Goal: Task Accomplishment & Management: Use online tool/utility

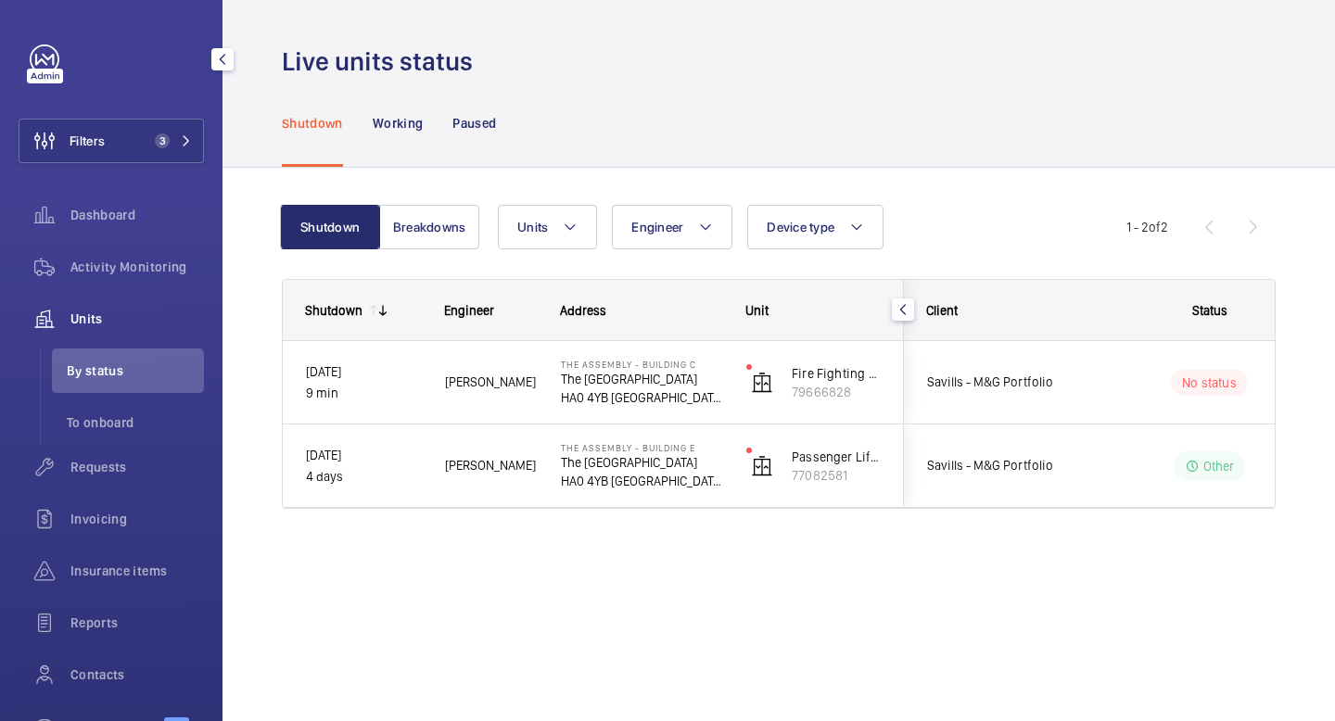
click at [142, 311] on span "Units" at bounding box center [136, 319] width 133 height 19
click at [114, 465] on span "Requests" at bounding box center [136, 467] width 133 height 19
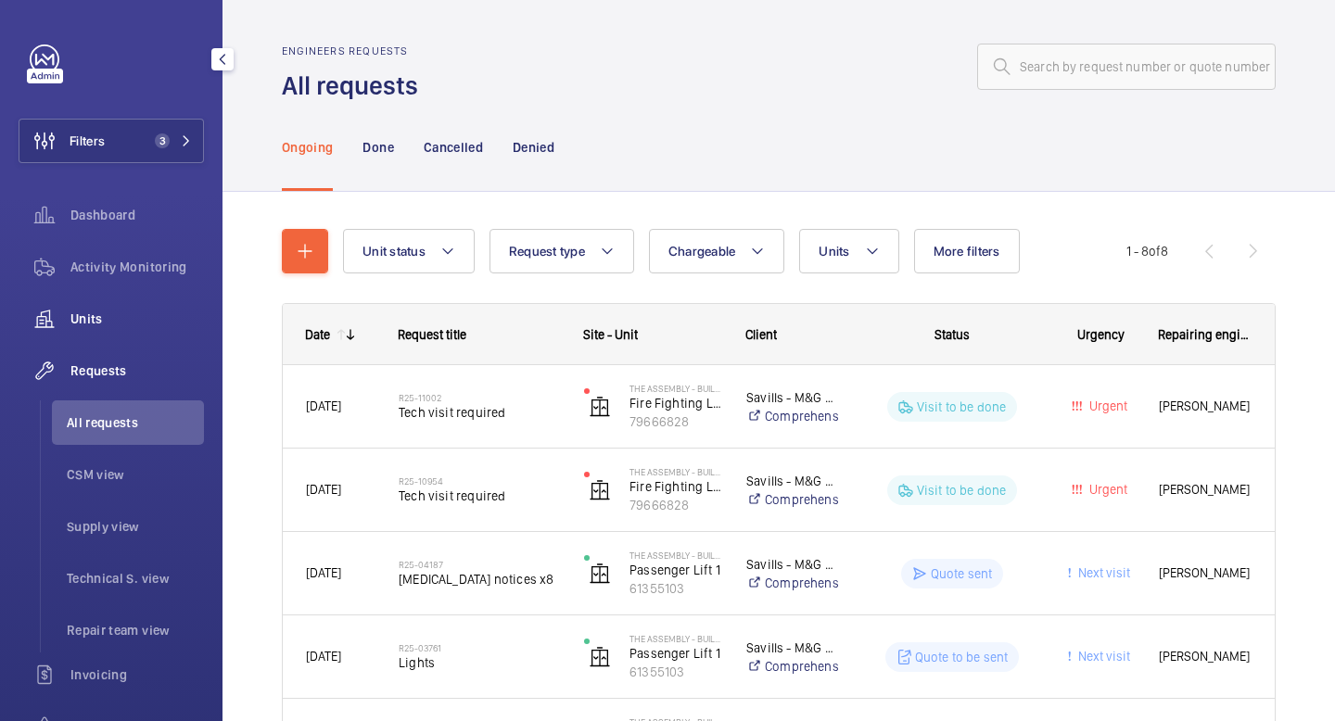
click at [120, 311] on span "Units" at bounding box center [136, 319] width 133 height 19
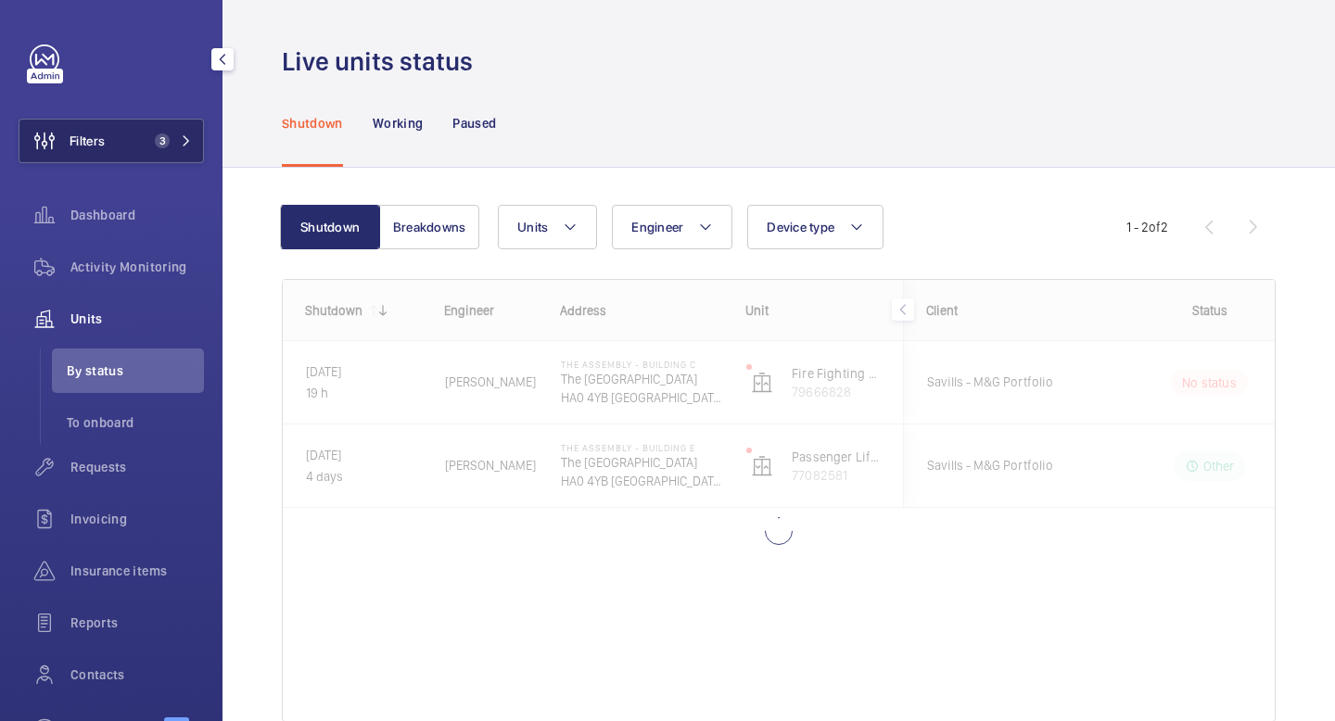
click at [186, 137] on mat-icon at bounding box center [186, 140] width 11 height 11
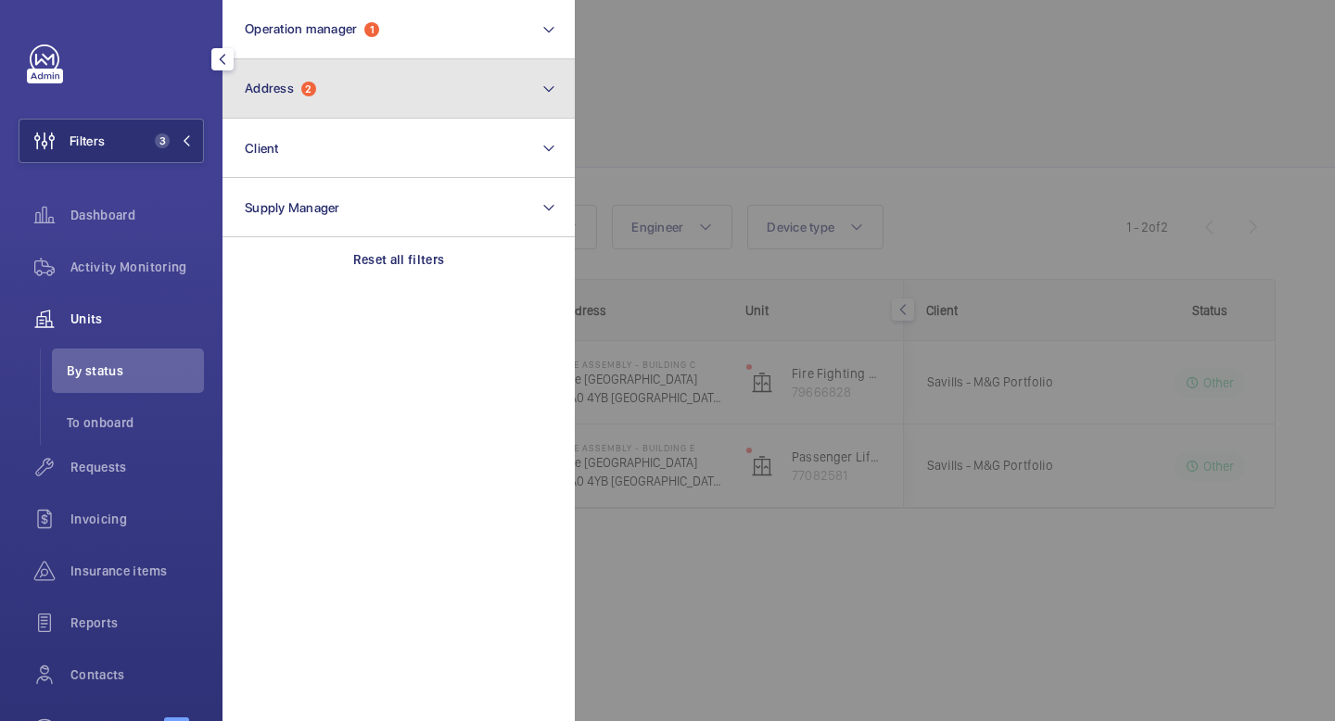
click at [488, 85] on button "Address 2" at bounding box center [398, 88] width 352 height 59
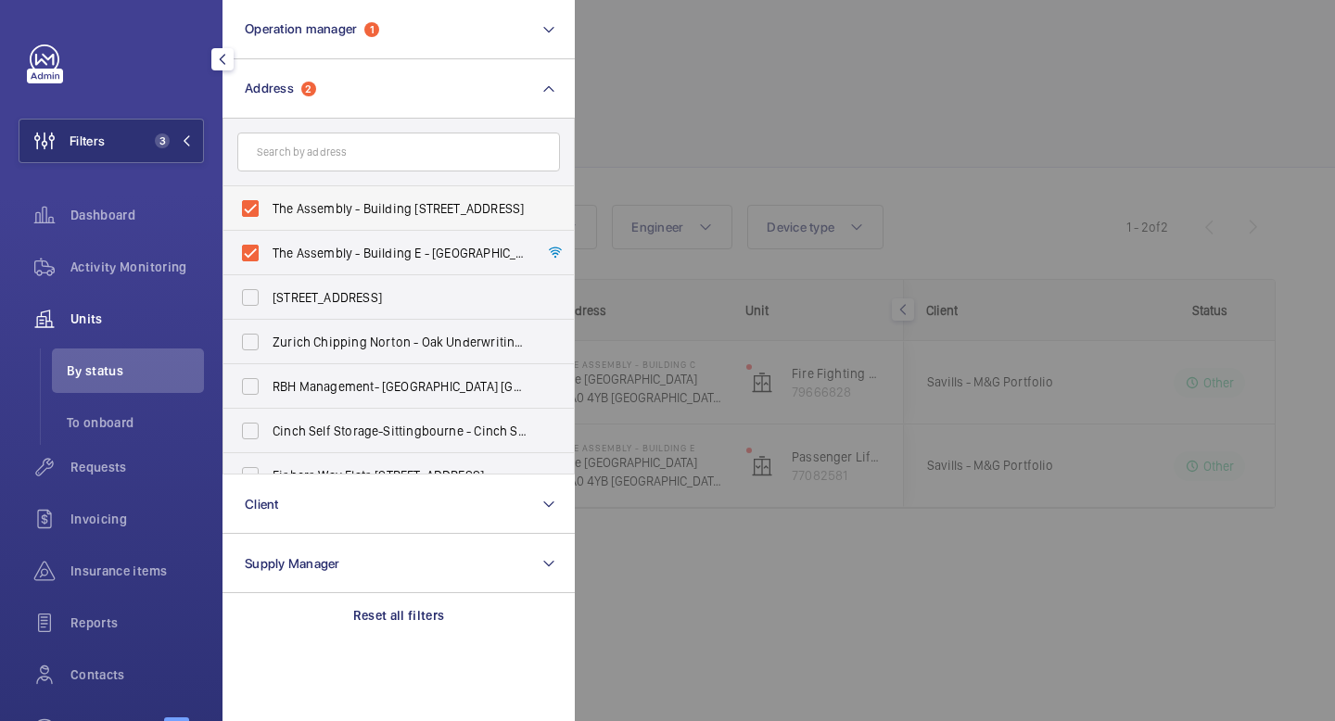
click at [247, 209] on label "The Assembly - Building C - The Assembly - Building C, Montrose Crescent, WEMBL…" at bounding box center [384, 208] width 323 height 44
click at [247, 209] on input "The Assembly - Building C - The Assembly - Building C, Montrose Crescent, WEMBL…" at bounding box center [250, 208] width 37 height 37
checkbox input "false"
click at [252, 247] on label "The Assembly - Building E - The Assembly - Building E, Montrose Crescent, WEMBL…" at bounding box center [384, 253] width 323 height 44
click at [252, 247] on input "The Assembly - Building E - The Assembly - Building E, Montrose Crescent, WEMBL…" at bounding box center [250, 253] width 37 height 37
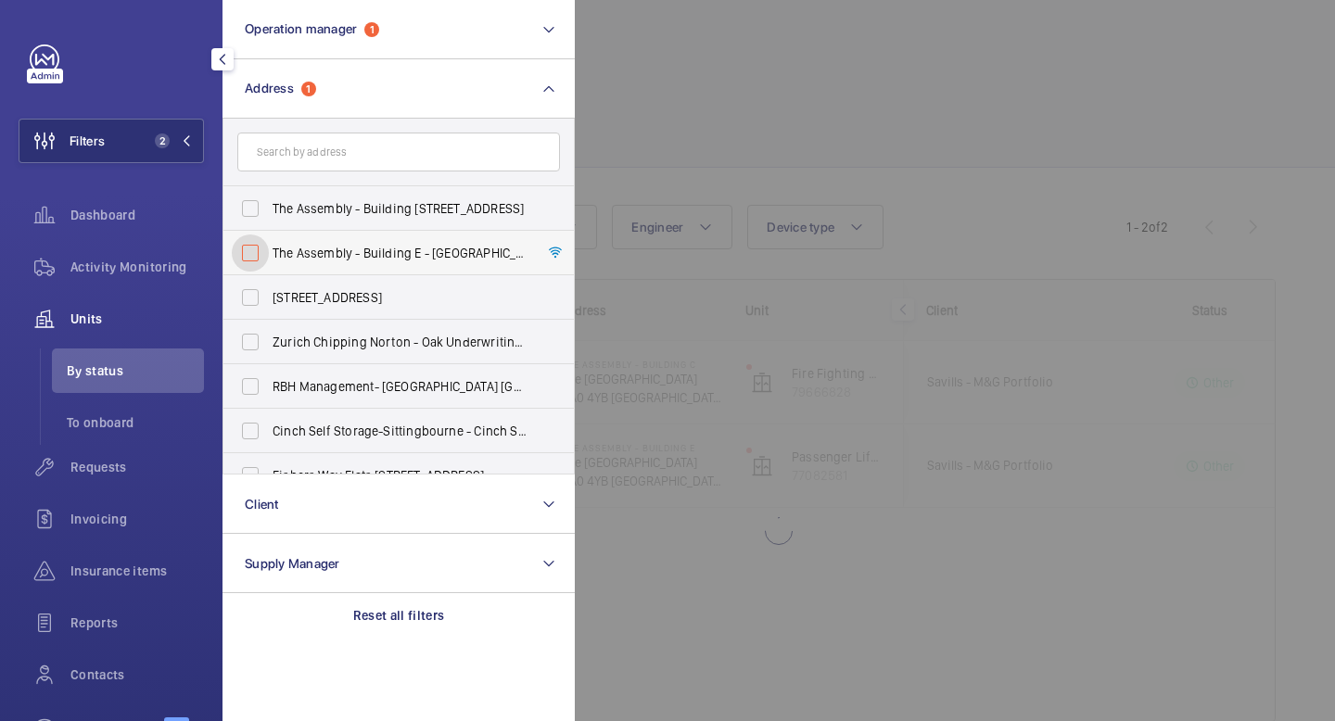
checkbox input "false"
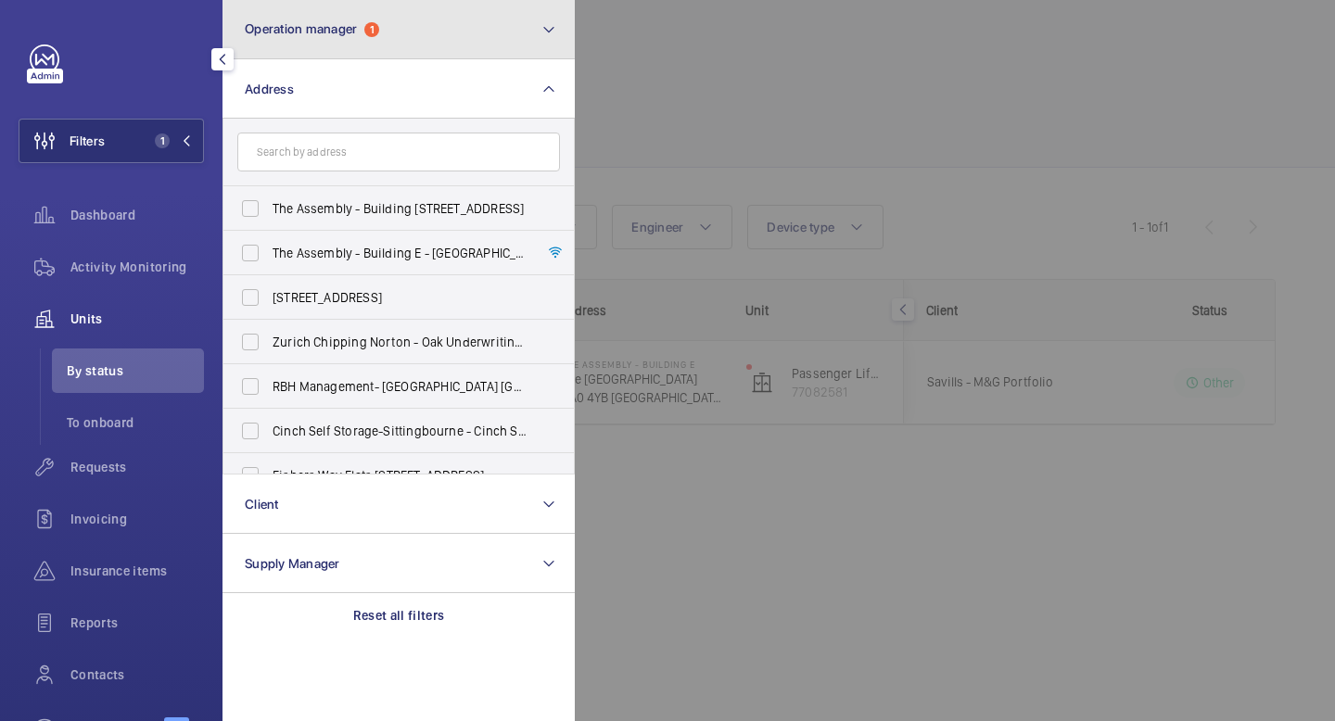
click at [508, 19] on button "Operation manager 1" at bounding box center [398, 29] width 352 height 59
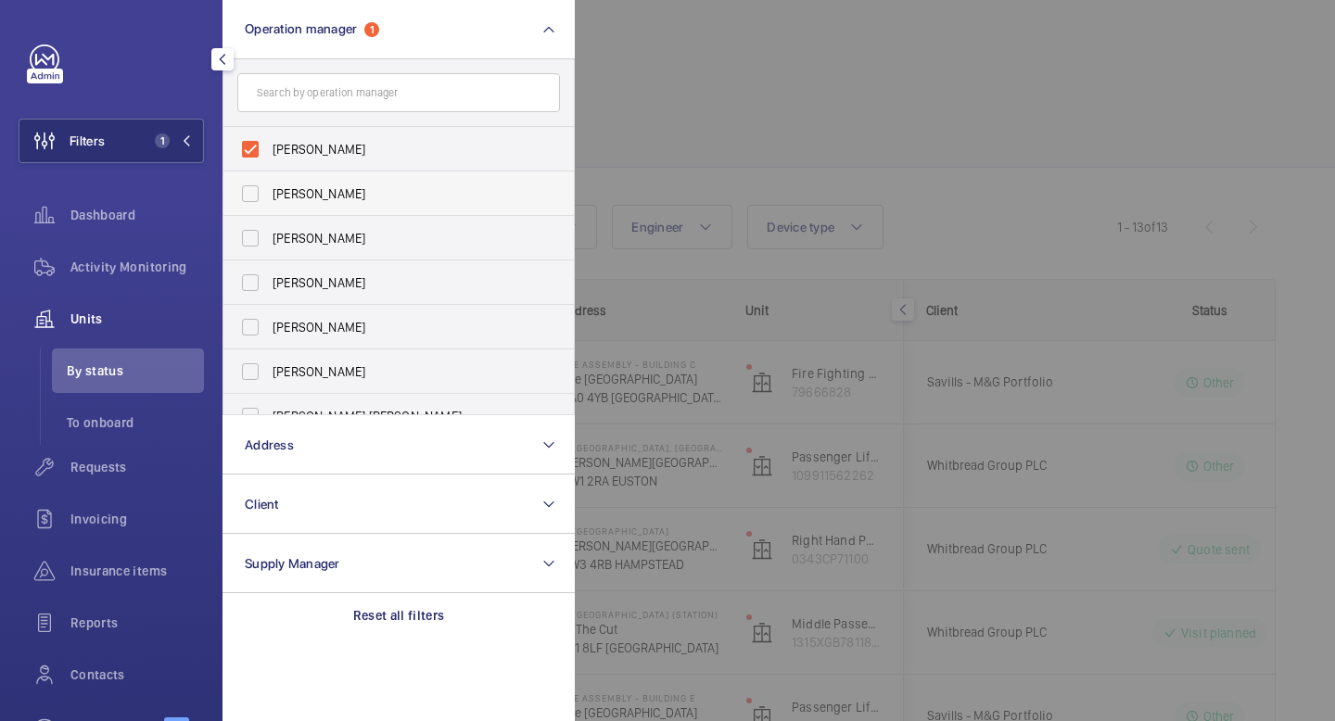
click at [279, 199] on span "[PERSON_NAME]" at bounding box center [400, 193] width 255 height 19
click at [269, 199] on input "[PERSON_NAME]" at bounding box center [250, 193] width 37 height 37
checkbox input "true"
click at [284, 146] on span "[PERSON_NAME]" at bounding box center [400, 149] width 255 height 19
click at [269, 146] on input "[PERSON_NAME]" at bounding box center [250, 149] width 37 height 37
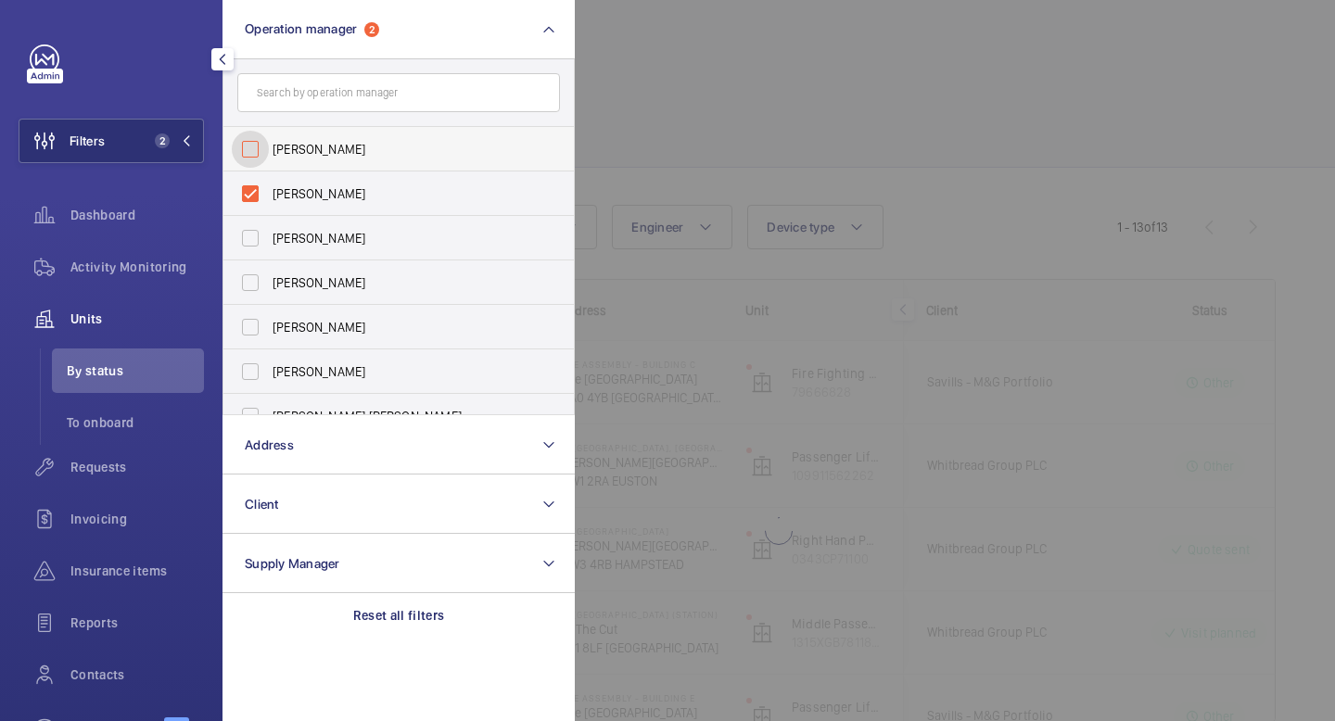
checkbox input "false"
click at [152, 58] on div at bounding box center [117, 59] width 174 height 30
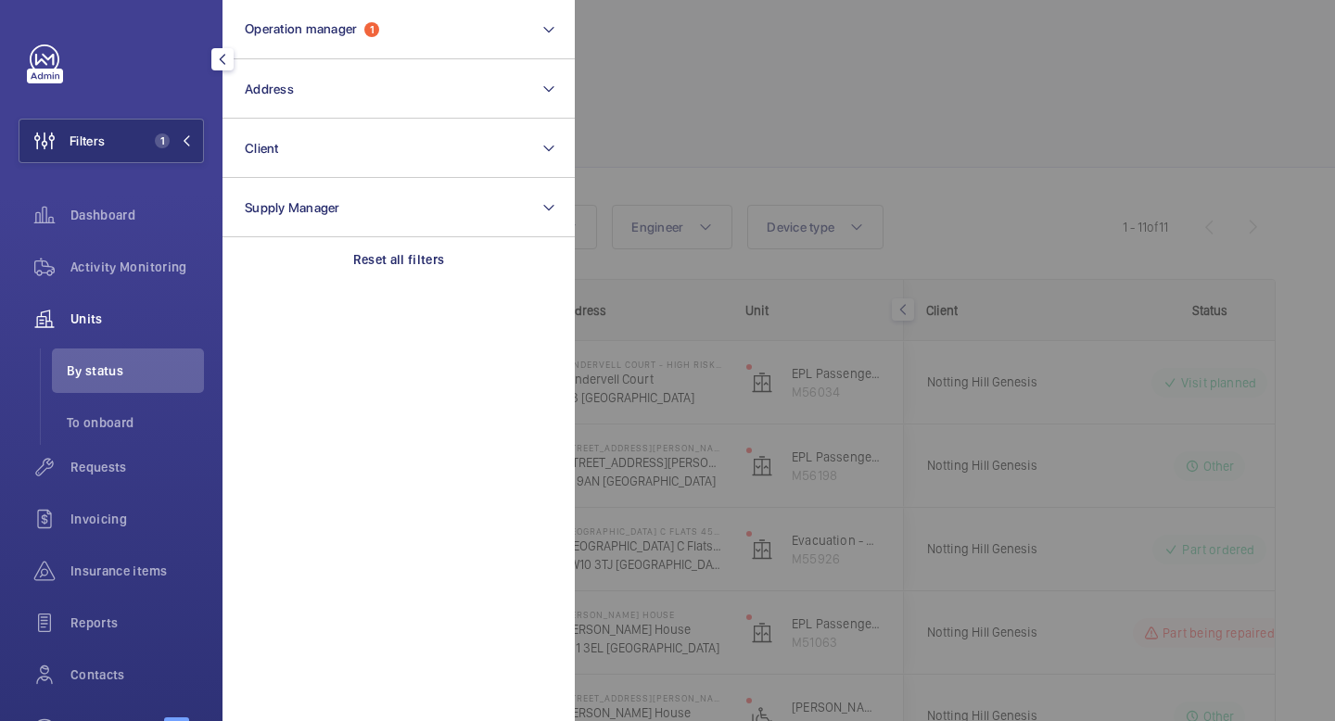
click at [220, 54] on mat-icon "button" at bounding box center [222, 59] width 22 height 15
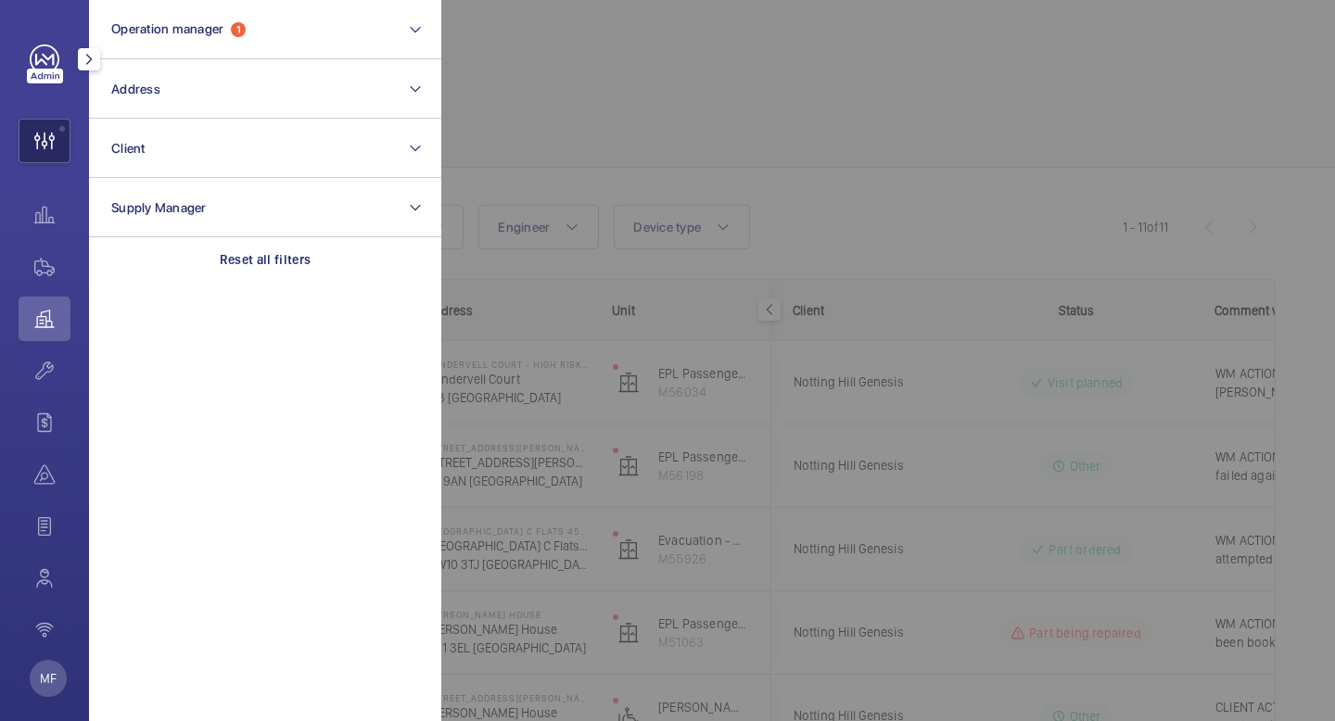
click at [57, 141] on wm-front-icon-button at bounding box center [44, 141] width 50 height 44
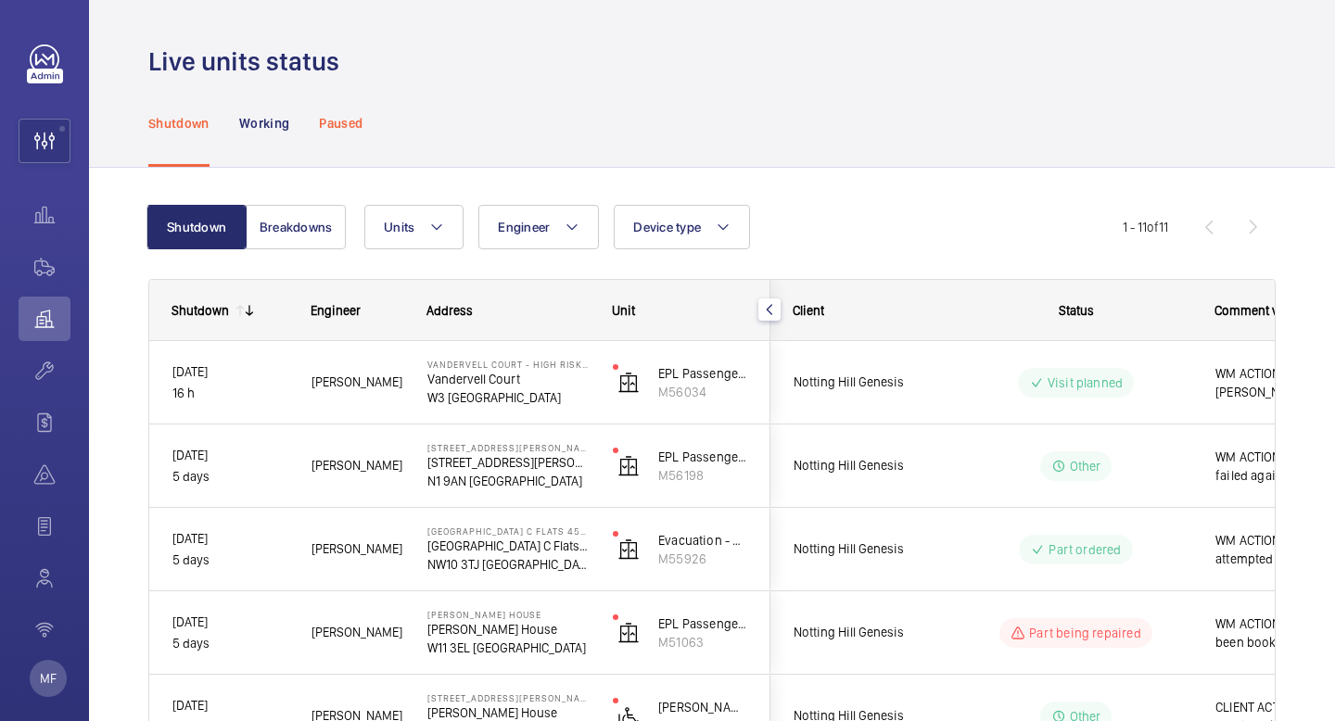
click at [328, 118] on p "Paused" at bounding box center [341, 123] width 44 height 19
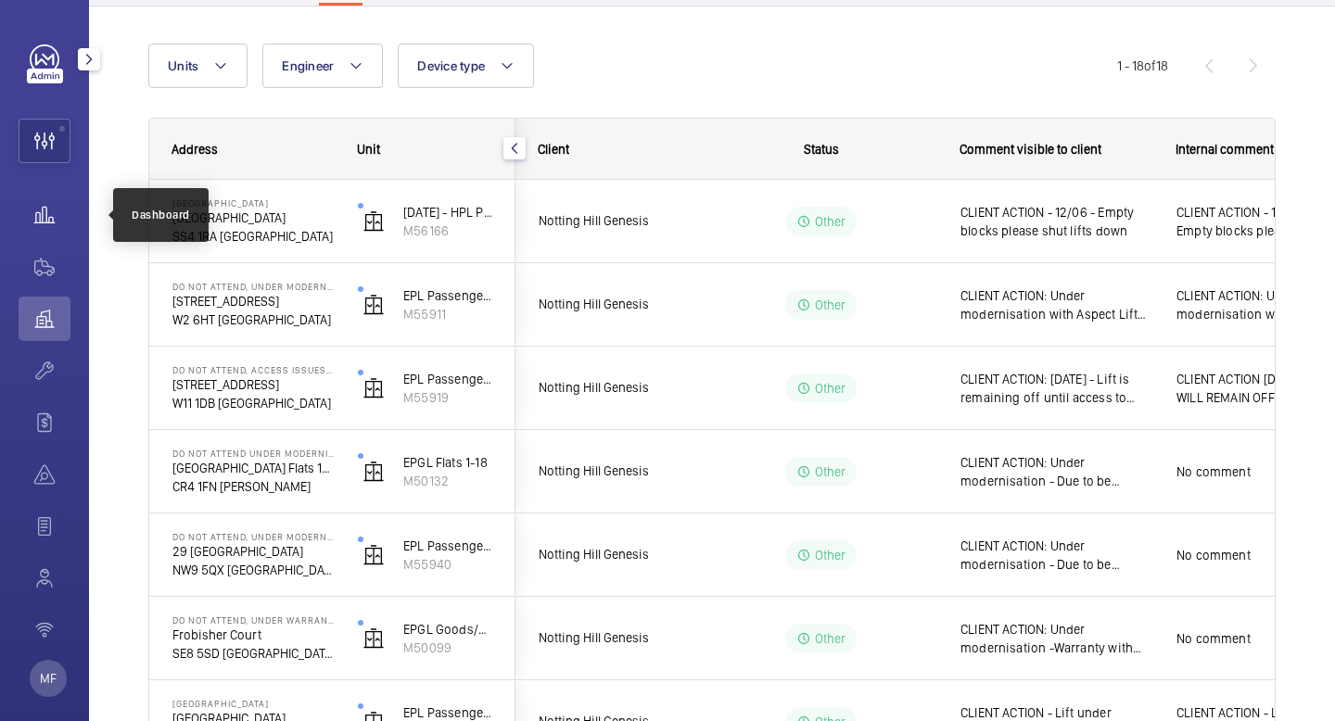
click at [42, 209] on wm-front-icon-button at bounding box center [45, 215] width 52 height 44
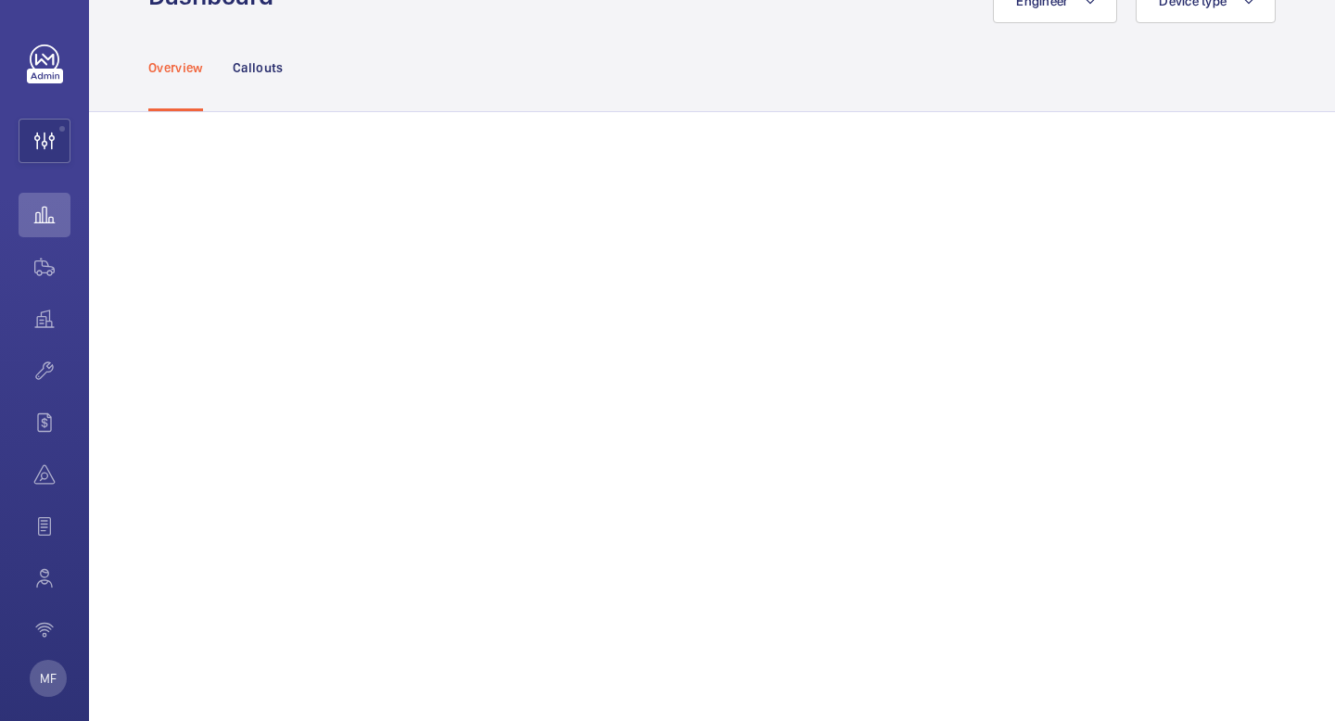
scroll to position [53, 0]
click at [261, 82] on p "Callouts" at bounding box center [258, 80] width 51 height 19
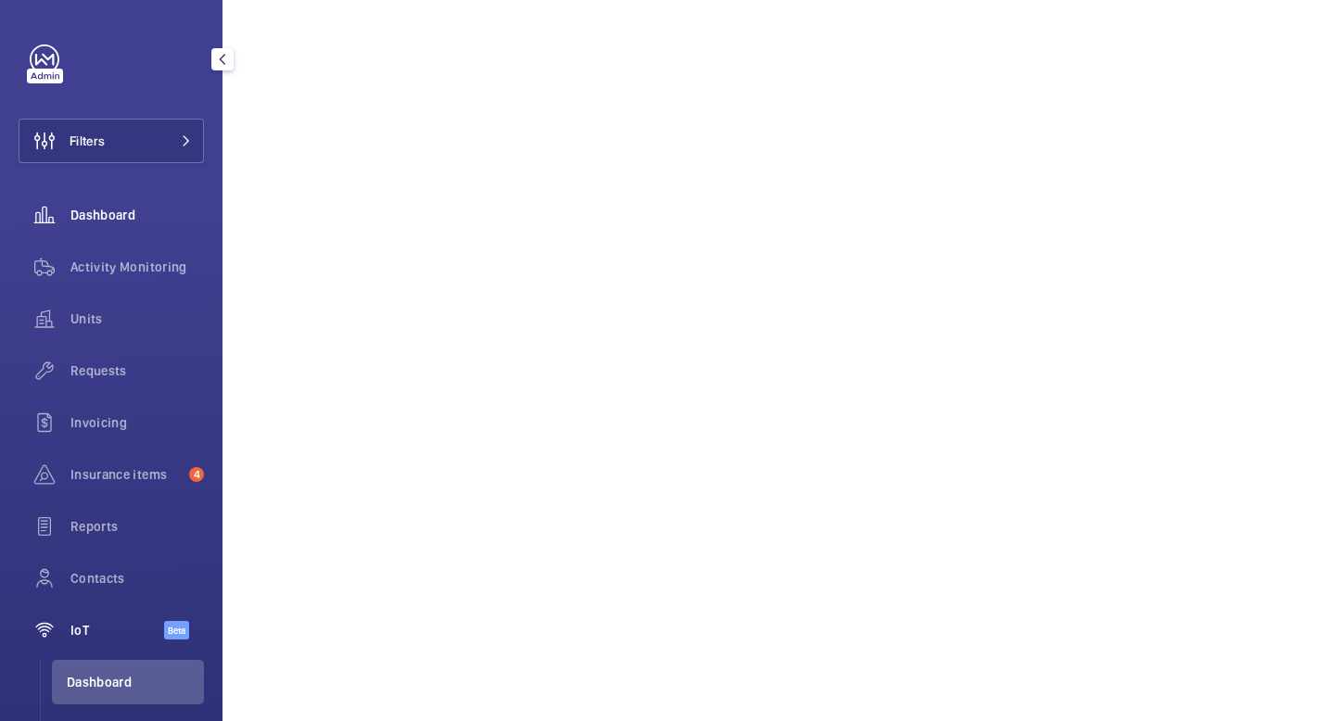
click at [108, 205] on div "Dashboard" at bounding box center [111, 215] width 185 height 44
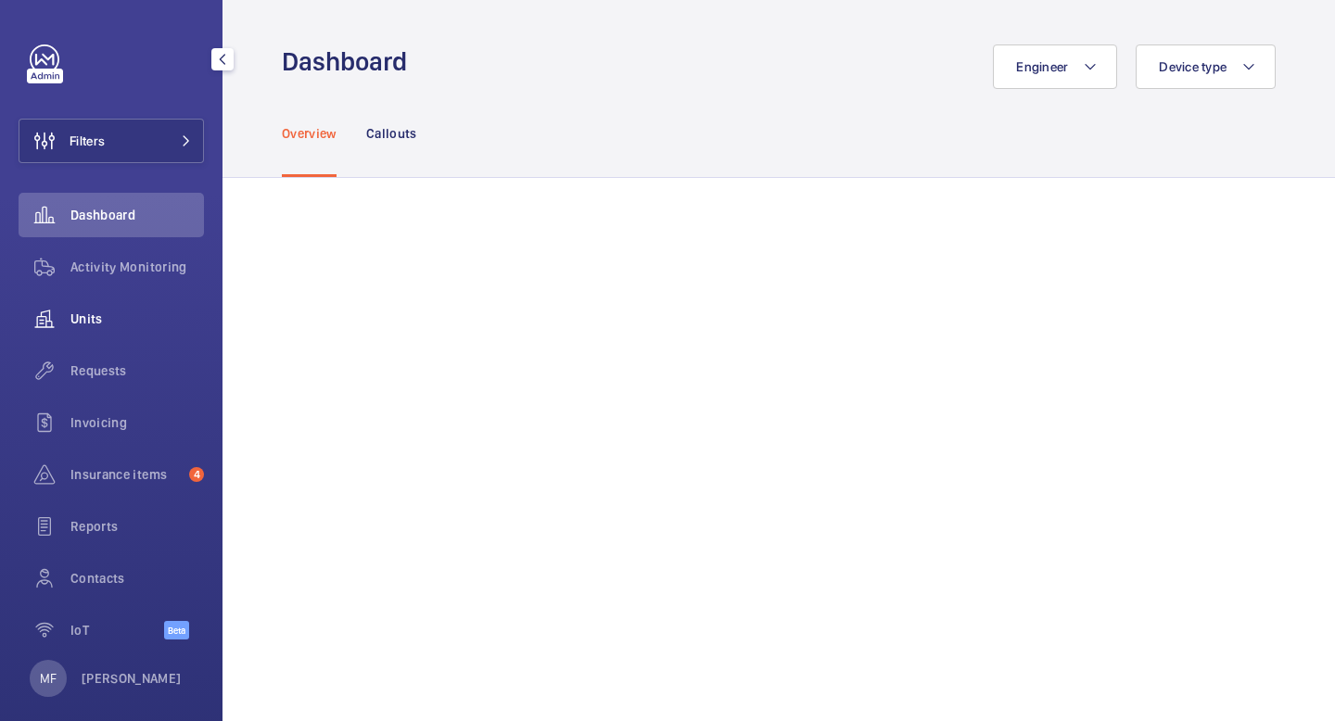
click at [76, 335] on div "Units" at bounding box center [111, 319] width 185 height 44
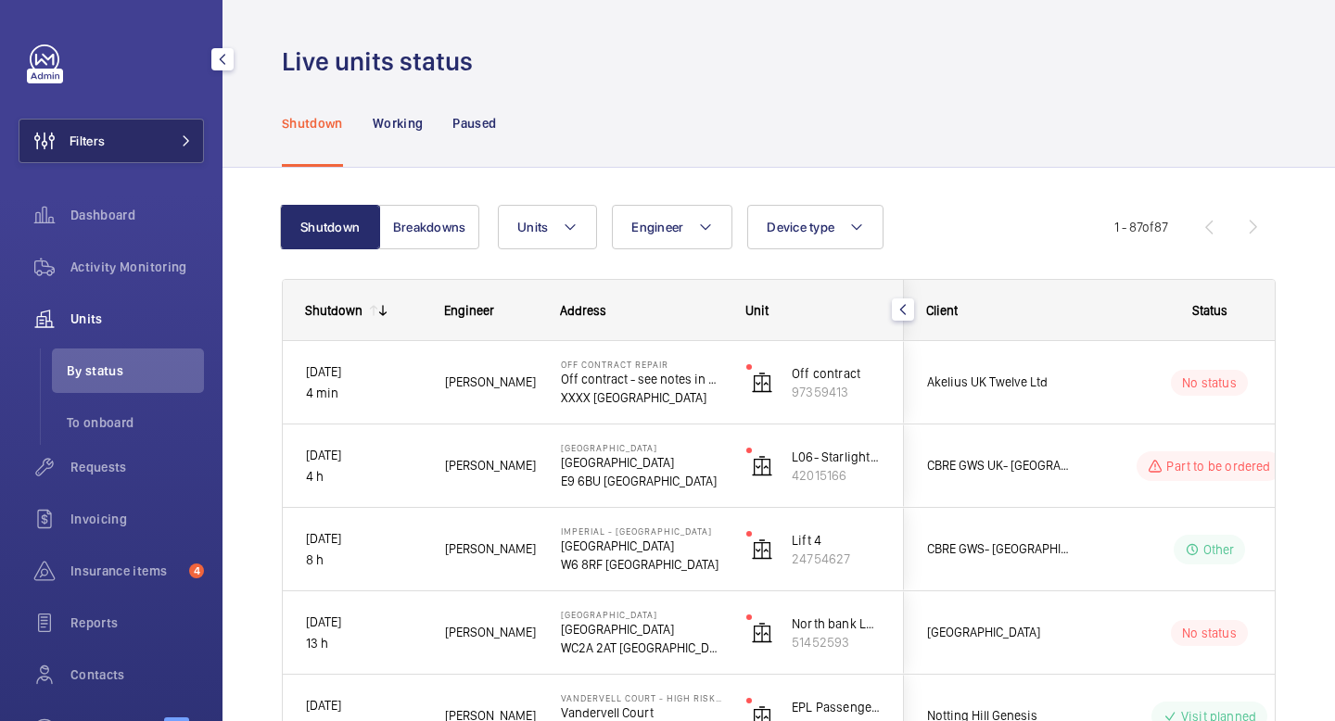
click at [189, 152] on button "Filters" at bounding box center [111, 141] width 185 height 44
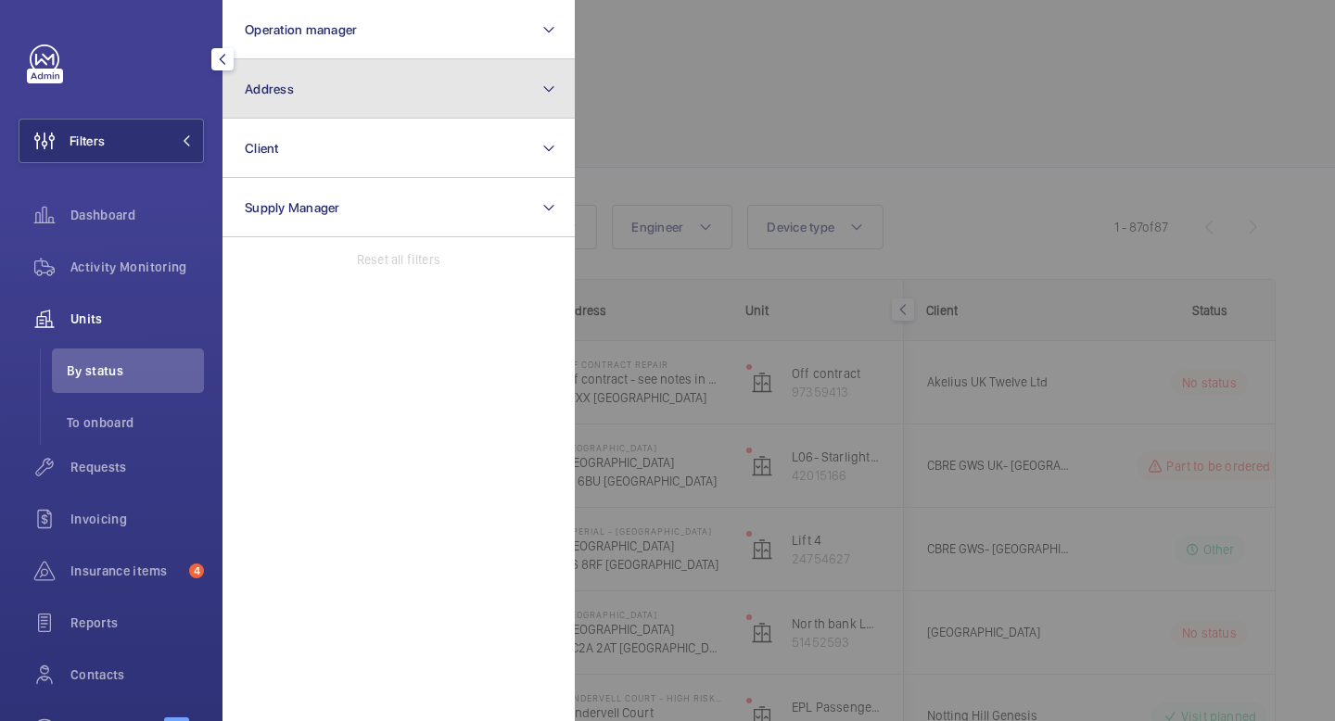
click at [384, 108] on button "Address" at bounding box center [398, 88] width 352 height 59
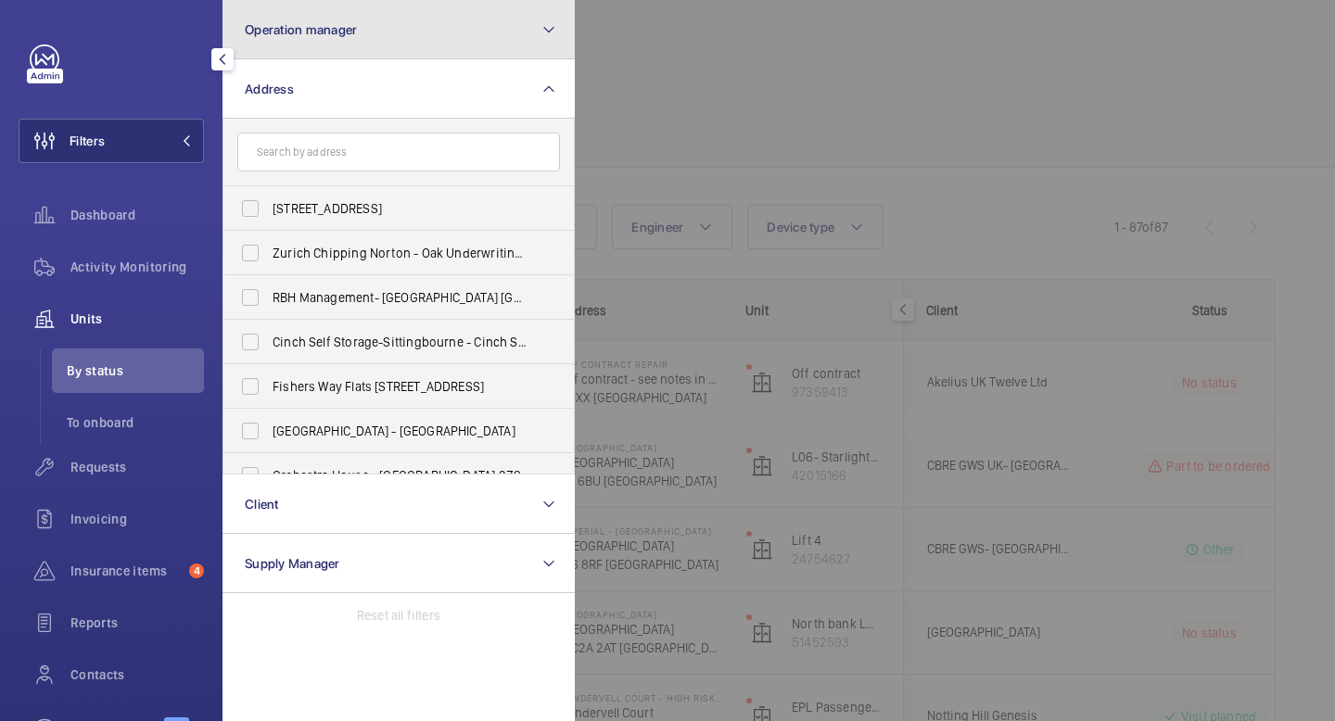
click at [400, 21] on button "Operation manager" at bounding box center [398, 29] width 352 height 59
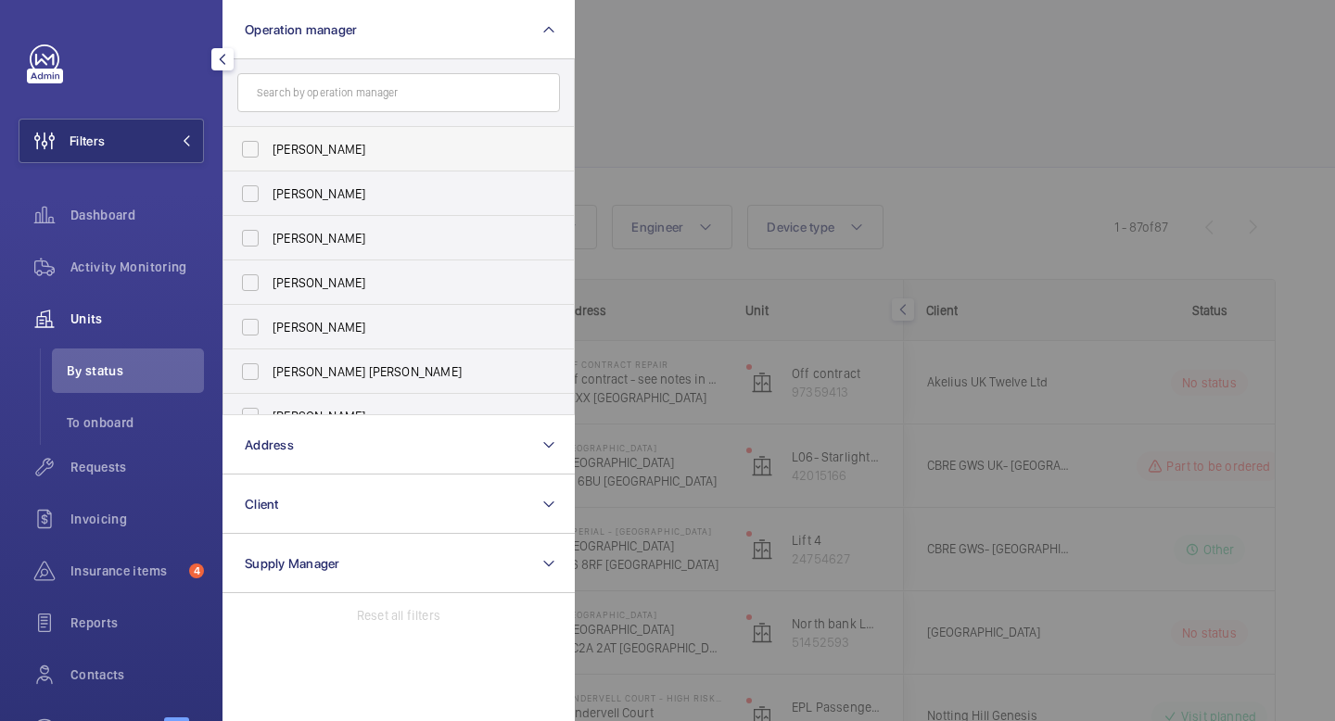
click at [325, 146] on span "[PERSON_NAME]" at bounding box center [400, 149] width 255 height 19
click at [269, 146] on input "[PERSON_NAME]" at bounding box center [250, 149] width 37 height 37
checkbox input "true"
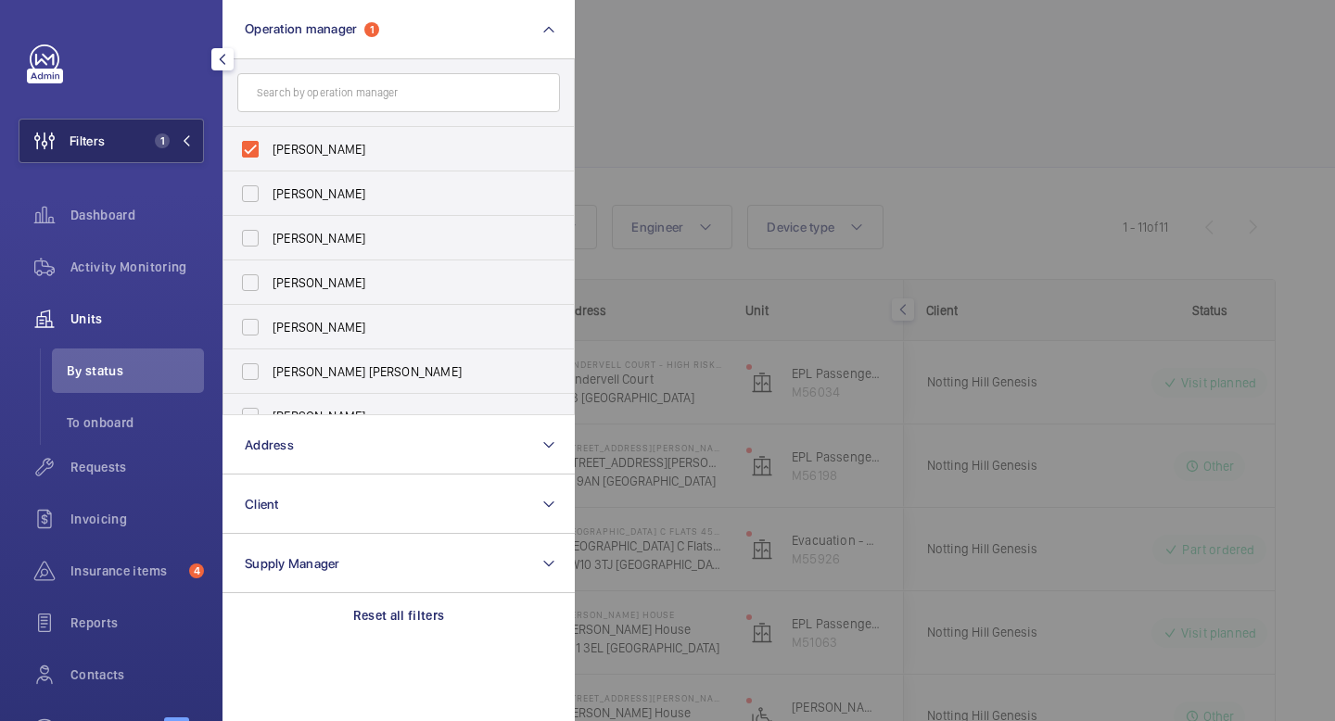
click at [191, 143] on mat-icon at bounding box center [186, 140] width 11 height 11
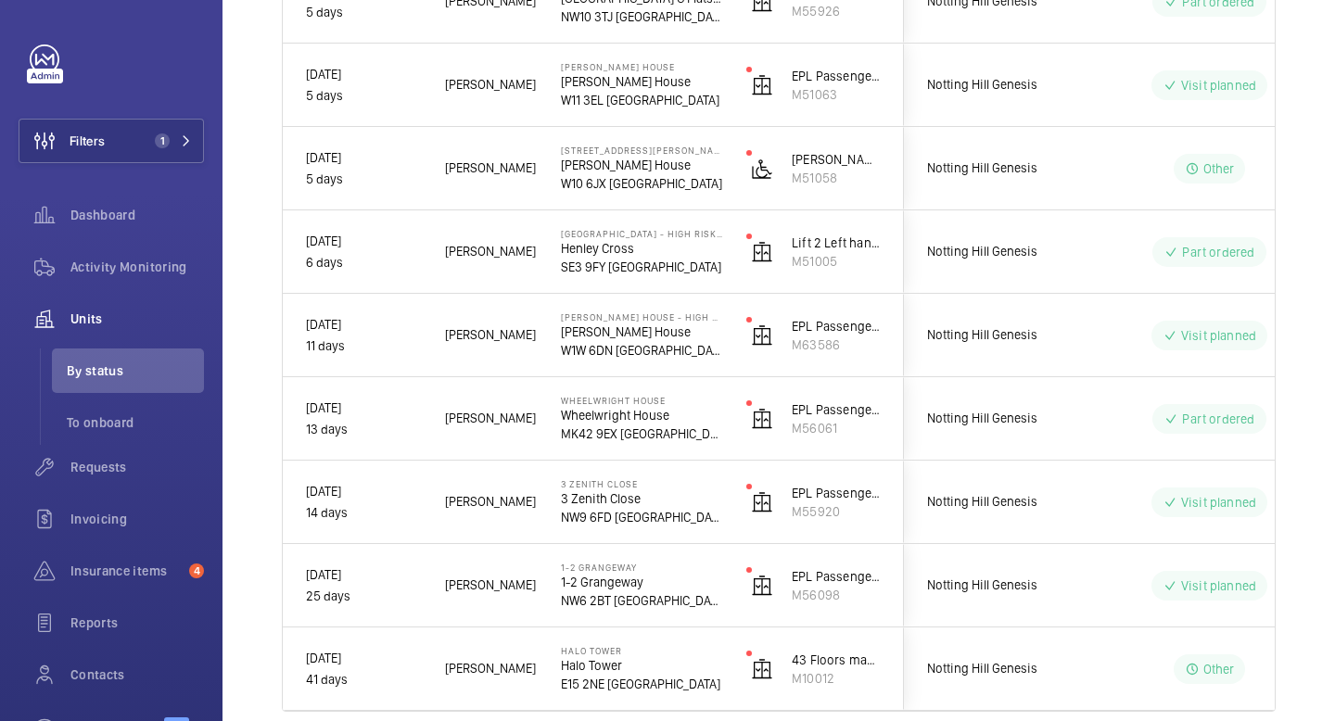
scroll to position [628, 0]
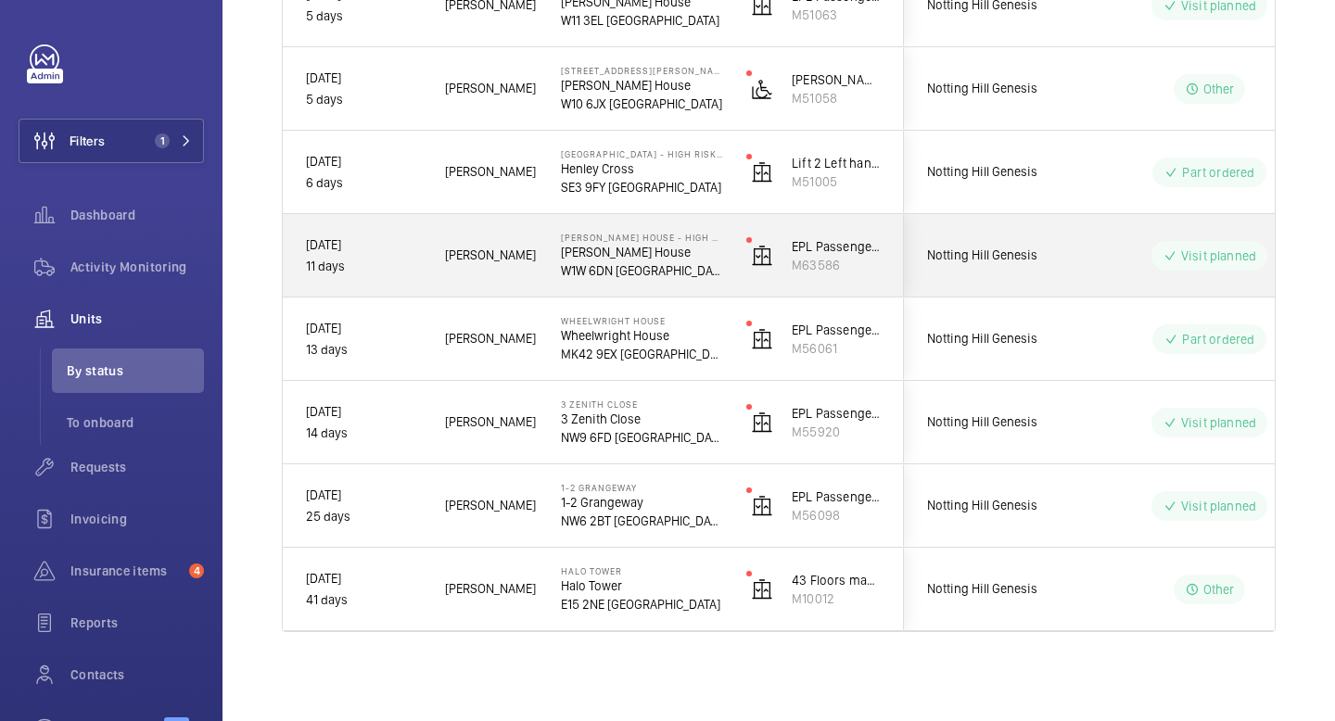
click at [546, 290] on div "[PERSON_NAME] House - High Risk Building [GEOGRAPHIC_DATA][STREET_ADDRESS]" at bounding box center [631, 255] width 184 height 83
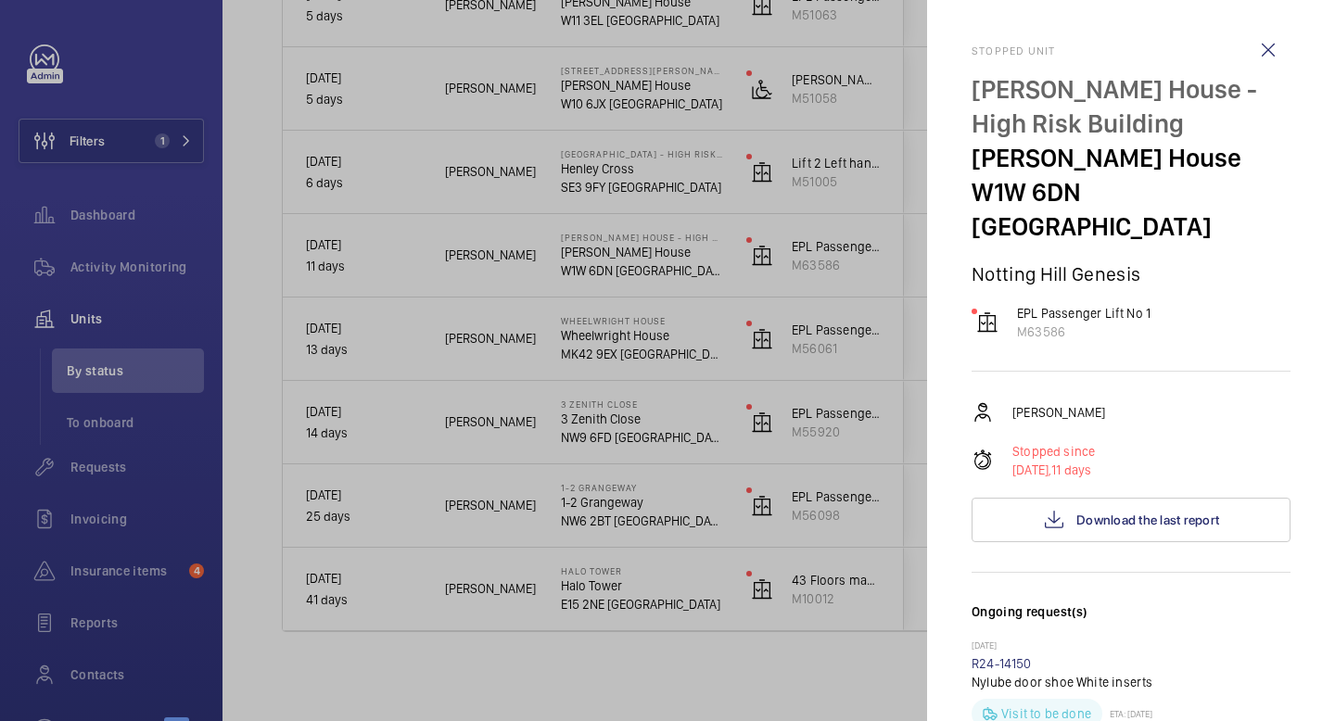
click at [439, 654] on div at bounding box center [667, 360] width 1335 height 721
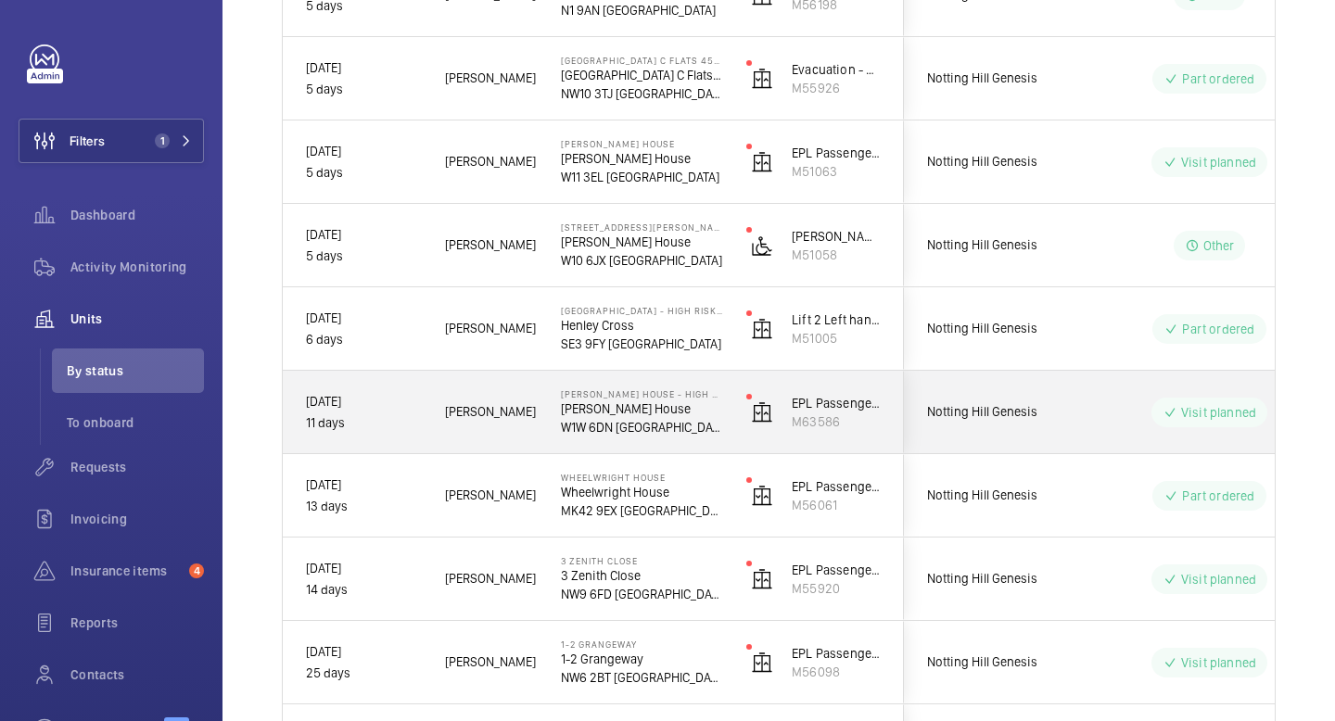
scroll to position [476, 0]
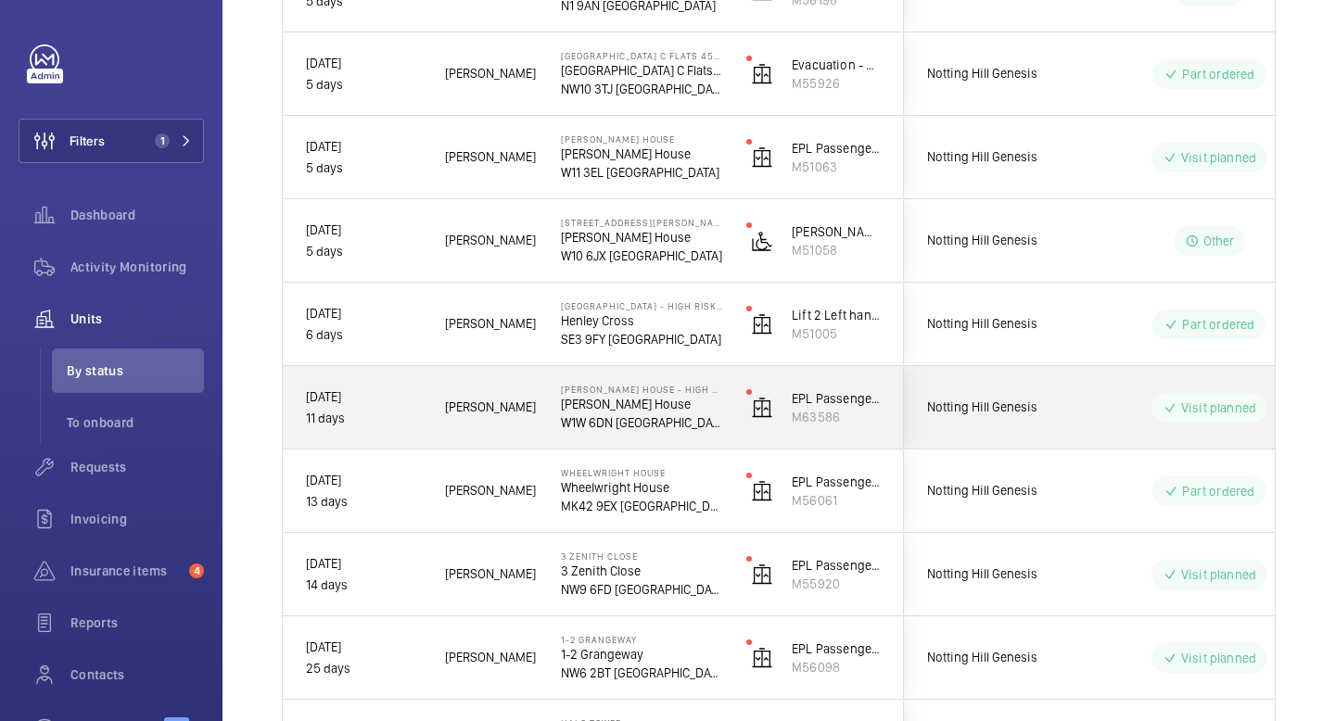
click at [1219, 397] on div "Visit planned" at bounding box center [1209, 408] width 116 height 30
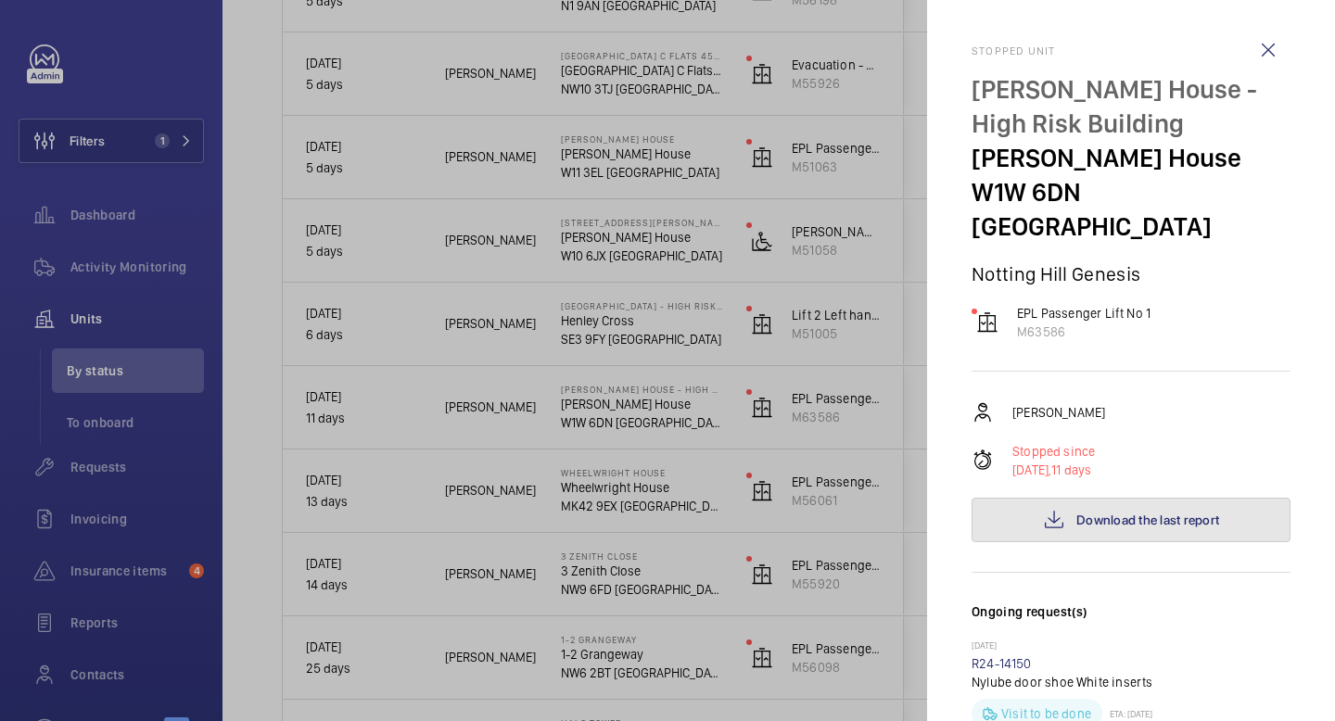
click at [1080, 498] on button "Download the last report" at bounding box center [1130, 520] width 319 height 44
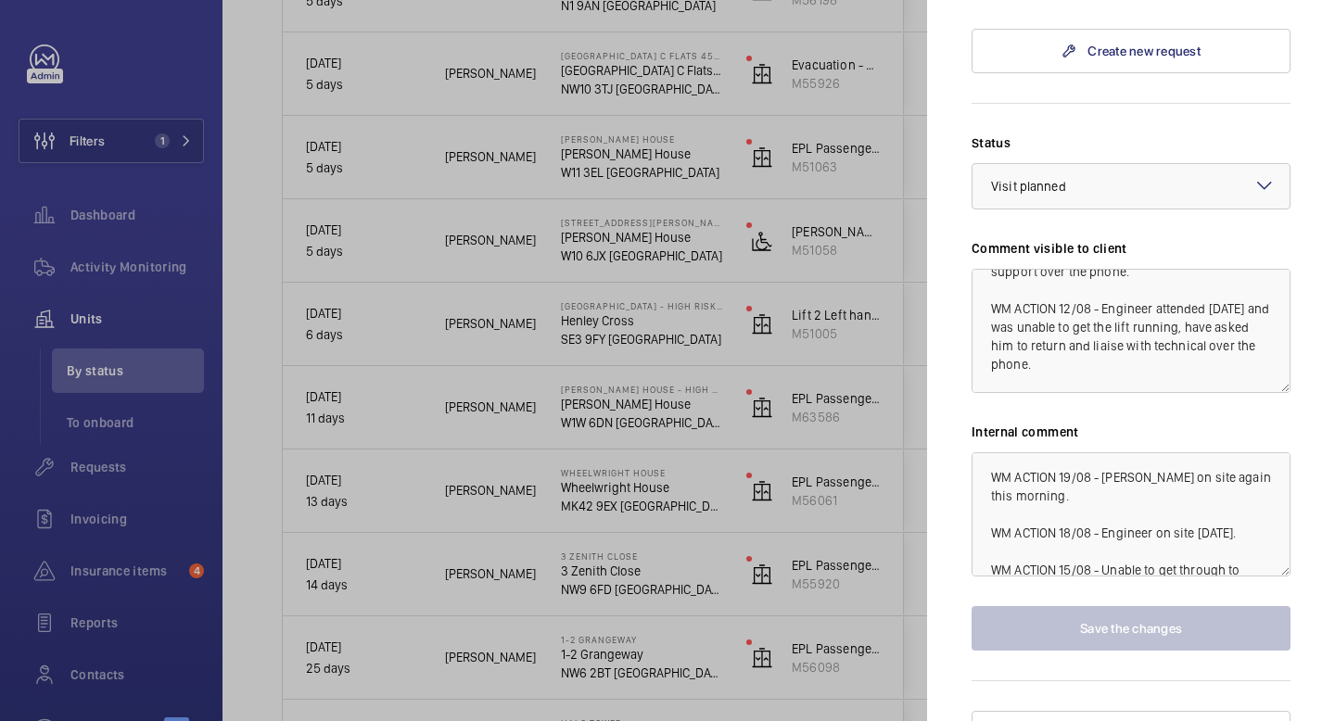
scroll to position [297, 0]
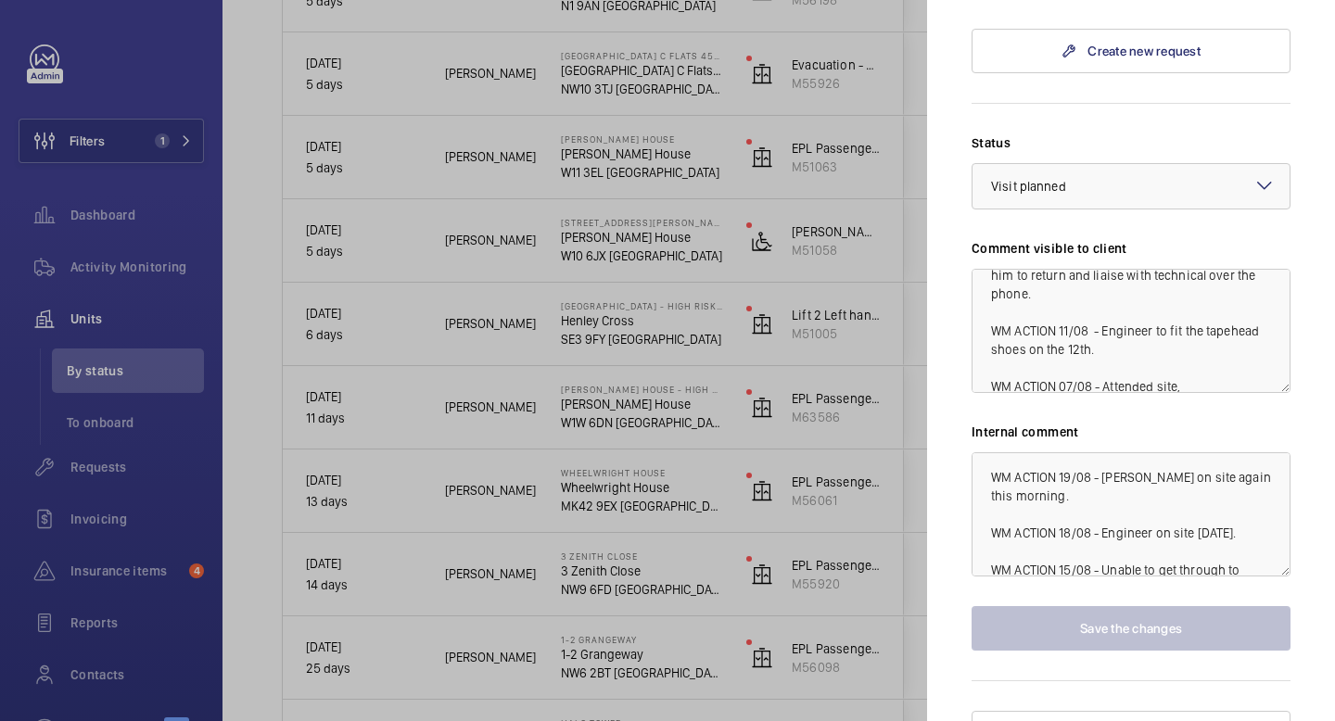
click at [133, 362] on div at bounding box center [667, 360] width 1335 height 721
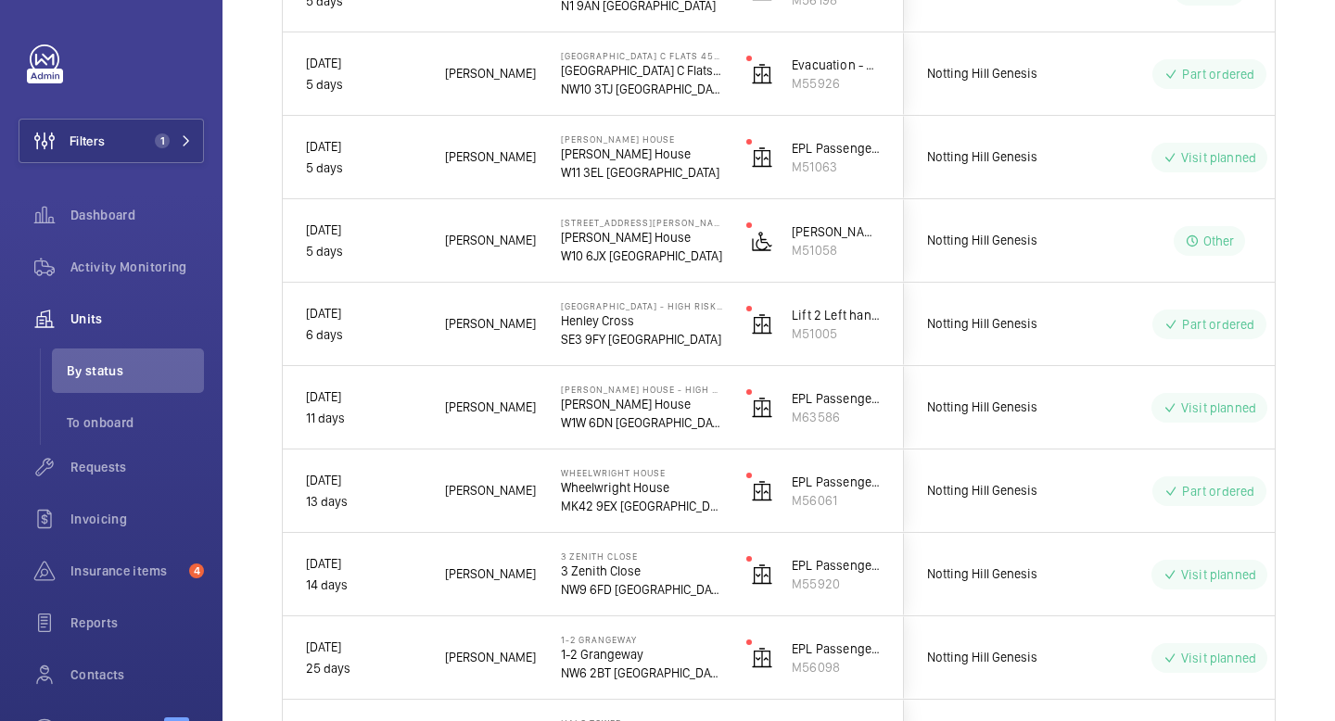
scroll to position [0, 0]
click at [126, 271] on span "Activity Monitoring" at bounding box center [136, 267] width 133 height 19
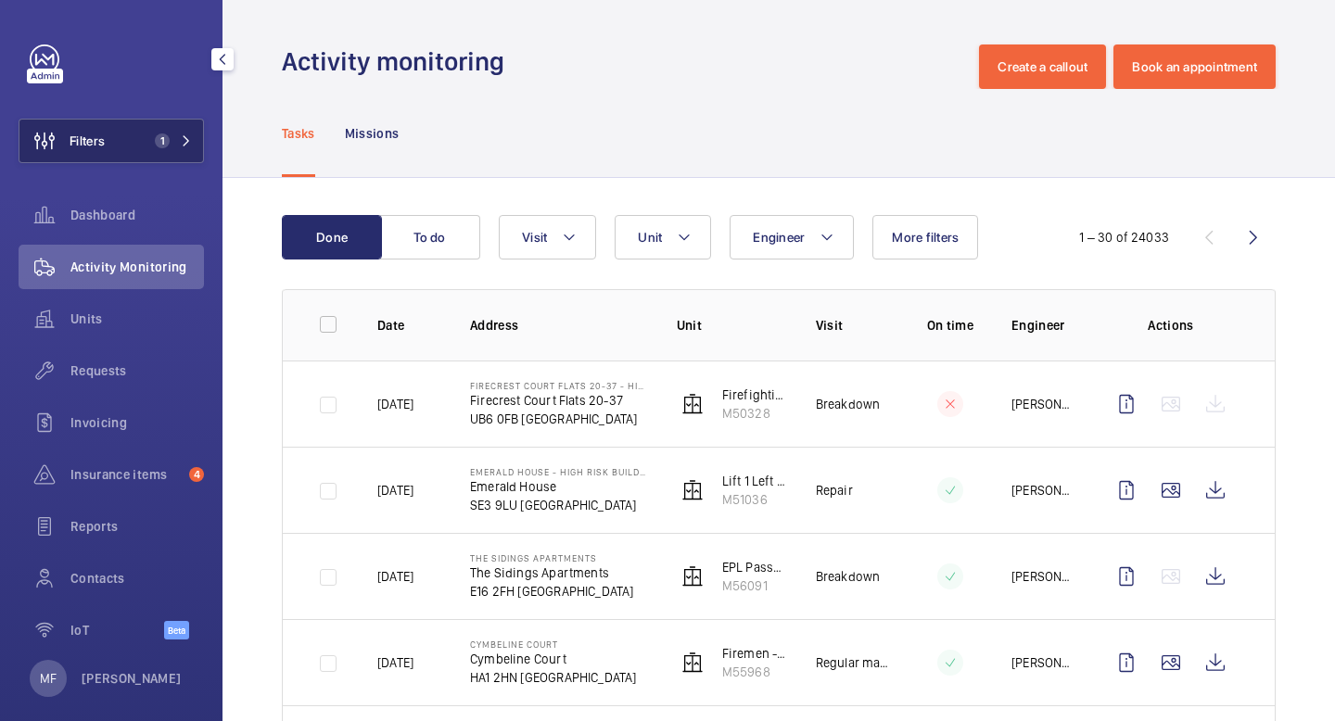
click at [133, 146] on button "Filters 1" at bounding box center [111, 141] width 185 height 44
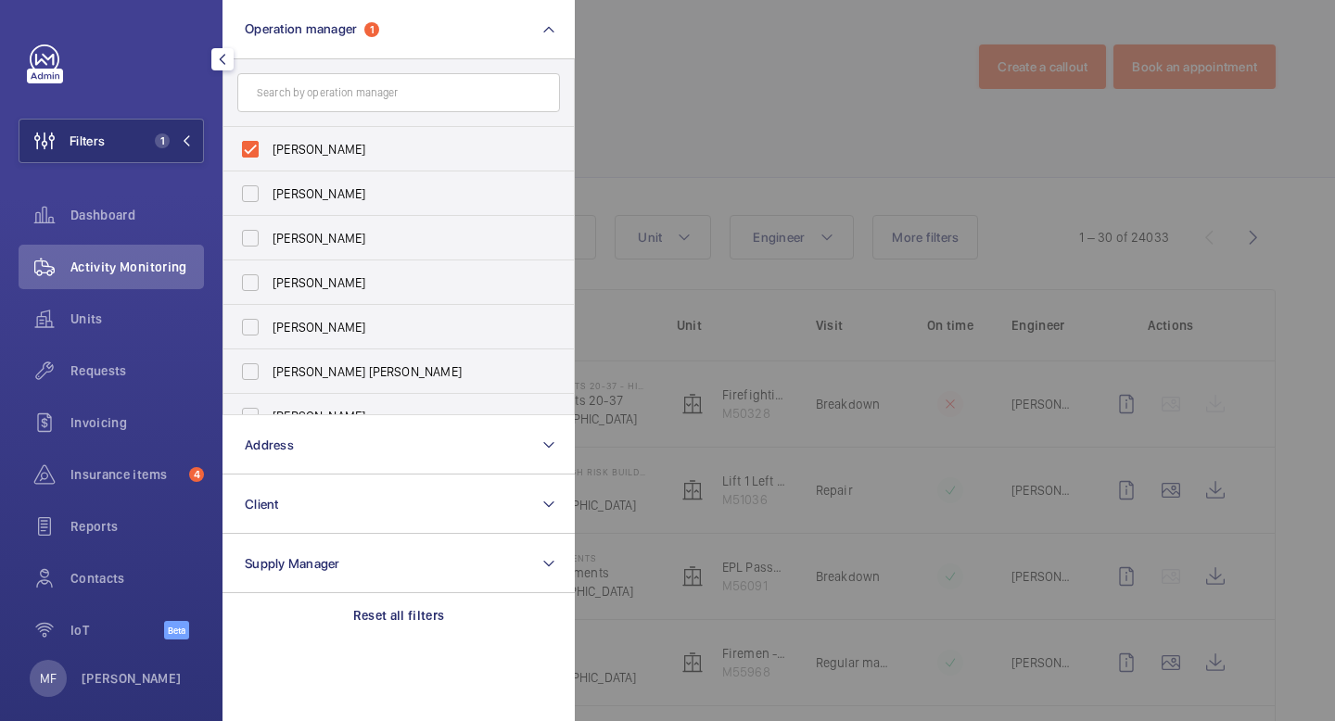
click at [333, 84] on input "text" at bounding box center [398, 92] width 323 height 39
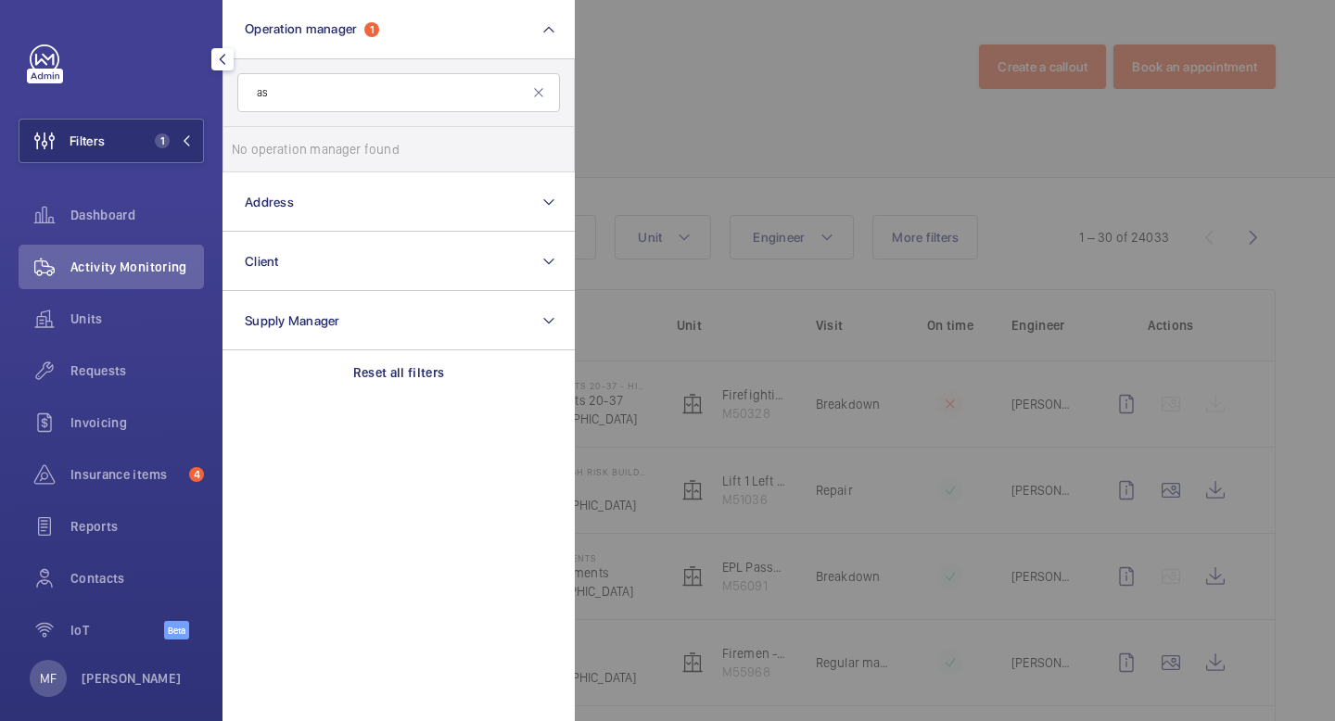
type input "a"
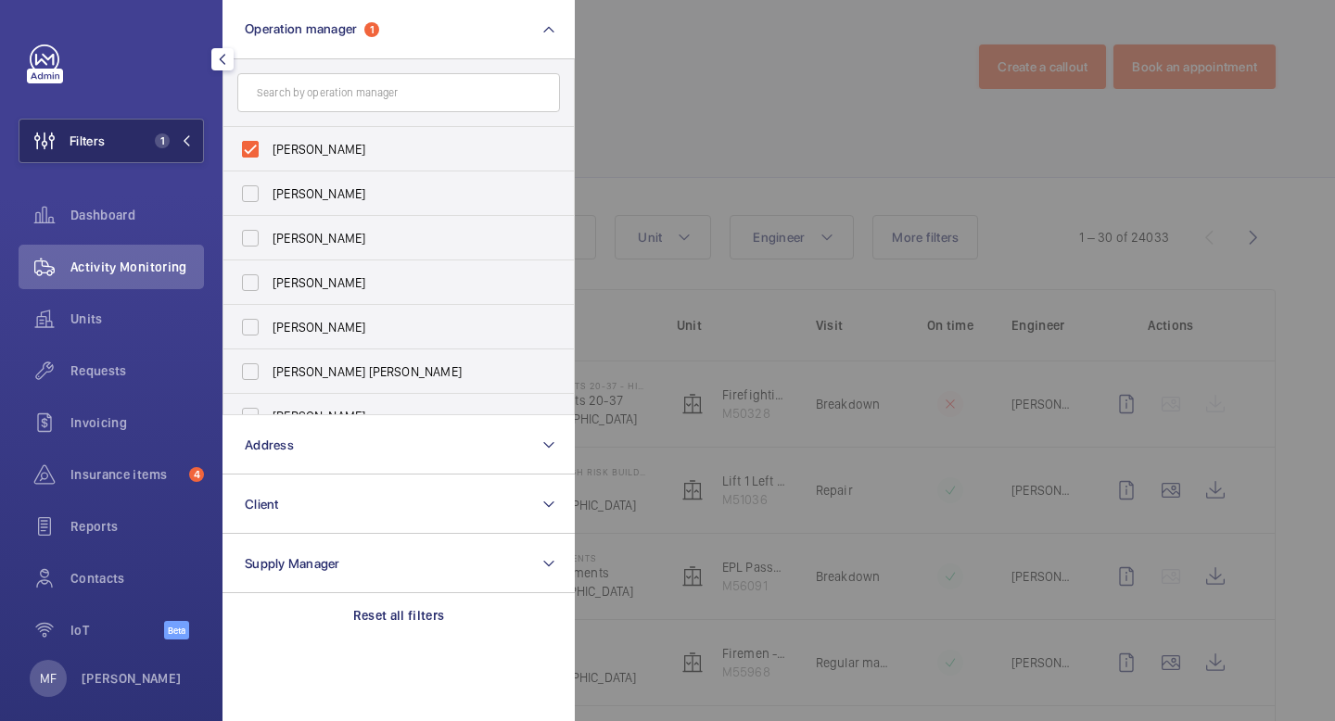
click at [190, 143] on mat-icon at bounding box center [186, 140] width 11 height 11
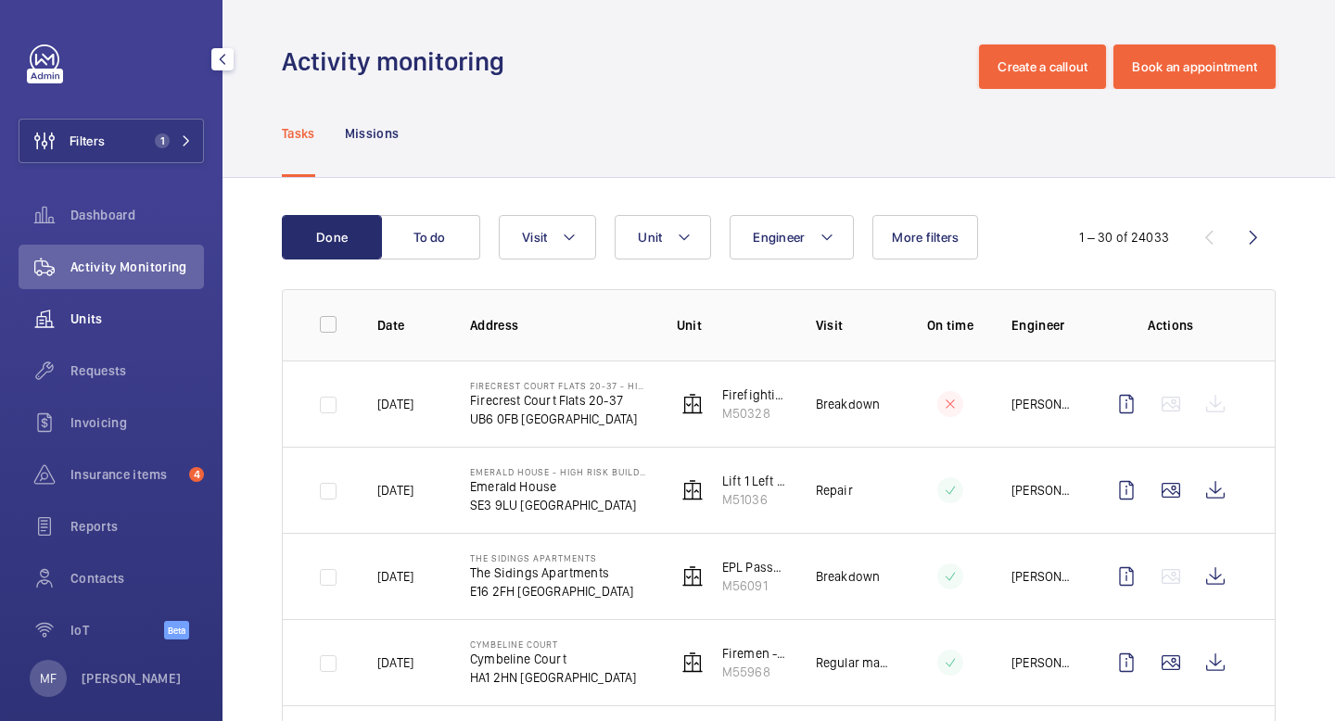
click at [92, 318] on span "Units" at bounding box center [136, 319] width 133 height 19
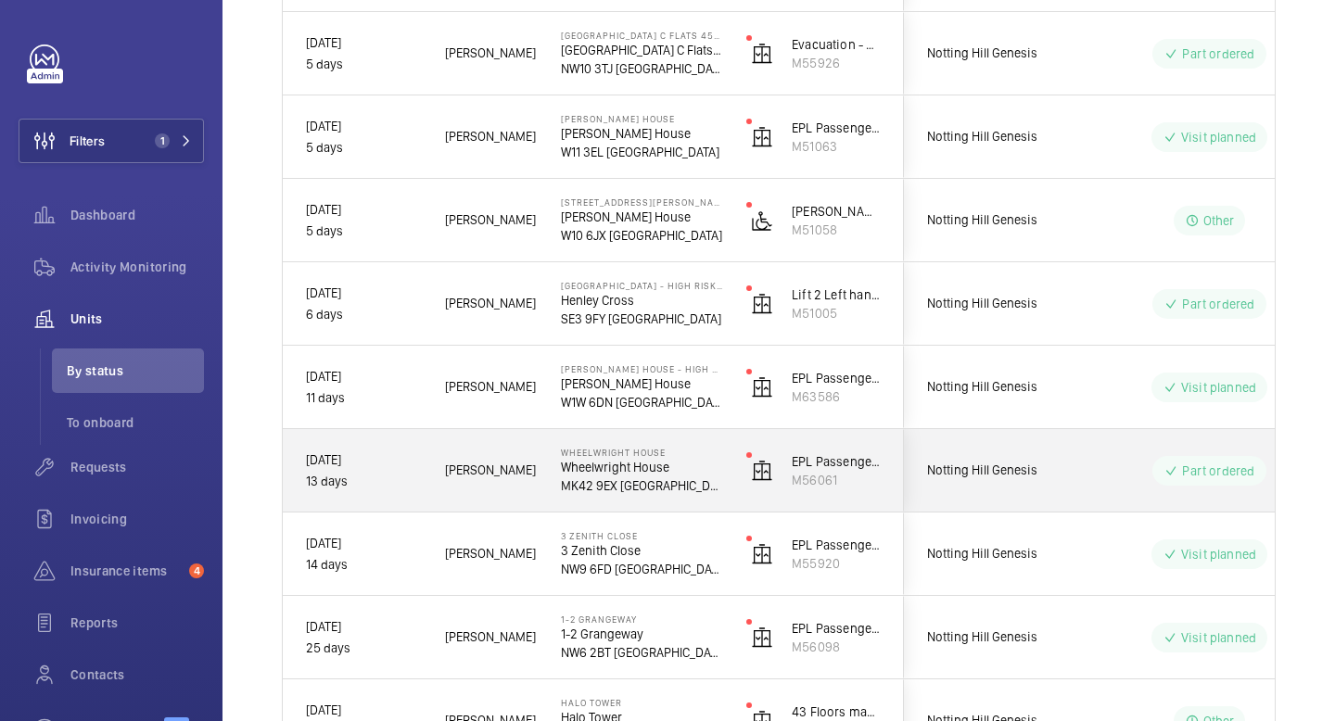
scroll to position [499, 0]
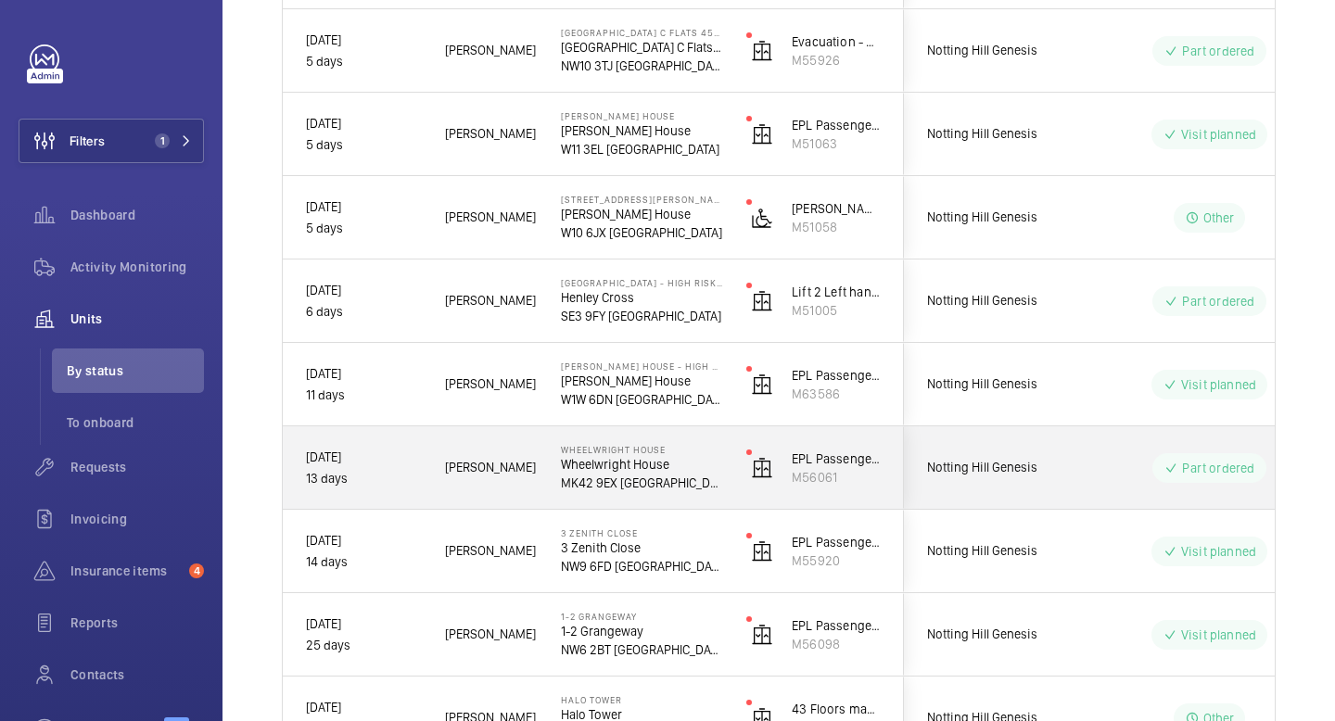
click at [650, 463] on p "Wheelwright House" at bounding box center [641, 464] width 161 height 19
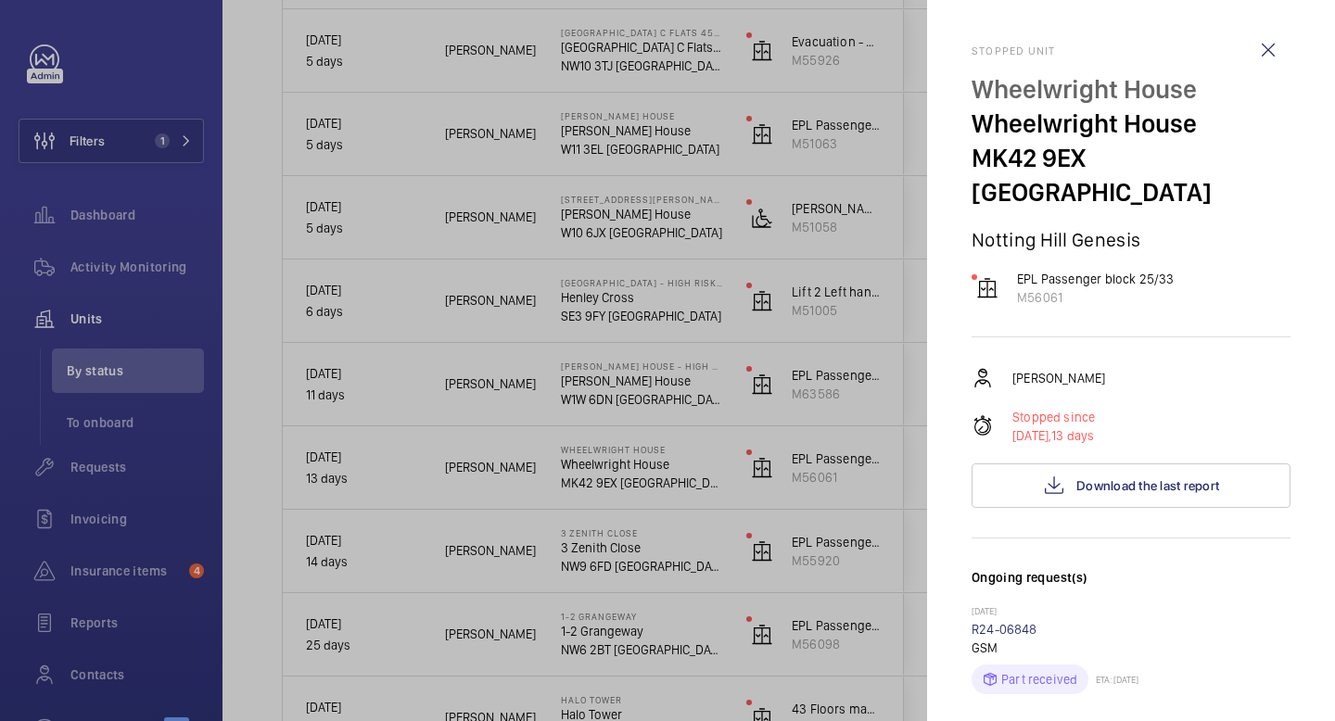
click at [650, 463] on div at bounding box center [667, 360] width 1335 height 721
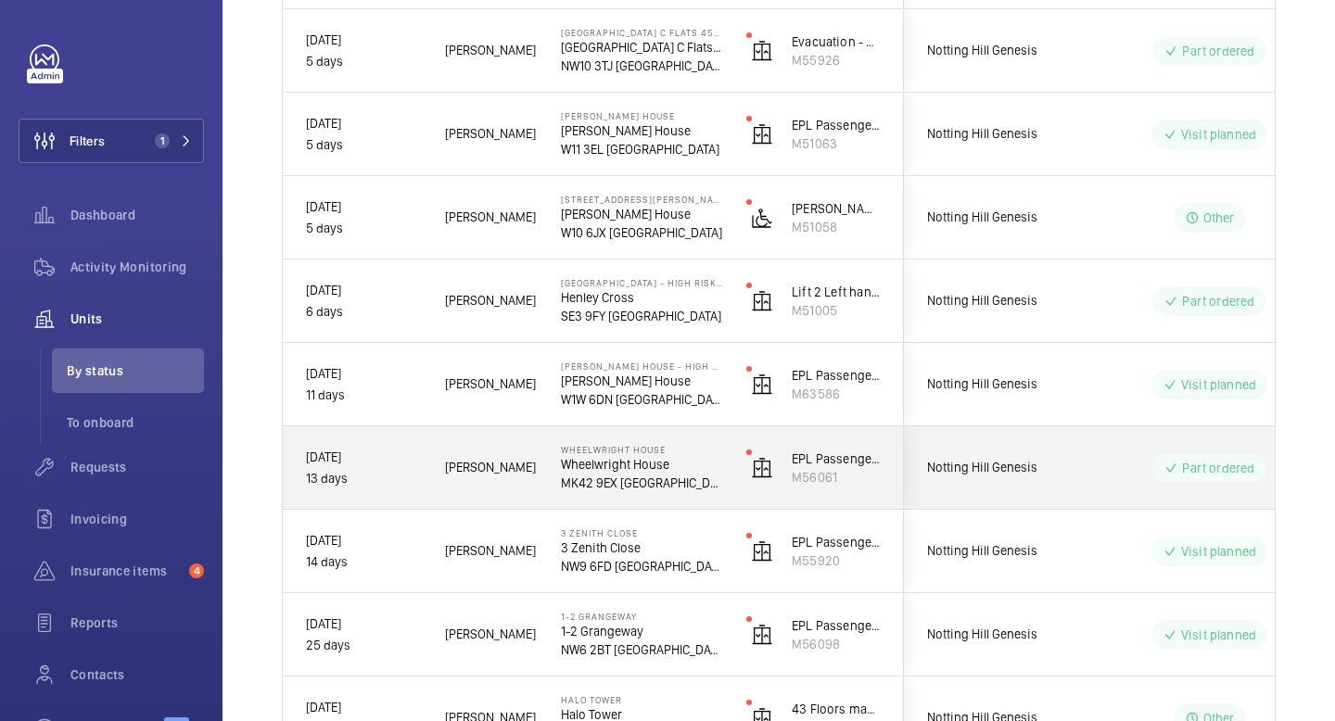
click at [650, 463] on mat-sidenav-container "Filters 1 Dashboard Activity Monitoring Units By status To onboard Requests Inv…" at bounding box center [667, 360] width 1335 height 721
click at [638, 465] on p "Wheelwright House" at bounding box center [641, 464] width 161 height 19
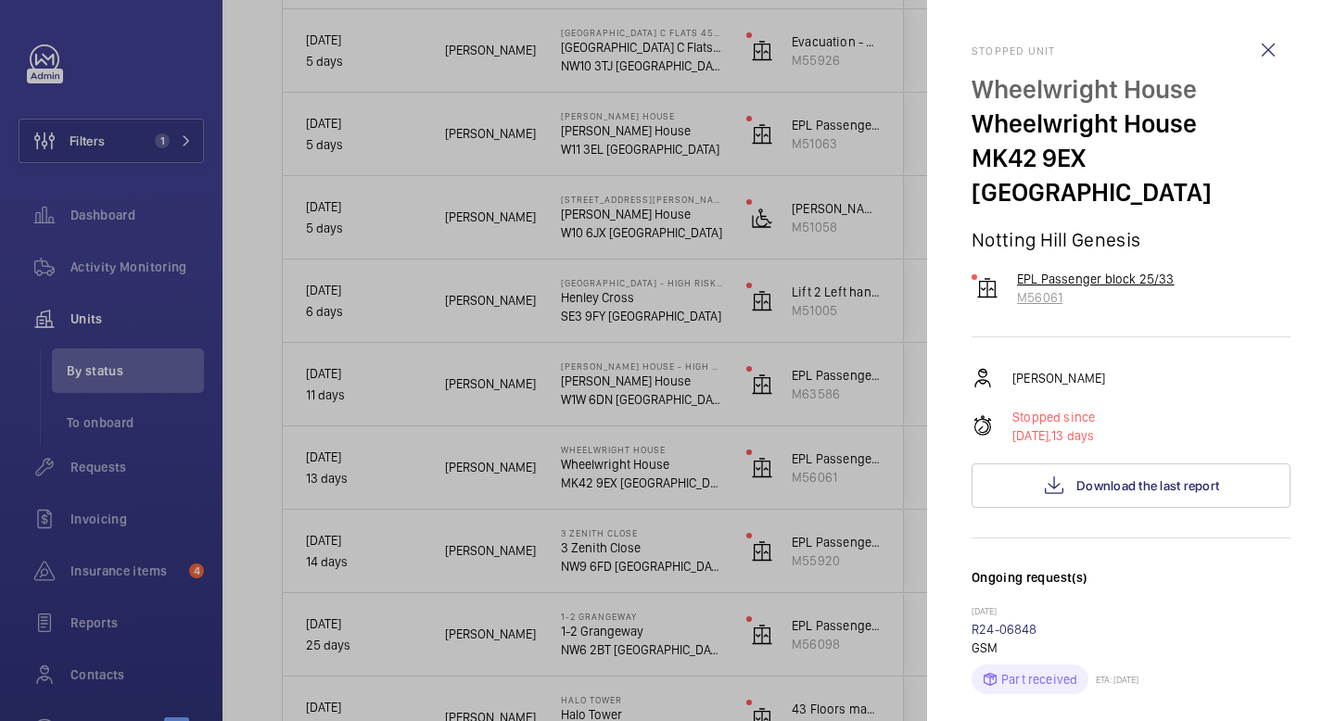
click at [1092, 270] on p "EPL Passenger block 25/33" at bounding box center [1096, 279] width 158 height 19
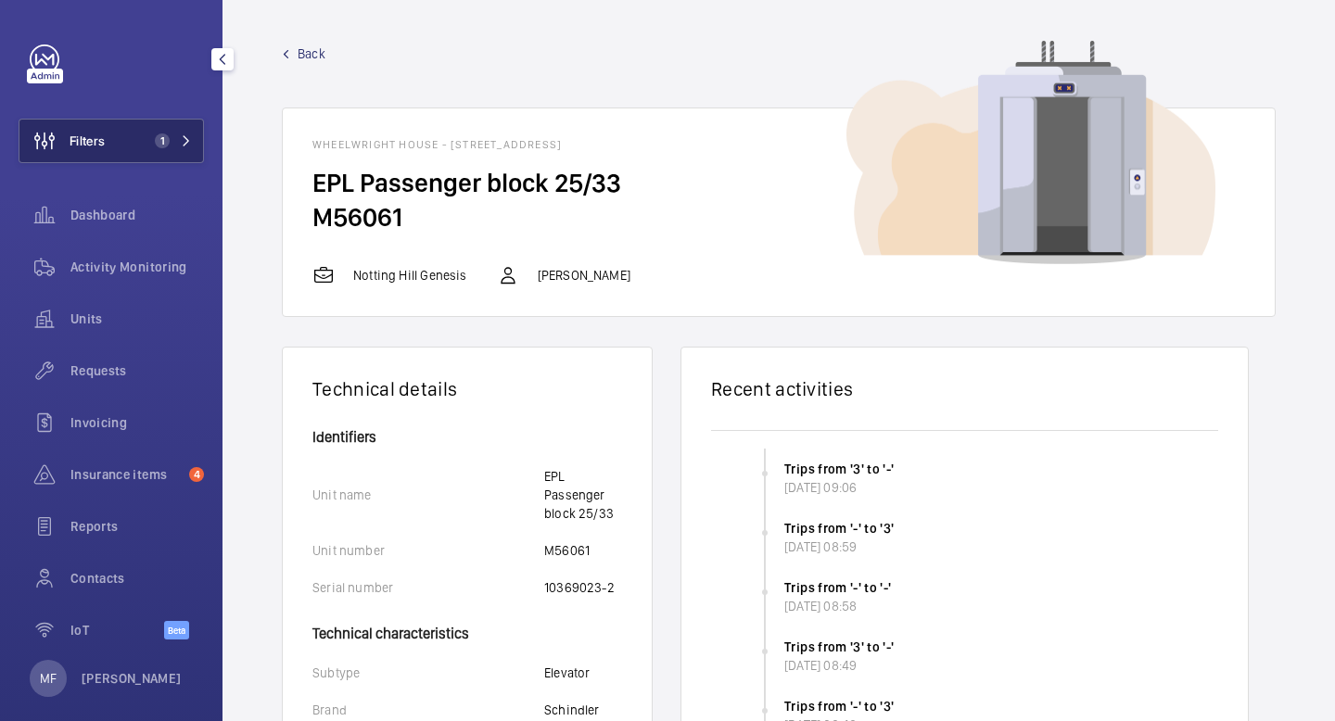
click at [193, 146] on button "Filters 1" at bounding box center [111, 141] width 185 height 44
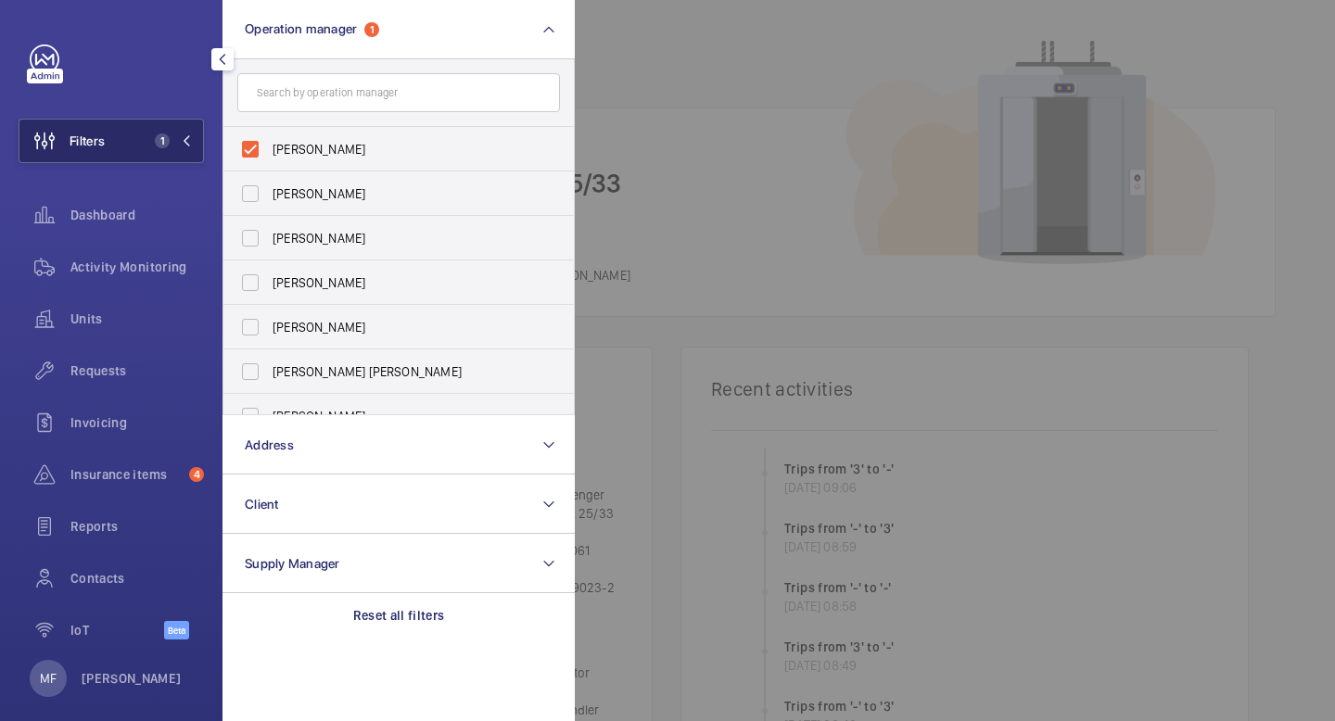
click at [194, 140] on button "Filters 1" at bounding box center [111, 141] width 185 height 44
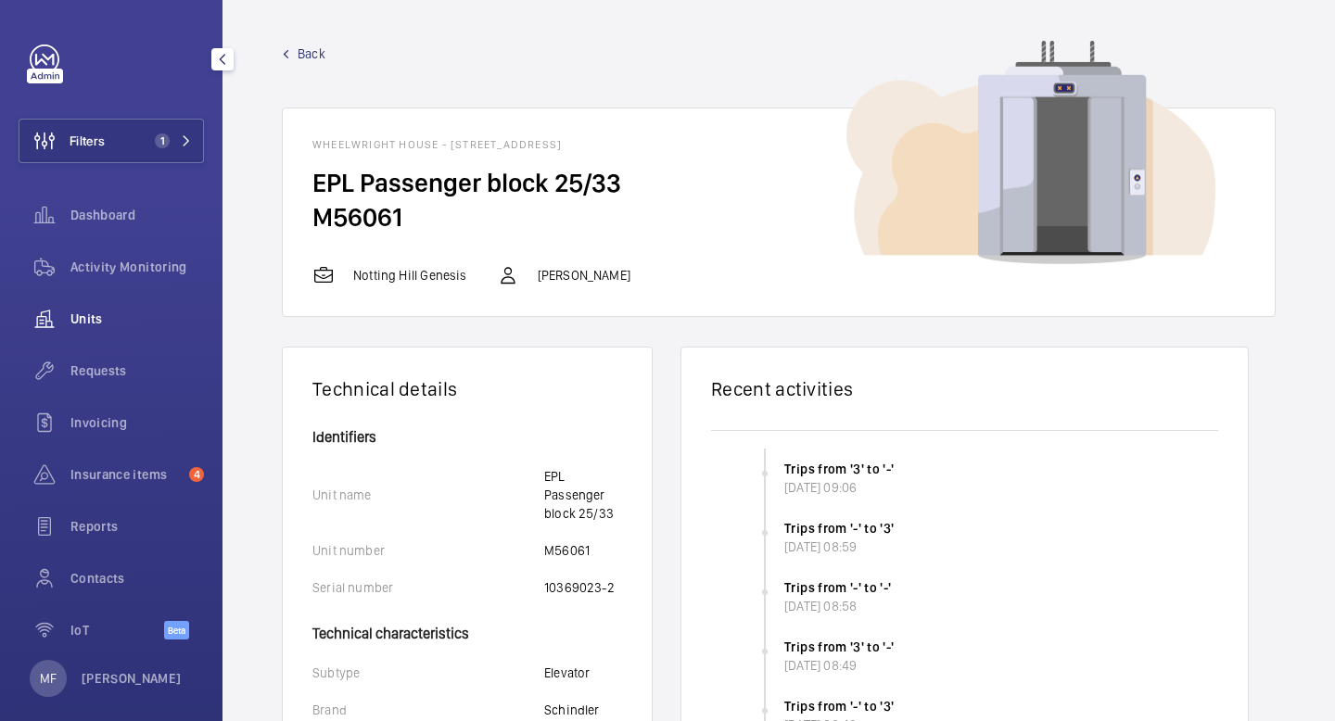
click at [106, 314] on span "Units" at bounding box center [136, 319] width 133 height 19
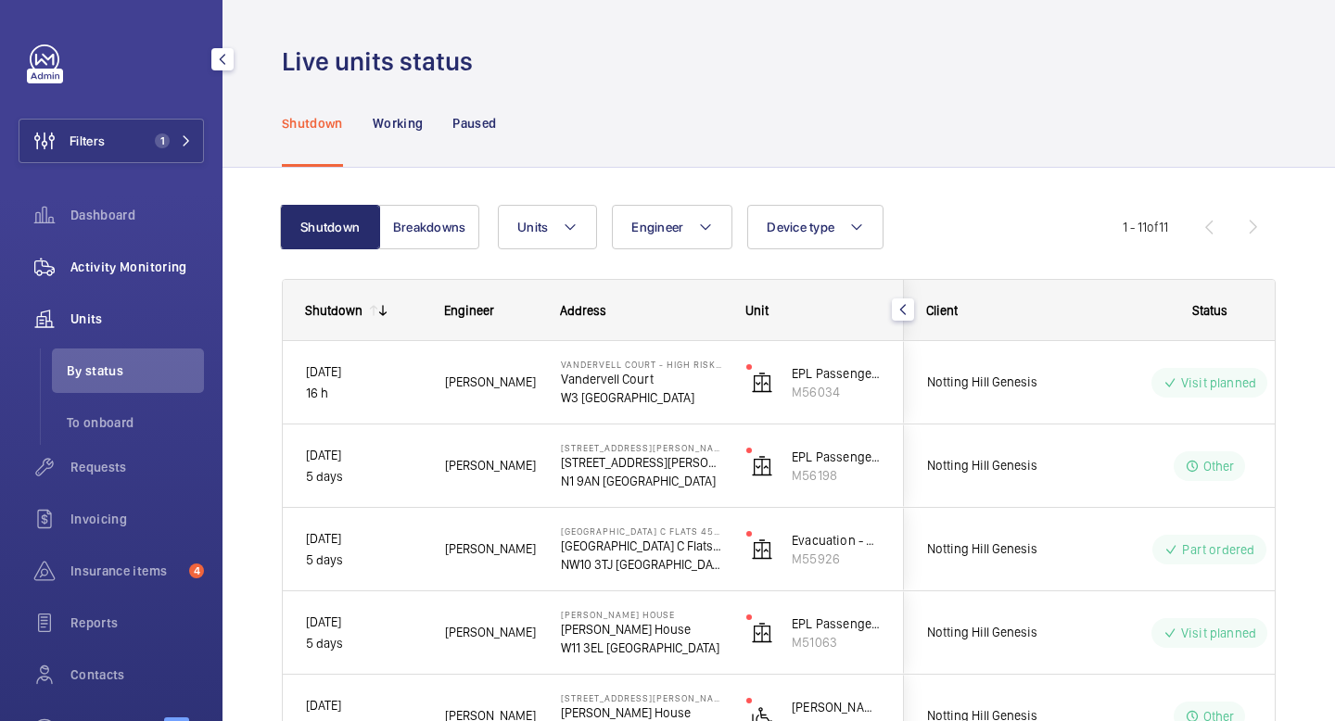
click at [128, 260] on span "Activity Monitoring" at bounding box center [136, 267] width 133 height 19
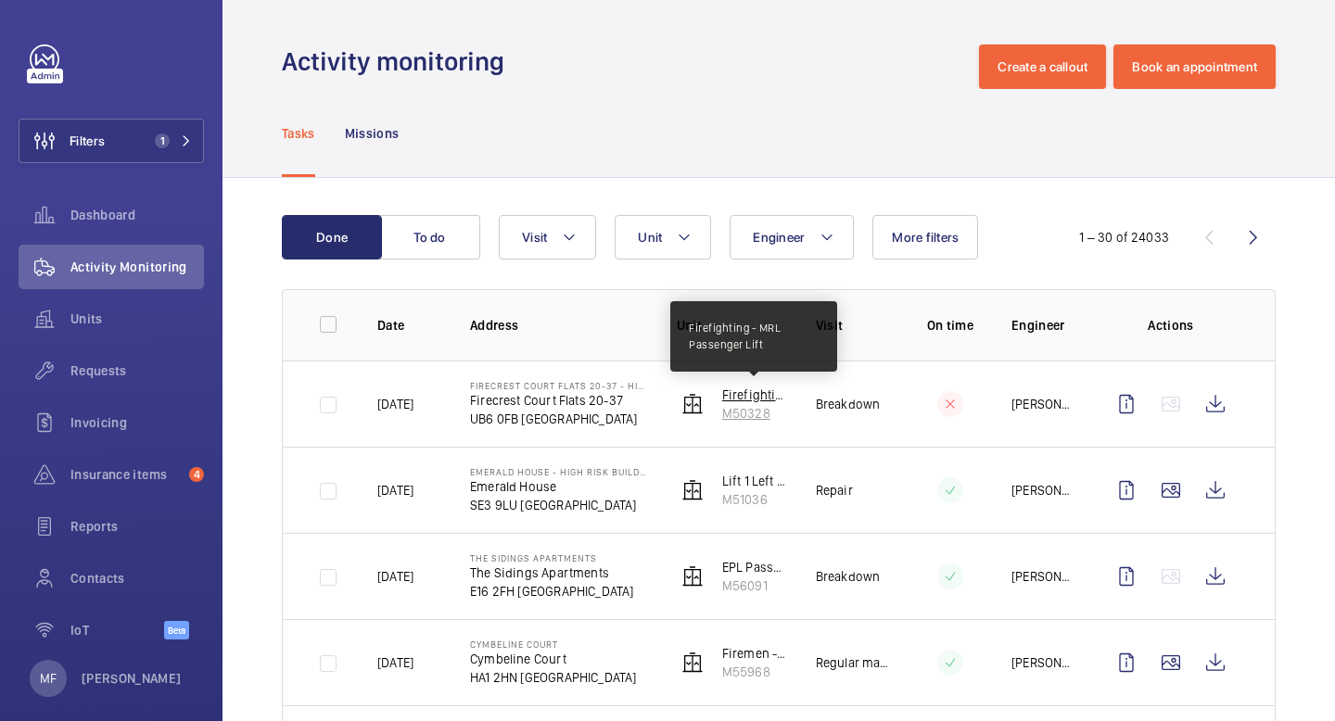
click at [740, 394] on p "Firefighting - MRL Passenger Lift" at bounding box center [754, 395] width 64 height 19
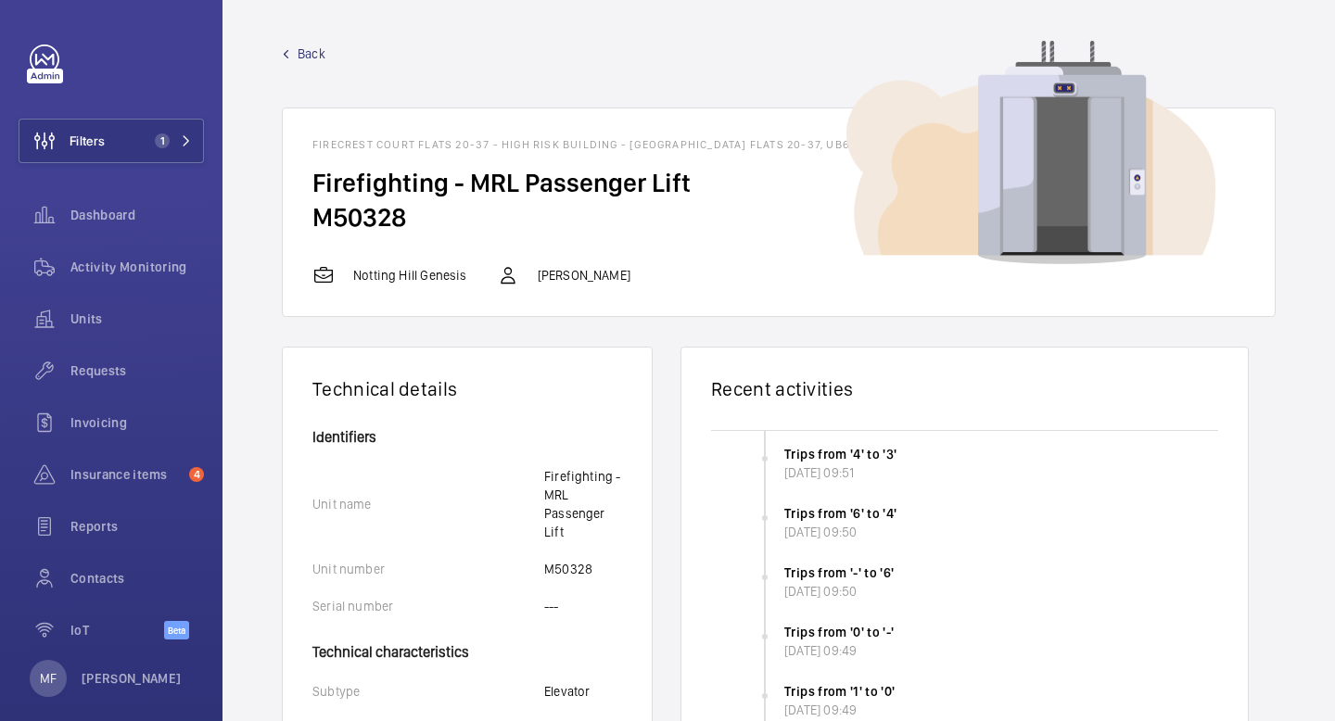
click at [576, 152] on wm-front-card-header "Firecrest Court Flats 20-37 - High Risk Building - [GEOGRAPHIC_DATA] Flats 20-3…" at bounding box center [779, 136] width 992 height 57
click at [191, 143] on mat-icon at bounding box center [186, 140] width 11 height 11
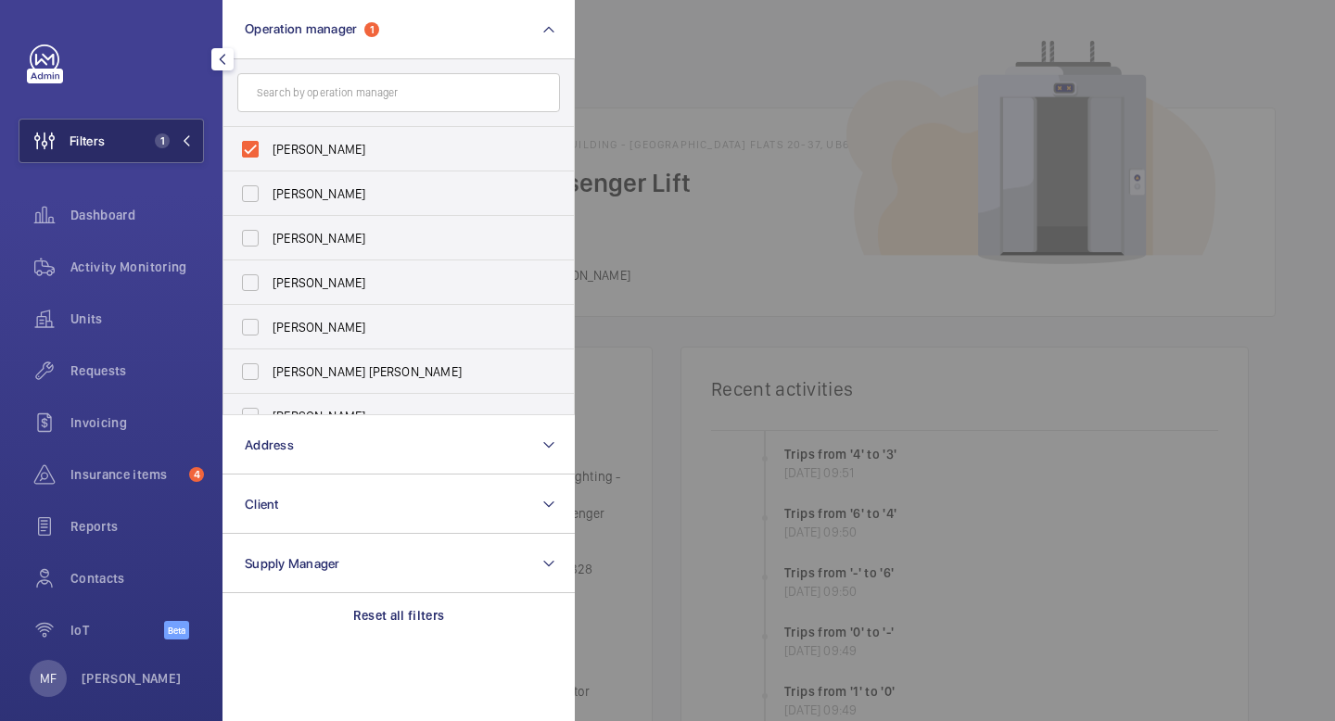
click at [191, 143] on mat-icon at bounding box center [186, 140] width 11 height 11
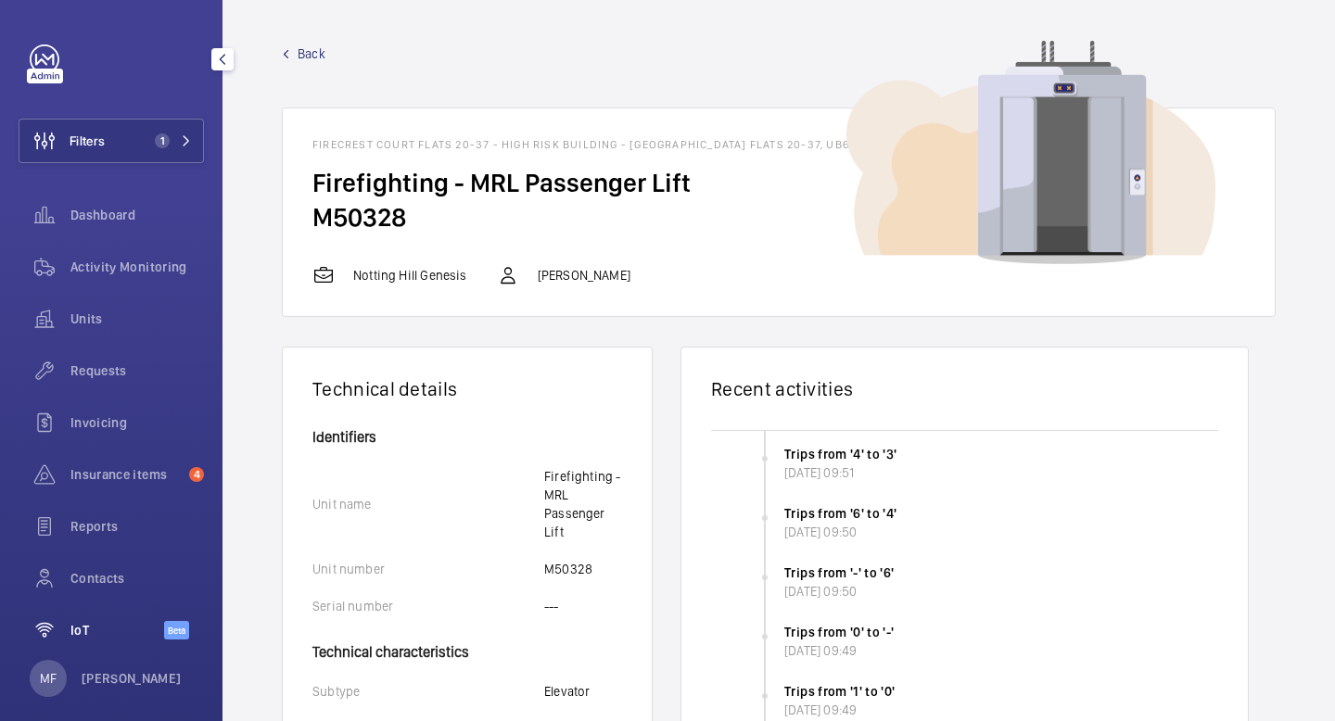
click at [100, 623] on span "IoT" at bounding box center [117, 630] width 94 height 19
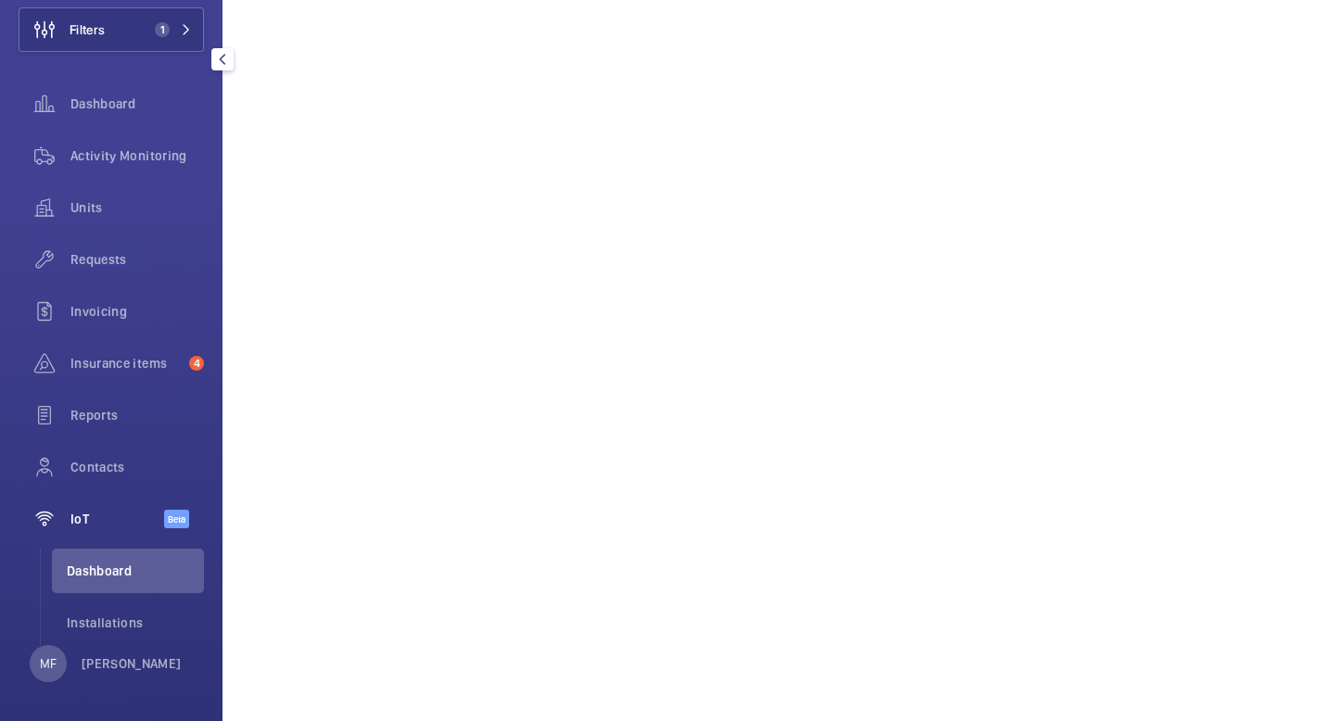
scroll to position [117, 0]
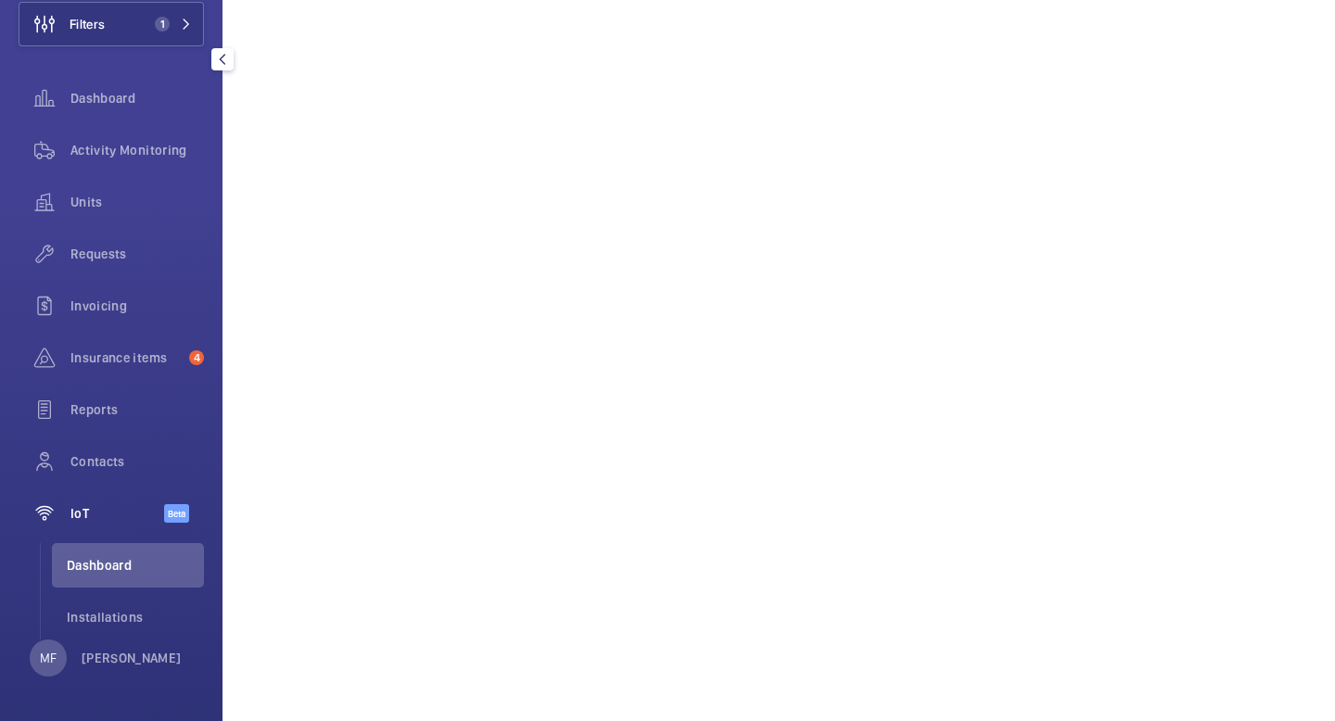
click at [95, 549] on li "Dashboard" at bounding box center [128, 565] width 152 height 44
click at [94, 565] on span "Dashboard" at bounding box center [135, 565] width 137 height 19
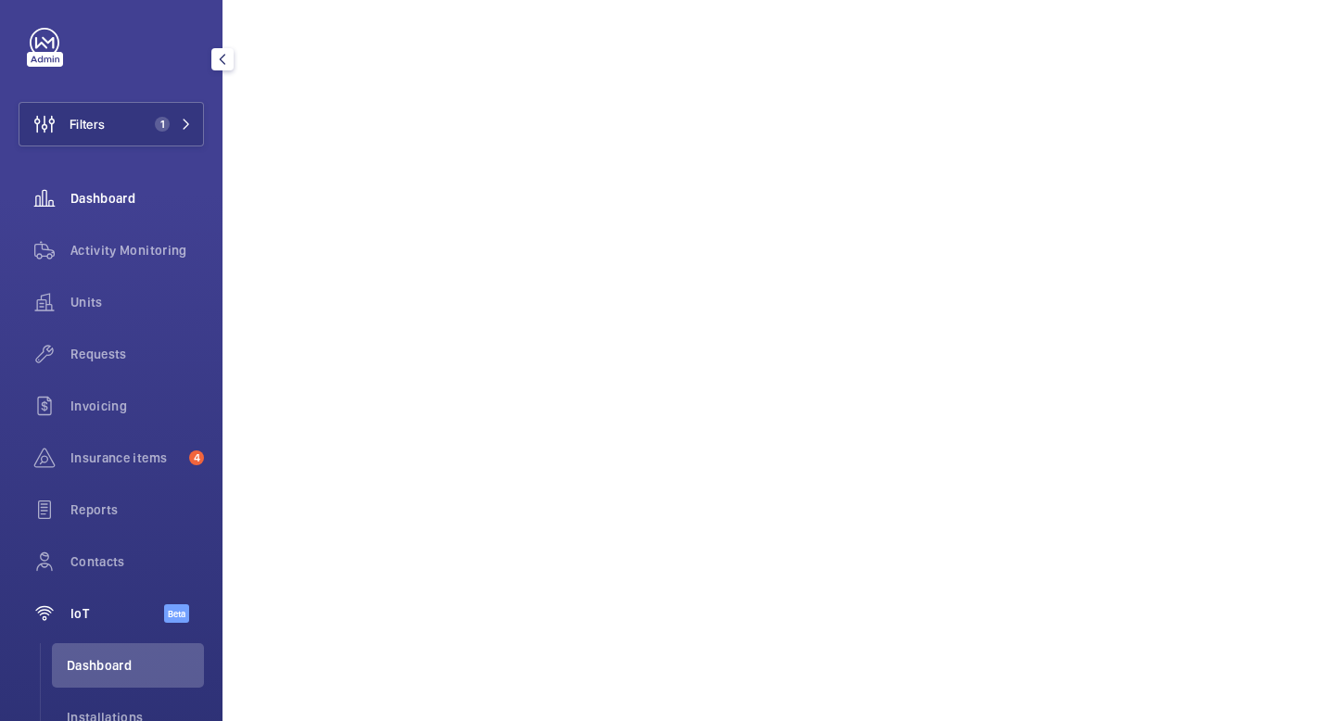
scroll to position [0, 0]
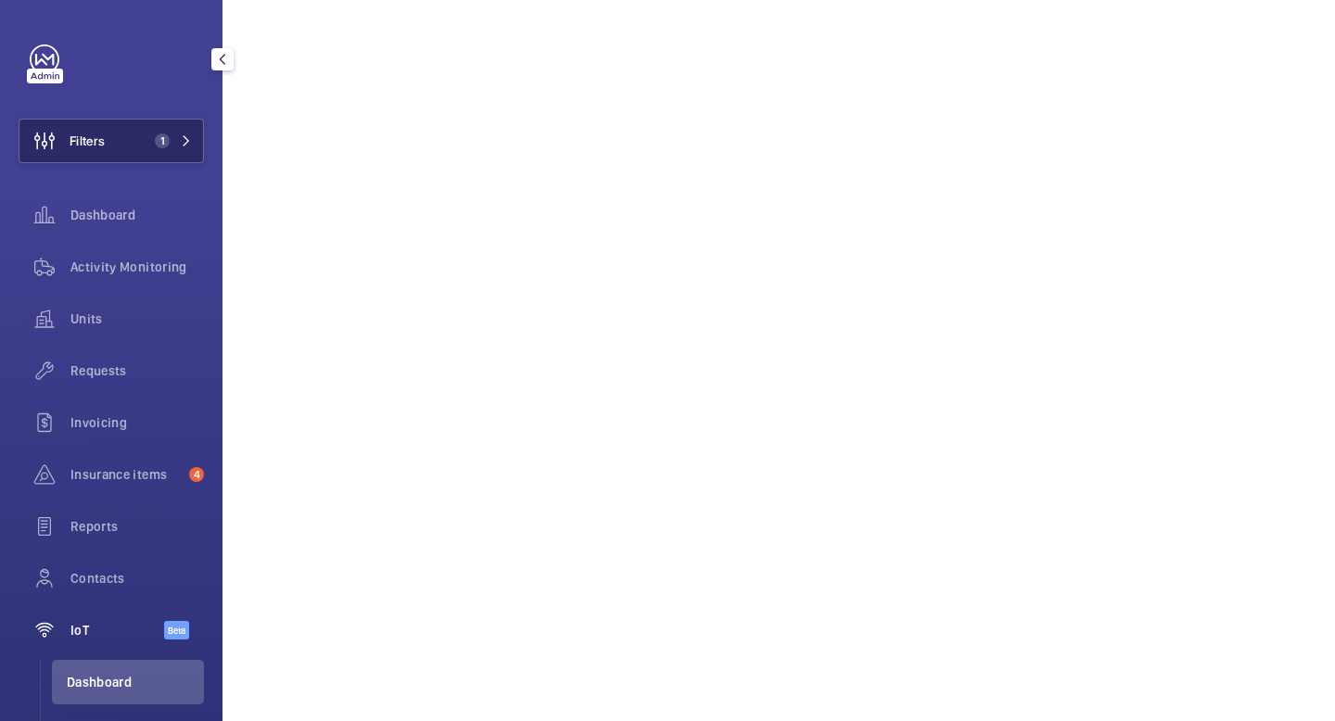
click at [134, 152] on button "Filters 1" at bounding box center [111, 141] width 185 height 44
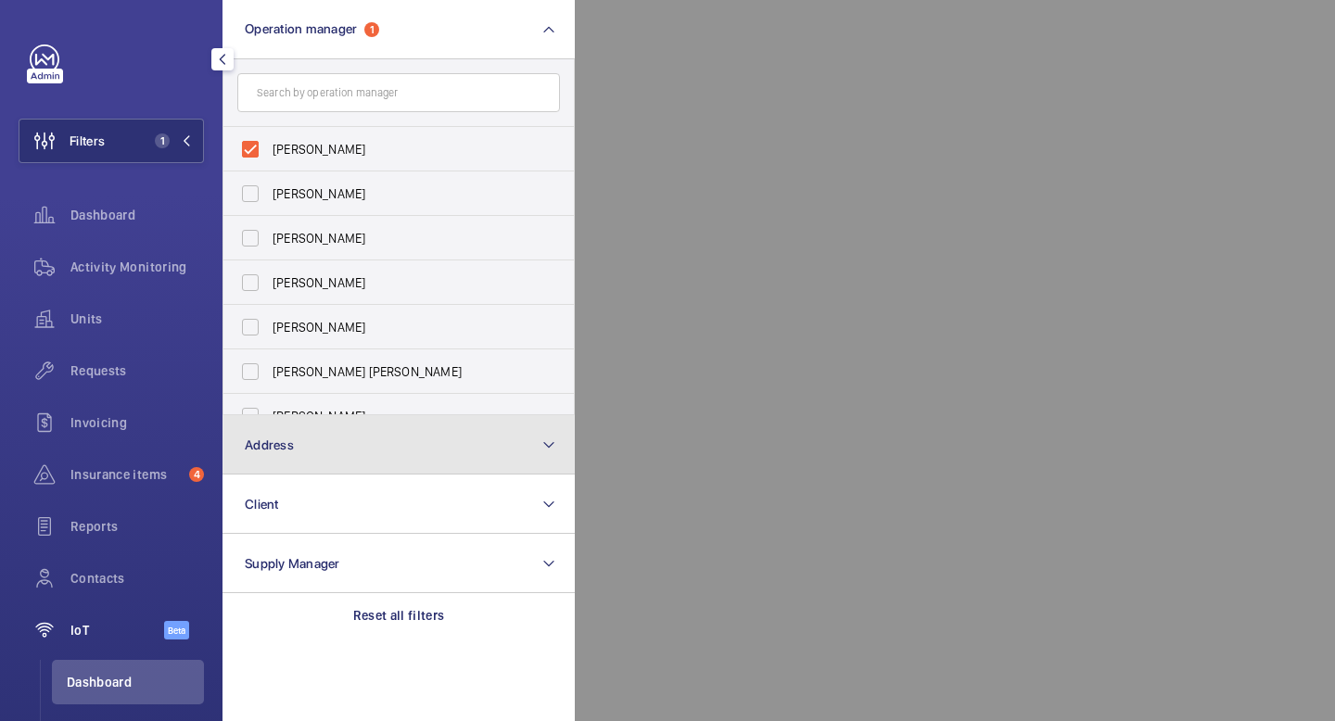
click at [358, 445] on button "Address" at bounding box center [398, 444] width 352 height 59
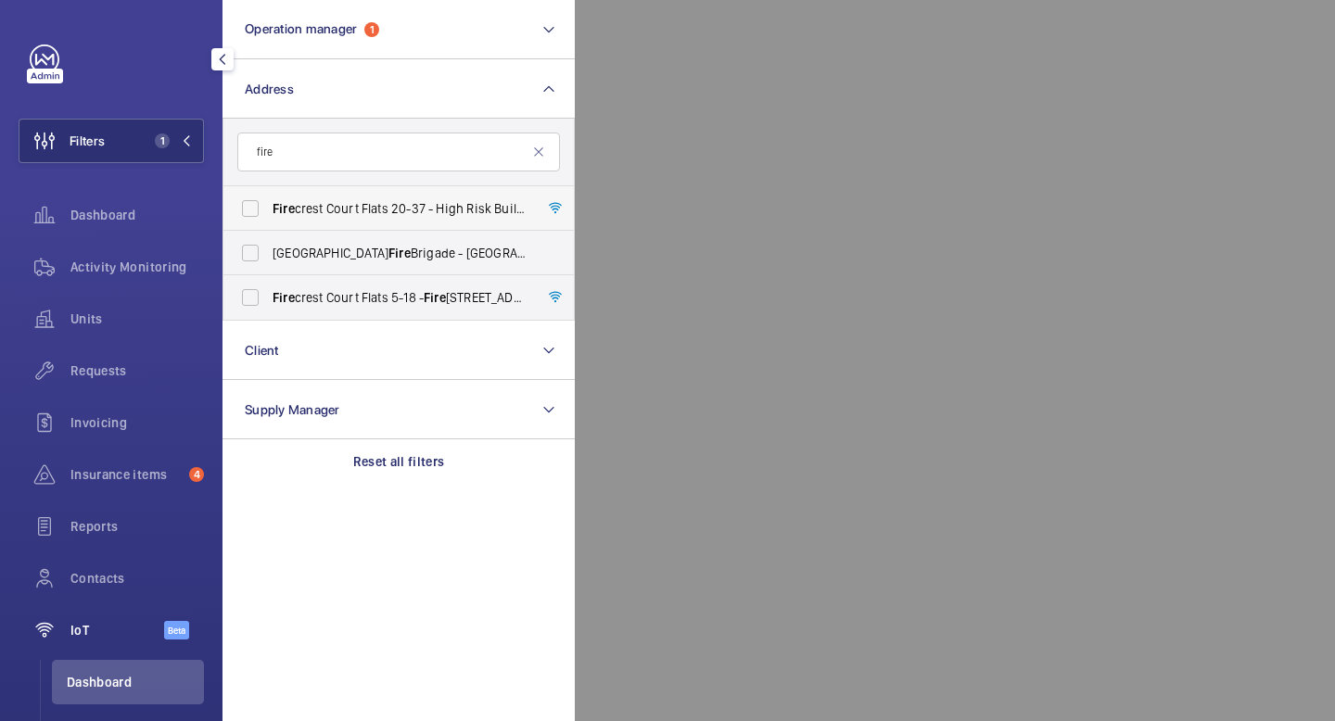
type input "fire"
click at [254, 206] on label "Fire crest Court Flats 20-37 - High Risk Building - Fire [STREET_ADDRESS]" at bounding box center [384, 208] width 323 height 44
click at [254, 206] on input "Fire crest Court Flats 20-37 - High Risk Building - Fire [STREET_ADDRESS]" at bounding box center [250, 208] width 37 height 37
checkbox input "true"
click at [188, 142] on mat-icon at bounding box center [186, 140] width 11 height 11
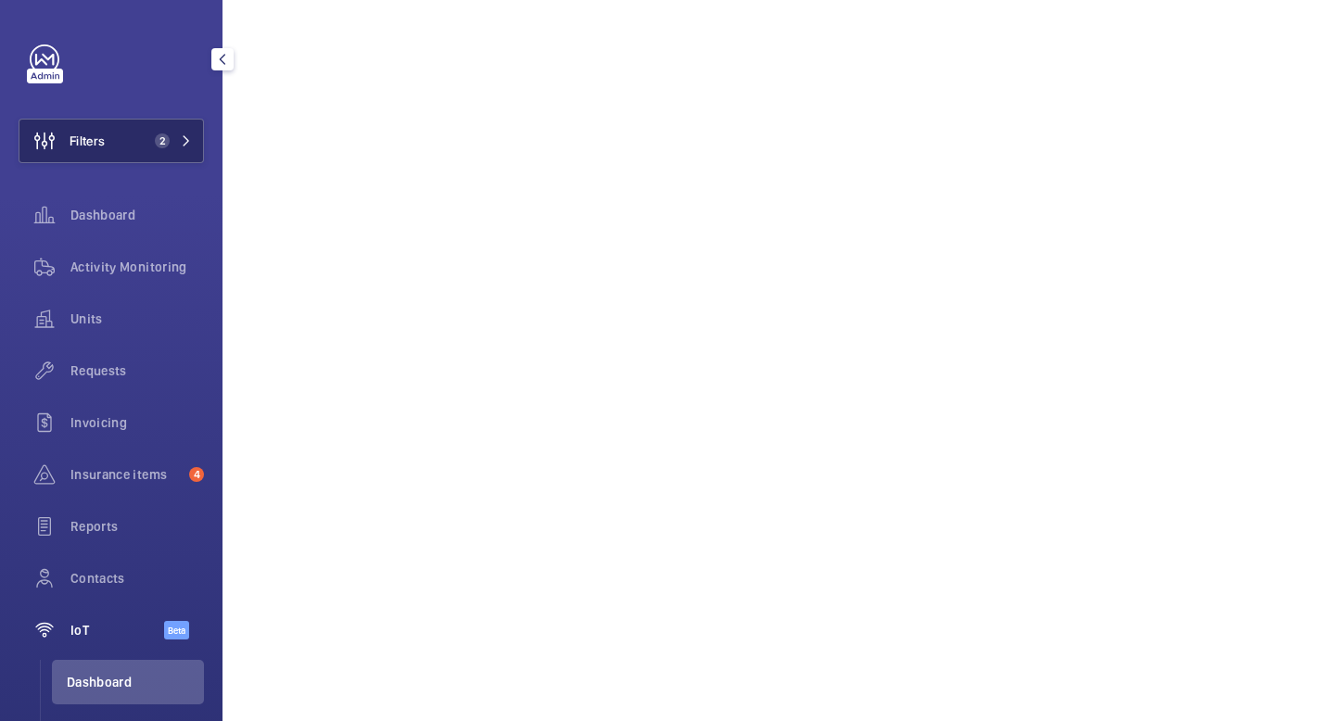
click at [185, 136] on mat-icon at bounding box center [186, 140] width 11 height 11
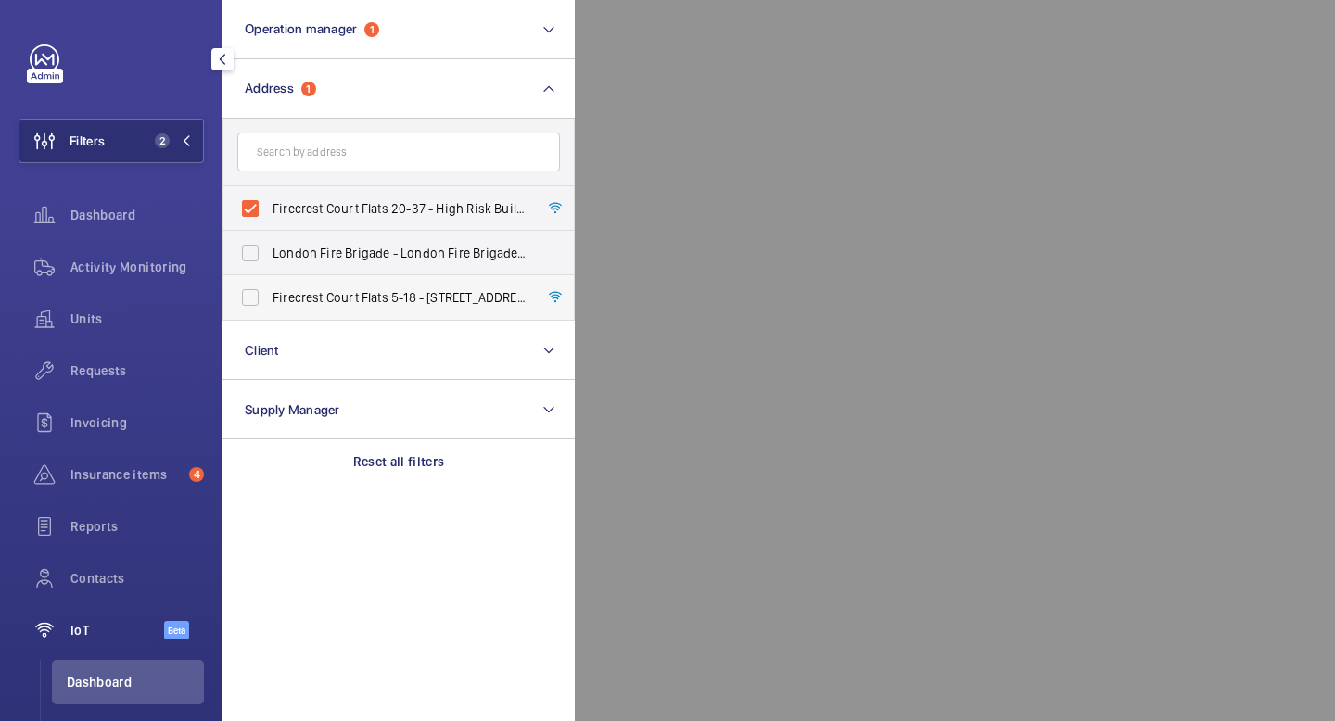
click at [249, 299] on label "Firecrest Court Flats 5-18 - [STREET_ADDRESS]" at bounding box center [384, 297] width 323 height 44
click at [249, 299] on input "Firecrest Court Flats 5-18 - [STREET_ADDRESS]" at bounding box center [250, 297] width 37 height 37
checkbox input "true"
click at [188, 138] on mat-icon at bounding box center [186, 140] width 11 height 11
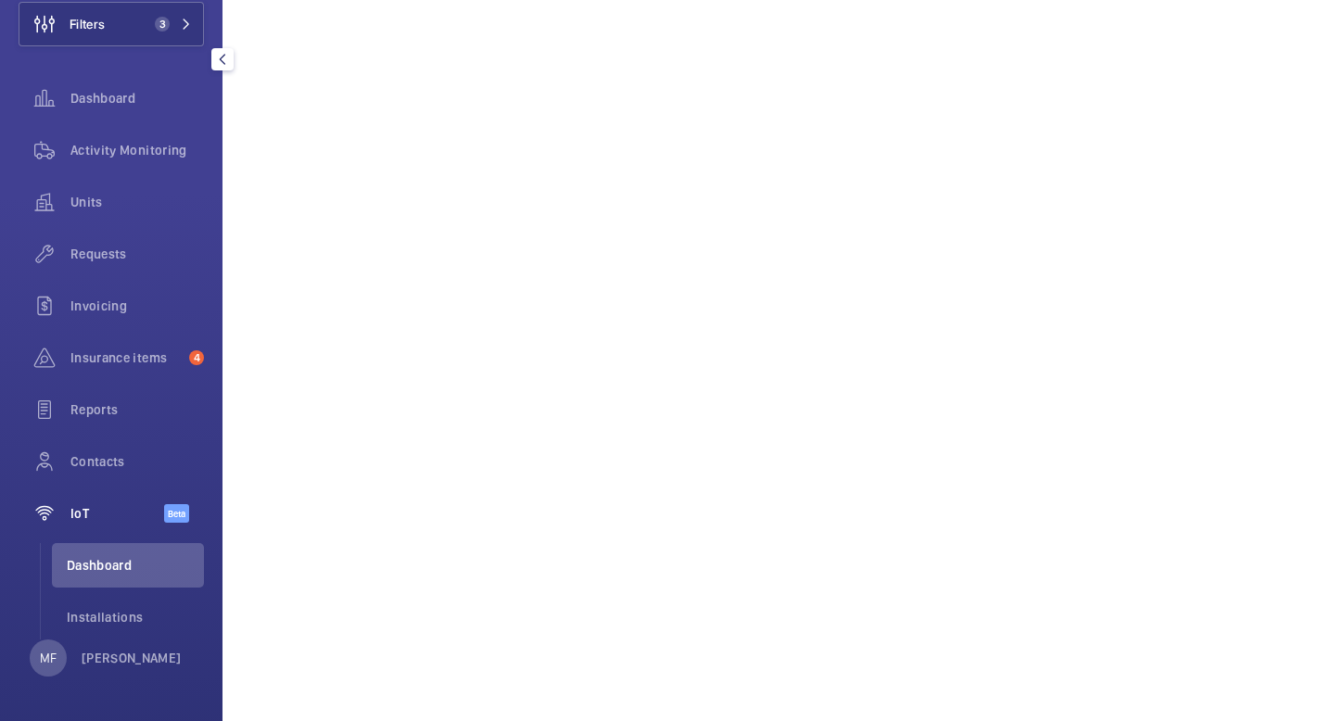
scroll to position [115, 0]
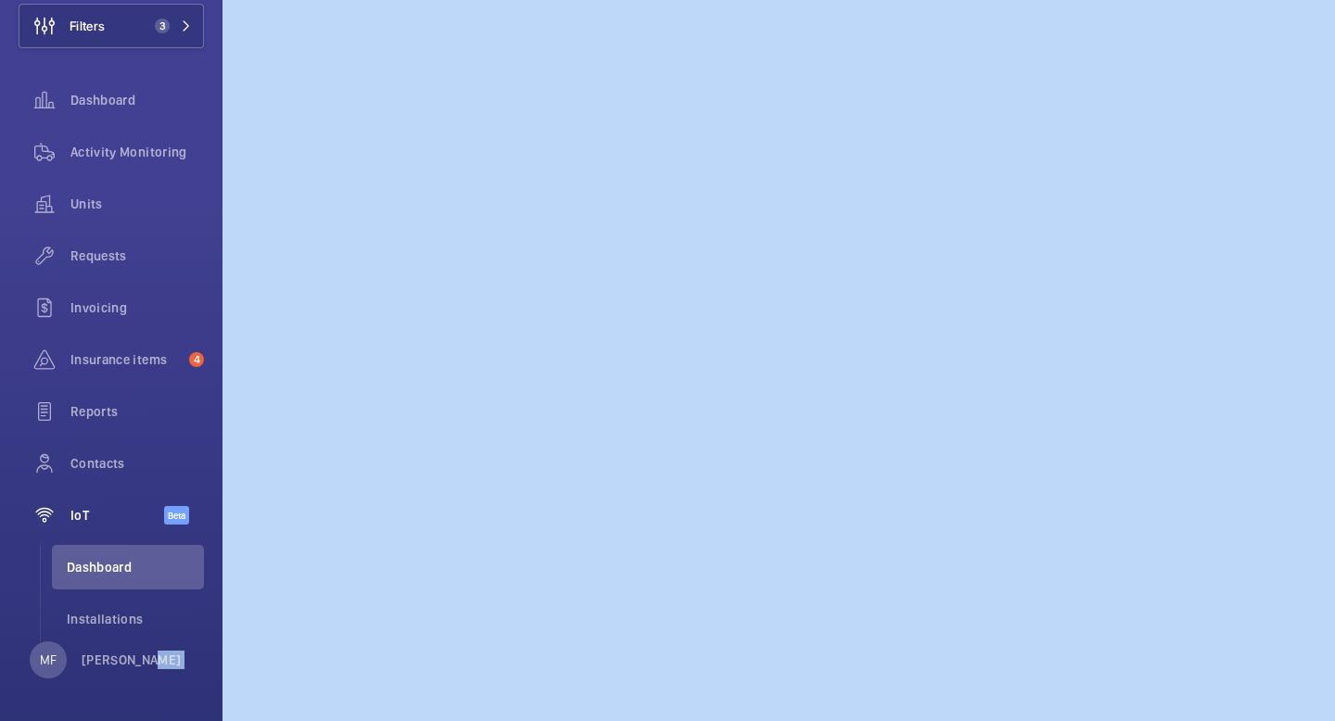
drag, startPoint x: 147, startPoint y: 652, endPoint x: 244, endPoint y: 652, distance: 96.4
click at [173, 630] on div "Filters 3 Dashboard Activity Monitoring Units Requests Invoicing Insurance item…" at bounding box center [111, 360] width 222 height 721
click at [196, 35] on button "Filters 3" at bounding box center [111, 26] width 185 height 44
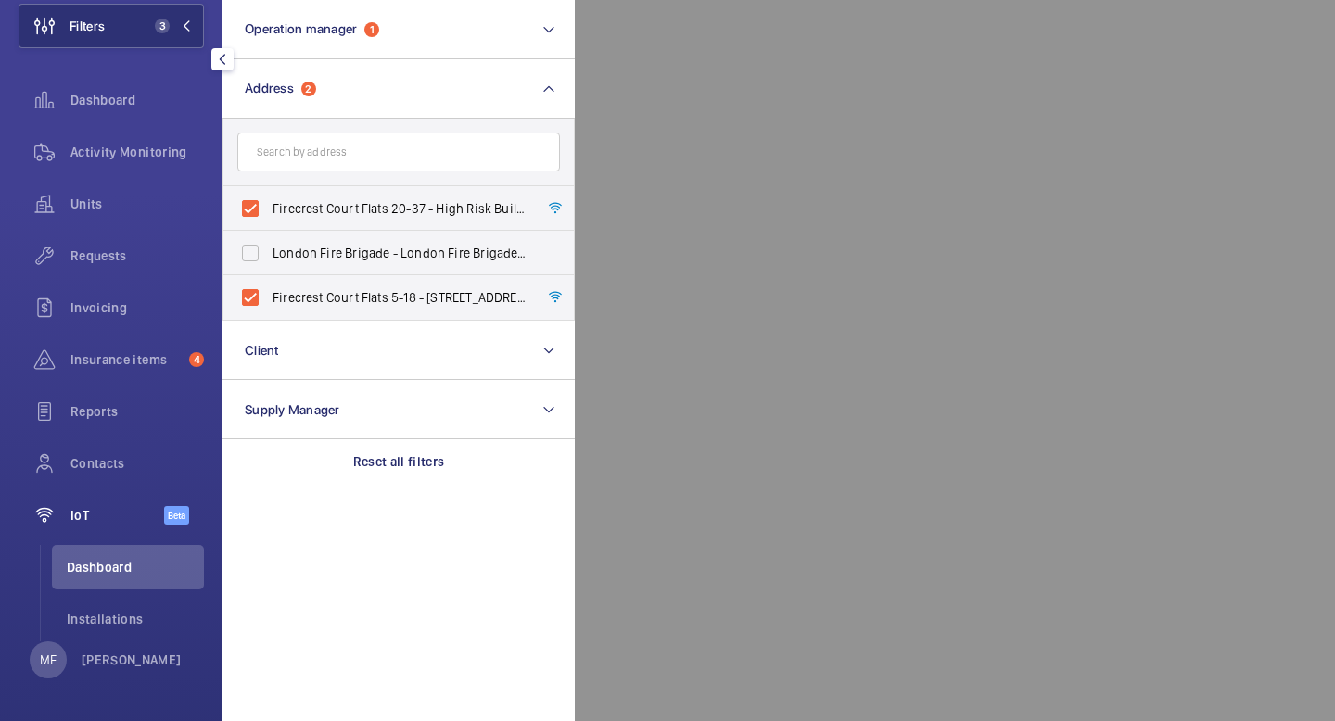
click at [687, 409] on div at bounding box center [1242, 360] width 1335 height 721
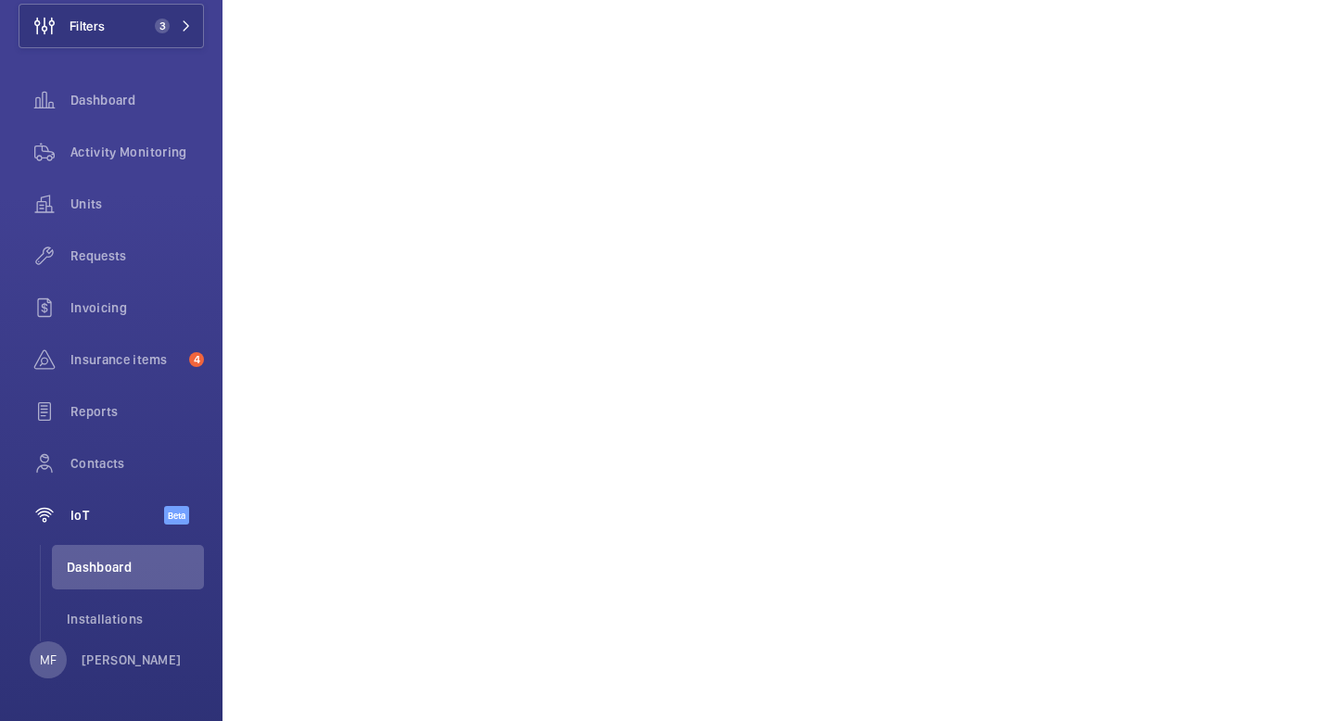
scroll to position [1648, 0]
click at [108, 616] on span "Installations" at bounding box center [135, 619] width 137 height 19
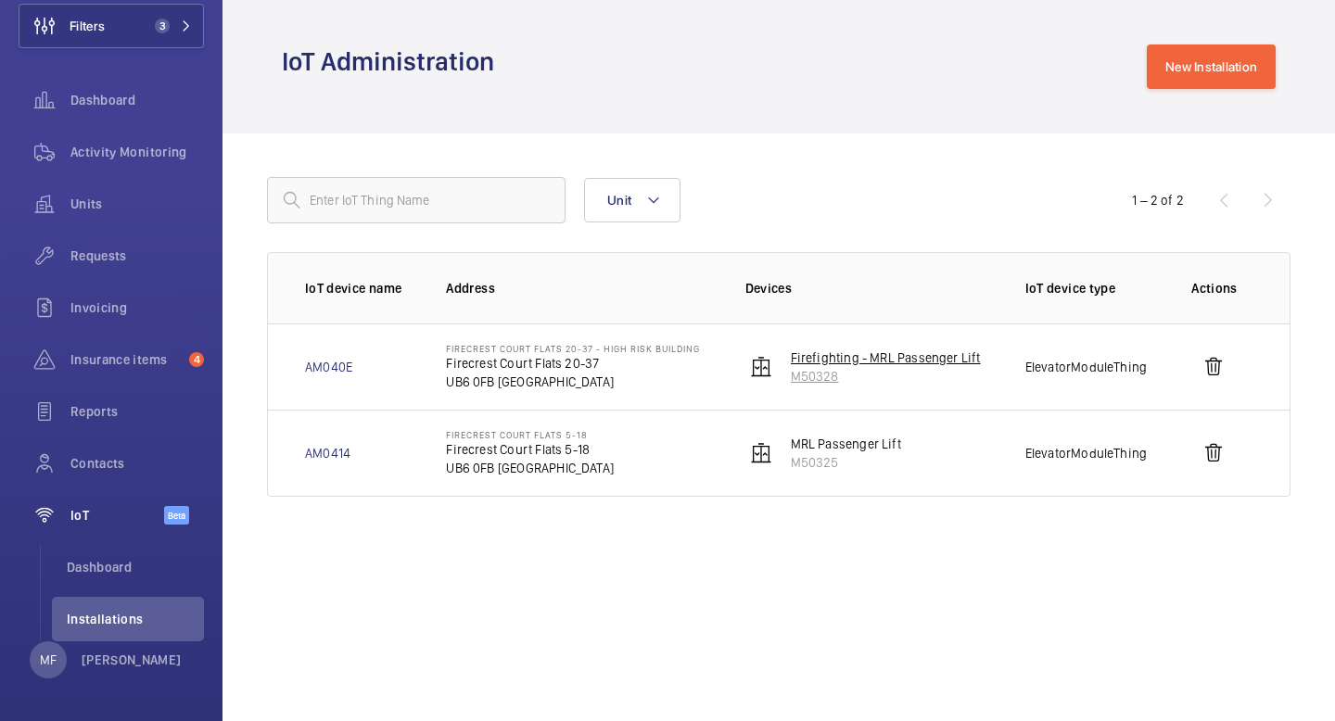
click at [862, 362] on p "Firefighting - MRL Passenger Lift" at bounding box center [886, 358] width 190 height 19
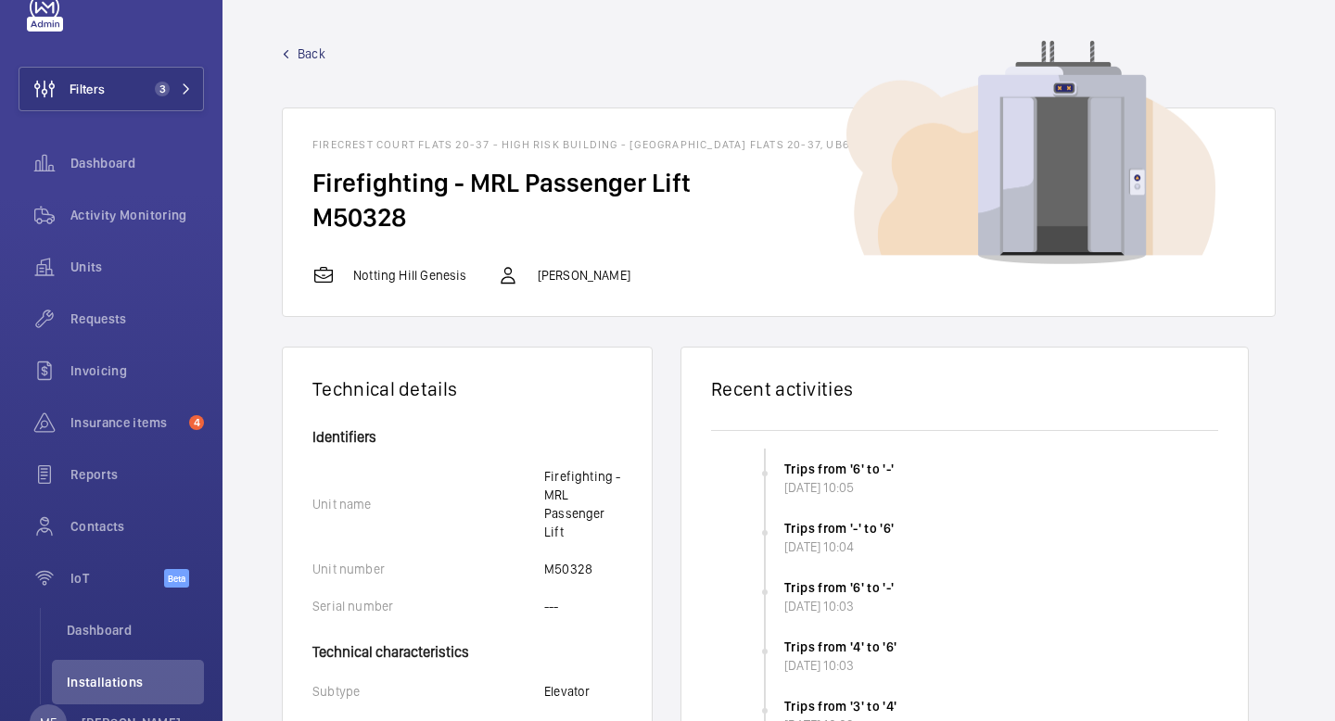
scroll to position [20, 0]
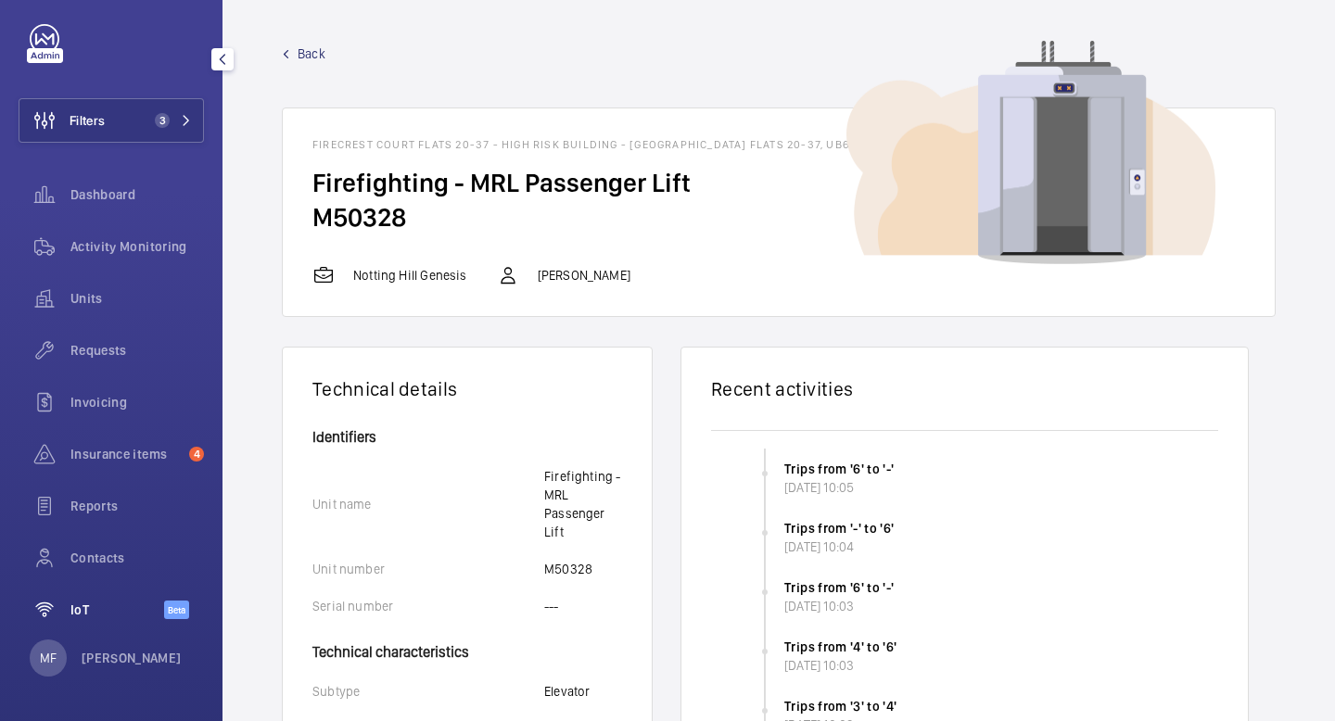
click at [97, 604] on span "IoT" at bounding box center [117, 610] width 94 height 19
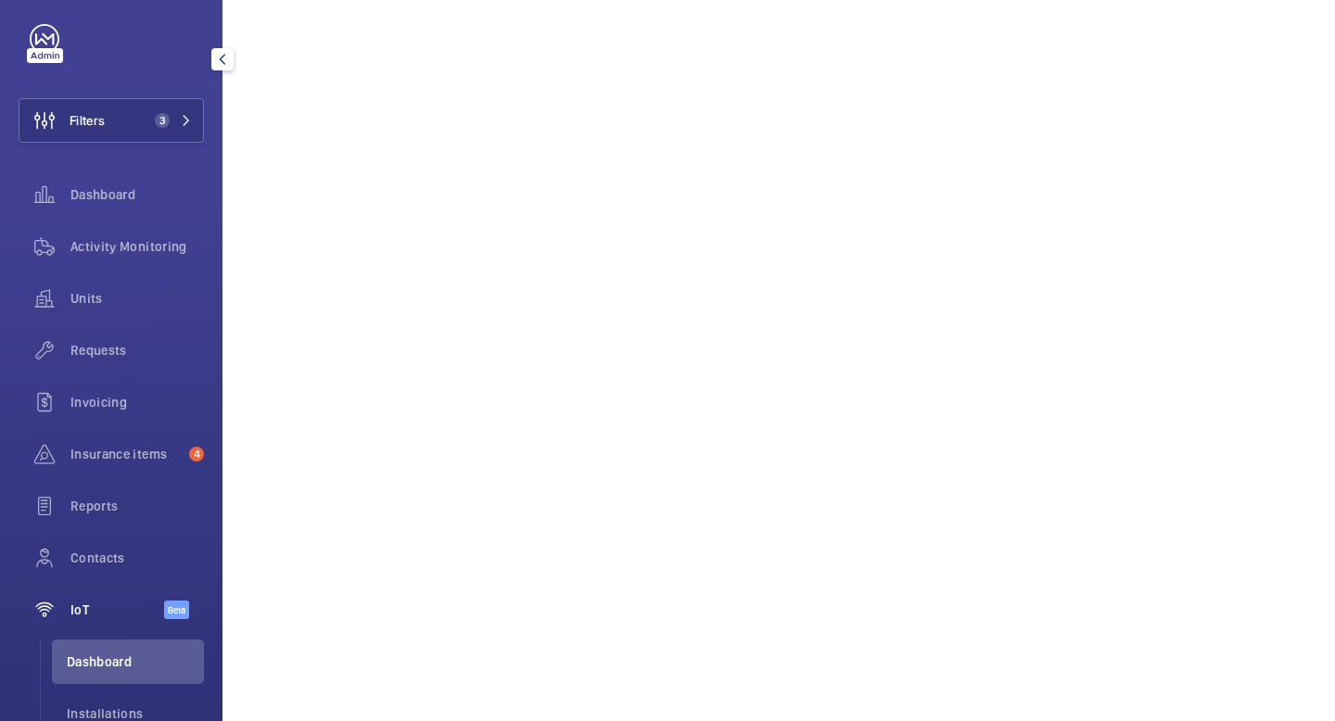
scroll to position [115, 0]
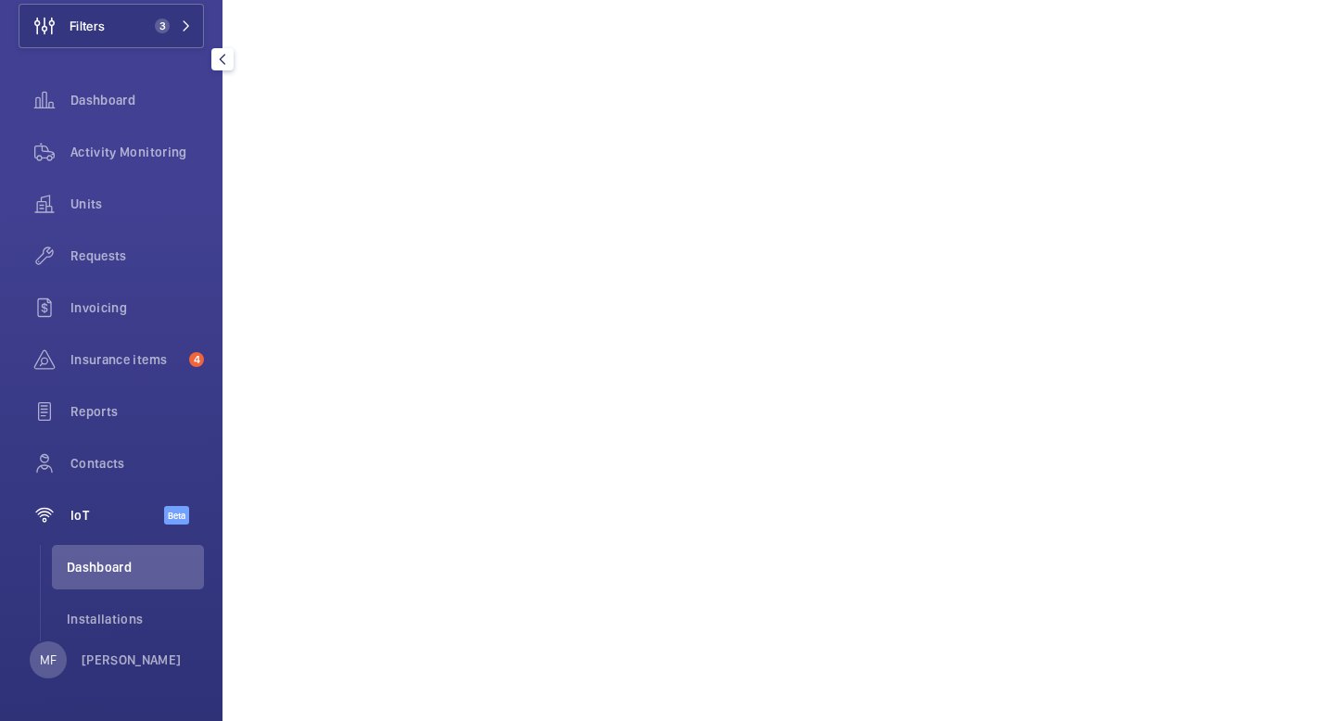
click at [96, 508] on span "IoT" at bounding box center [117, 515] width 94 height 19
click at [111, 564] on span "Dashboard" at bounding box center [135, 567] width 137 height 19
click at [150, 86] on div "Dashboard" at bounding box center [111, 100] width 185 height 44
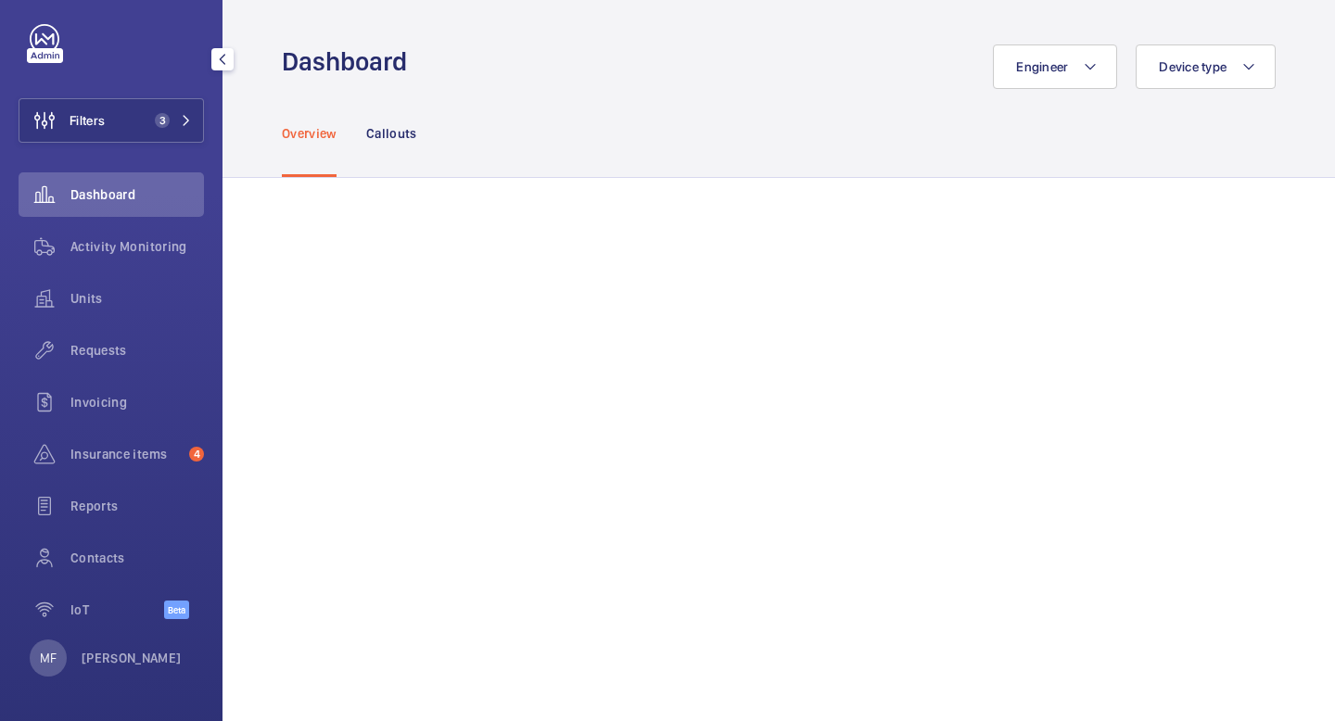
scroll to position [20, 0]
click at [123, 615] on span "IoT" at bounding box center [117, 610] width 94 height 19
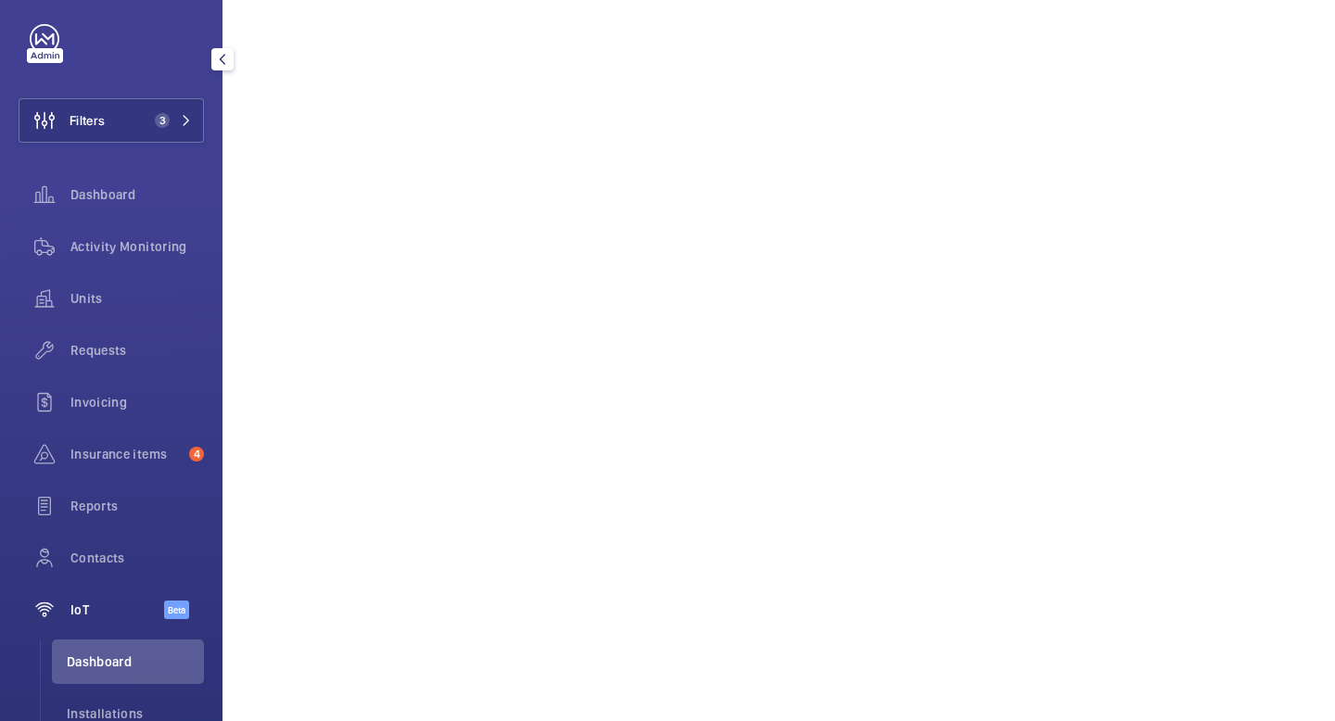
scroll to position [115, 0]
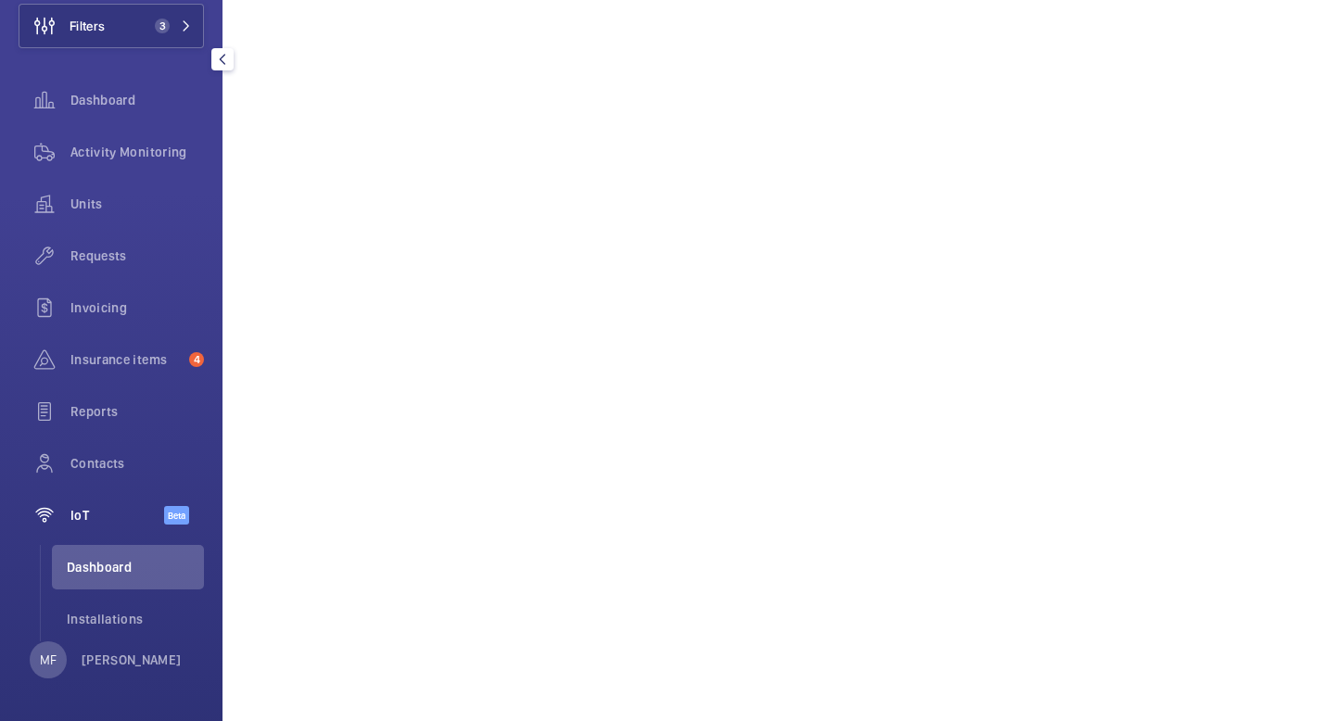
click at [123, 615] on span "Installations" at bounding box center [135, 619] width 137 height 19
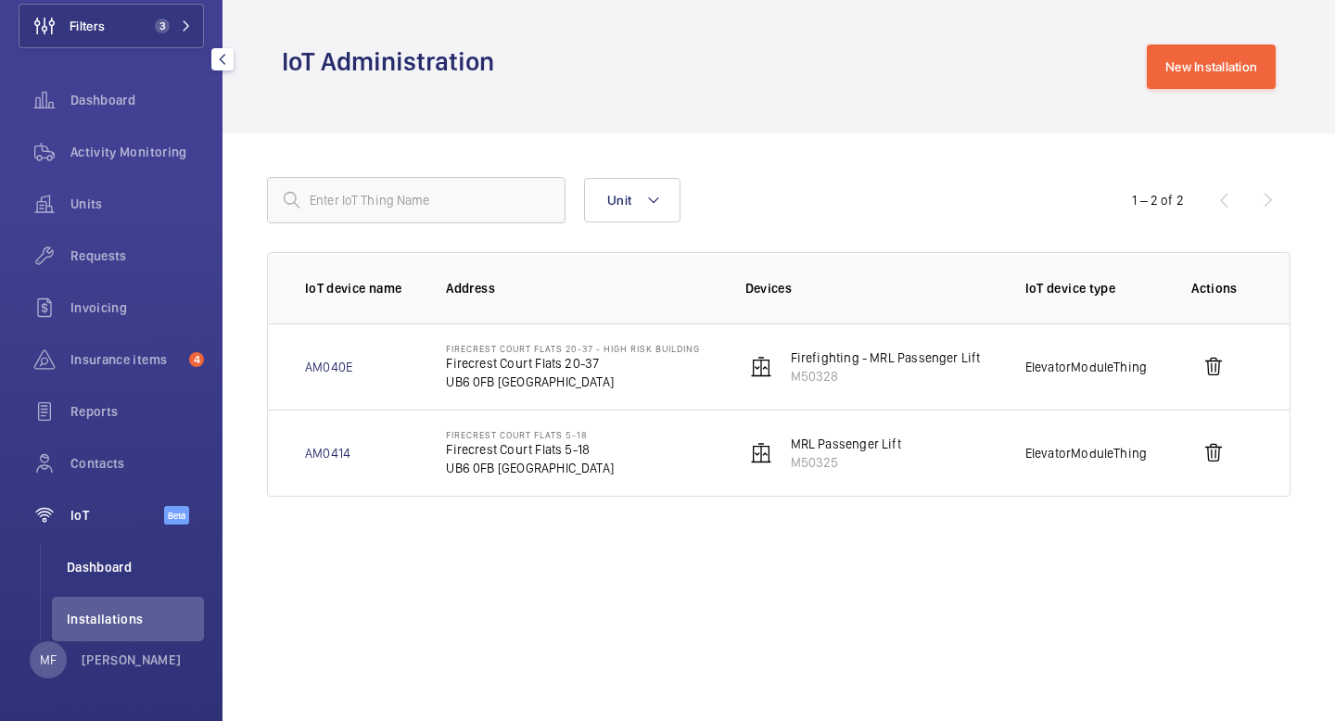
click at [117, 577] on li "Dashboard" at bounding box center [128, 567] width 152 height 44
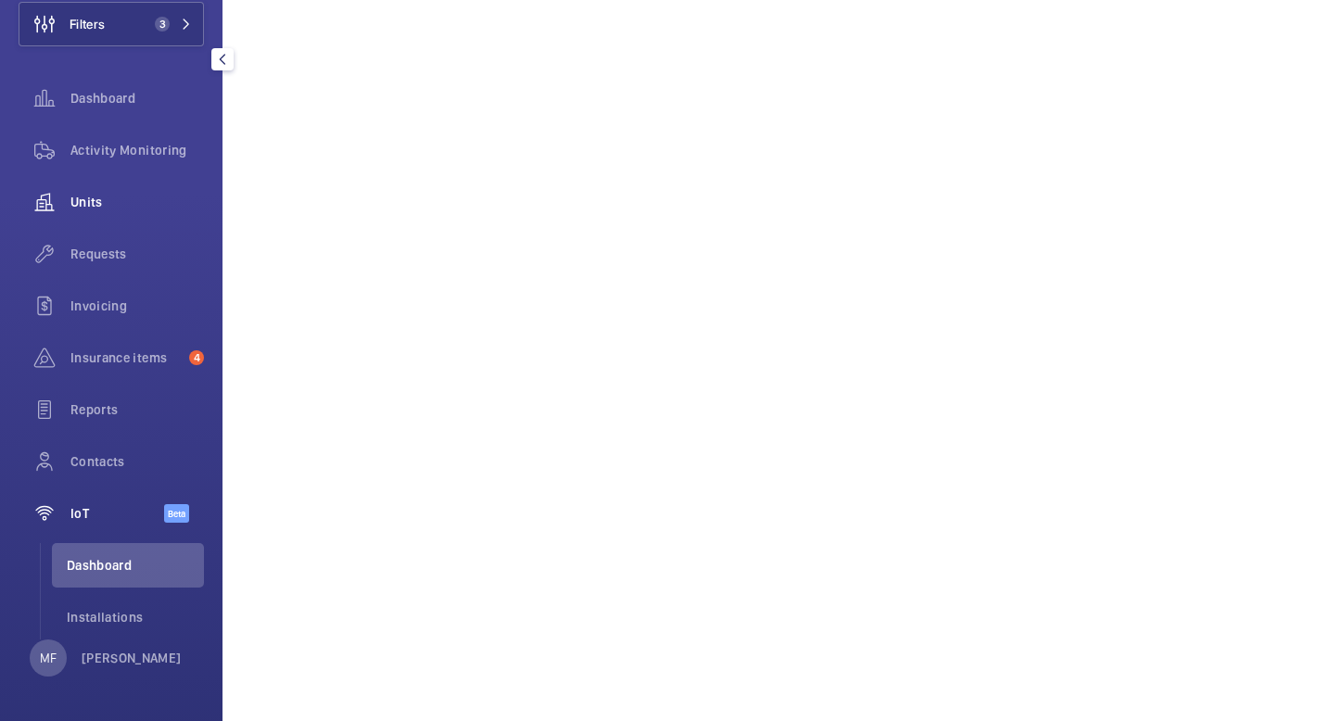
click at [102, 208] on span "Units" at bounding box center [136, 202] width 133 height 19
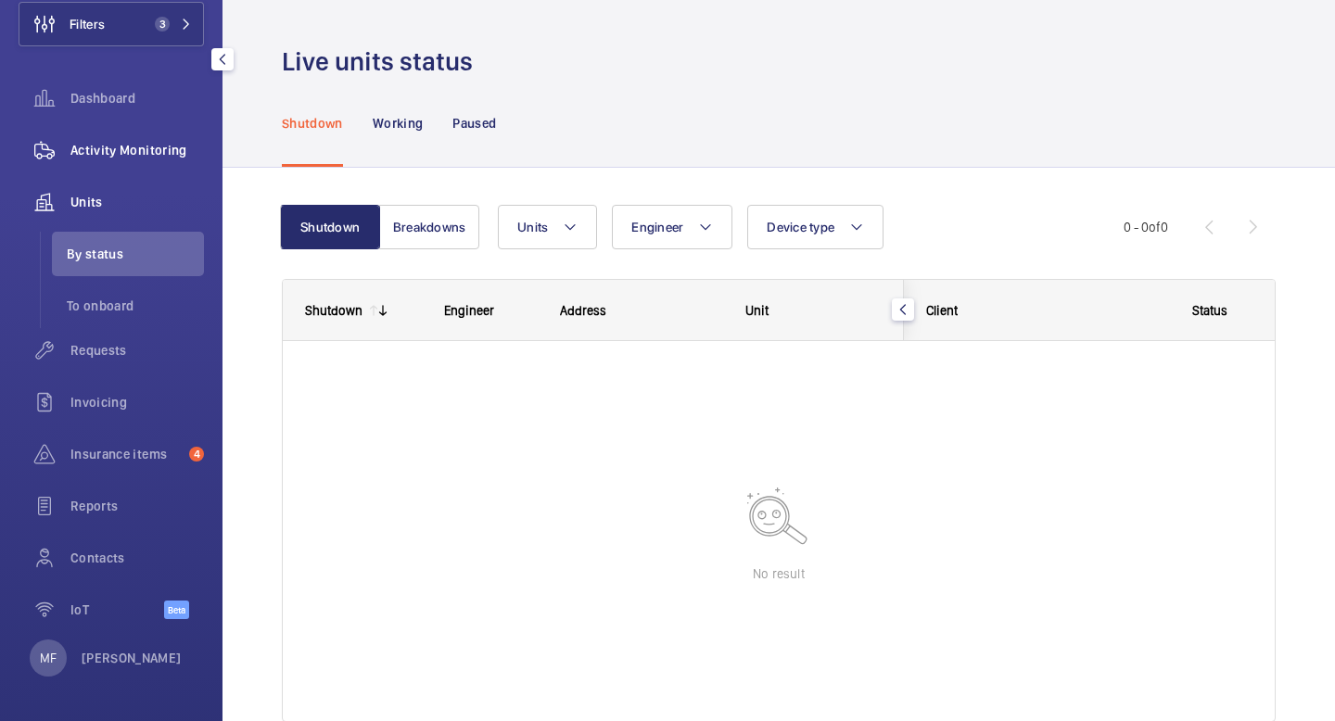
click at [148, 149] on span "Activity Monitoring" at bounding box center [136, 150] width 133 height 19
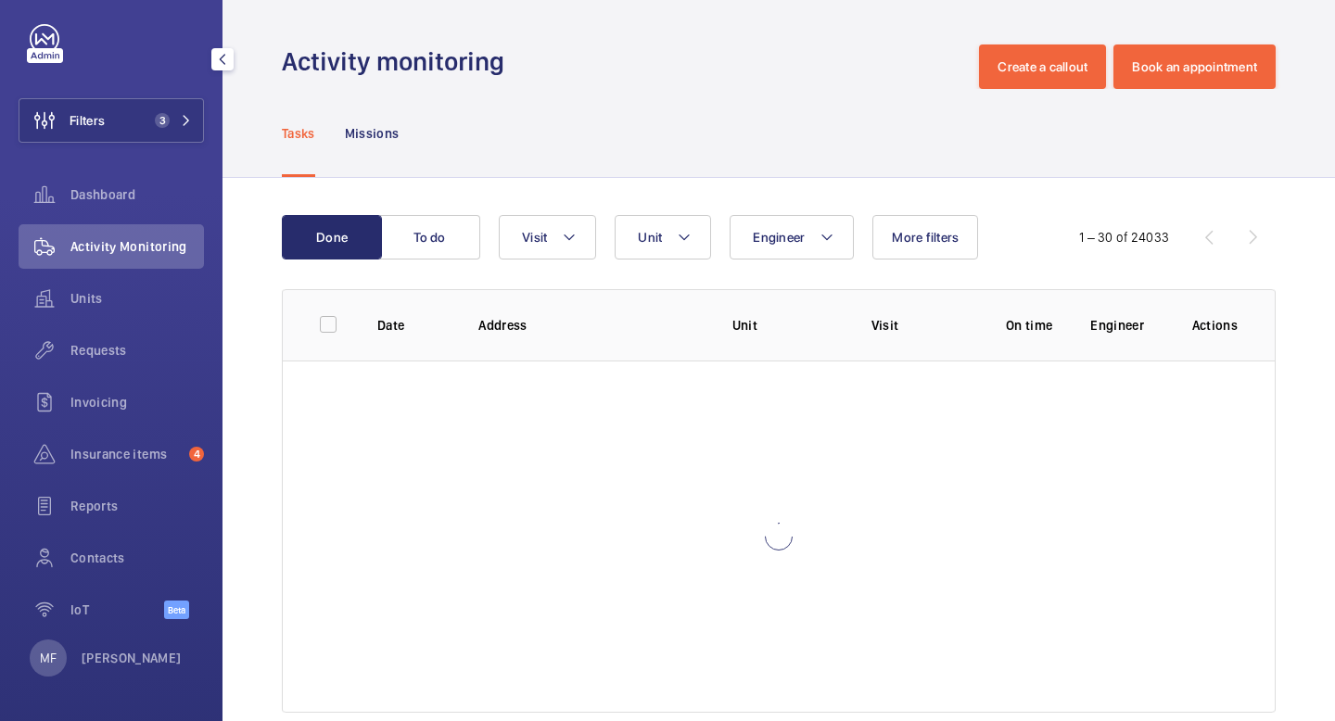
scroll to position [20, 0]
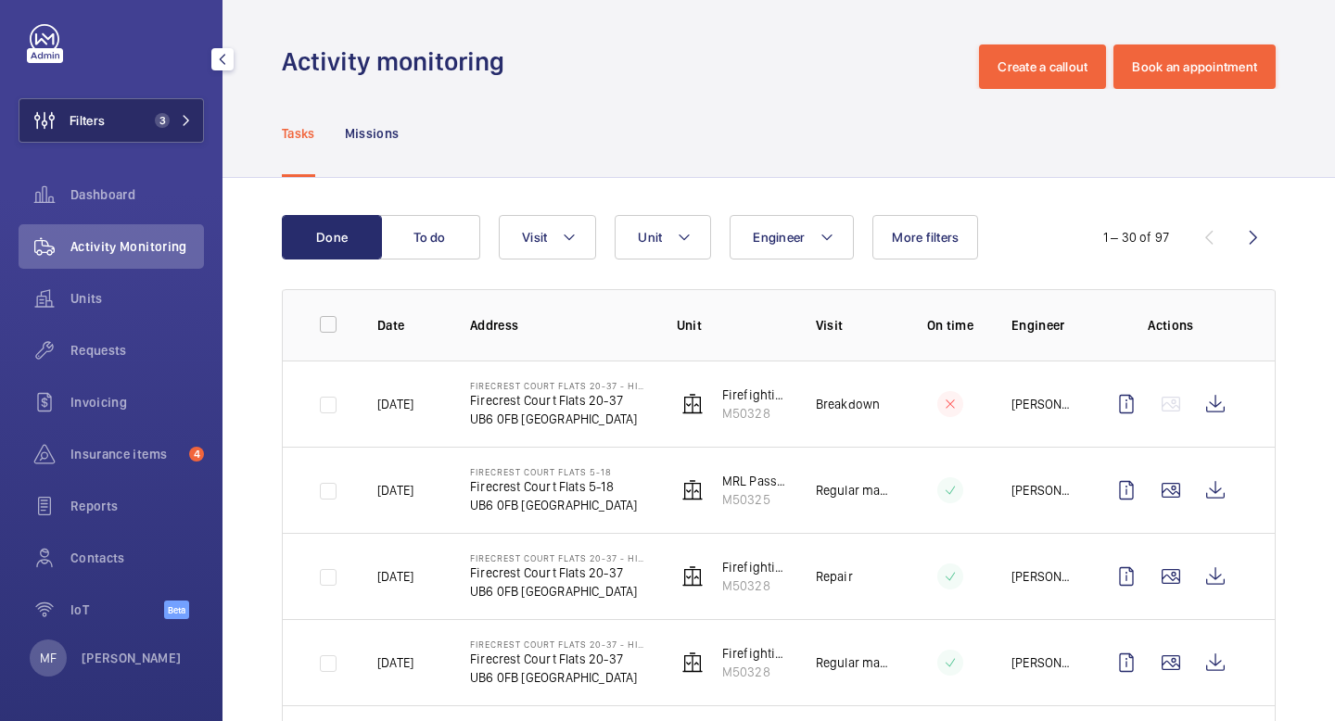
click at [200, 122] on button "Filters 3" at bounding box center [111, 120] width 185 height 44
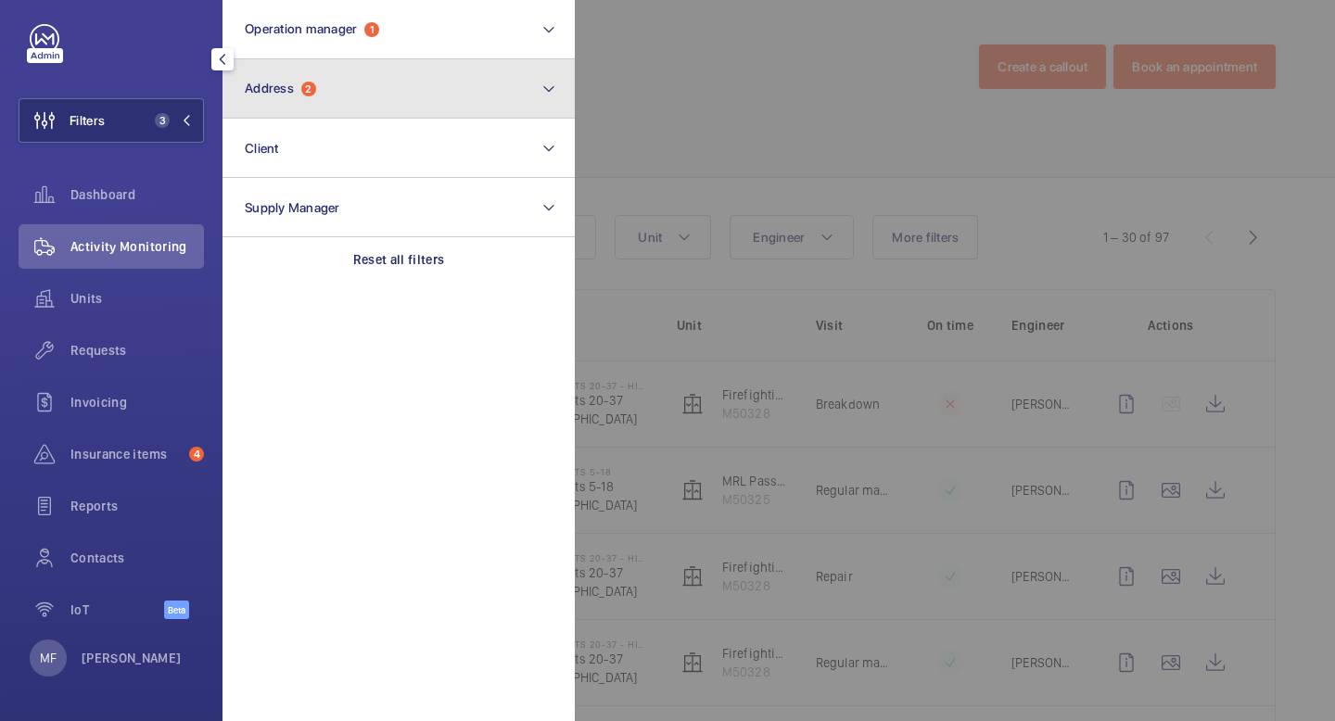
click at [418, 92] on button "Address 2" at bounding box center [398, 88] width 352 height 59
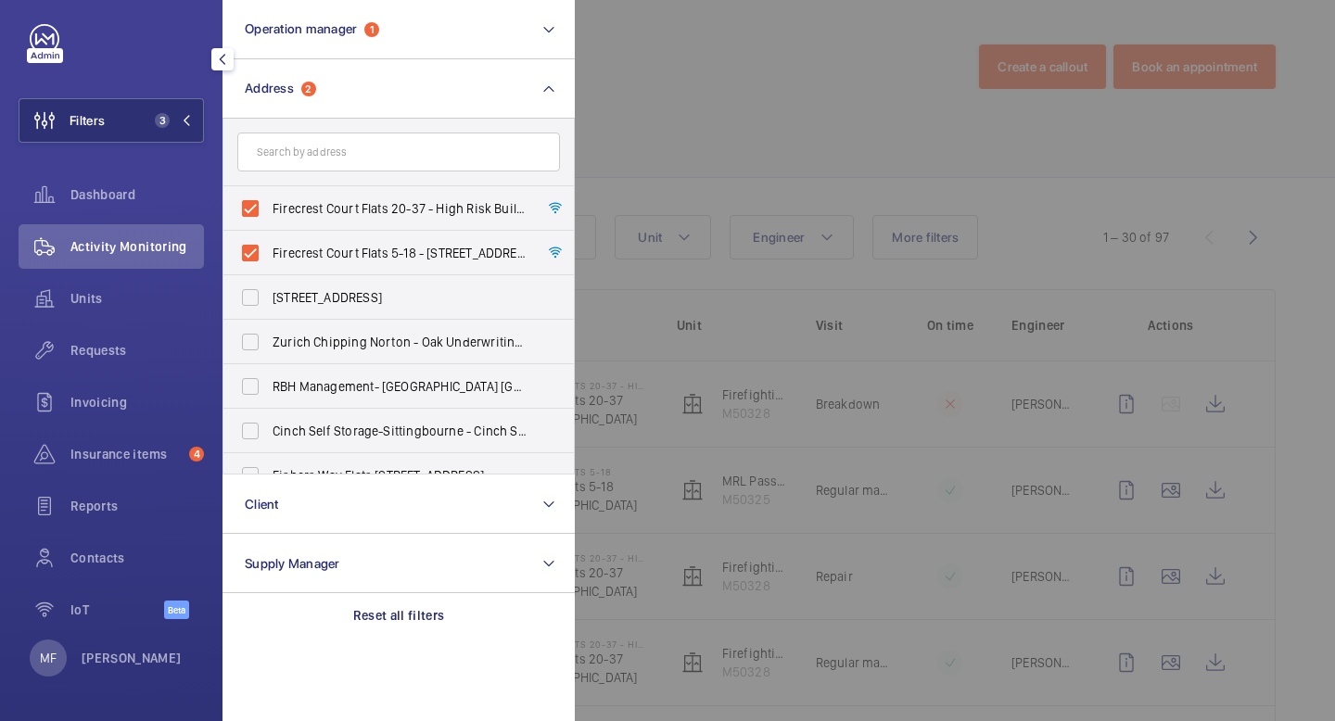
click at [692, 108] on div at bounding box center [1242, 360] width 1335 height 721
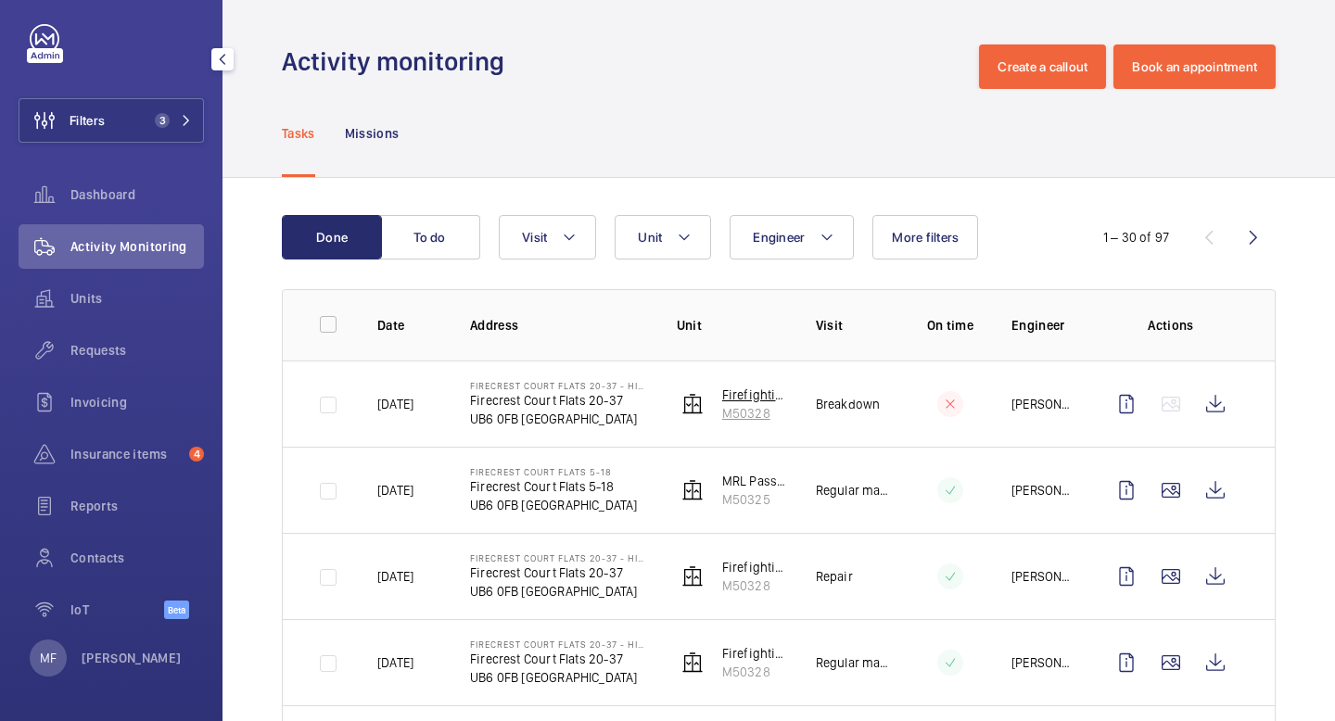
click at [692, 412] on img at bounding box center [692, 404] width 22 height 22
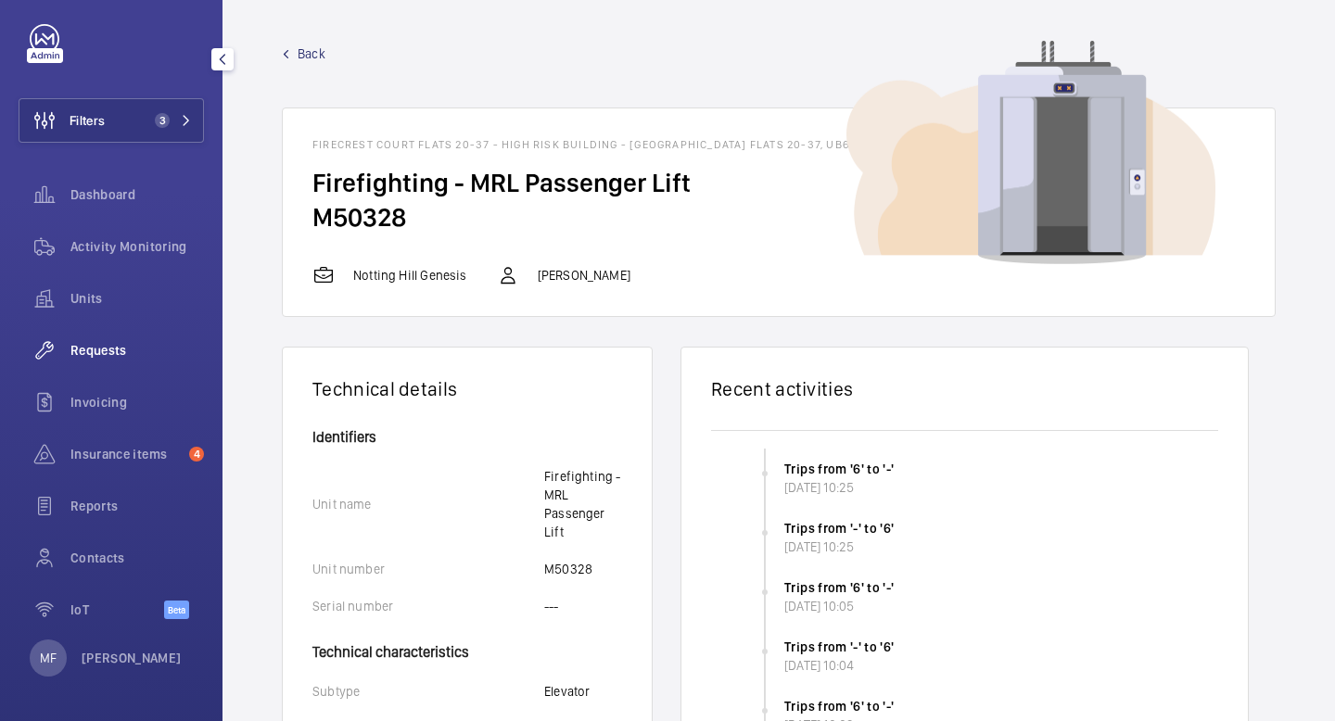
click at [111, 348] on span "Requests" at bounding box center [136, 350] width 133 height 19
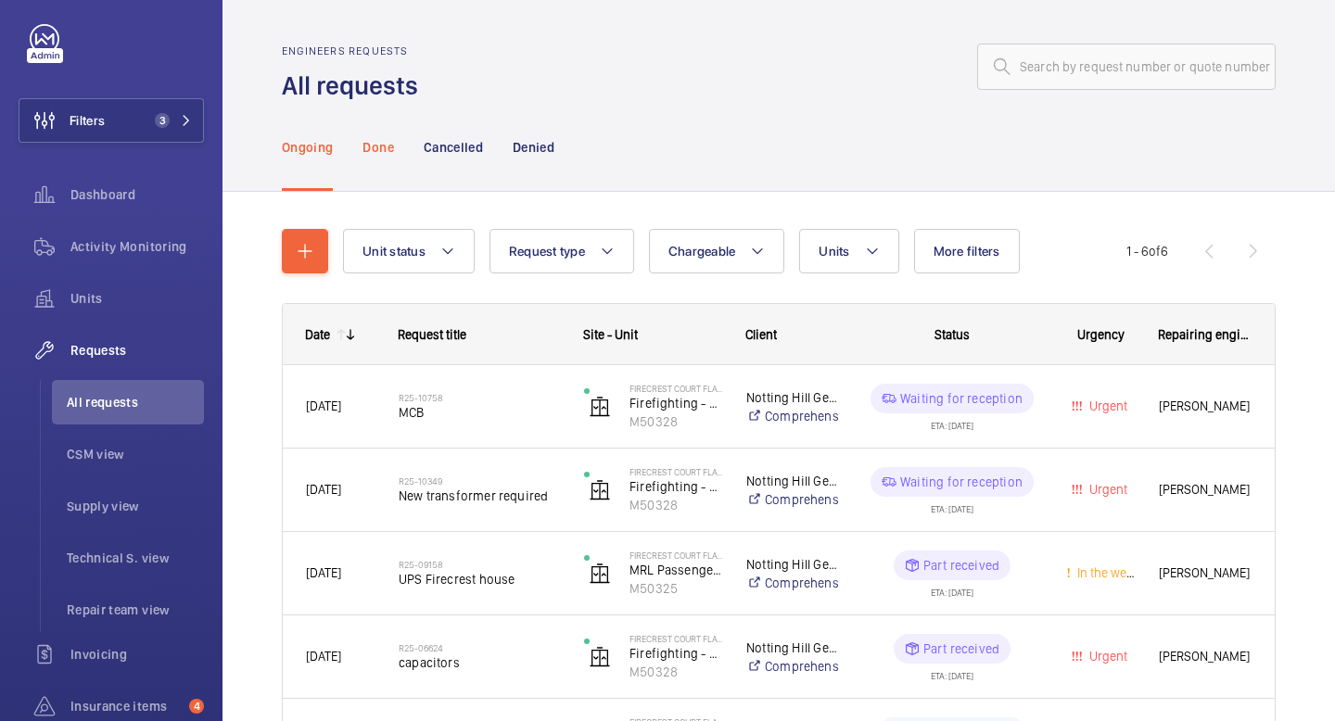
click at [370, 141] on p "Done" at bounding box center [377, 147] width 31 height 19
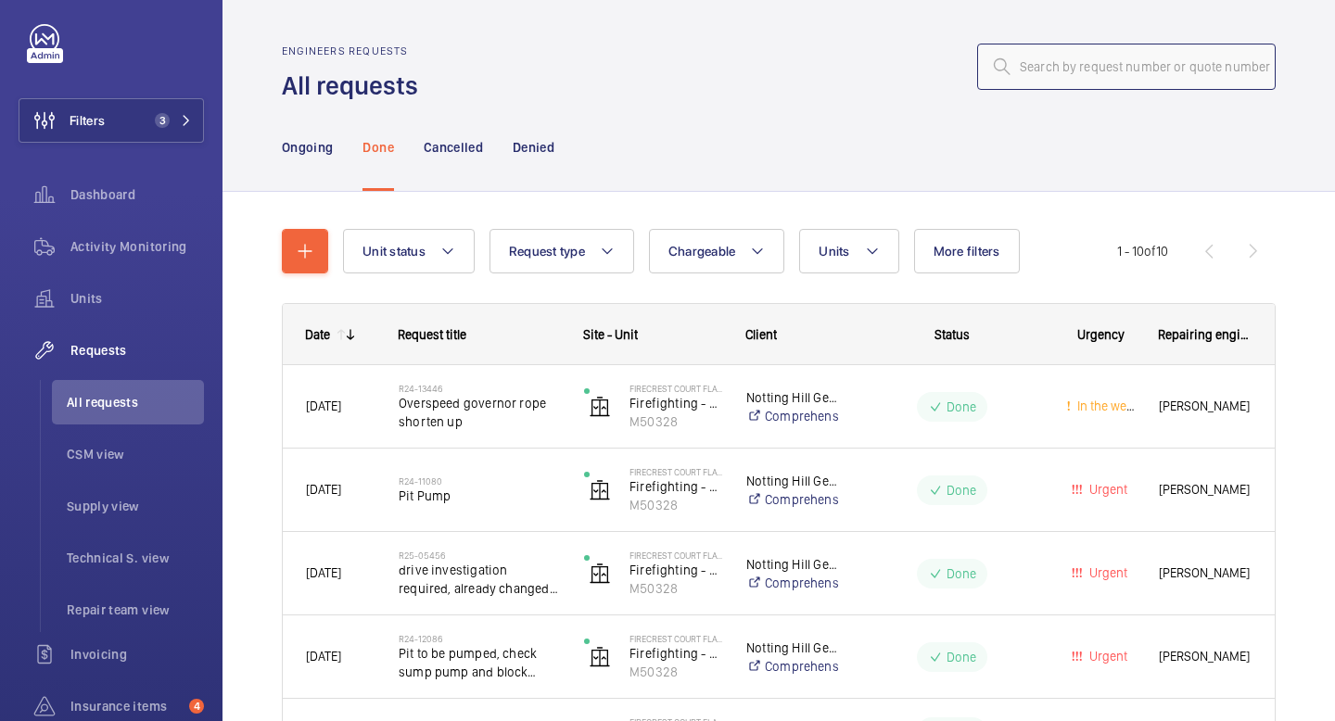
click at [1164, 69] on input "text" at bounding box center [1126, 67] width 298 height 46
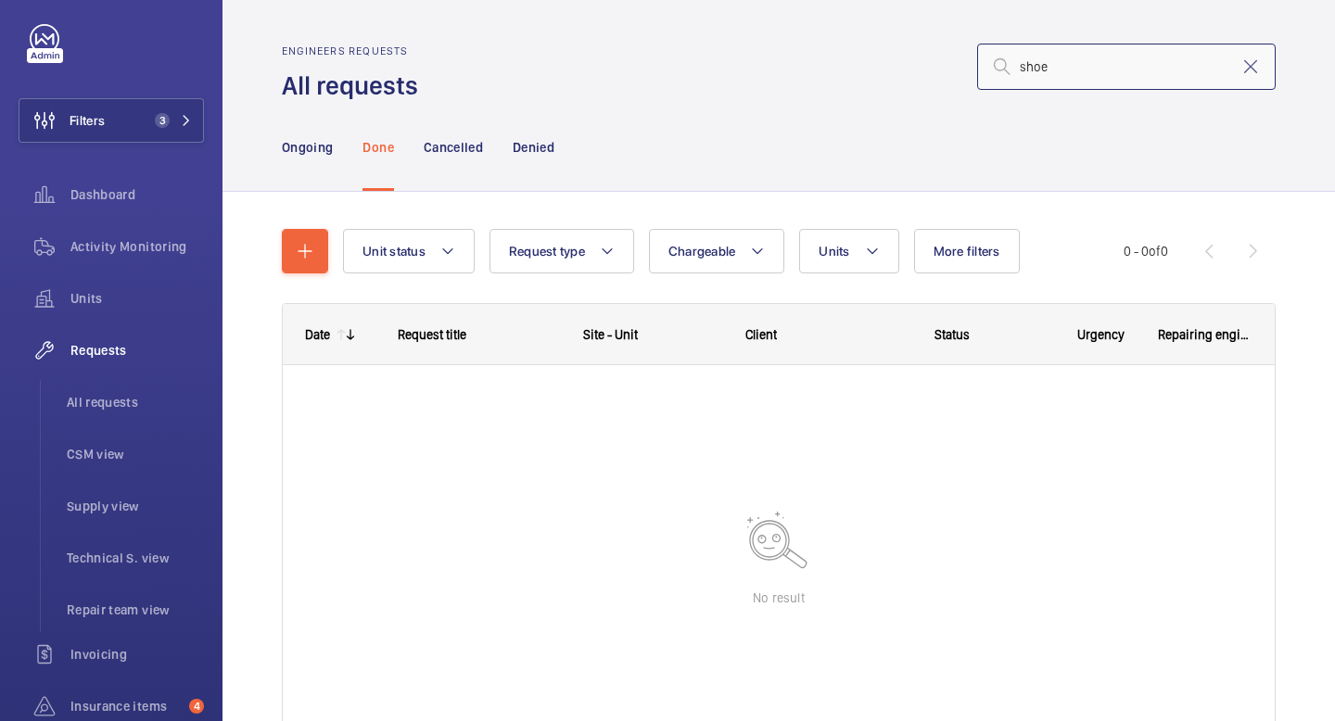
type input "shoe"
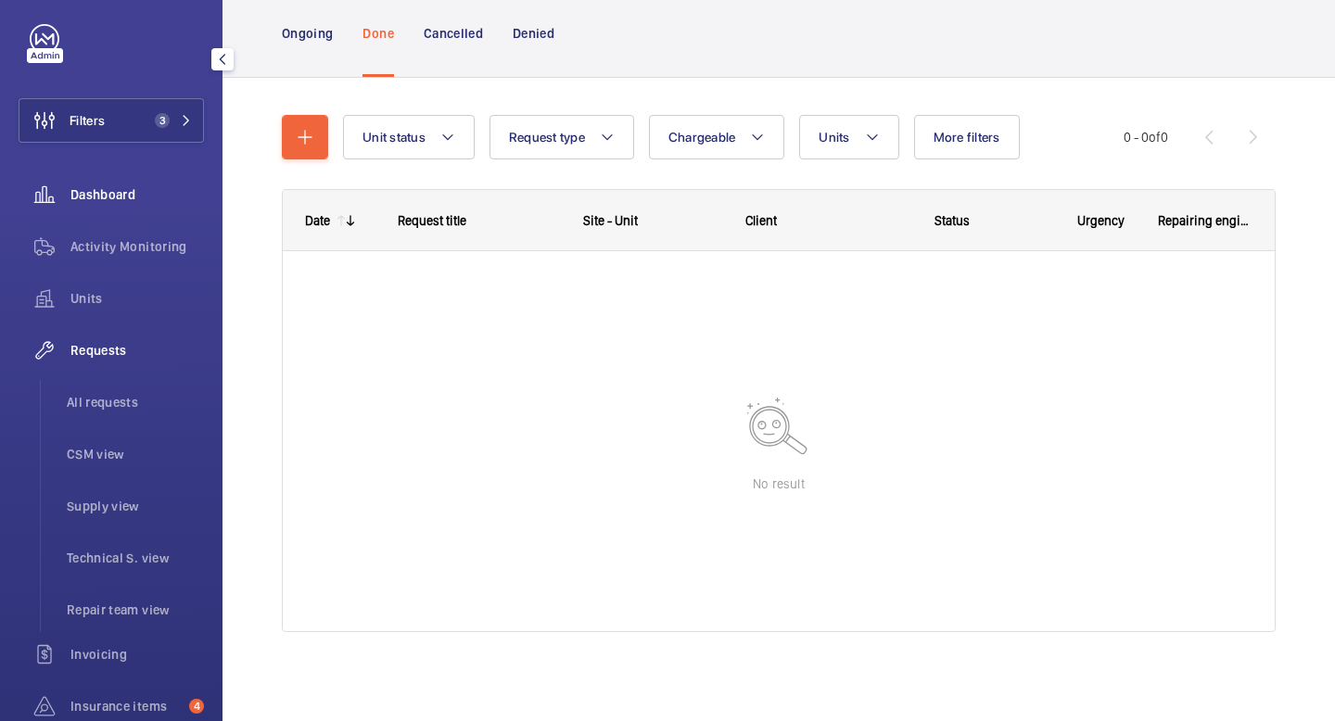
click at [146, 193] on span "Dashboard" at bounding box center [136, 194] width 133 height 19
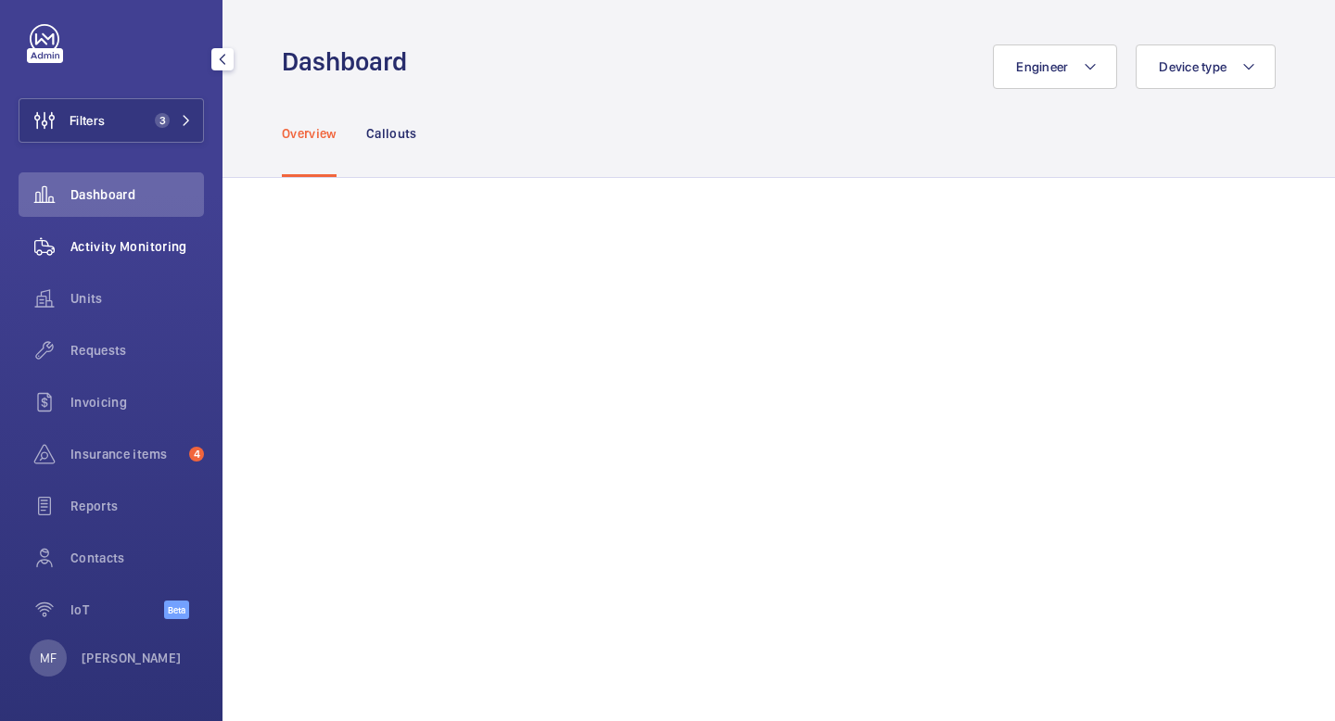
click at [151, 239] on span "Activity Monitoring" at bounding box center [136, 246] width 133 height 19
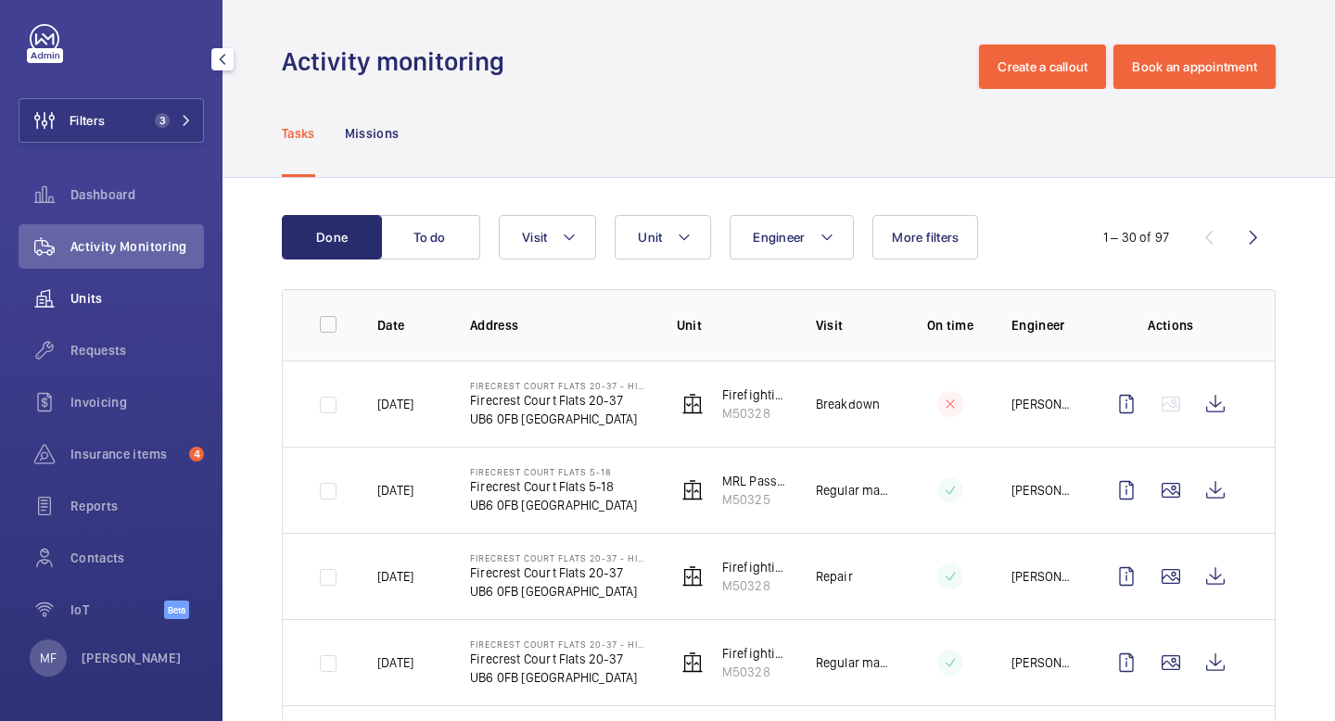
click at [132, 303] on span "Units" at bounding box center [136, 298] width 133 height 19
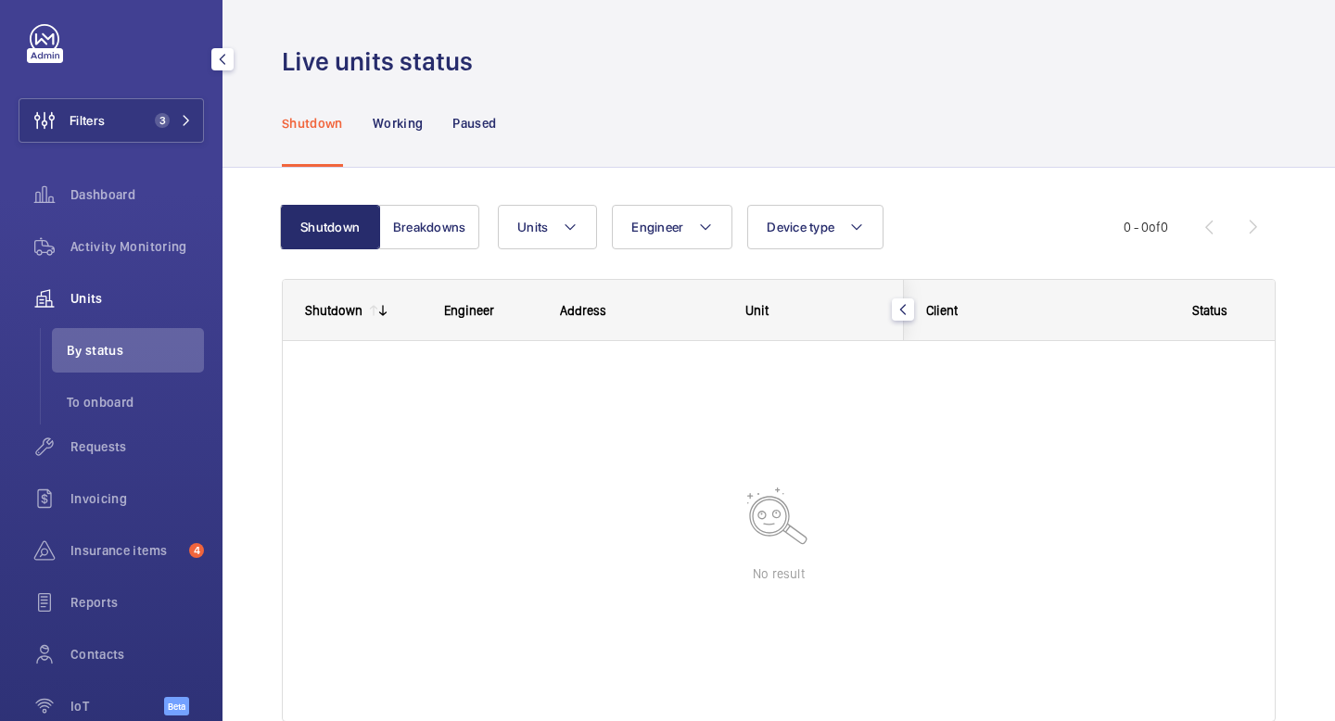
click at [101, 305] on span "Units" at bounding box center [136, 298] width 133 height 19
click at [329, 136] on div "Shutdown" at bounding box center [312, 123] width 61 height 88
click at [184, 118] on mat-icon at bounding box center [186, 120] width 11 height 11
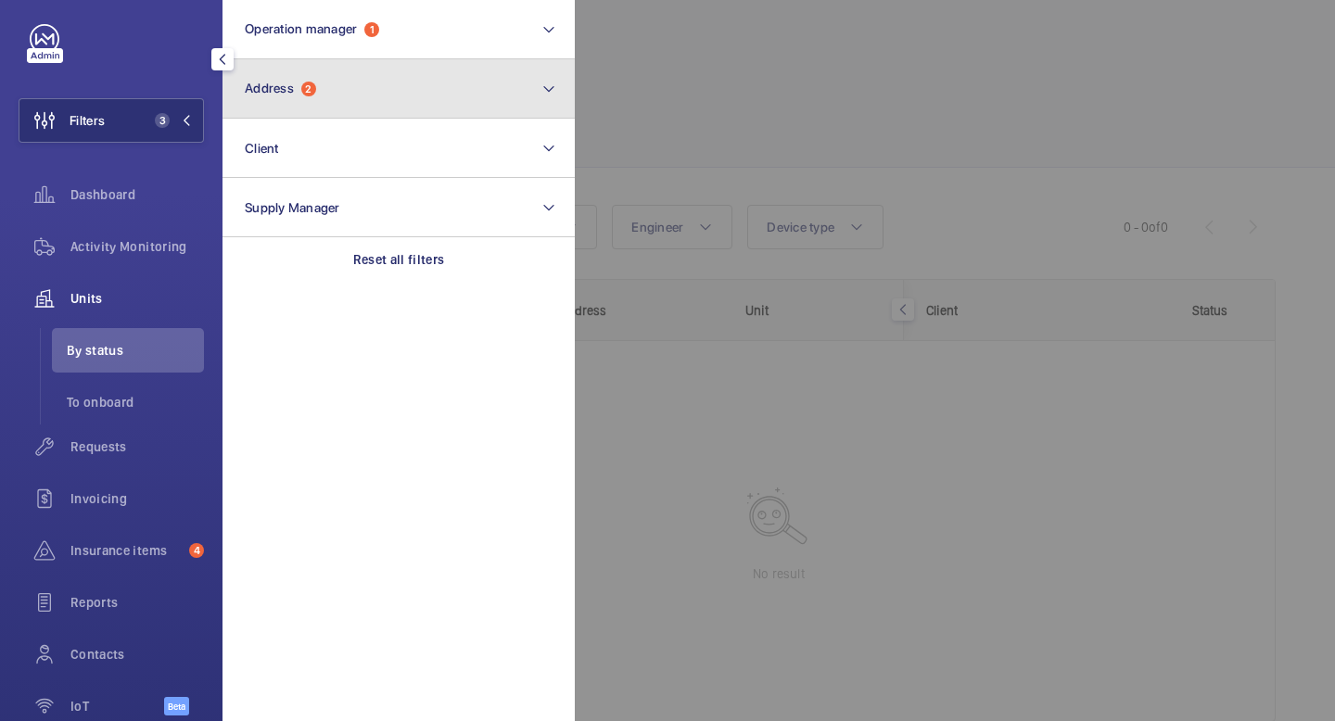
click at [362, 81] on button "Address 2" at bounding box center [398, 88] width 352 height 59
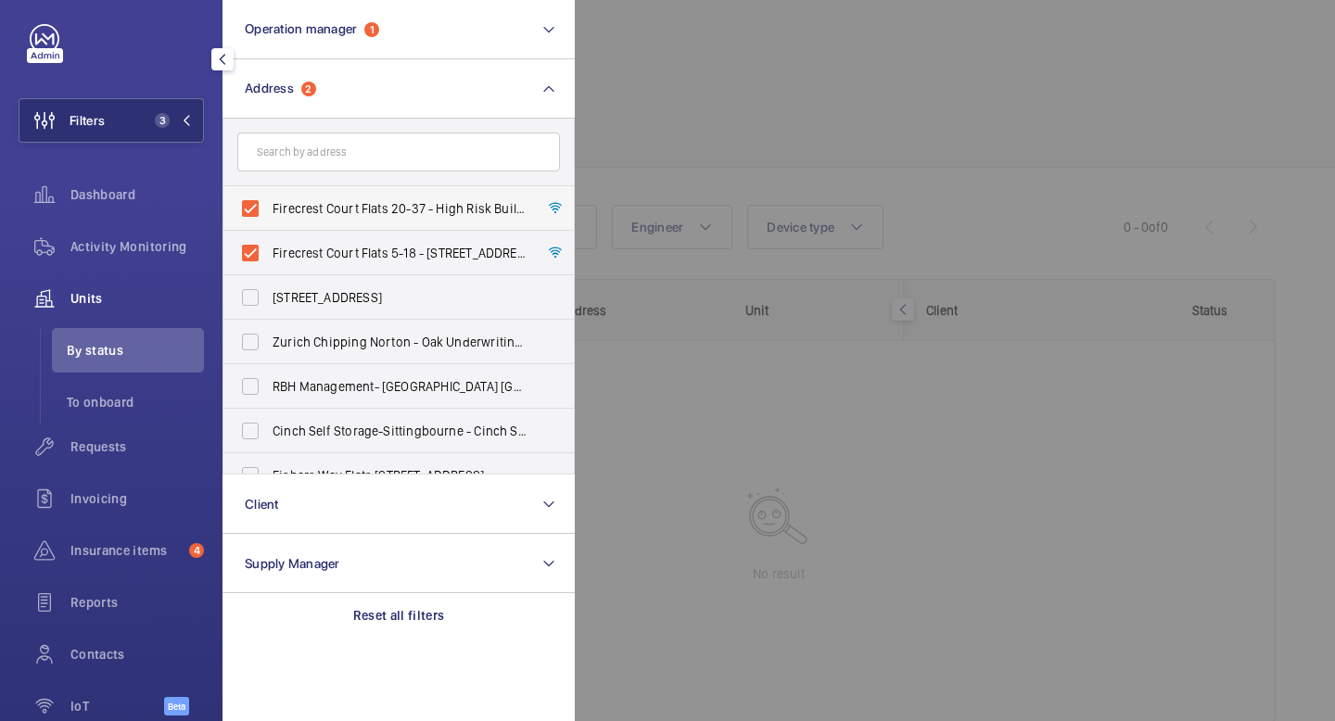
click at [324, 206] on span "Firecrest Court Flats 20-37 - High Risk Building - Firecrest [STREET_ADDRESS]" at bounding box center [400, 208] width 255 height 19
click at [269, 206] on input "Firecrest Court Flats 20-37 - High Risk Building - Firecrest [STREET_ADDRESS]" at bounding box center [250, 208] width 37 height 37
checkbox input "false"
click at [314, 253] on span "Firecrest Court Flats 5-18 - [STREET_ADDRESS]" at bounding box center [400, 253] width 255 height 19
click at [269, 253] on input "Firecrest Court Flats 5-18 - [STREET_ADDRESS]" at bounding box center [250, 253] width 37 height 37
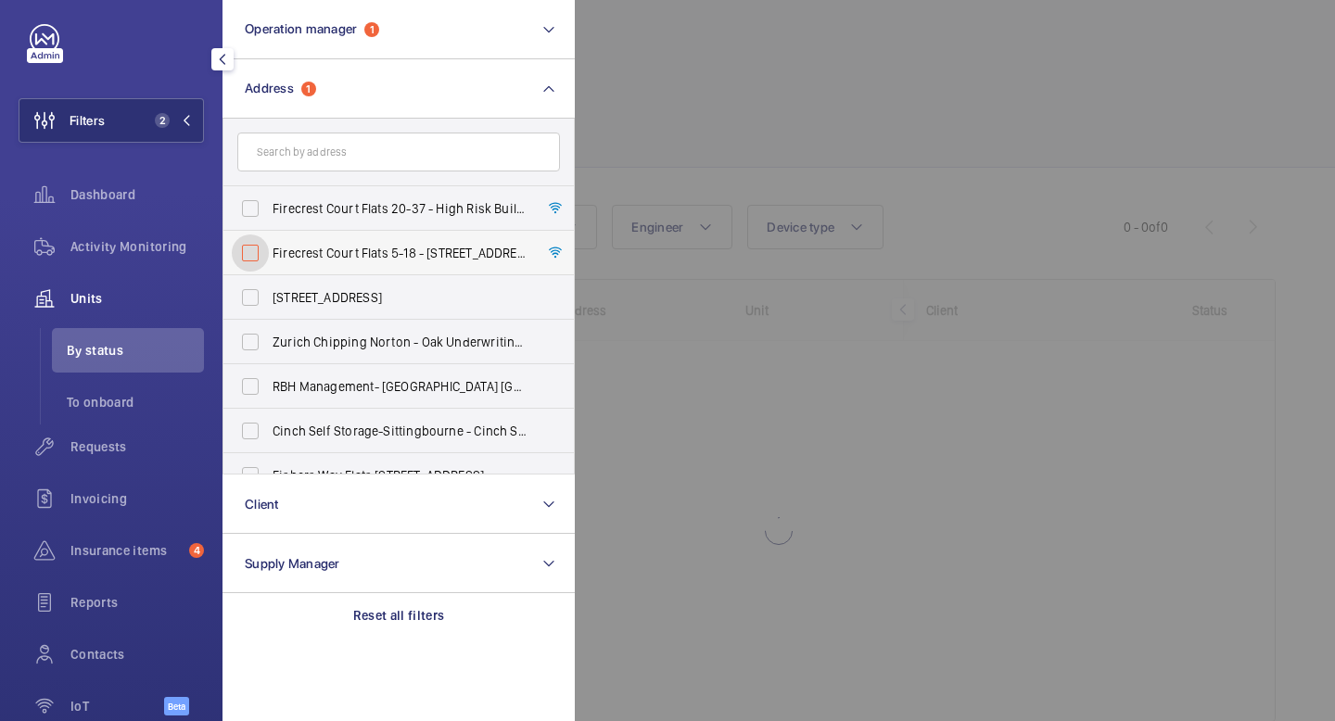
checkbox input "false"
click at [164, 289] on span "Units" at bounding box center [136, 298] width 133 height 19
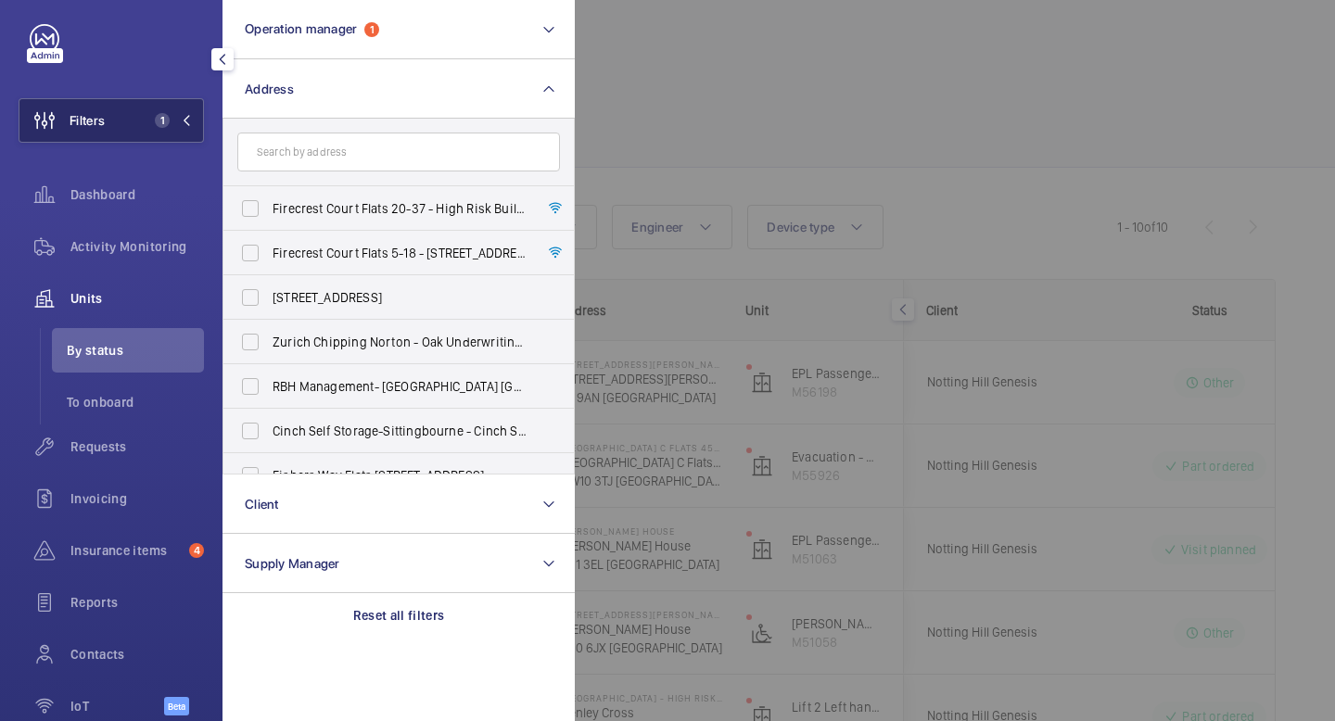
click at [189, 113] on span "1" at bounding box center [169, 120] width 44 height 15
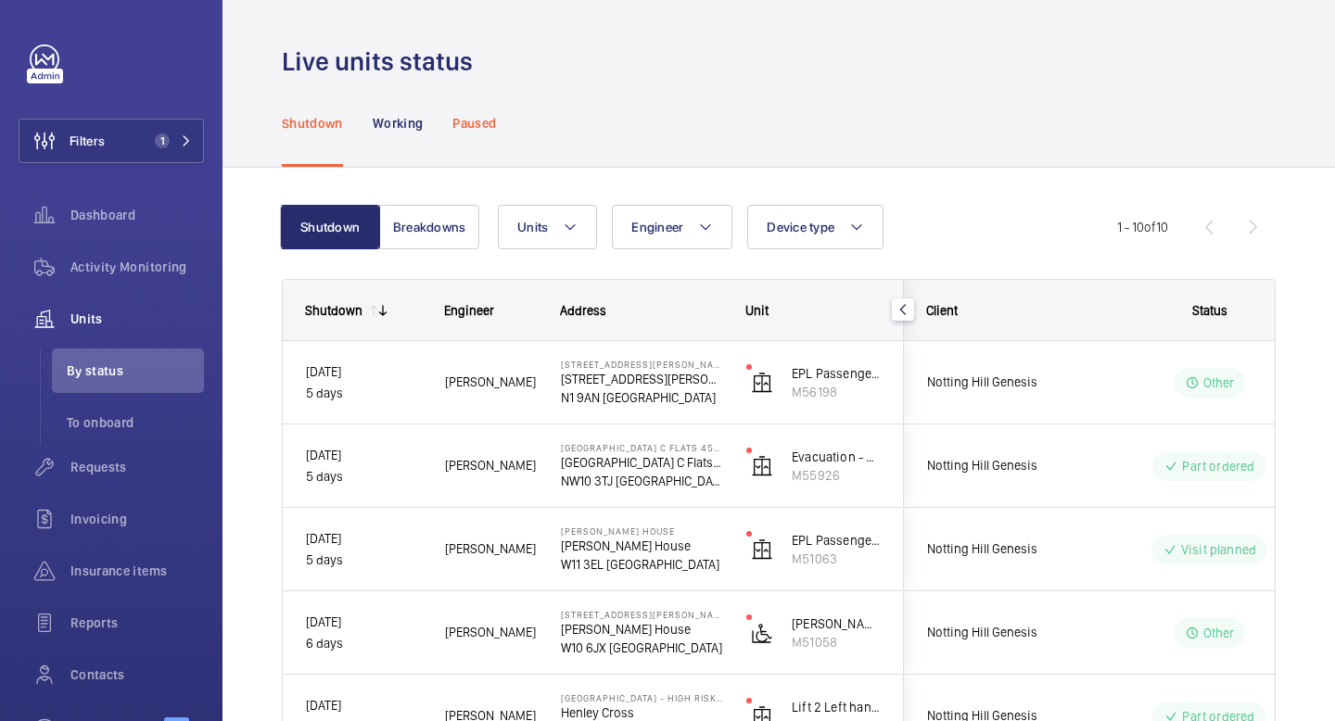
click at [485, 126] on p "Paused" at bounding box center [474, 123] width 44 height 19
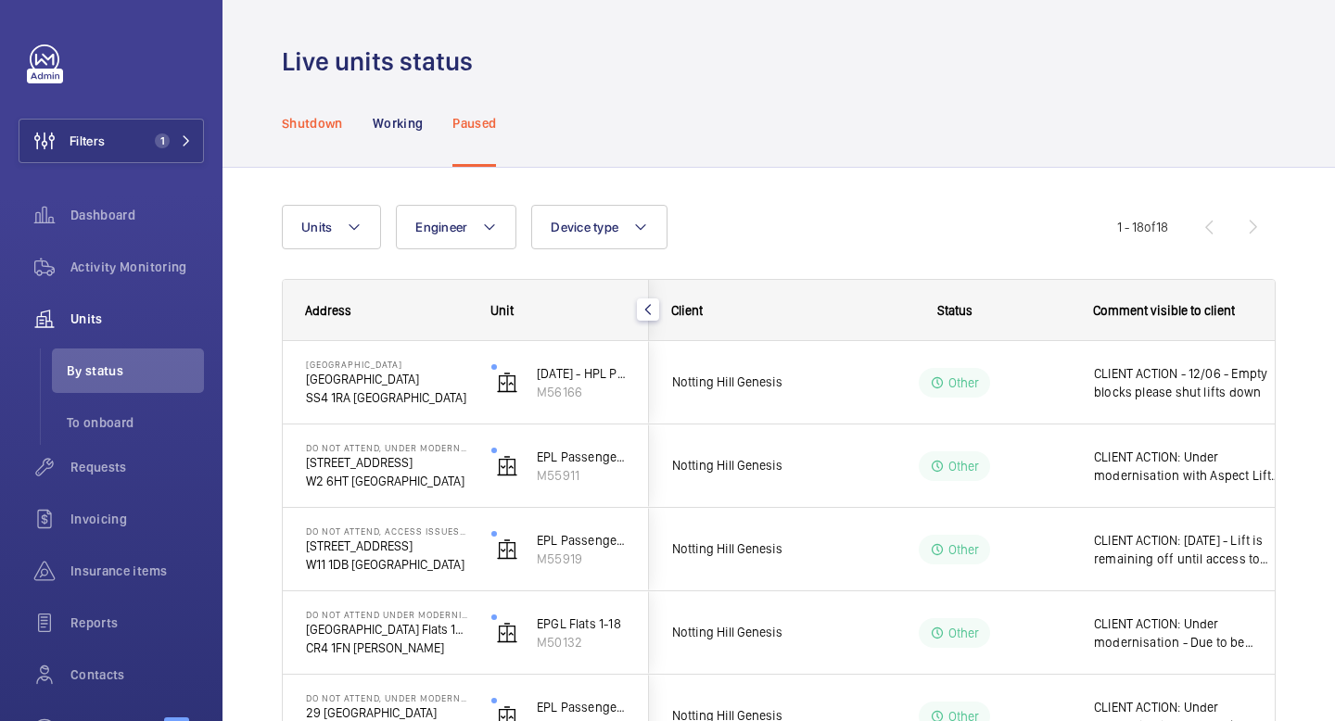
click at [329, 126] on p "Shutdown" at bounding box center [312, 123] width 61 height 19
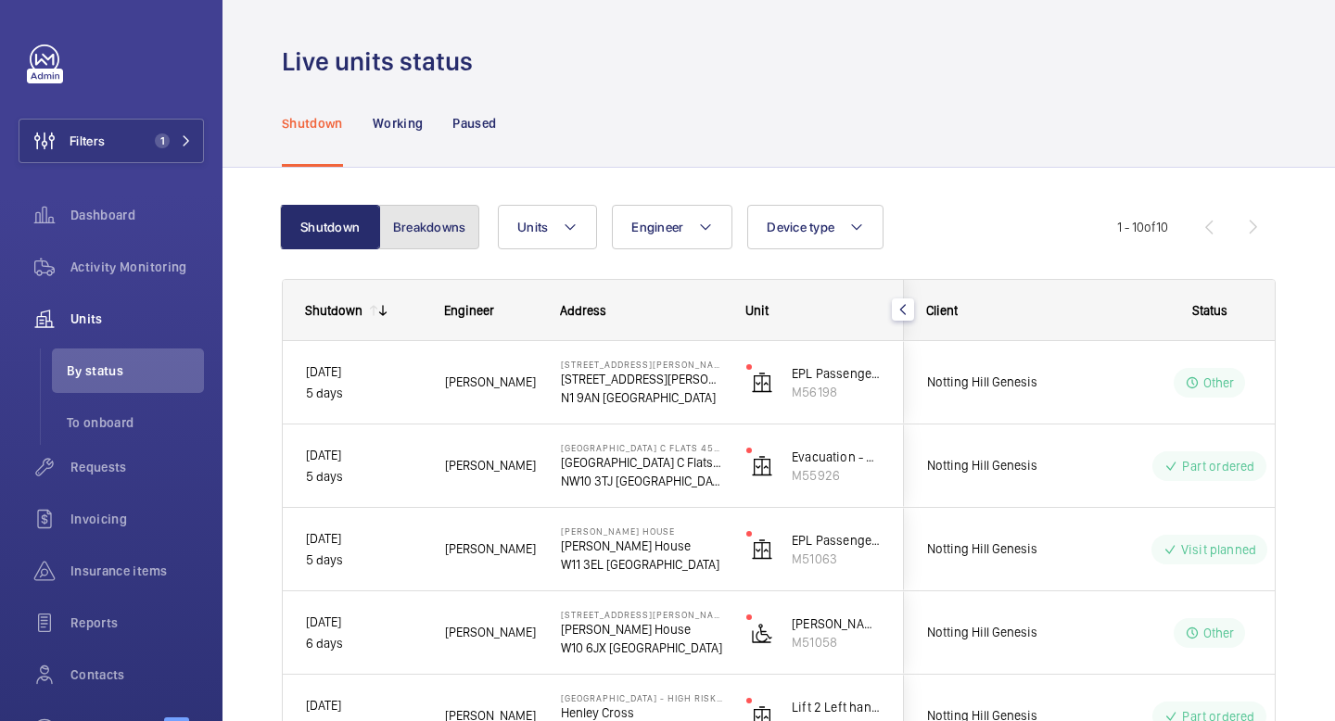
click at [413, 222] on button "Breakdowns" at bounding box center [429, 227] width 100 height 44
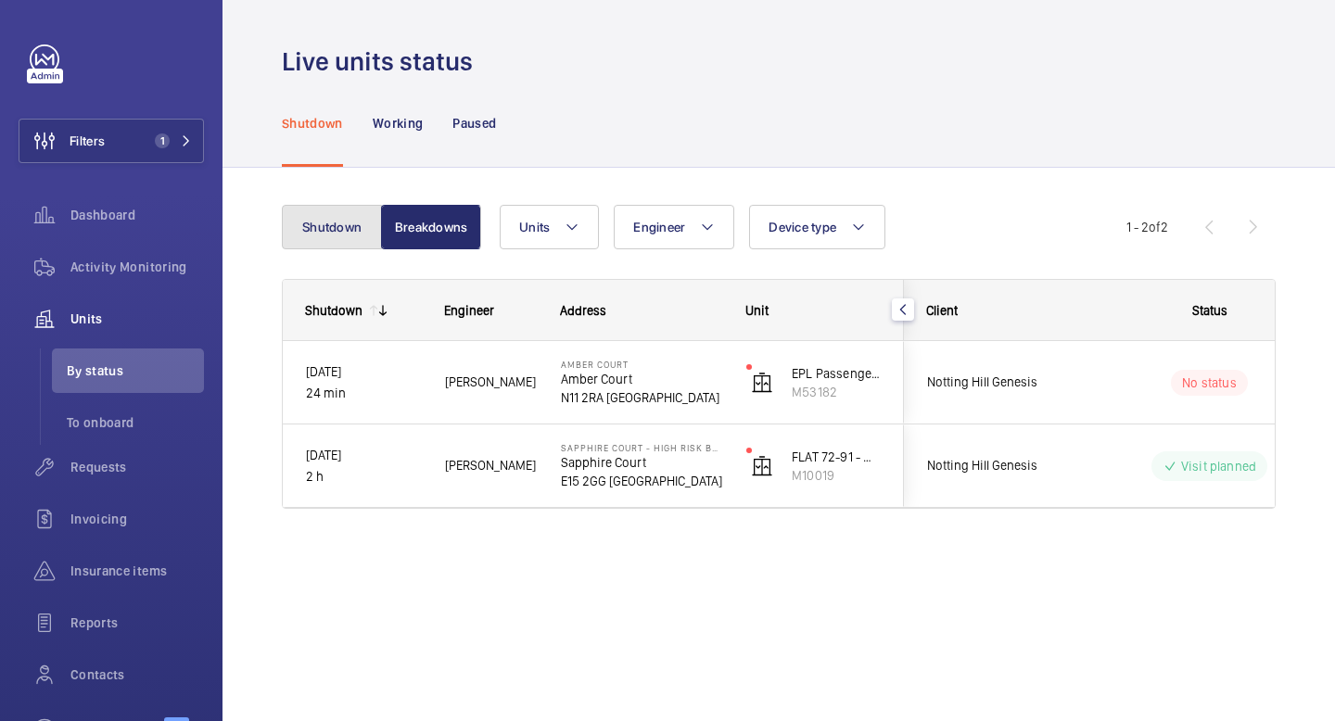
click at [341, 227] on button "Shutdown" at bounding box center [332, 227] width 100 height 44
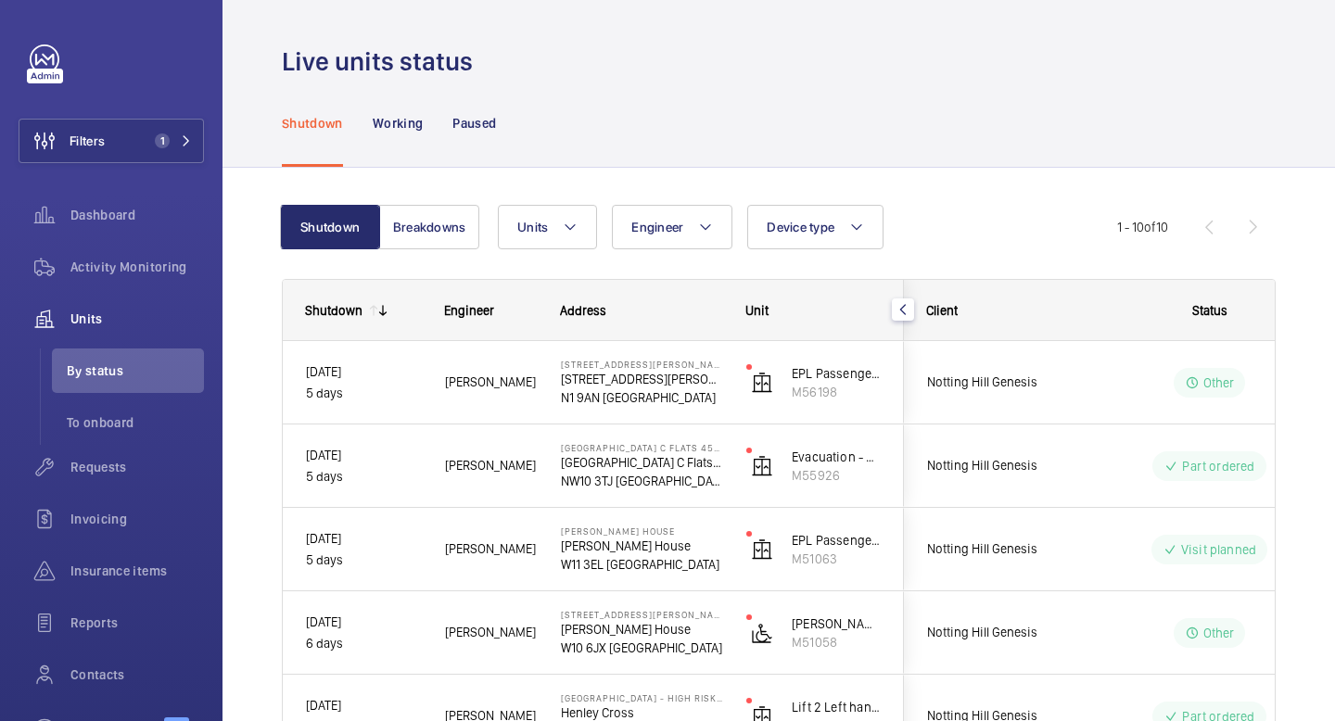
click at [1265, 223] on wm-front-pagination "1 - 10 of 10" at bounding box center [1196, 227] width 159 height 44
click at [1257, 223] on wm-front-pagination "1 - 10 of 10" at bounding box center [1196, 227] width 159 height 44
click at [1250, 234] on wm-front-pagination "1 - 10 of 10" at bounding box center [1196, 227] width 159 height 44
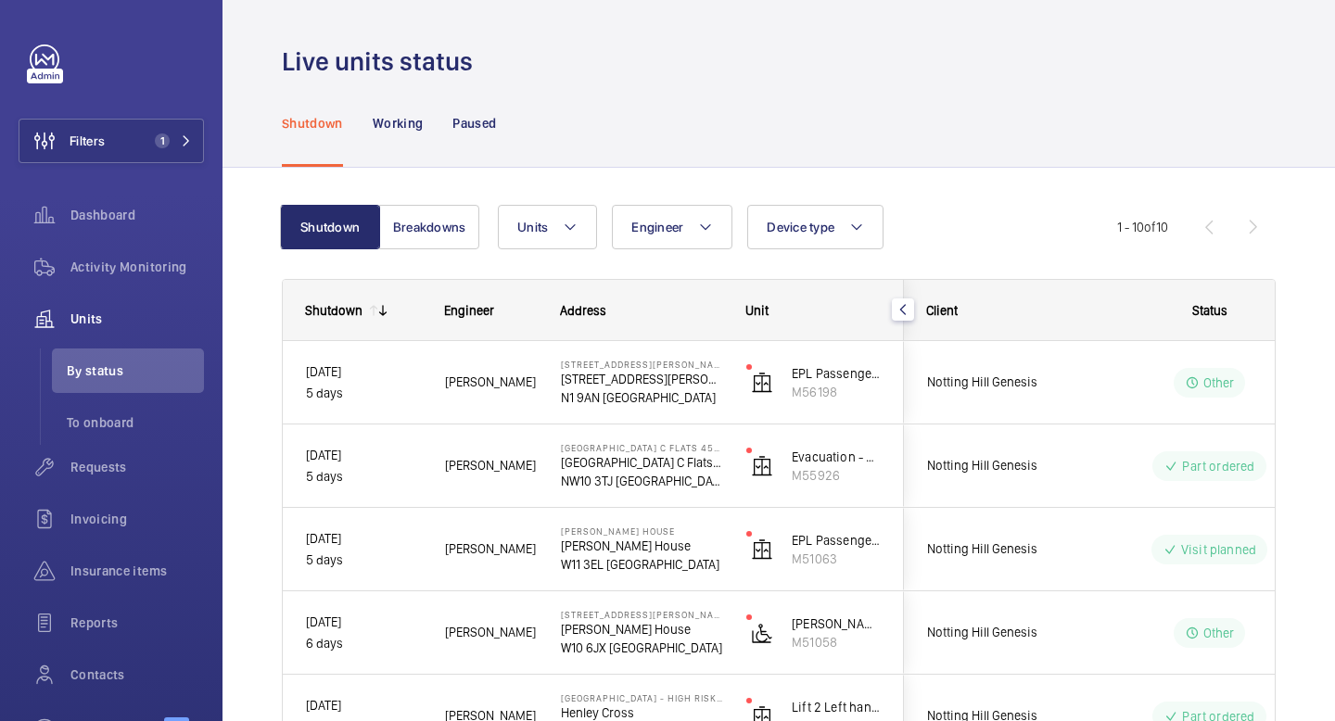
click at [1250, 234] on wm-front-pagination "1 - 10 of 10" at bounding box center [1196, 227] width 159 height 44
click at [1212, 230] on wm-front-pagination "1 - 10 of 10" at bounding box center [1196, 227] width 159 height 44
click at [1244, 229] on wm-front-pagination "1 - 10 of 10" at bounding box center [1196, 227] width 159 height 44
click at [446, 217] on button "Breakdowns" at bounding box center [429, 227] width 100 height 44
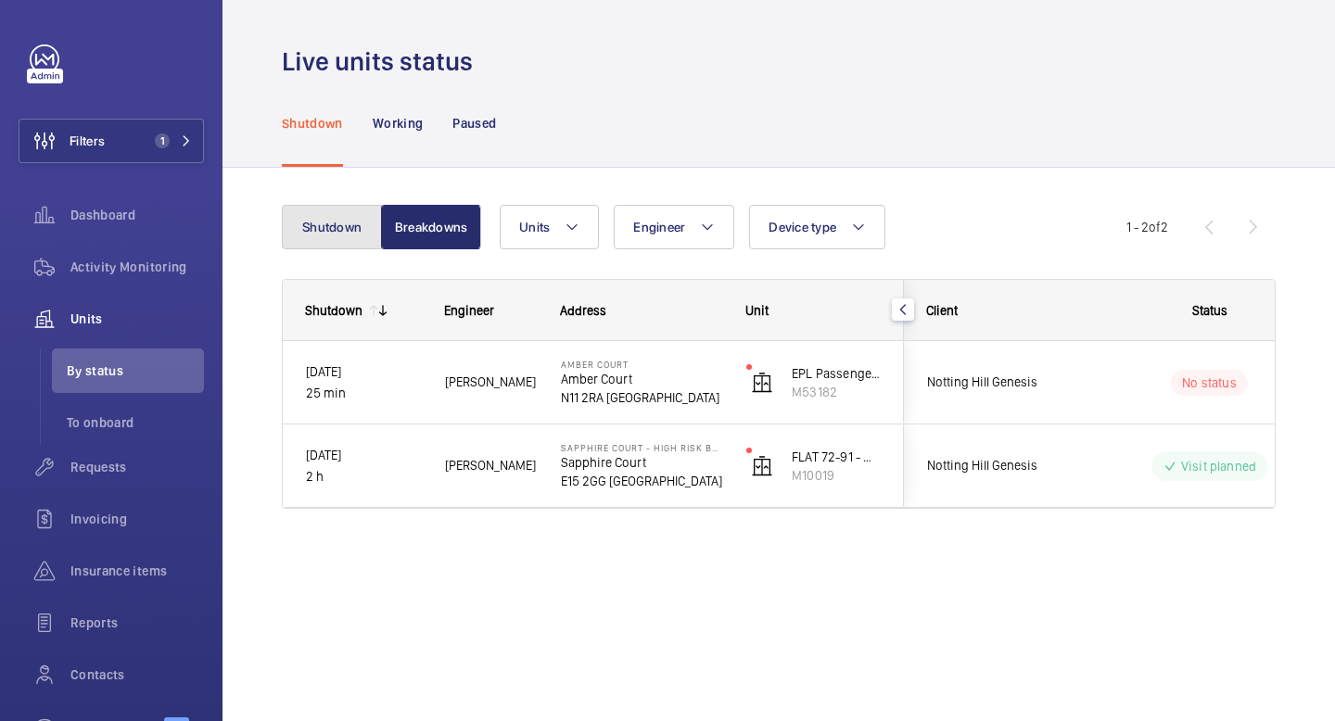
click at [339, 231] on button "Shutdown" at bounding box center [332, 227] width 100 height 44
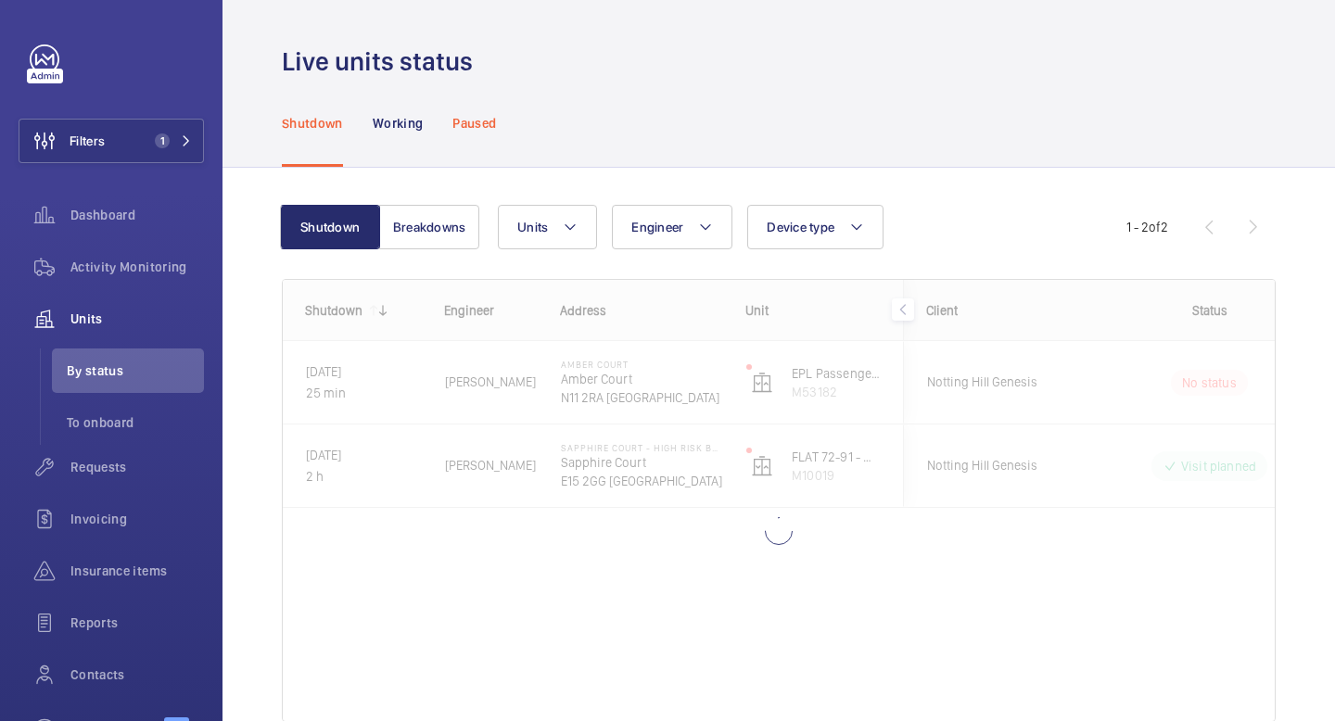
click at [485, 125] on p "Paused" at bounding box center [474, 123] width 44 height 19
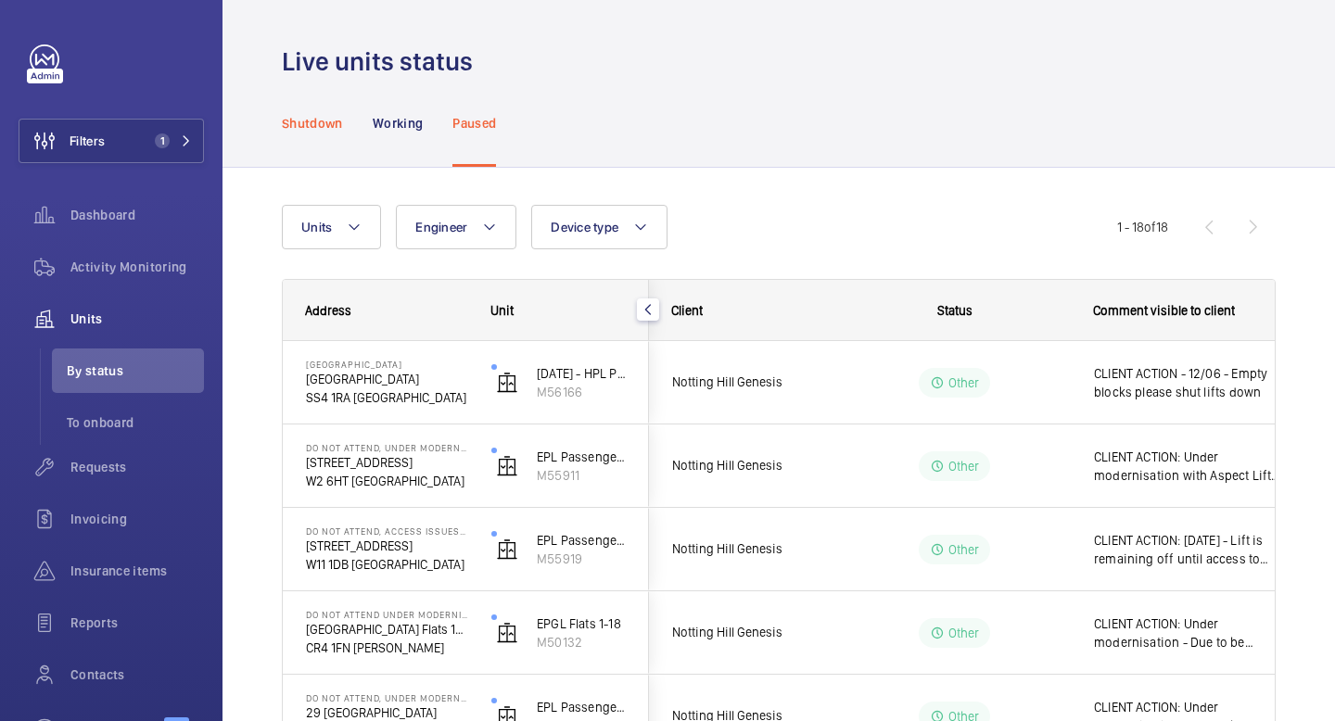
click at [321, 134] on div "Shutdown" at bounding box center [312, 123] width 61 height 88
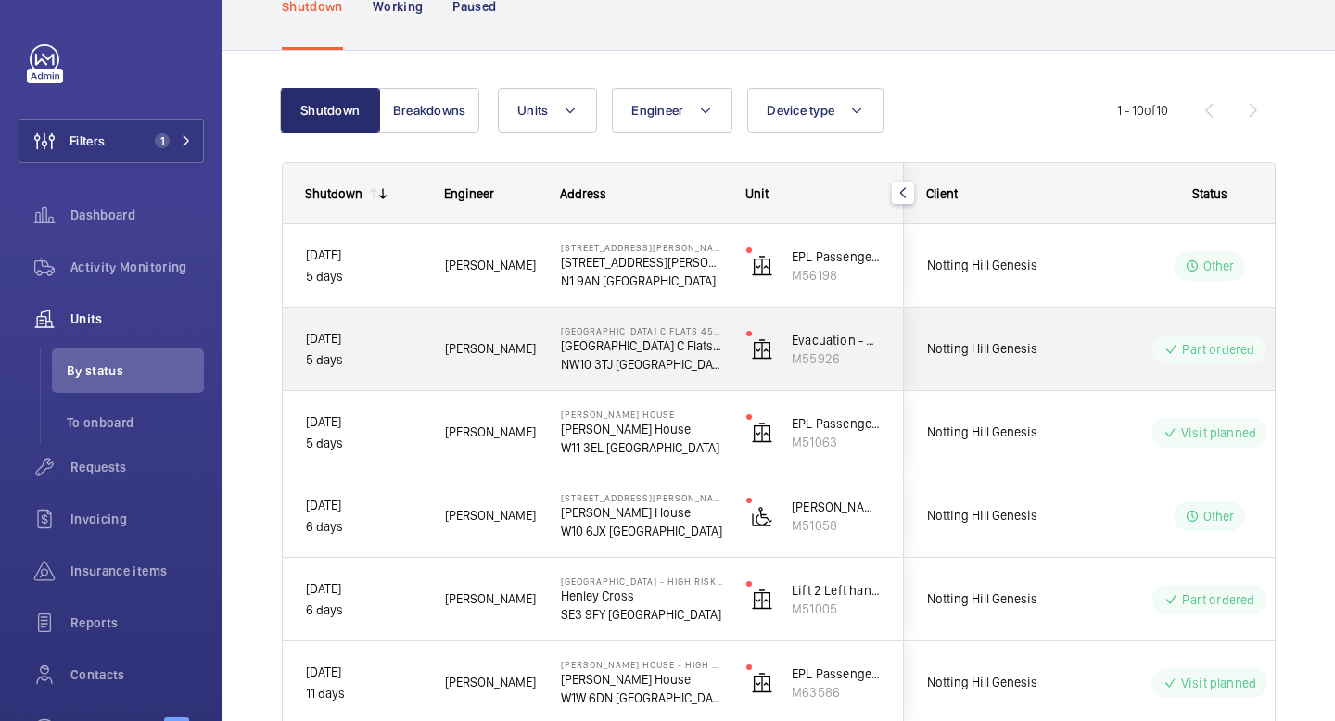
scroll to position [193, 0]
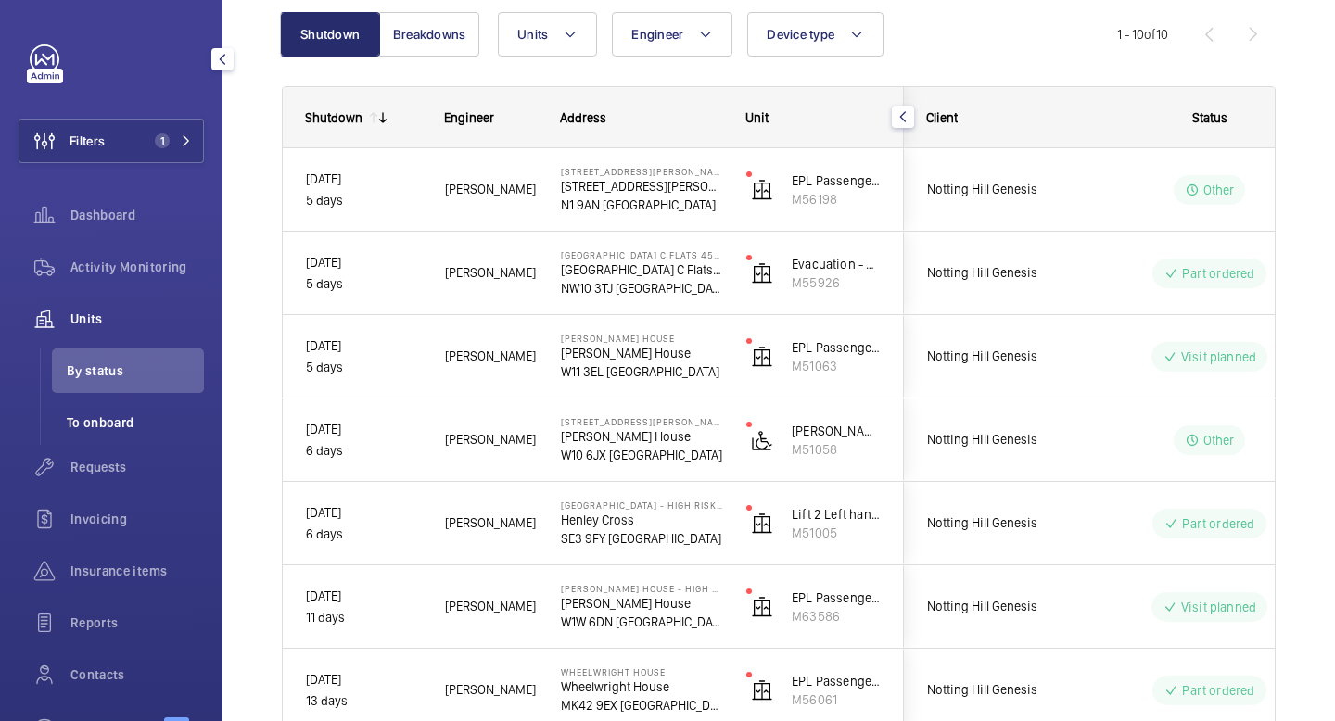
click at [119, 427] on span "To onboard" at bounding box center [135, 422] width 137 height 19
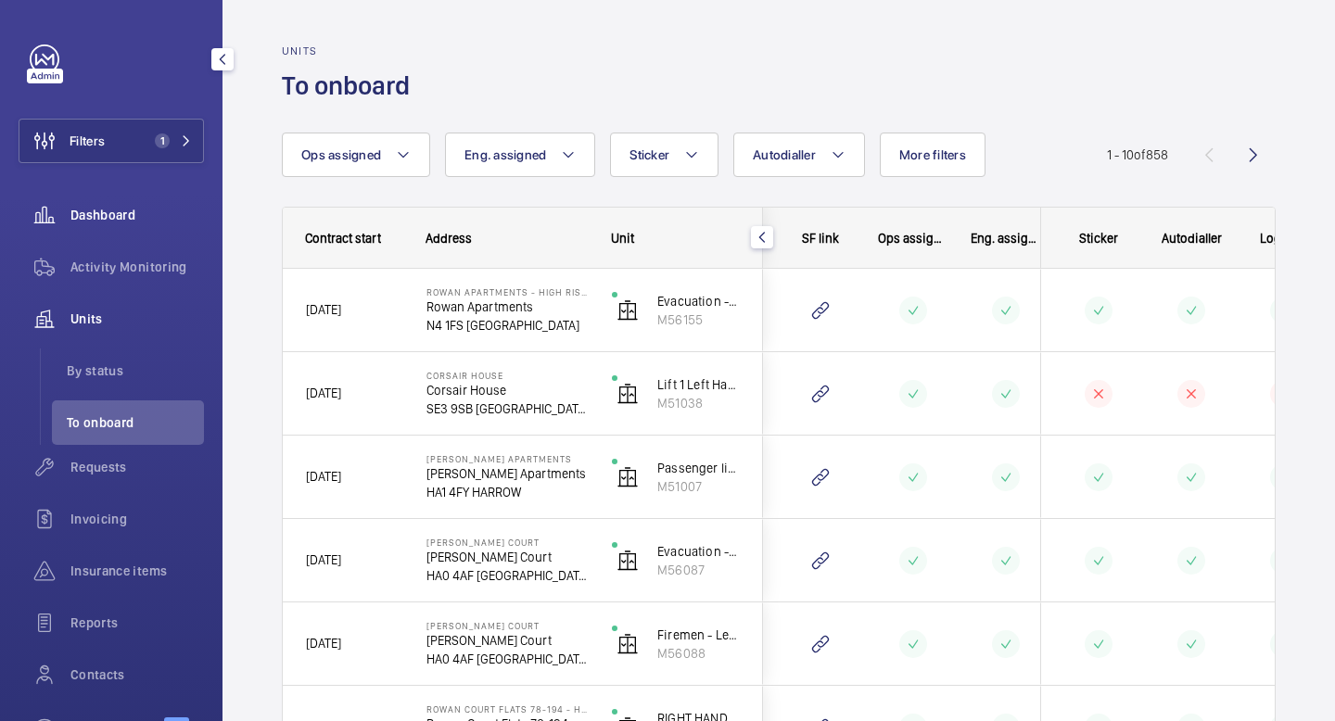
click at [142, 201] on div "Dashboard" at bounding box center [111, 215] width 185 height 44
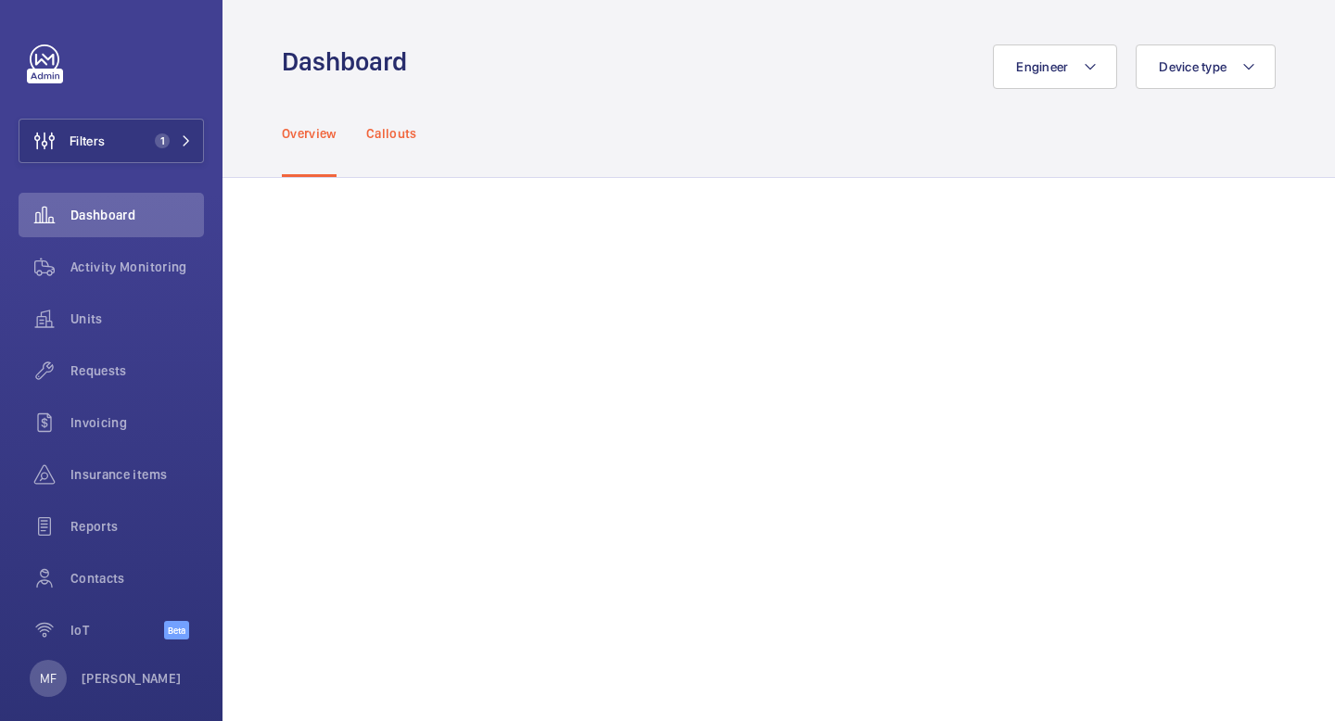
click at [389, 139] on p "Callouts" at bounding box center [391, 133] width 51 height 19
click at [325, 146] on div "Overview" at bounding box center [309, 133] width 55 height 88
click at [153, 209] on span "Dashboard" at bounding box center [136, 215] width 133 height 19
click at [93, 265] on span "Activity Monitoring" at bounding box center [136, 267] width 133 height 19
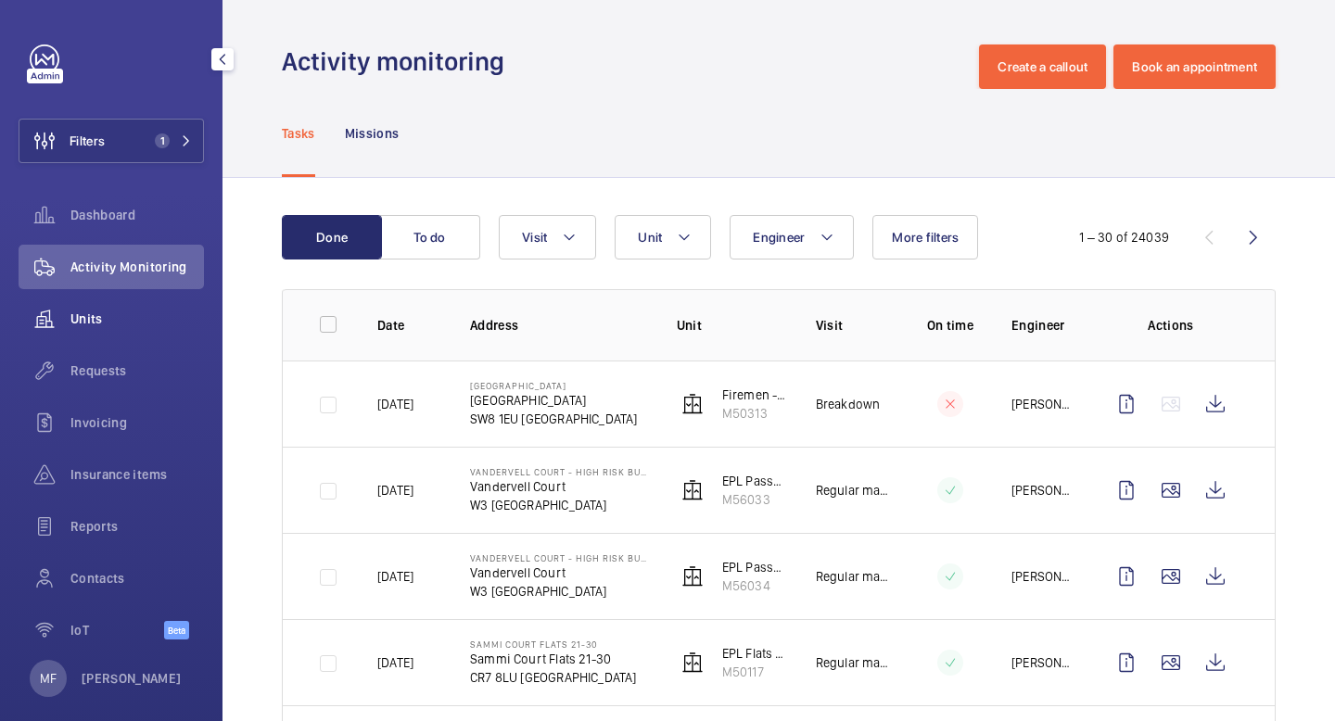
click at [87, 326] on span "Units" at bounding box center [136, 319] width 133 height 19
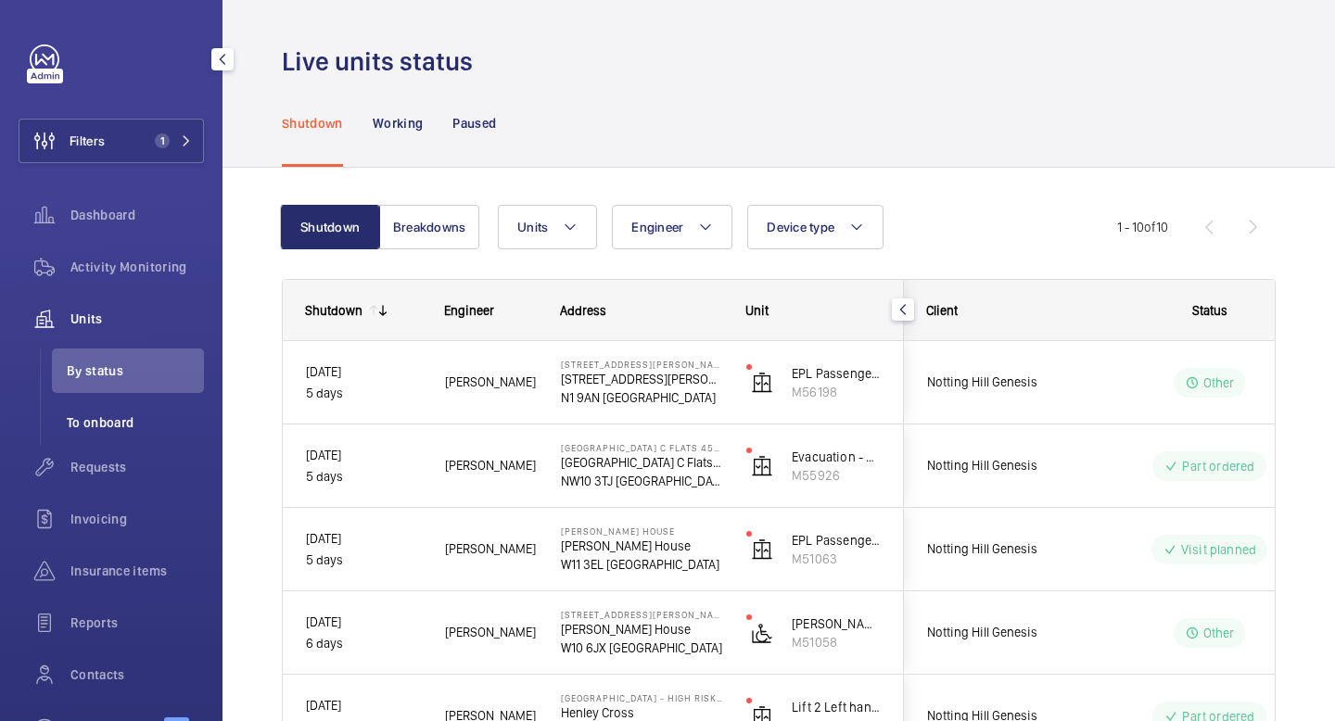
click at [127, 418] on span "To onboard" at bounding box center [135, 422] width 137 height 19
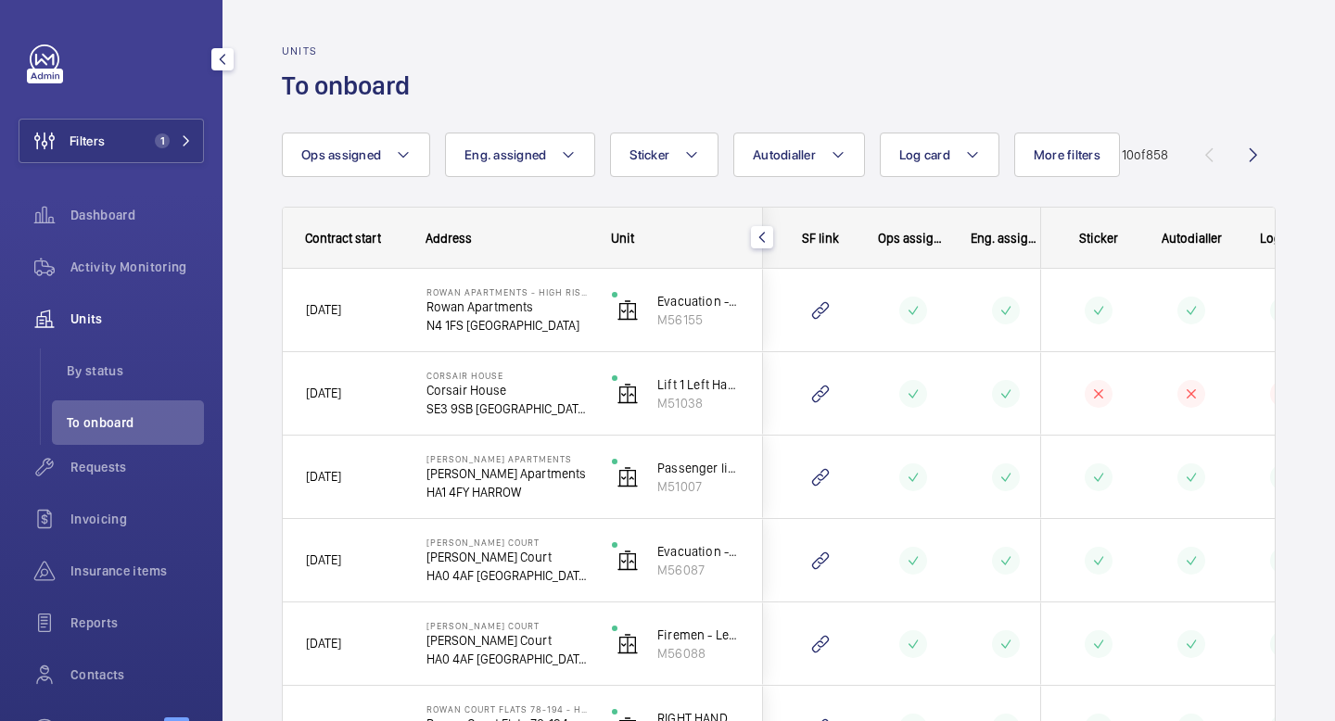
click at [99, 321] on span "Units" at bounding box center [136, 319] width 133 height 19
click at [109, 377] on span "By status" at bounding box center [135, 371] width 137 height 19
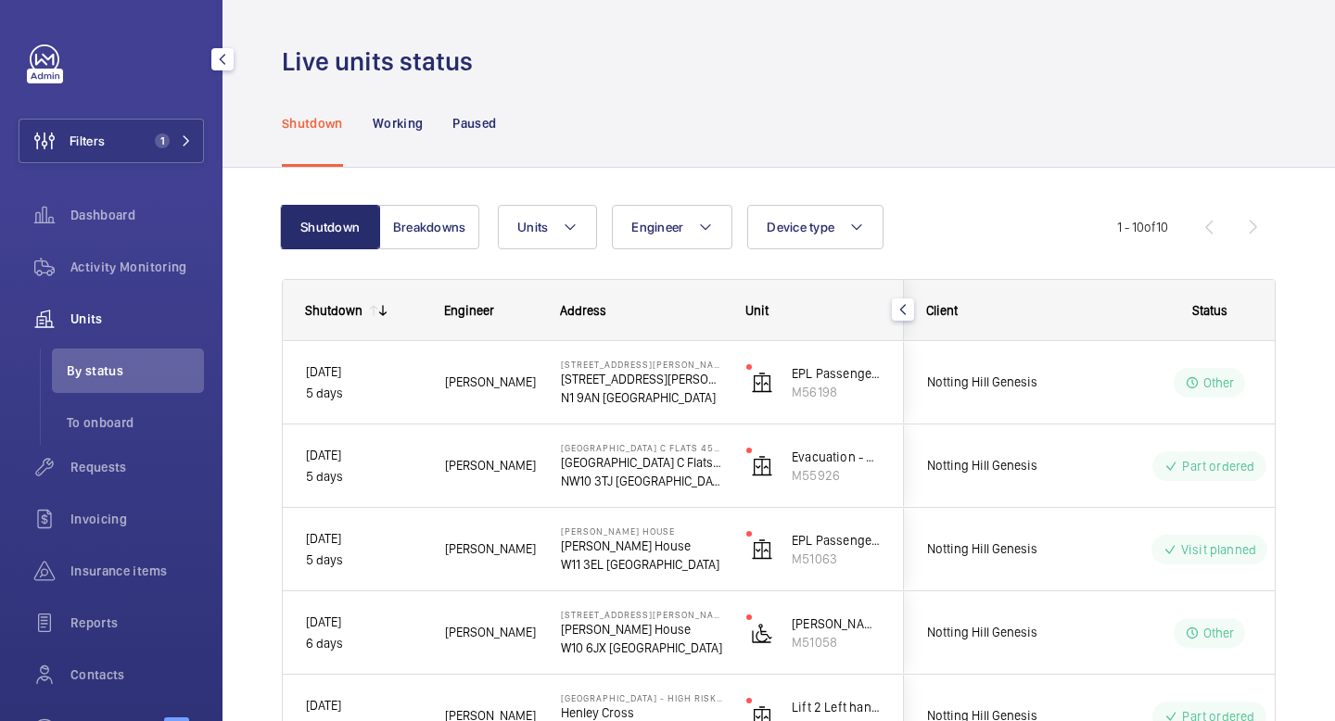
click at [102, 315] on span "Units" at bounding box center [136, 319] width 133 height 19
click at [480, 132] on div "Paused" at bounding box center [474, 123] width 44 height 88
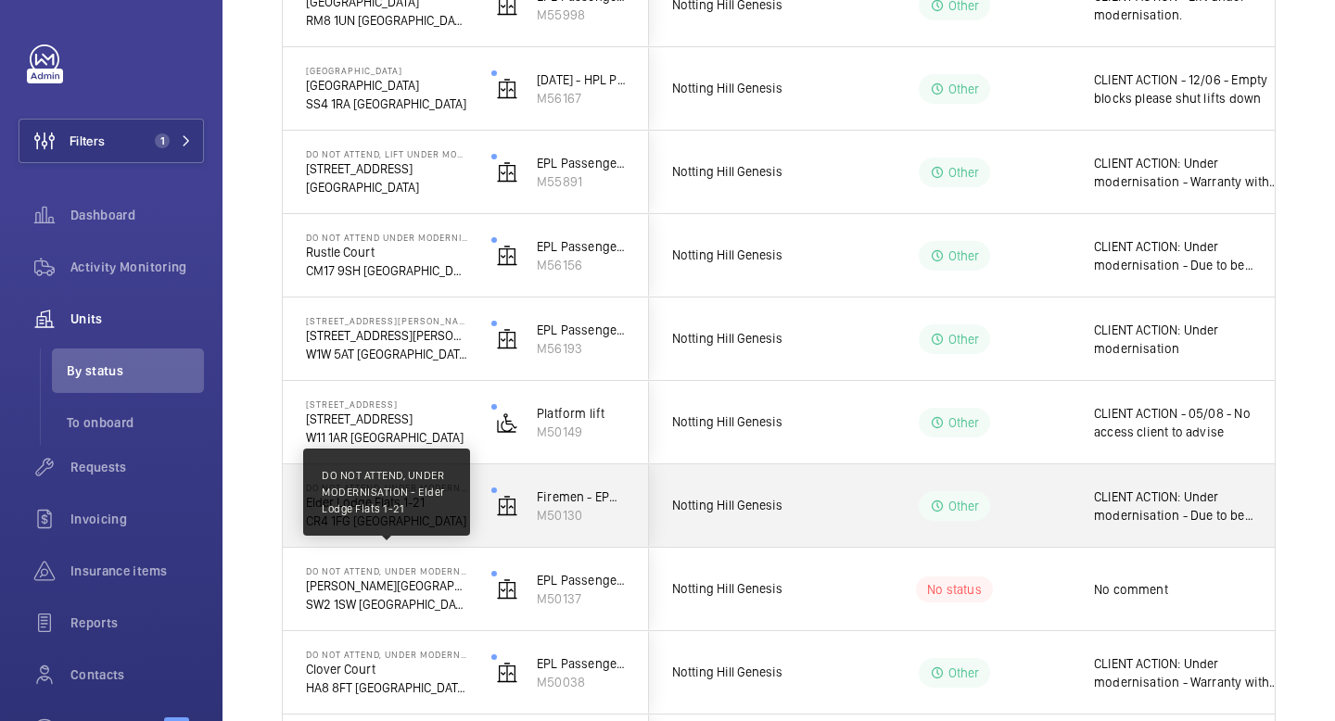
scroll to position [880, 0]
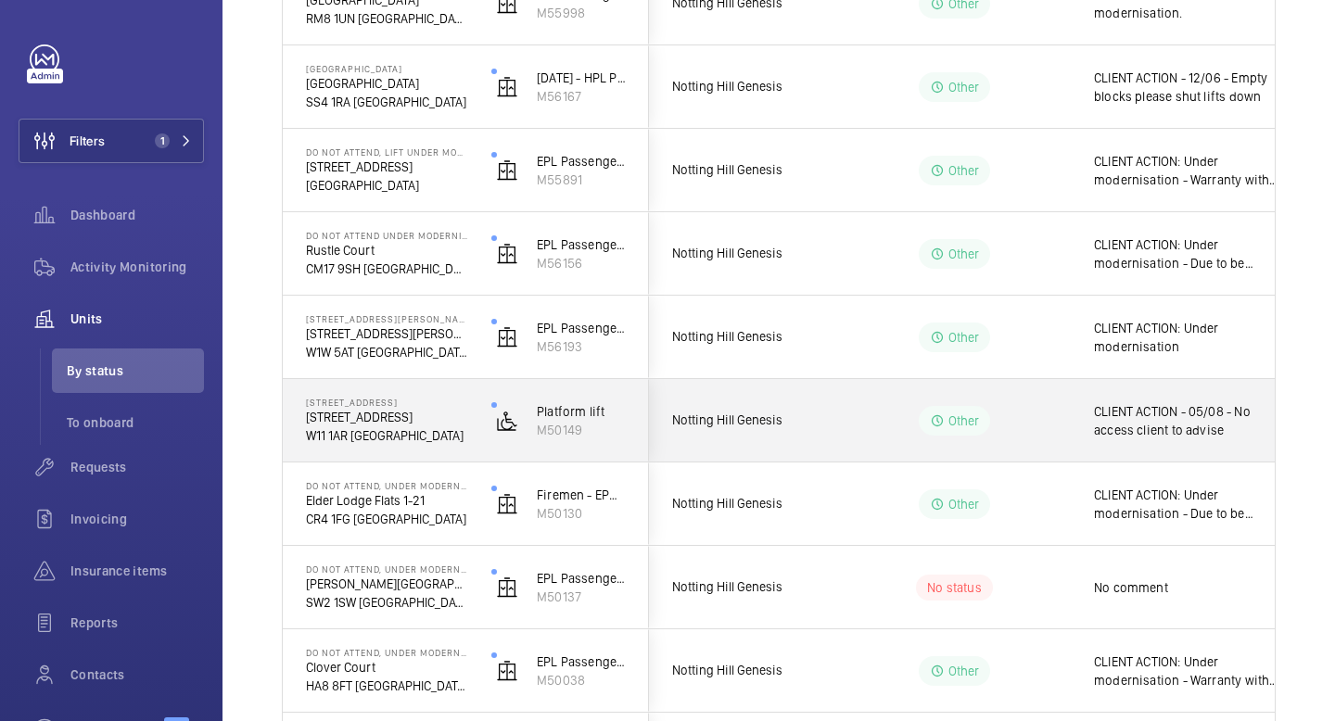
click at [349, 429] on p "W11 1AR LONDON" at bounding box center [386, 435] width 161 height 19
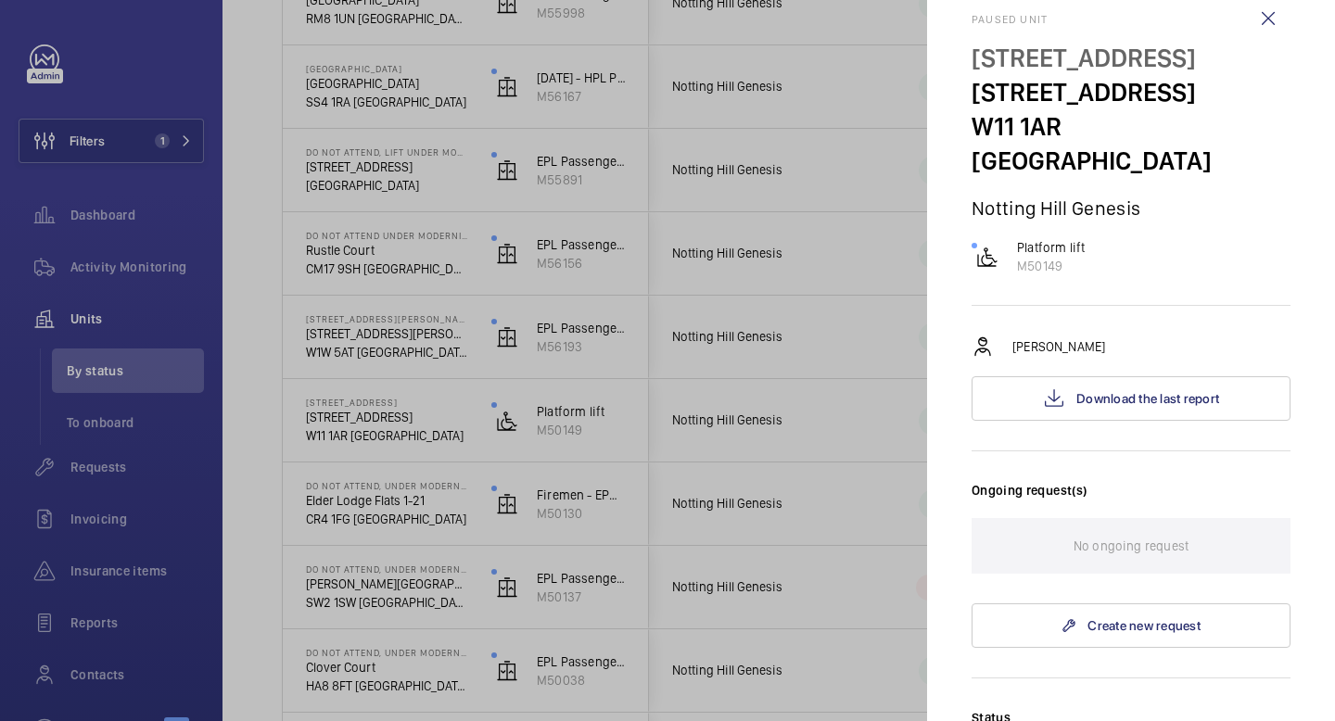
scroll to position [0, 0]
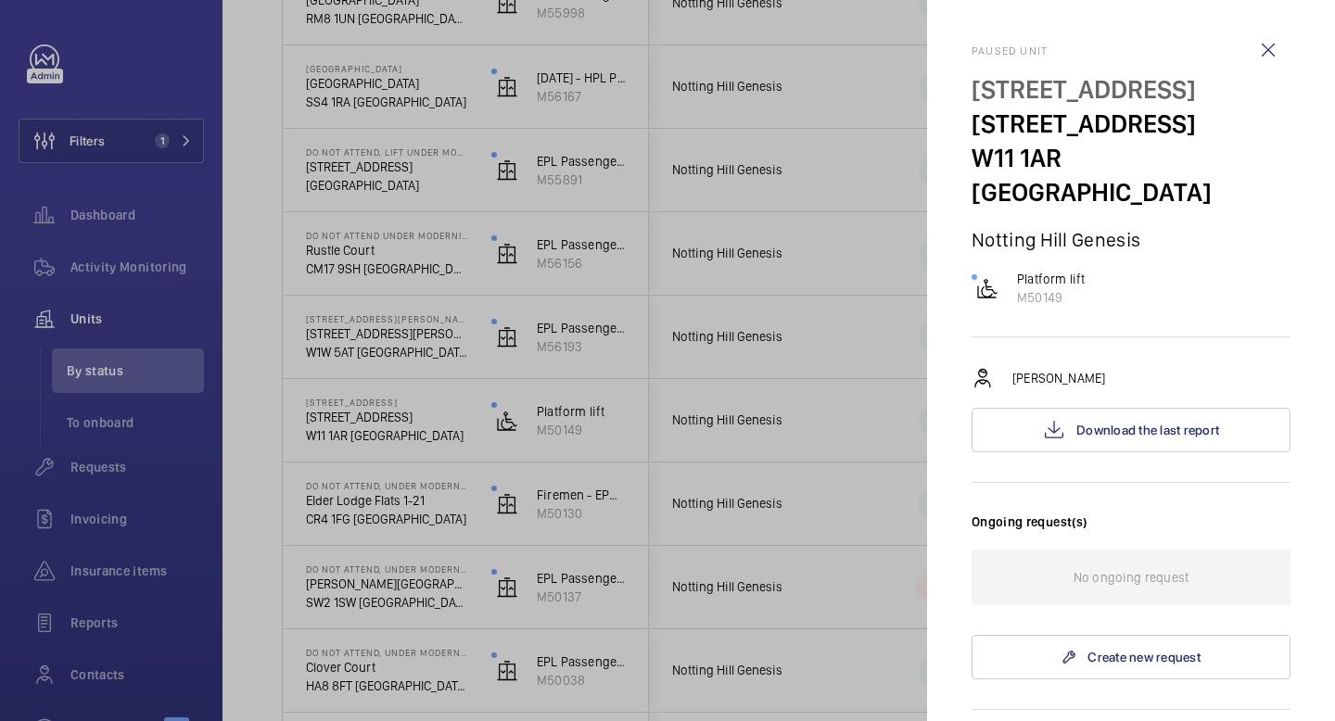
click at [415, 111] on div at bounding box center [667, 360] width 1335 height 721
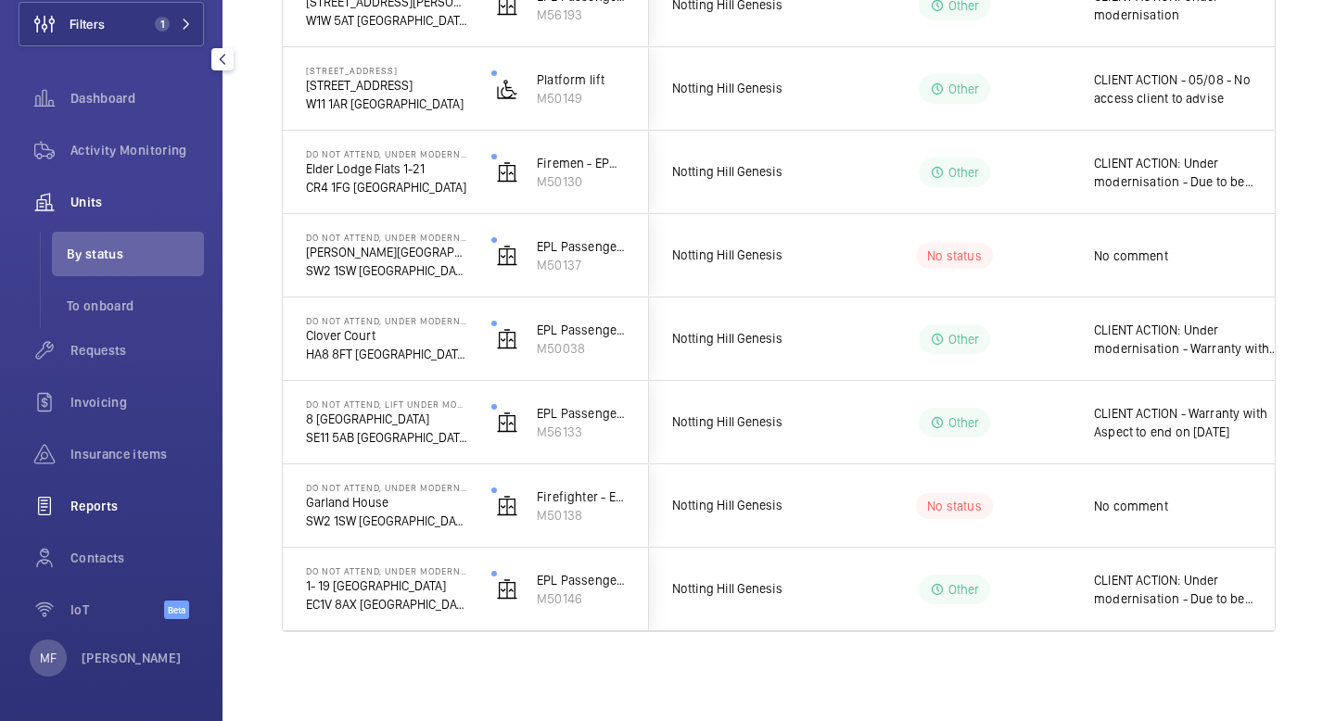
scroll to position [116, 0]
click at [100, 615] on span "IoT" at bounding box center [117, 611] width 94 height 19
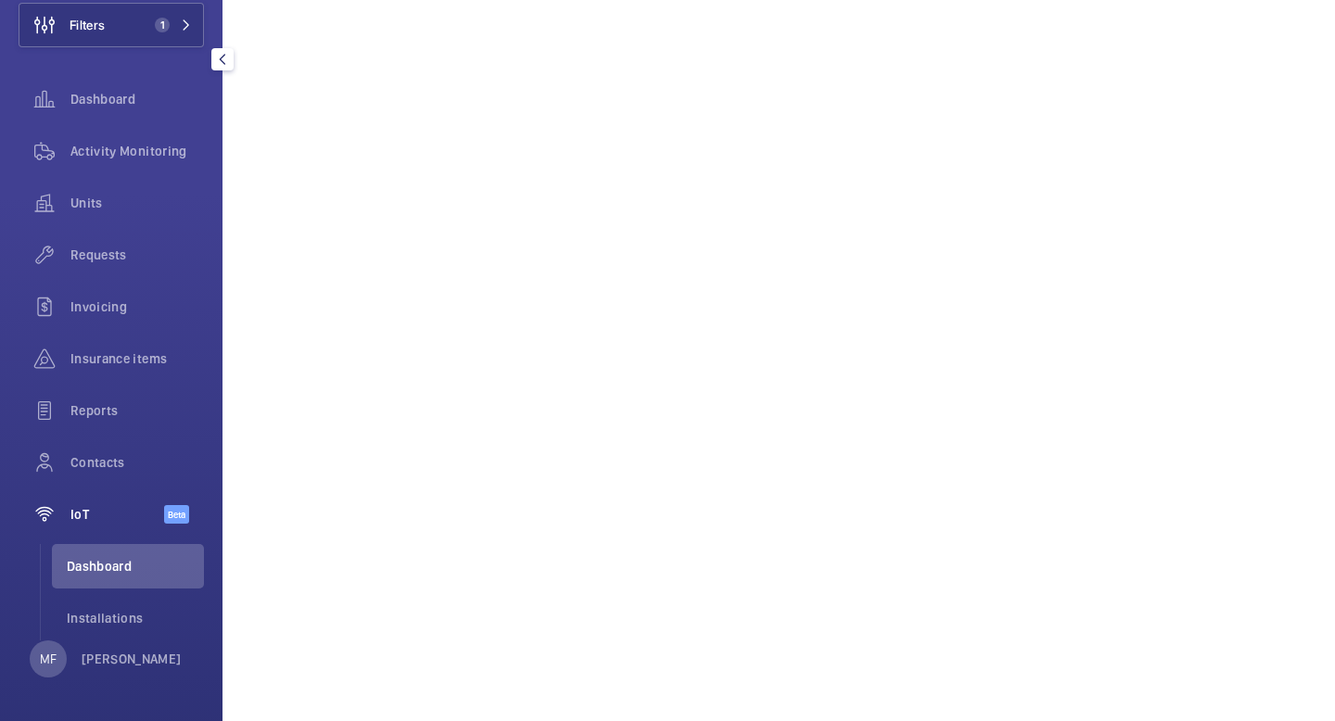
click at [135, 563] on span "Dashboard" at bounding box center [135, 566] width 137 height 19
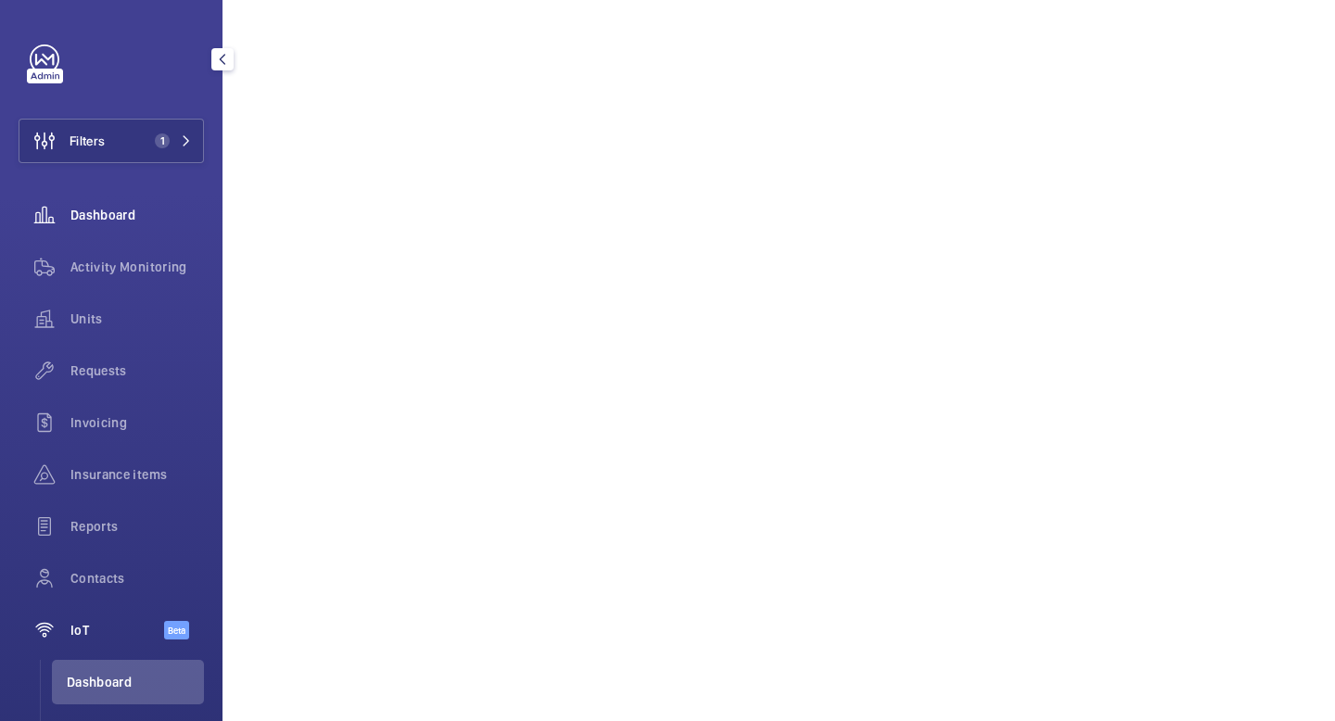
click at [119, 217] on span "Dashboard" at bounding box center [136, 215] width 133 height 19
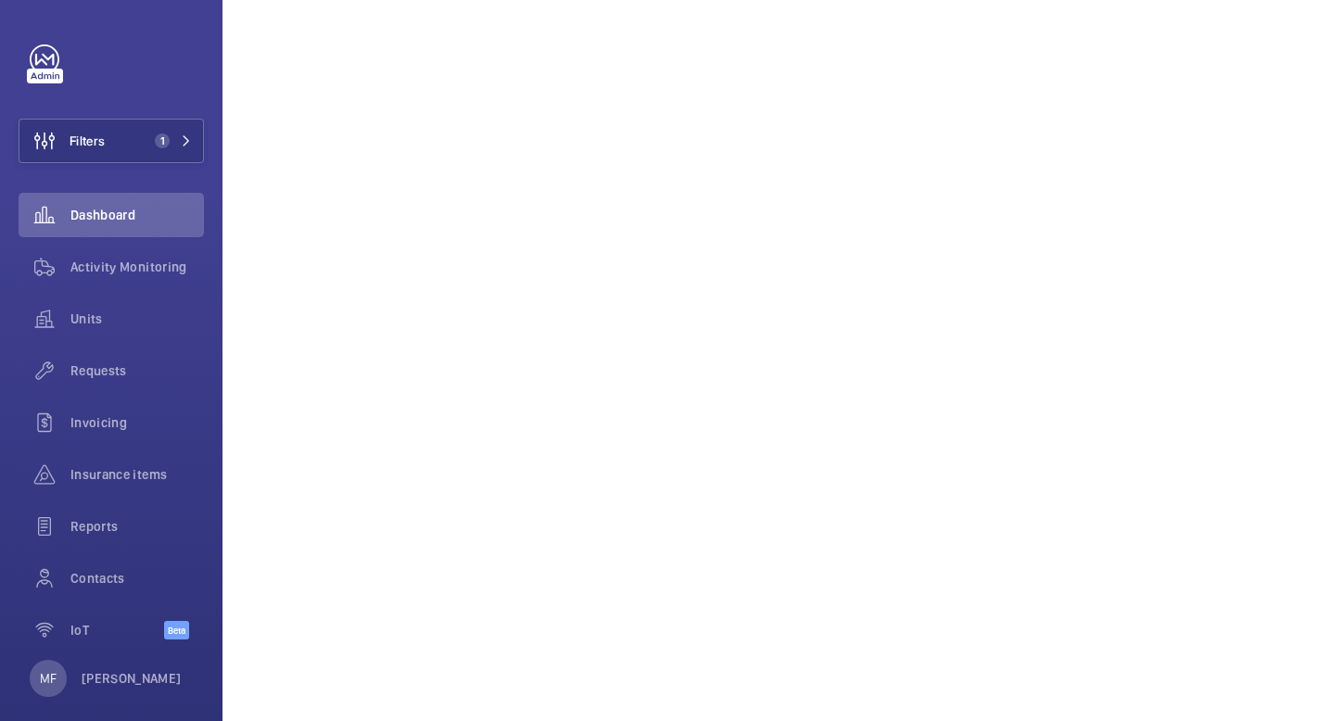
scroll to position [244, 0]
click at [118, 317] on span "Units" at bounding box center [136, 319] width 133 height 19
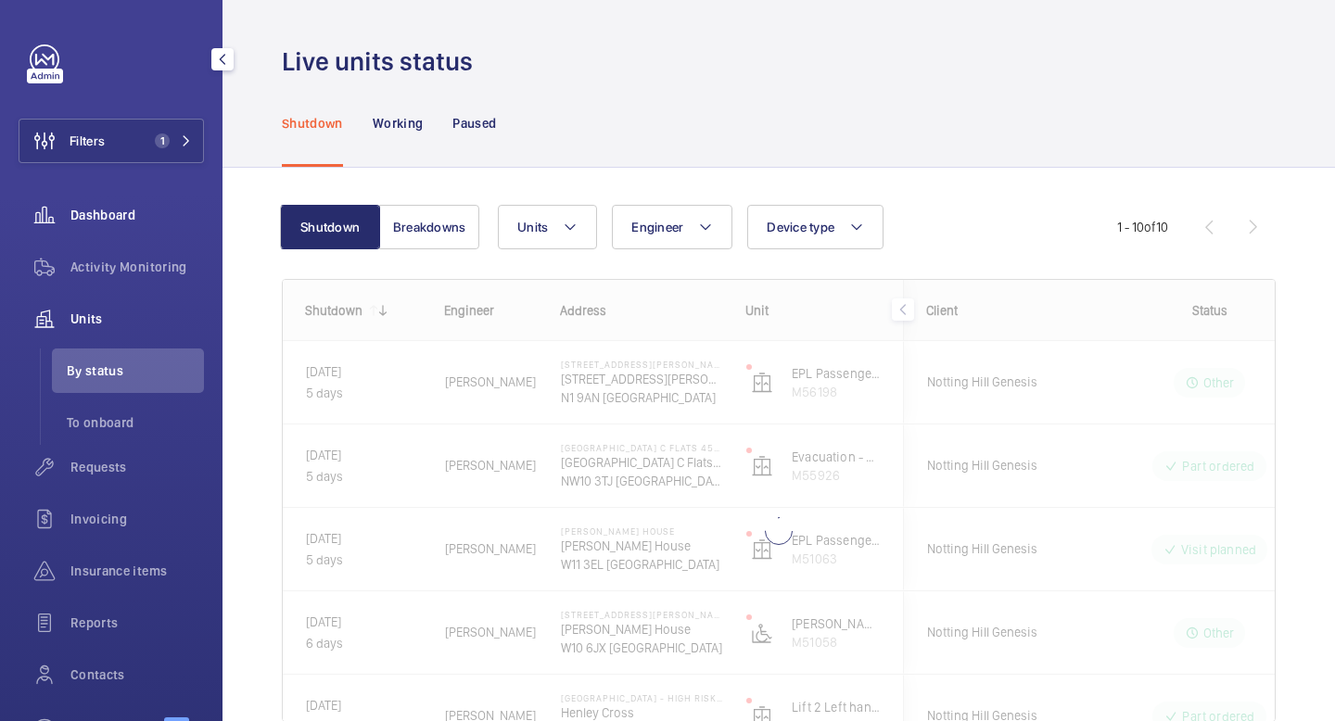
click at [146, 228] on div "Dashboard" at bounding box center [111, 215] width 185 height 44
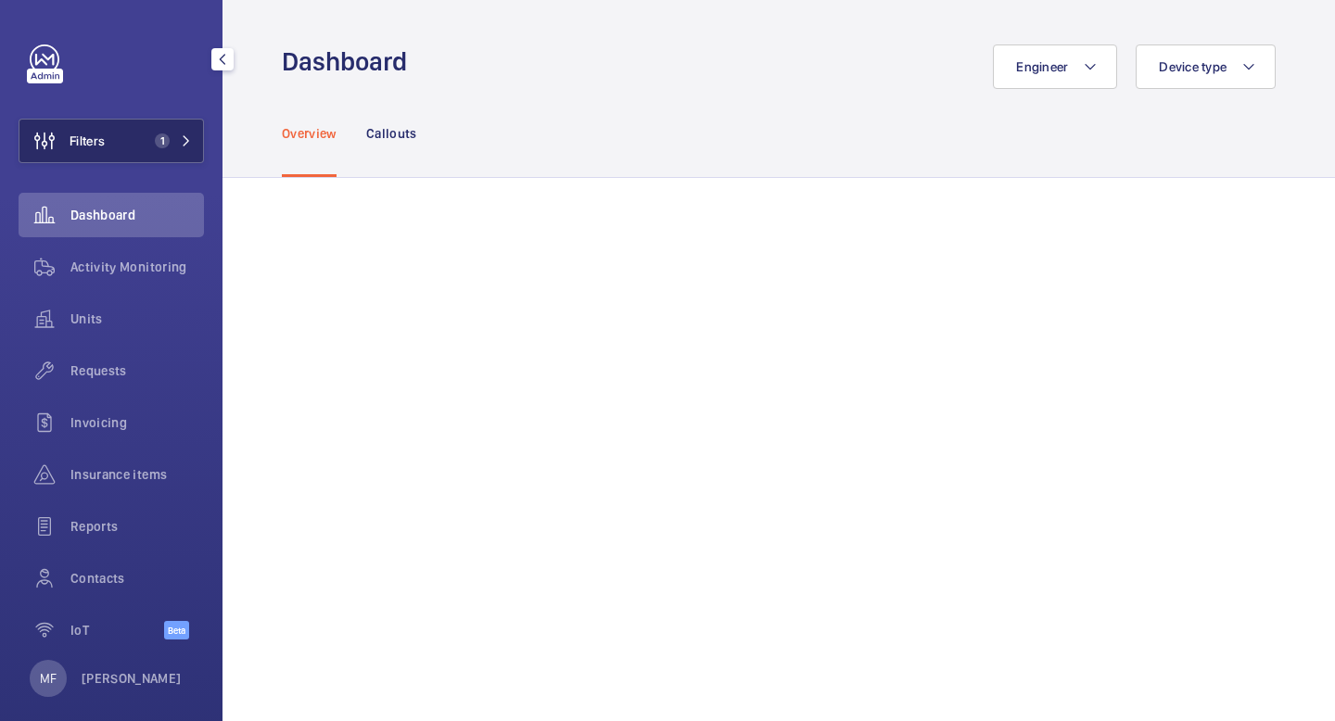
click at [113, 159] on button "Filters 1" at bounding box center [111, 141] width 185 height 44
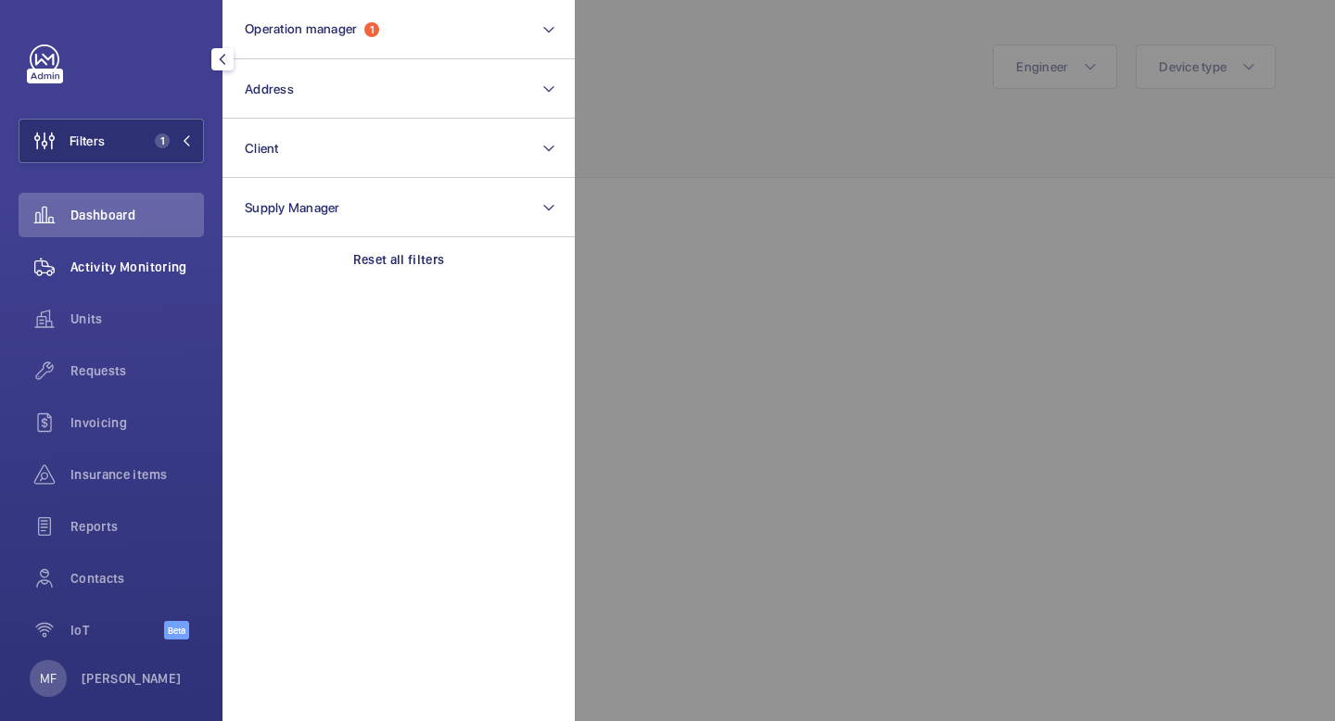
click at [131, 280] on div "Activity Monitoring" at bounding box center [111, 267] width 185 height 44
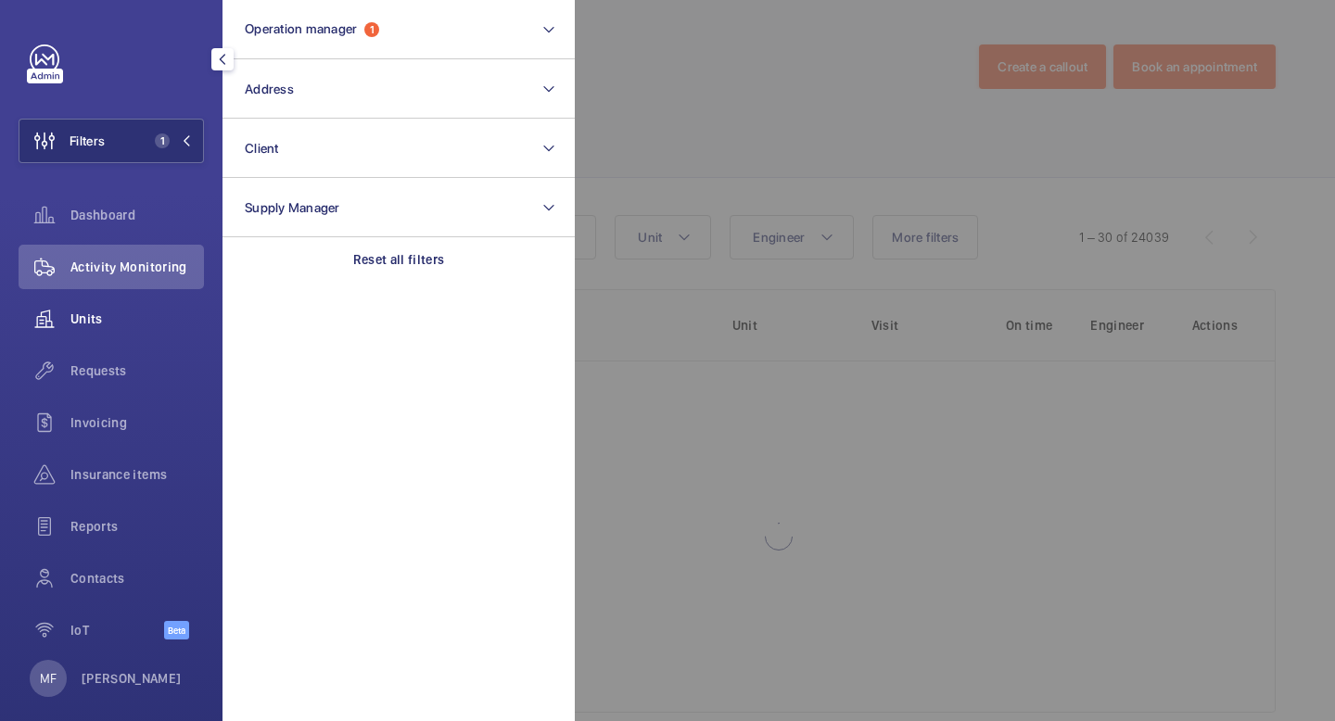
click at [123, 311] on span "Units" at bounding box center [136, 319] width 133 height 19
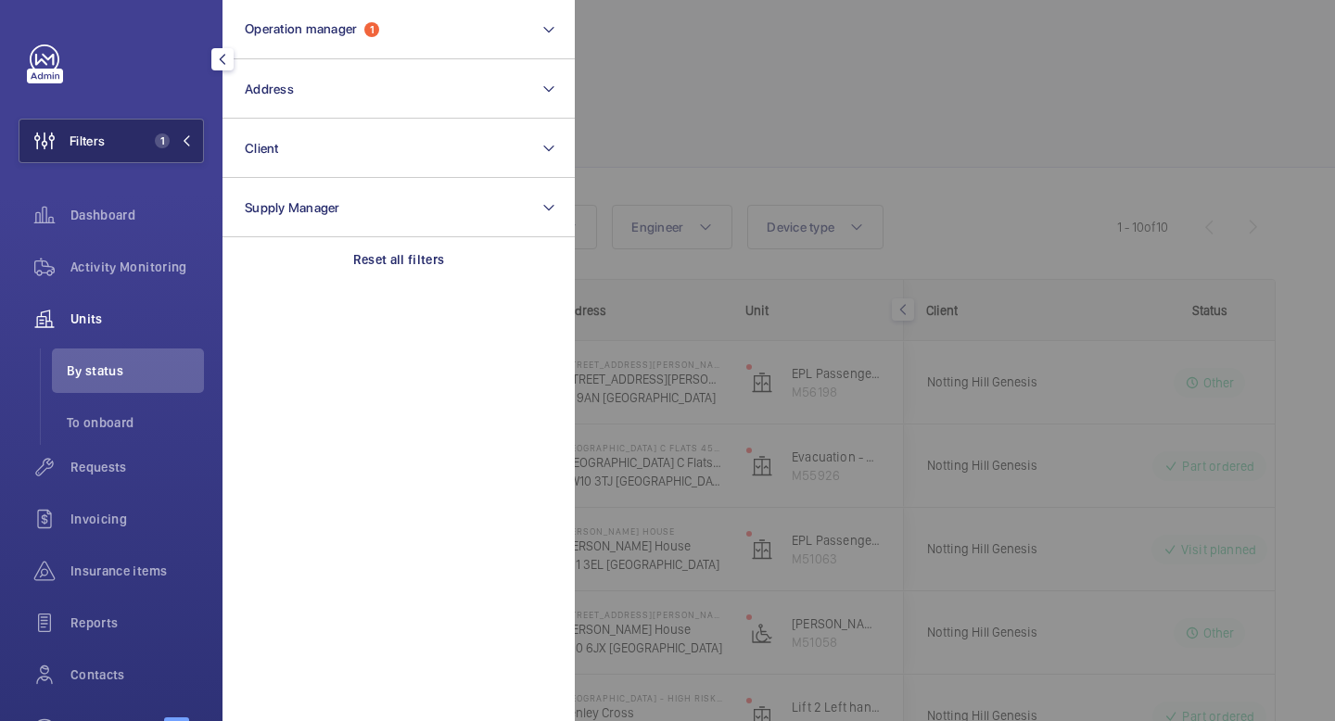
click at [192, 145] on button "Filters 1" at bounding box center [111, 141] width 185 height 44
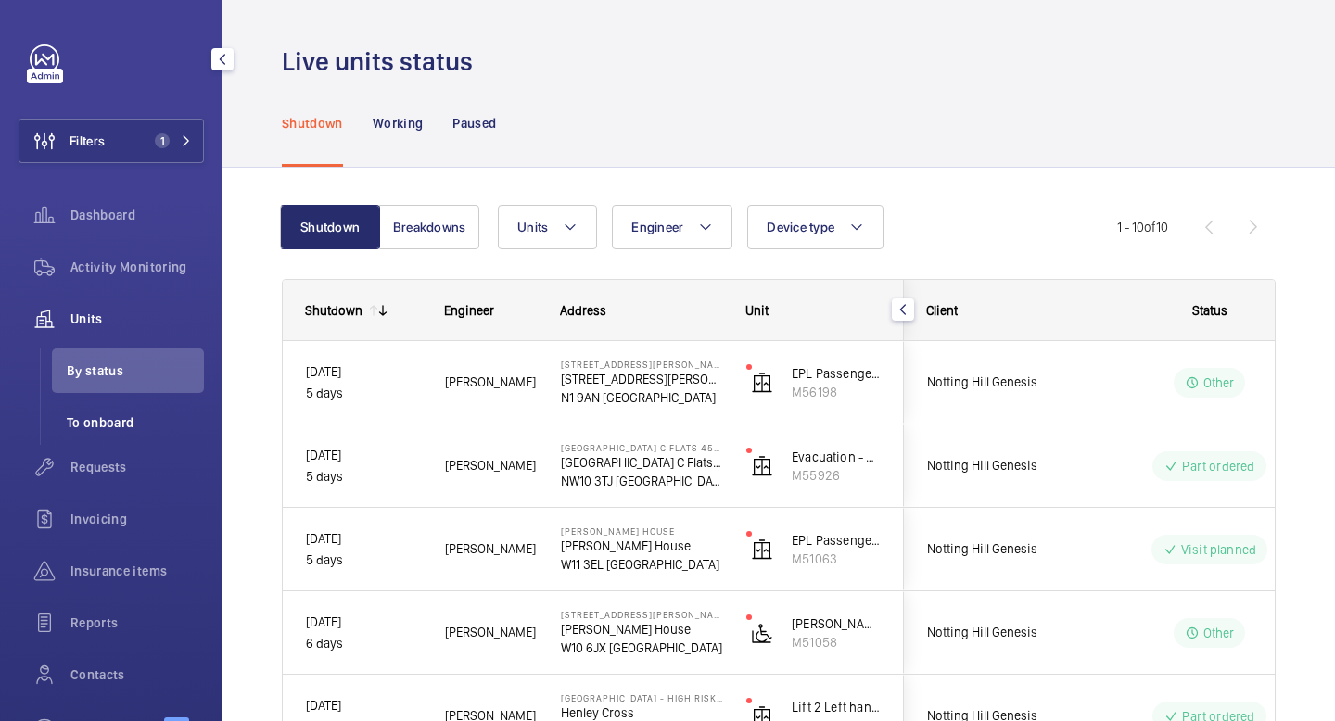
click at [135, 421] on span "To onboard" at bounding box center [135, 422] width 137 height 19
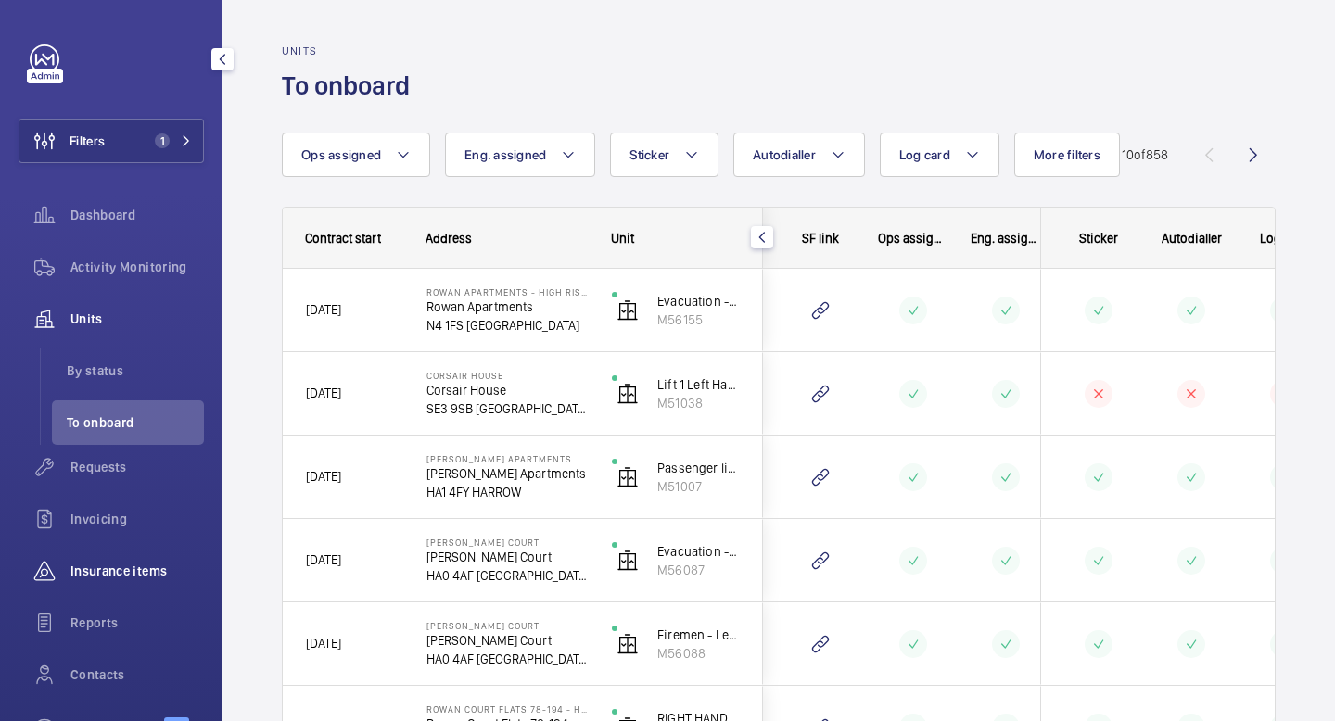
click at [114, 552] on div "Insurance items" at bounding box center [111, 571] width 185 height 44
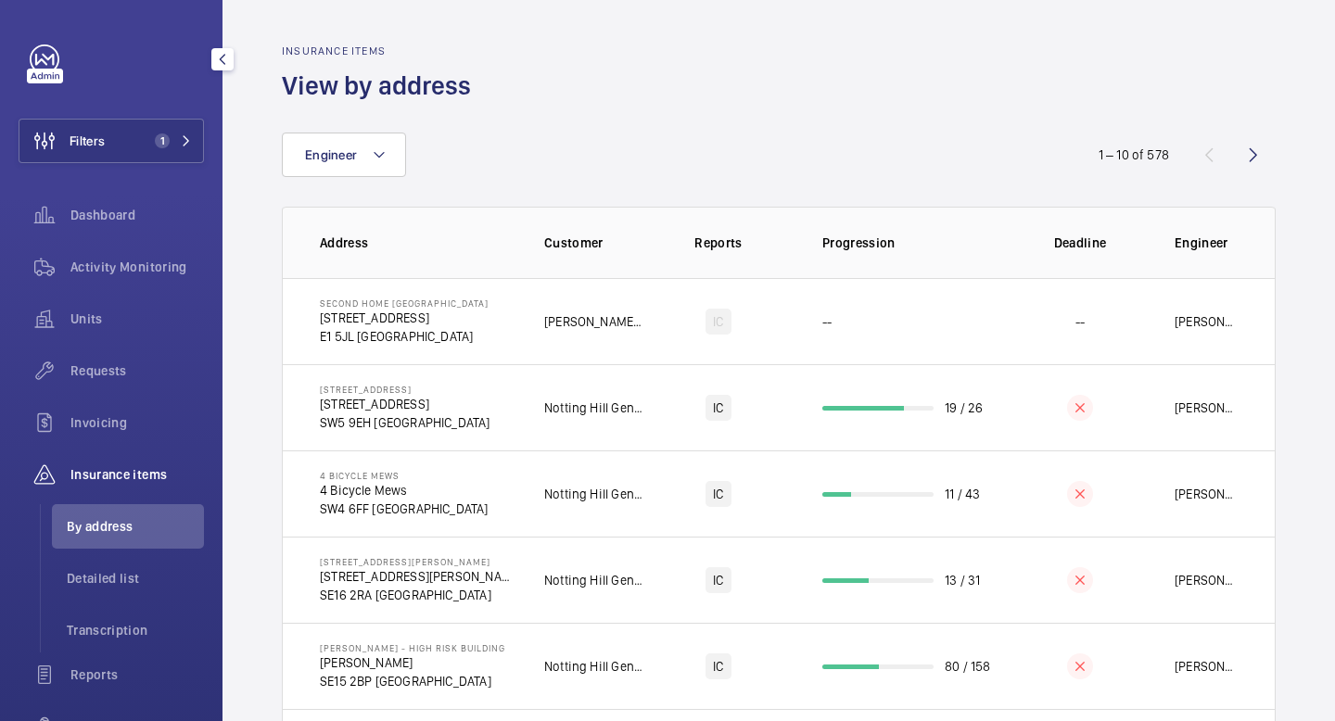
click at [121, 482] on span "Insurance items" at bounding box center [136, 474] width 133 height 19
click at [121, 476] on span "Insurance items" at bounding box center [136, 474] width 133 height 19
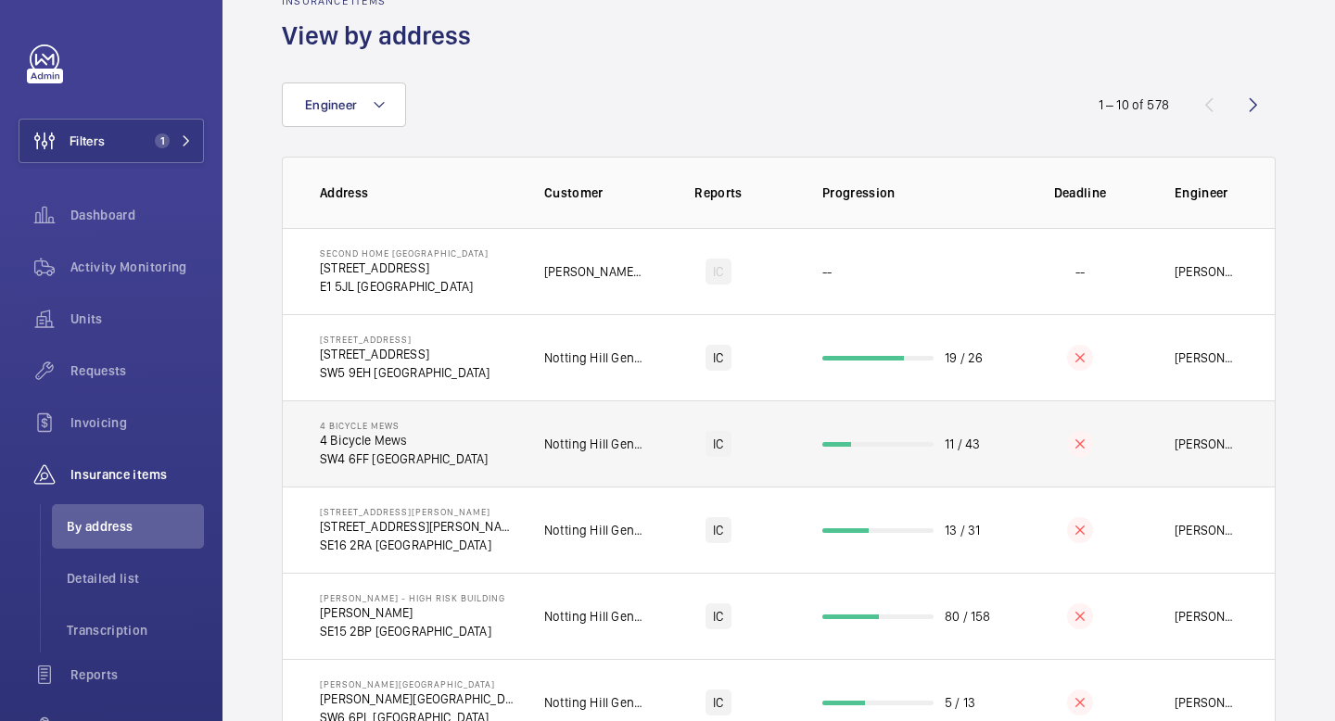
scroll to position [52, 0]
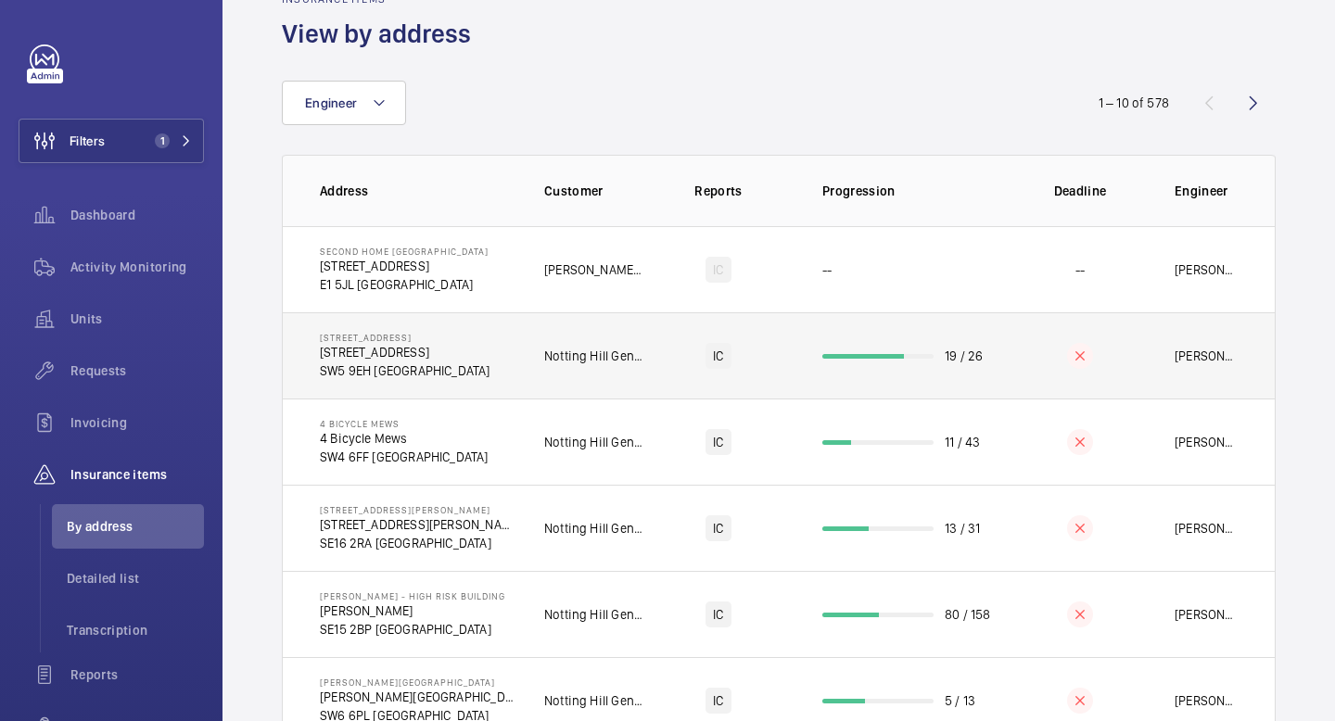
click at [887, 373] on td "19 / 26" at bounding box center [904, 355] width 222 height 86
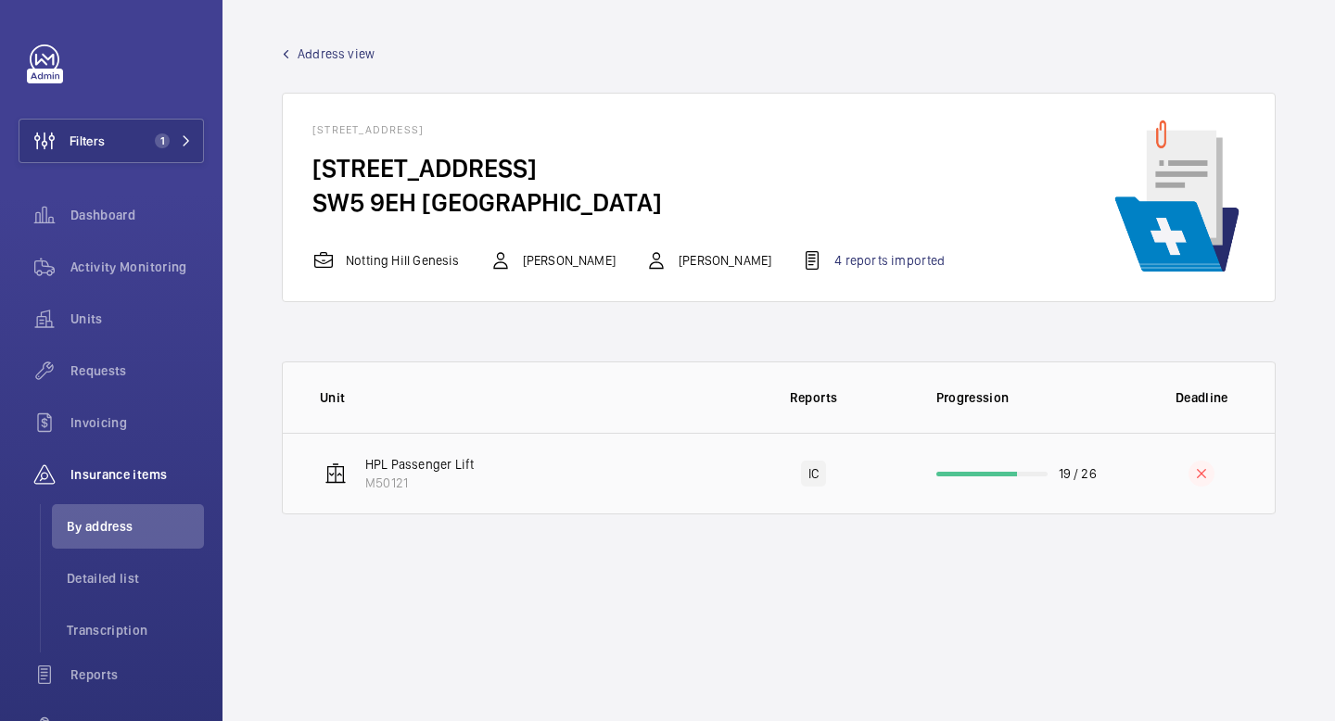
click at [920, 493] on td "19 / 26" at bounding box center [1018, 474] width 222 height 82
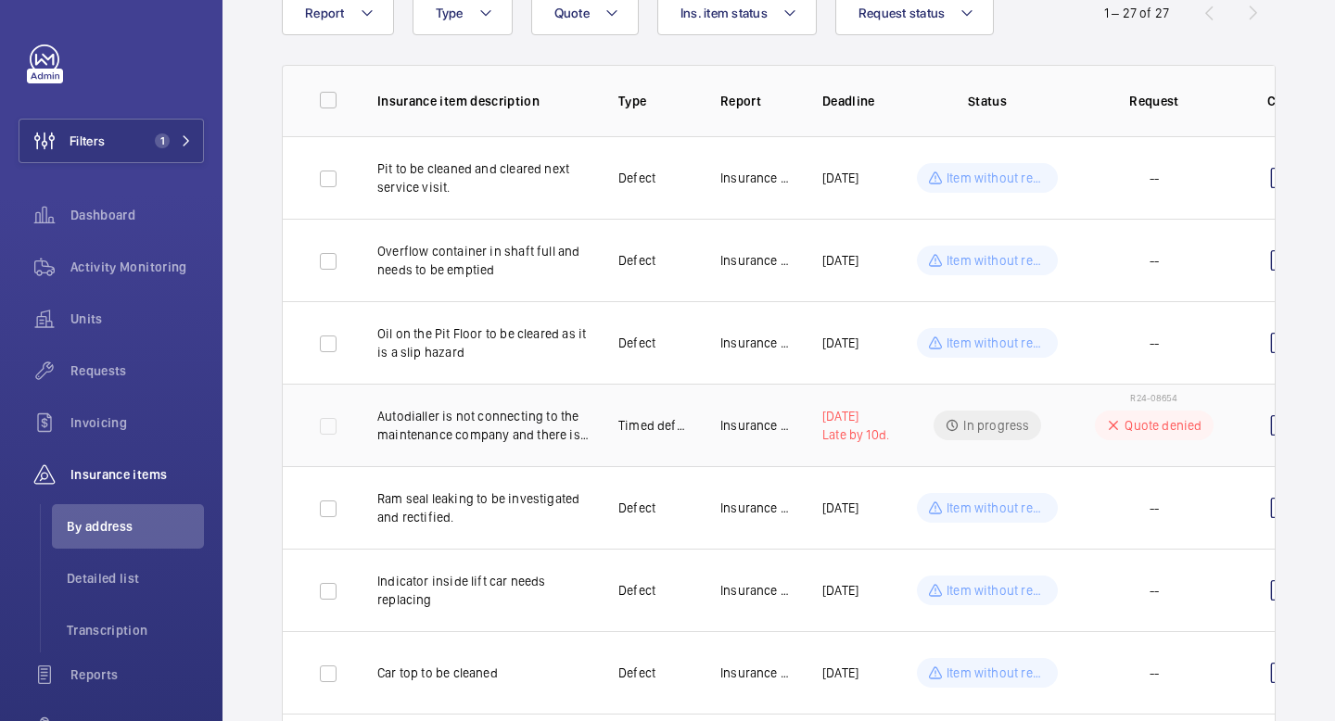
scroll to position [0, 1]
click at [547, 438] on p "Autodialler is not connecting to the maintenance company and there is no Warden…" at bounding box center [481, 425] width 211 height 37
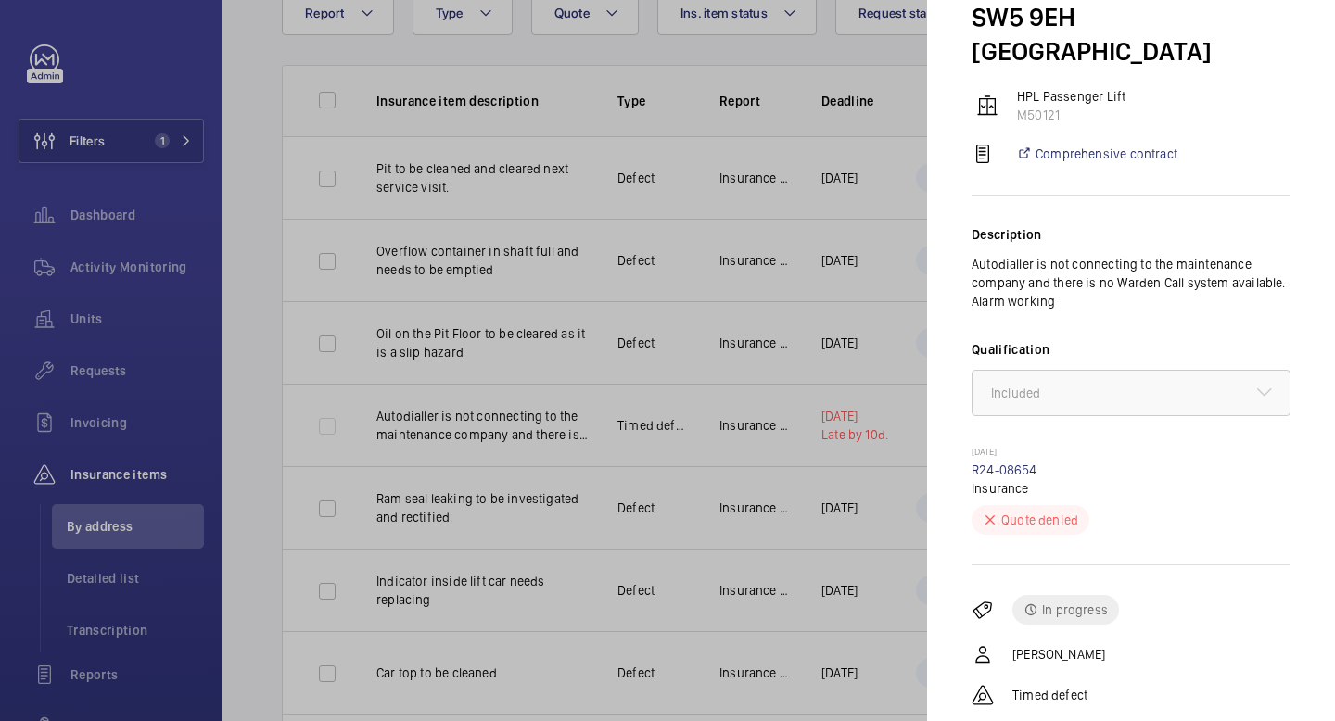
scroll to position [173, 0]
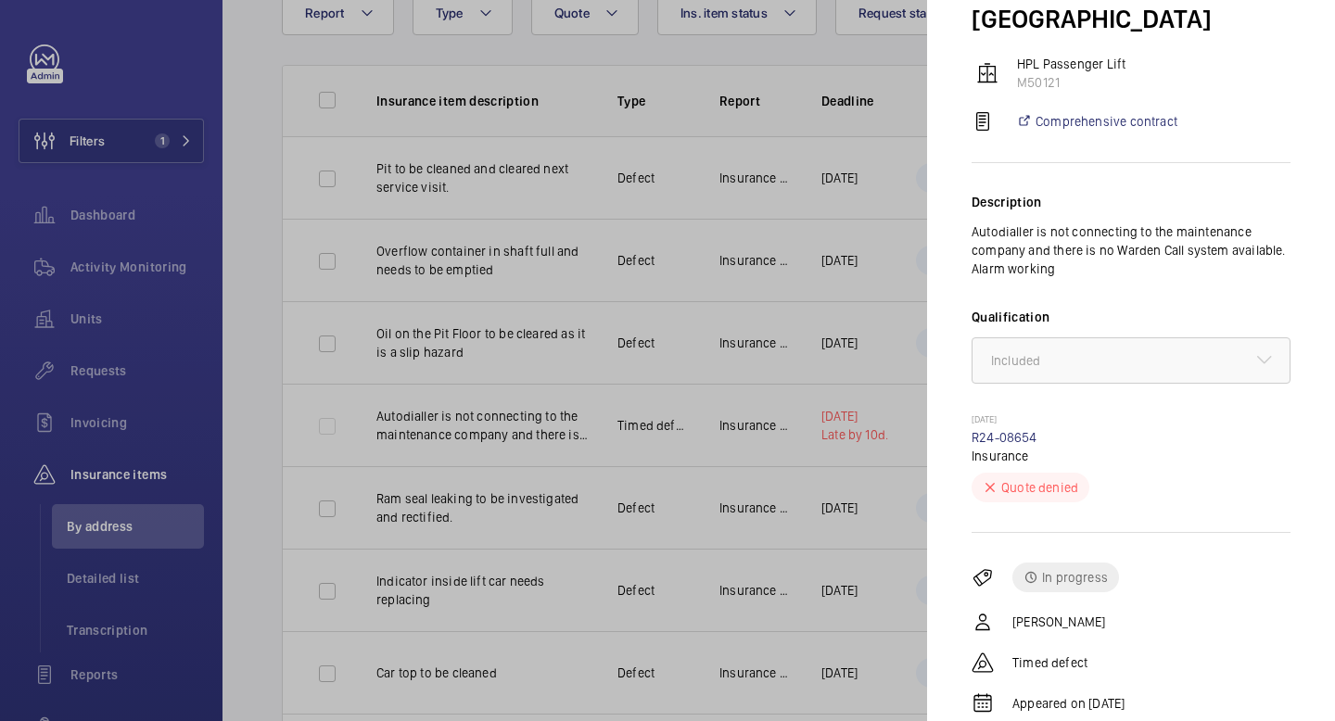
click at [123, 141] on div at bounding box center [667, 360] width 1335 height 721
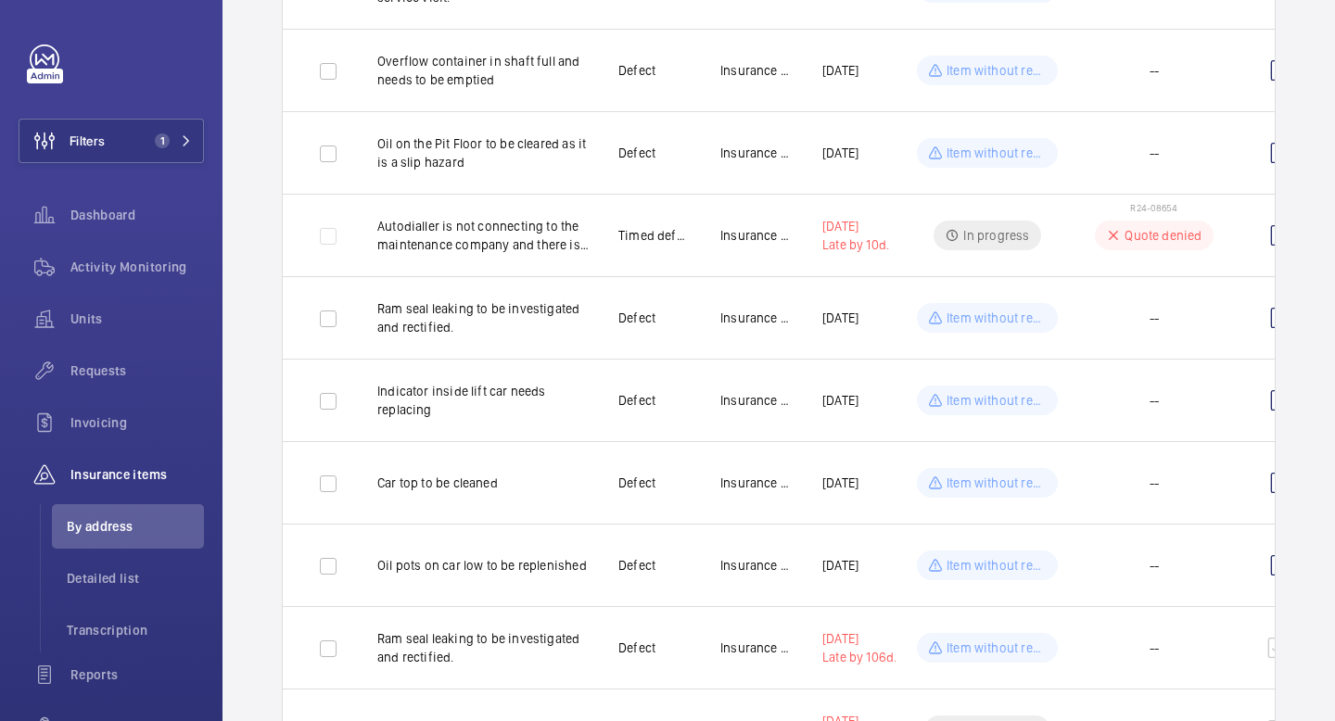
scroll to position [0, 0]
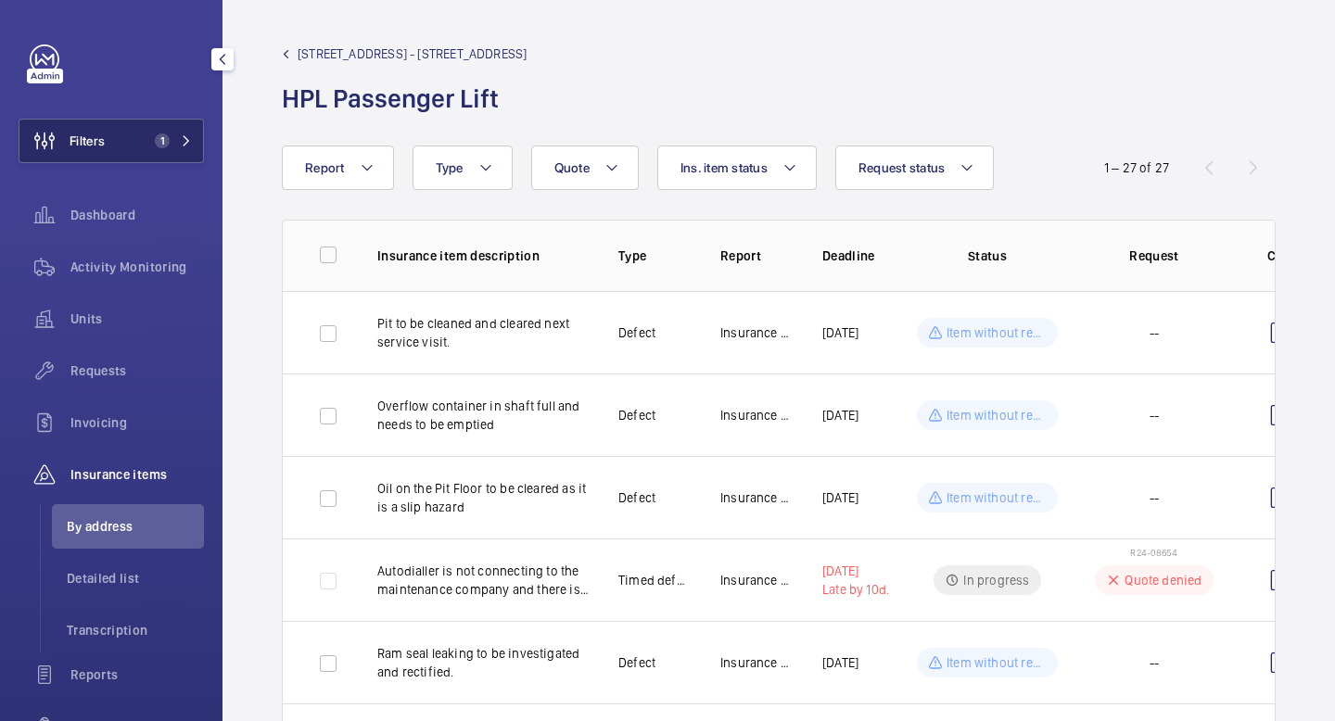
click at [190, 136] on mat-icon at bounding box center [186, 140] width 11 height 11
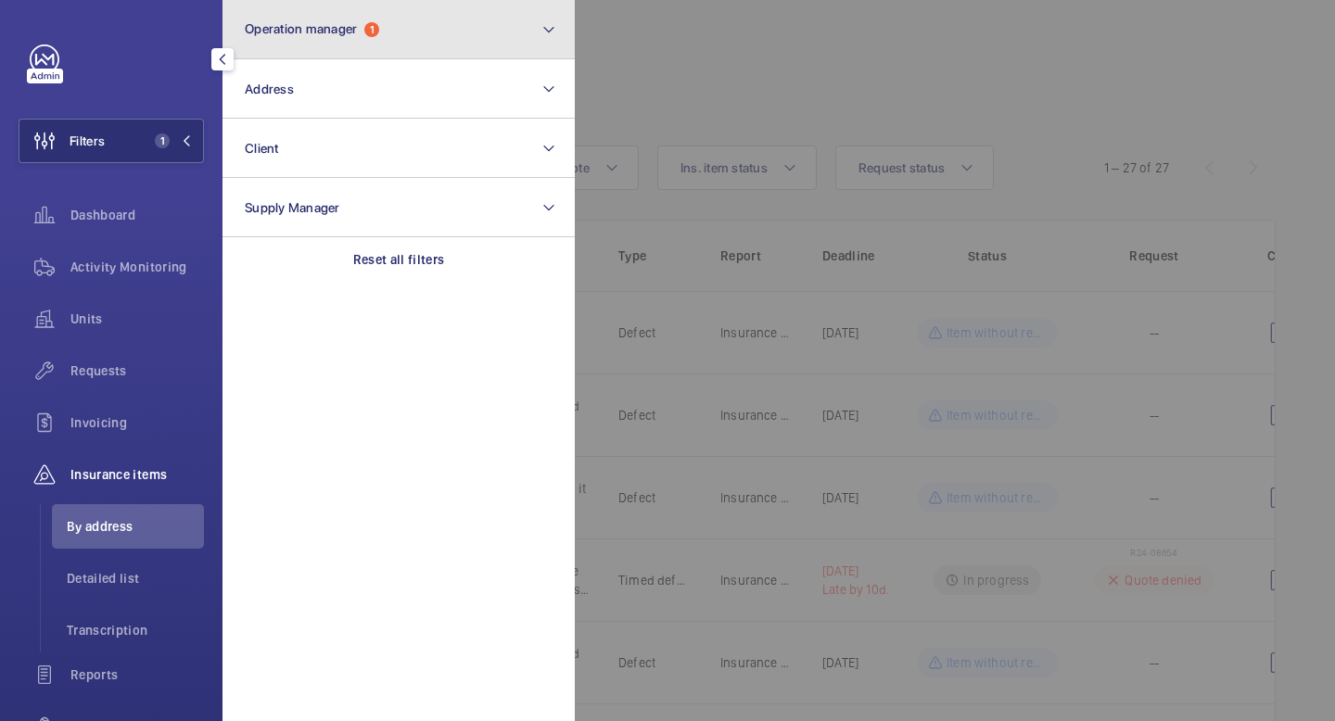
click at [455, 17] on button "Operation manager 1" at bounding box center [398, 29] width 352 height 59
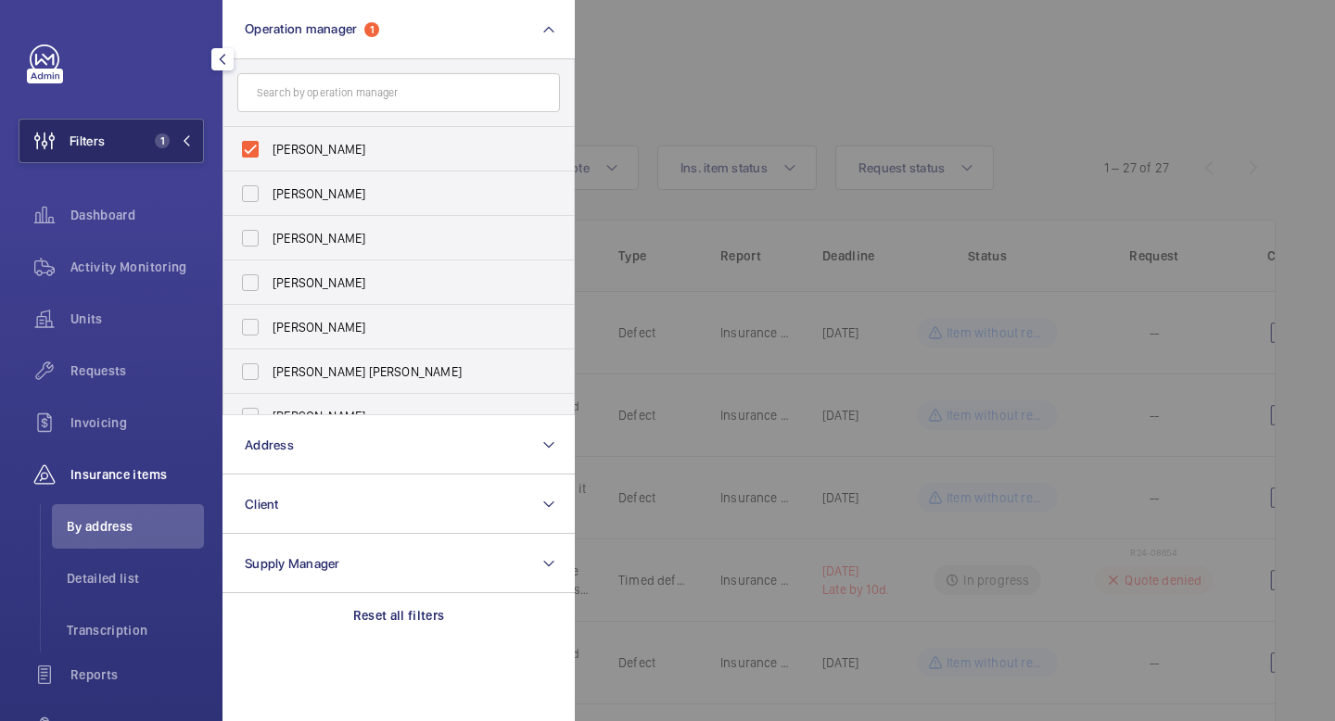
click at [191, 137] on mat-icon at bounding box center [186, 140] width 11 height 11
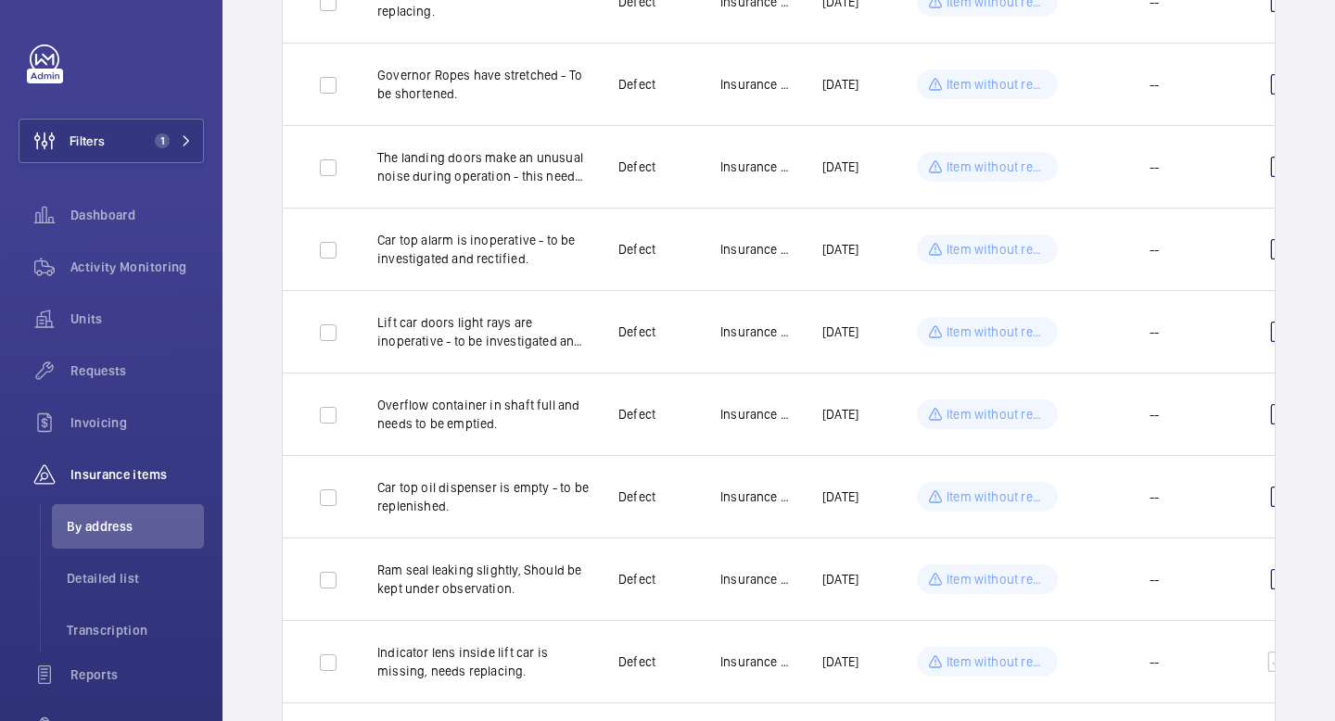
scroll to position [1843, 0]
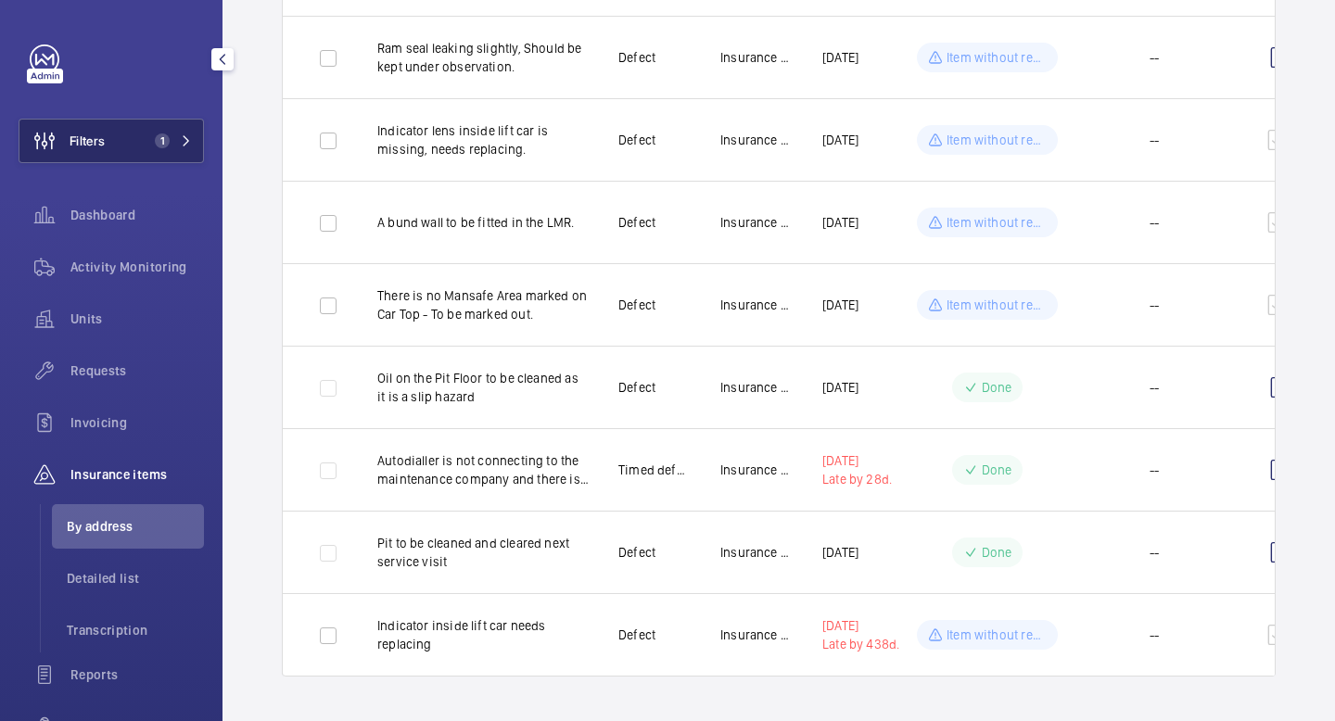
click at [192, 145] on button "Filters 1" at bounding box center [111, 141] width 185 height 44
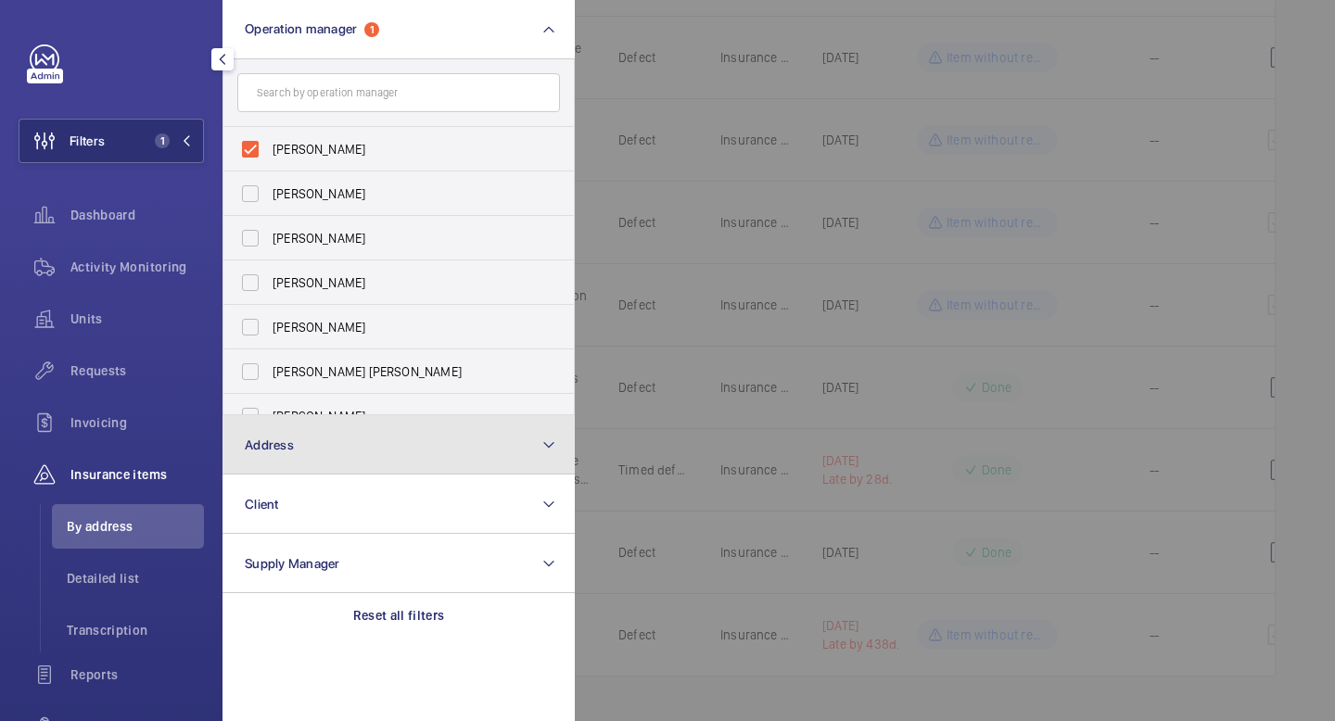
click at [362, 457] on button "Address" at bounding box center [398, 444] width 352 height 59
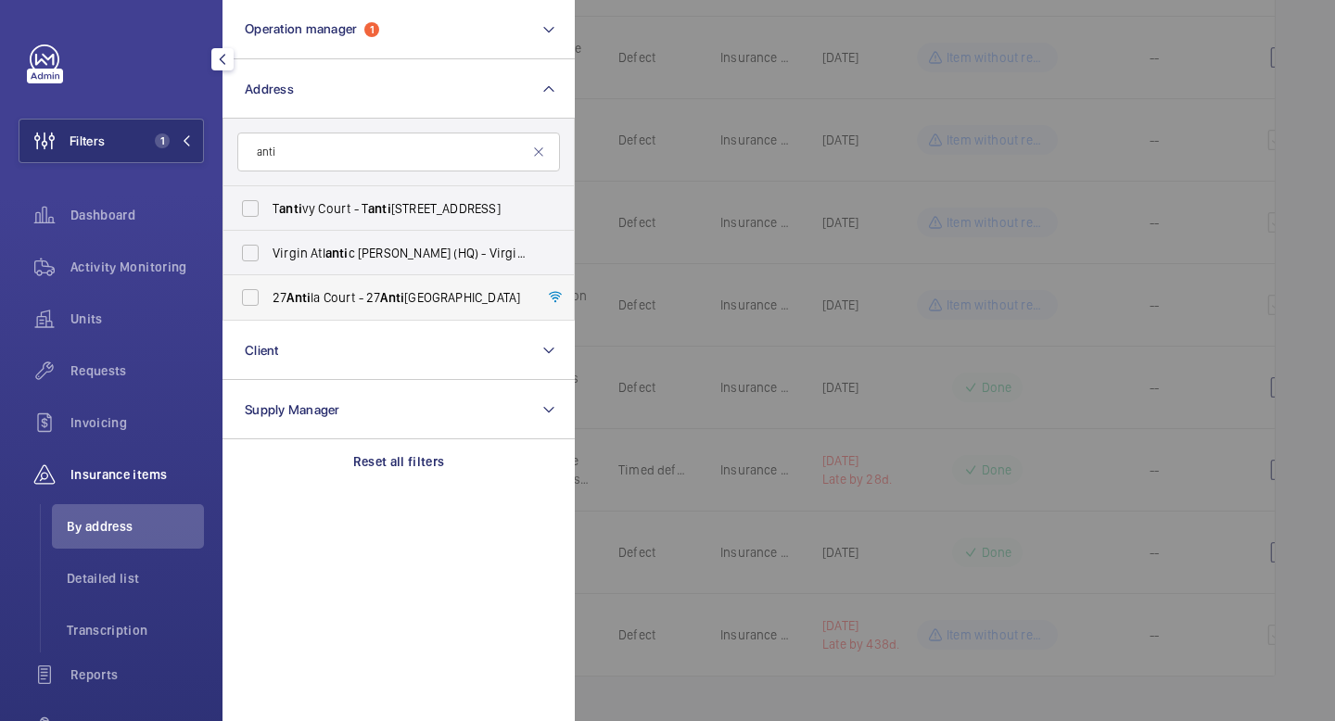
type input "anti"
click at [261, 296] on label "27 Anti la Court - 27 Anti la Court, LONDON E1 6GY" at bounding box center [384, 297] width 323 height 44
click at [261, 296] on input "27 Anti la Court - 27 Anti la Court, LONDON E1 6GY" at bounding box center [250, 297] width 37 height 37
checkbox input "true"
click at [142, 268] on span "Activity Monitoring" at bounding box center [136, 267] width 133 height 19
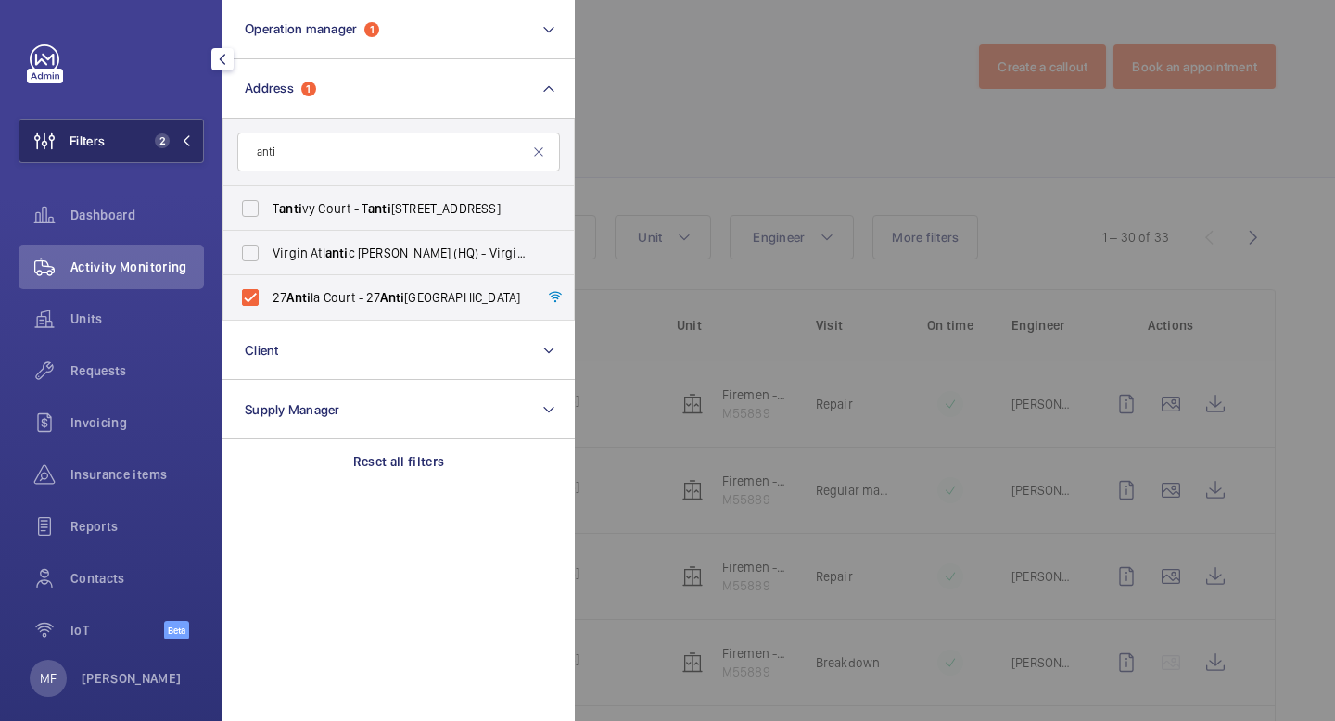
click at [175, 141] on span "2" at bounding box center [169, 140] width 44 height 15
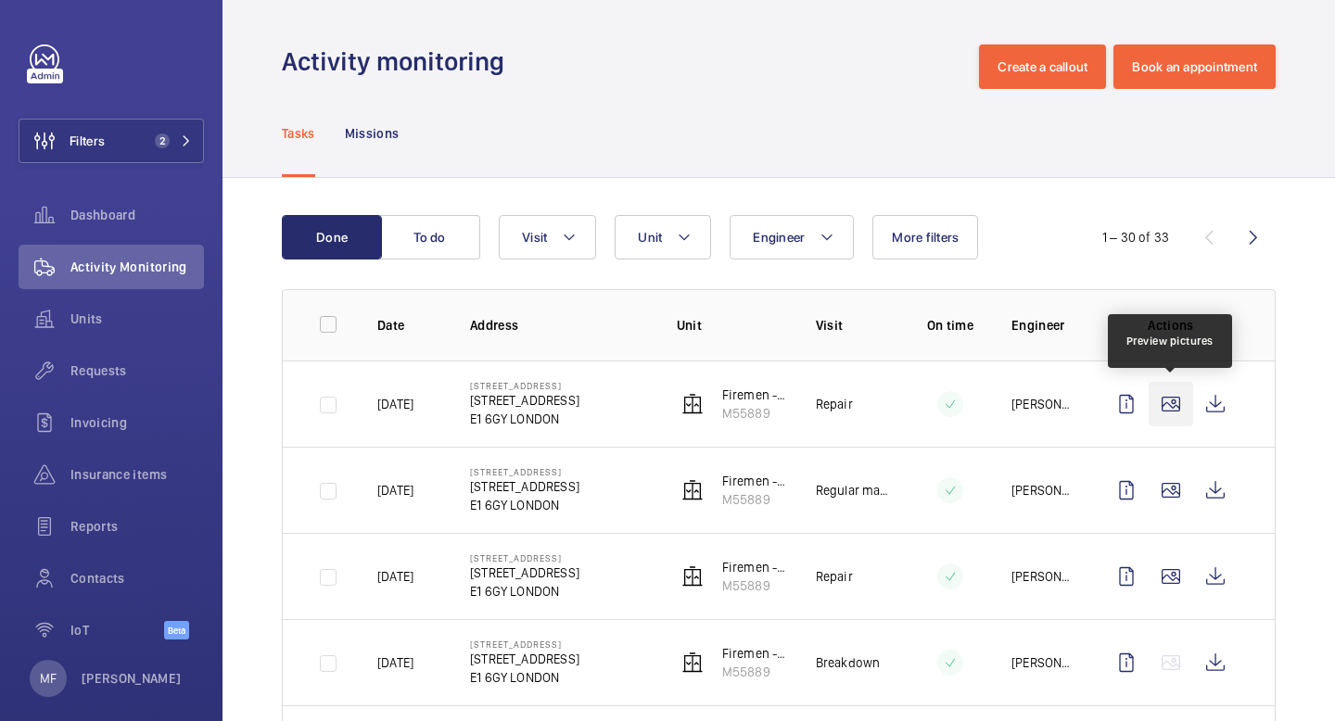
click at [1179, 413] on wm-front-icon-button at bounding box center [1171, 404] width 44 height 44
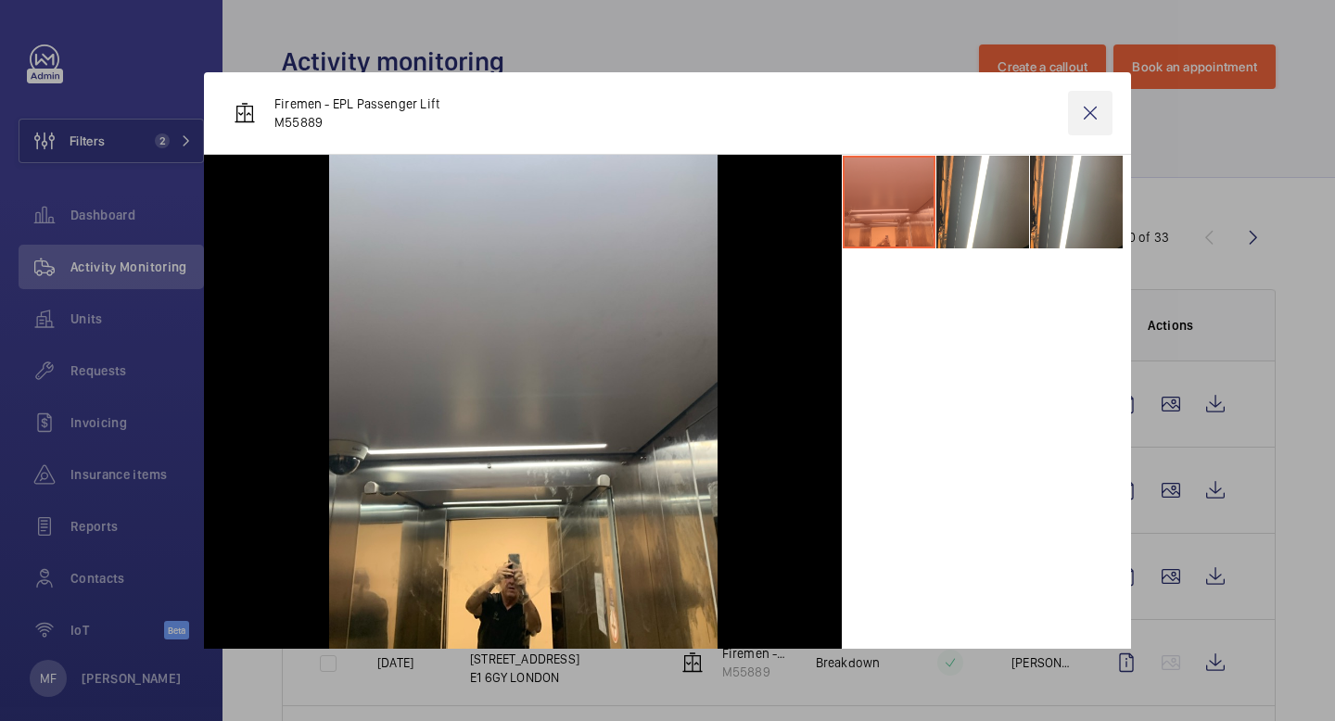
click at [1078, 113] on wm-front-icon-button at bounding box center [1090, 113] width 44 height 44
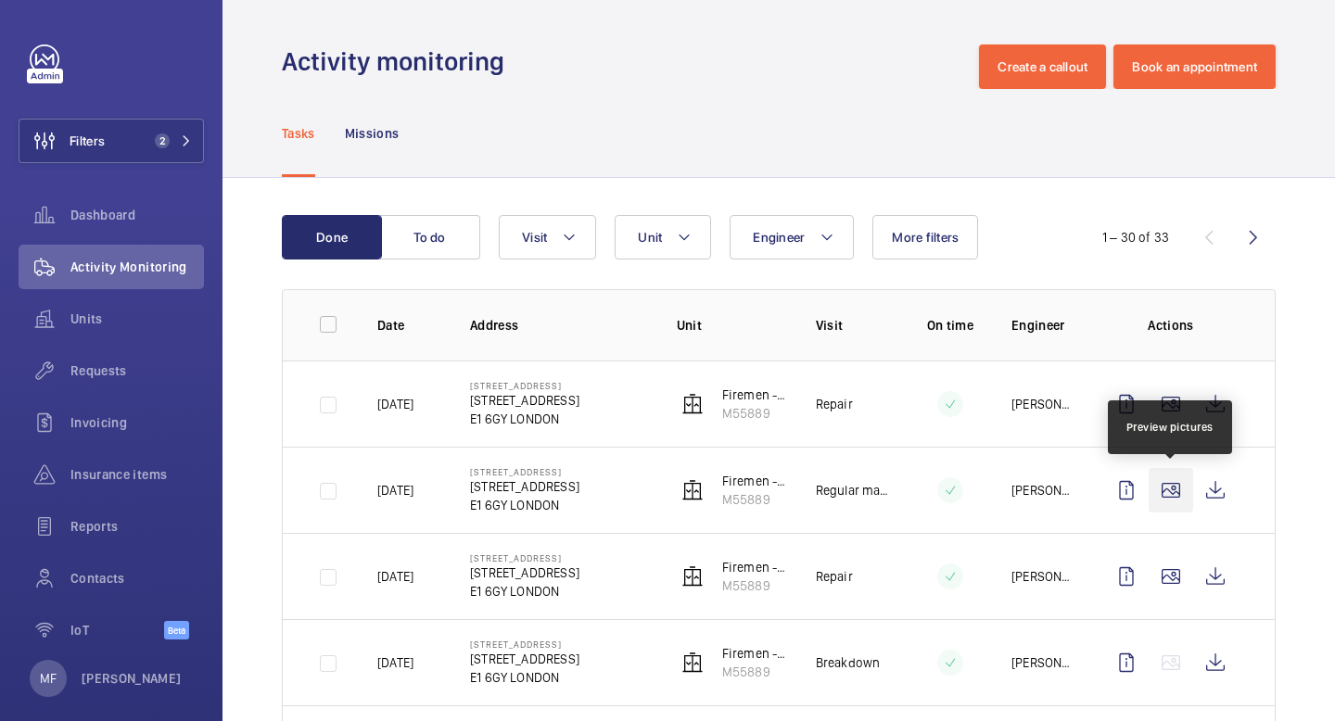
click at [1168, 500] on wm-front-icon-button at bounding box center [1171, 490] width 44 height 44
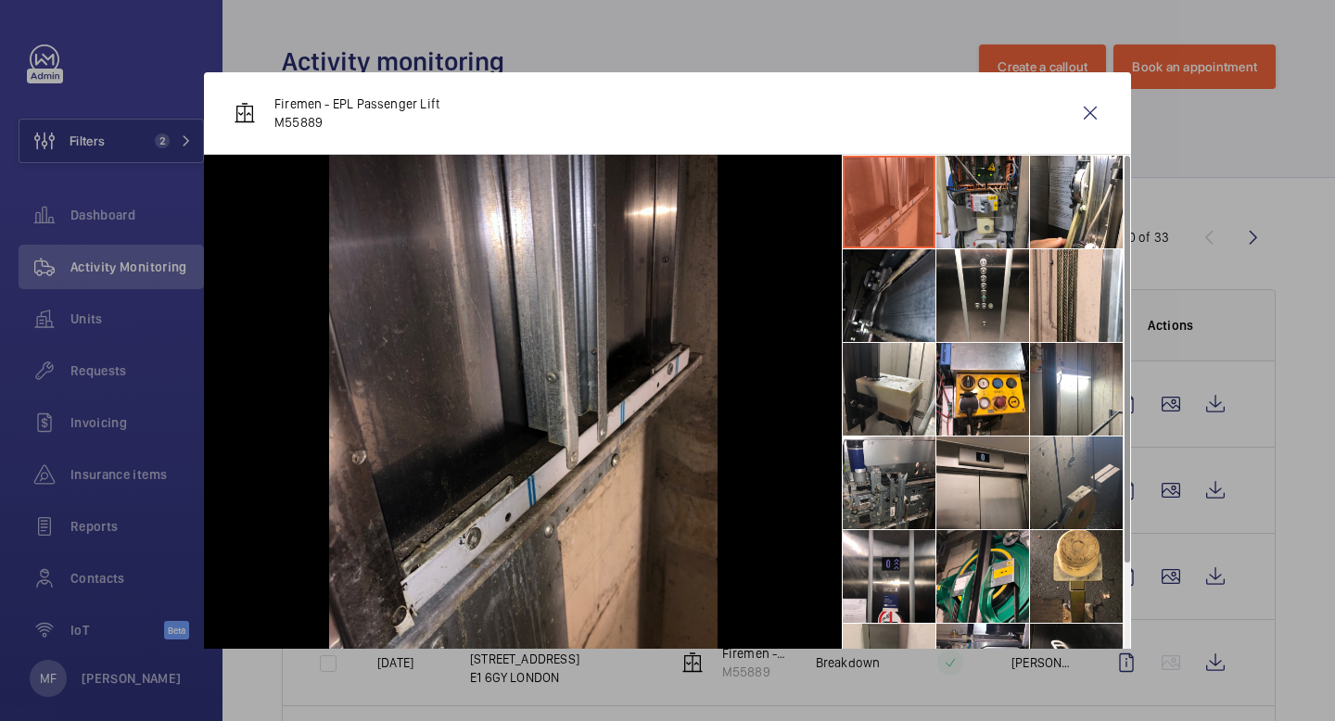
click at [1010, 225] on li at bounding box center [982, 202] width 93 height 93
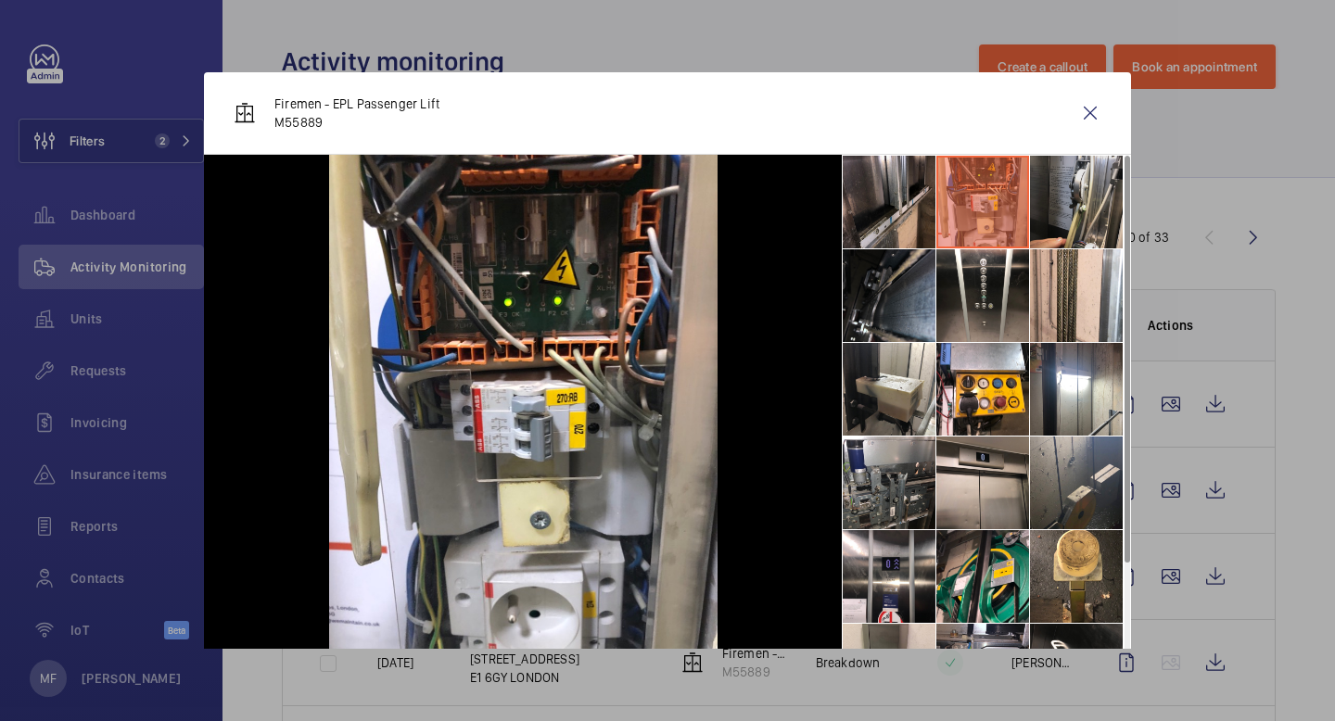
click at [1072, 221] on li at bounding box center [1076, 202] width 93 height 93
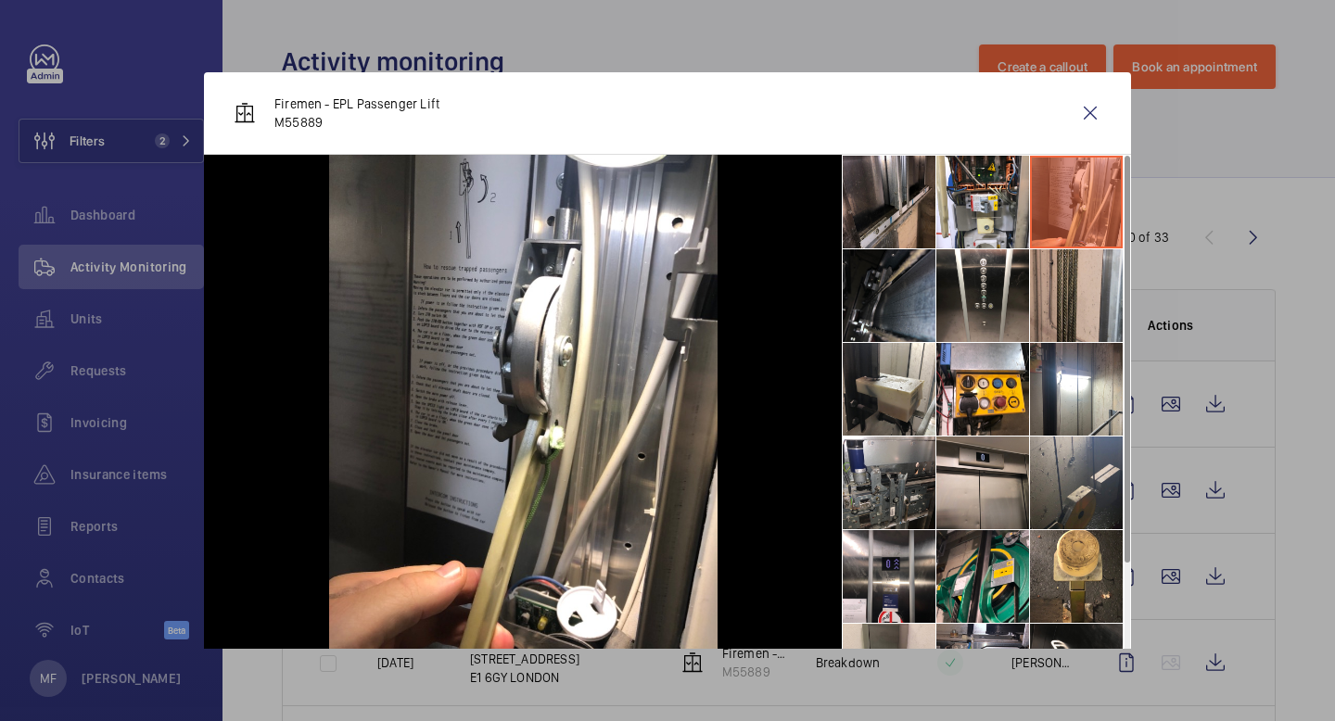
click at [1071, 291] on li at bounding box center [1076, 295] width 93 height 93
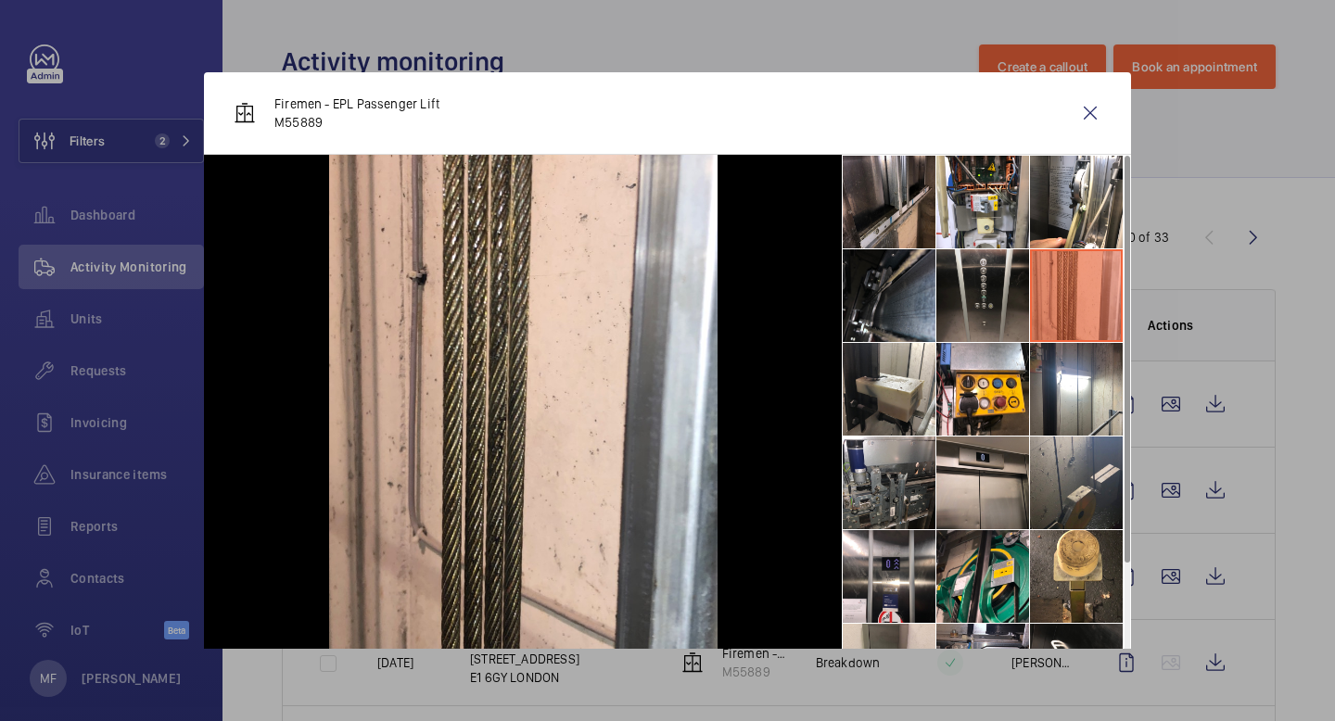
click at [970, 288] on li at bounding box center [982, 295] width 93 height 93
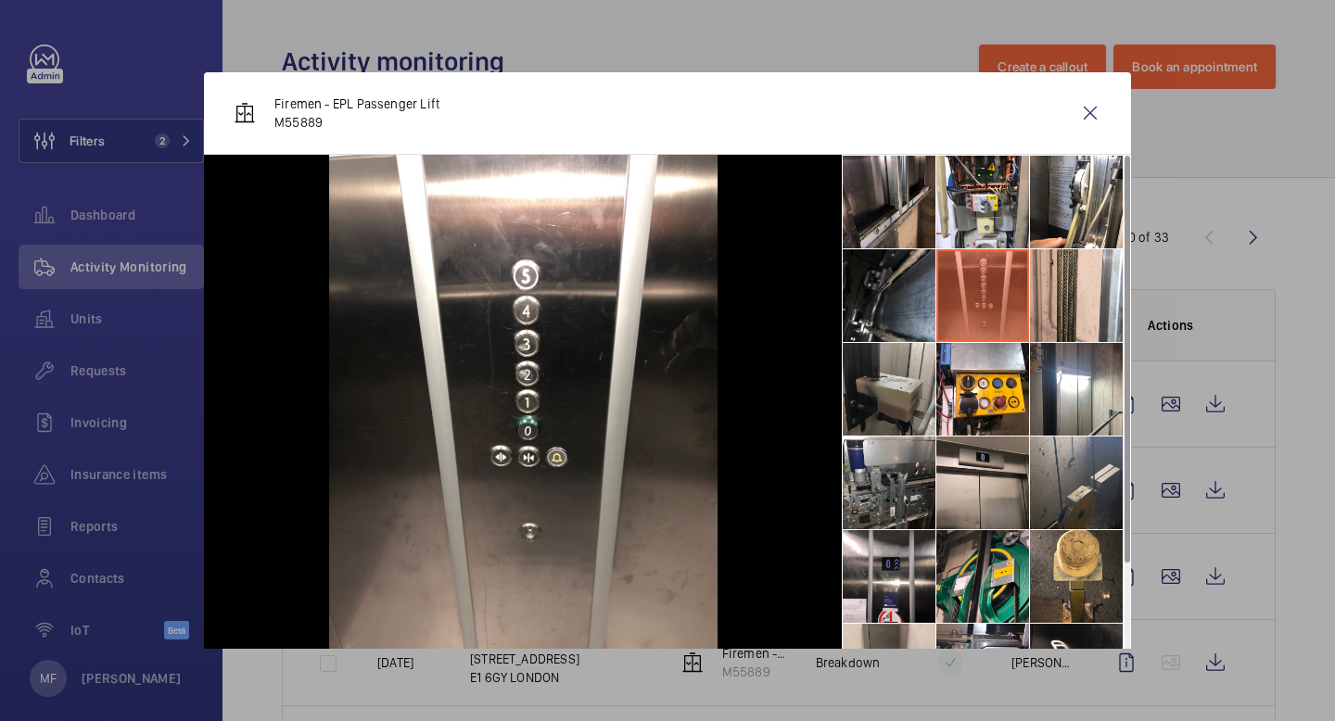
click at [916, 396] on li at bounding box center [889, 389] width 93 height 93
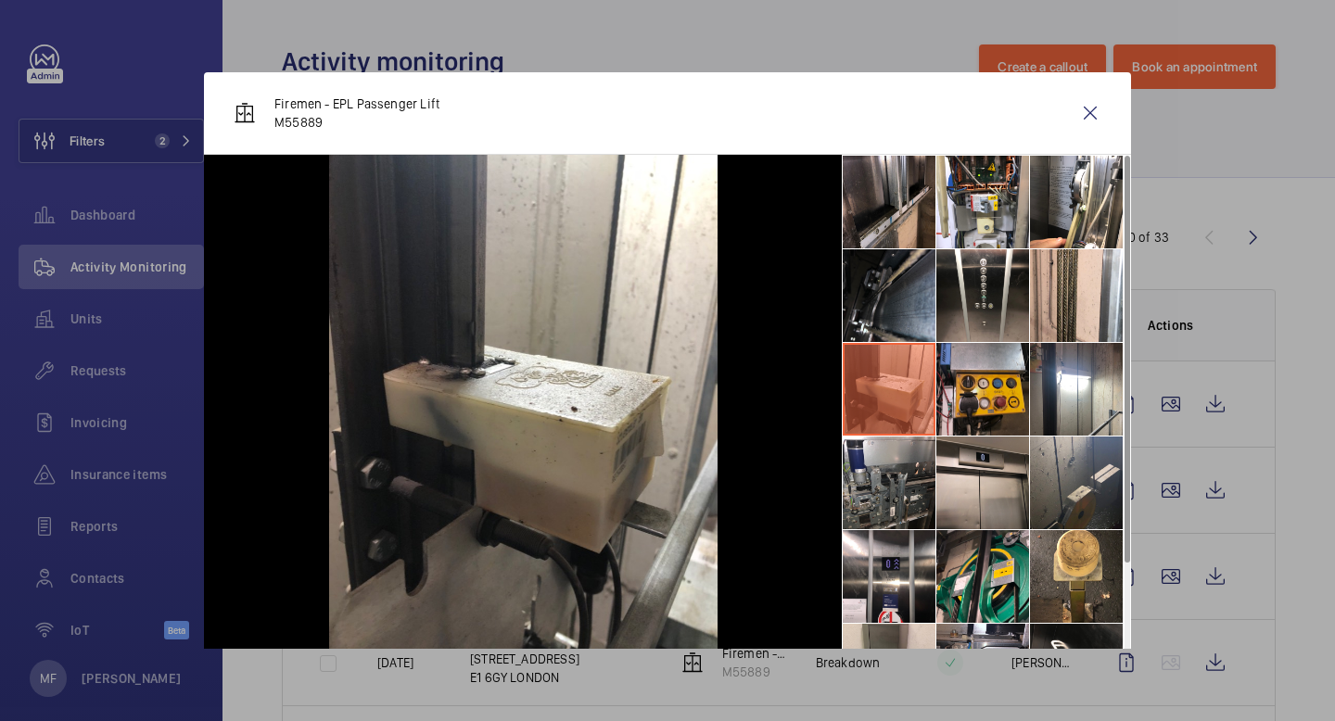
click at [987, 409] on li at bounding box center [982, 389] width 93 height 93
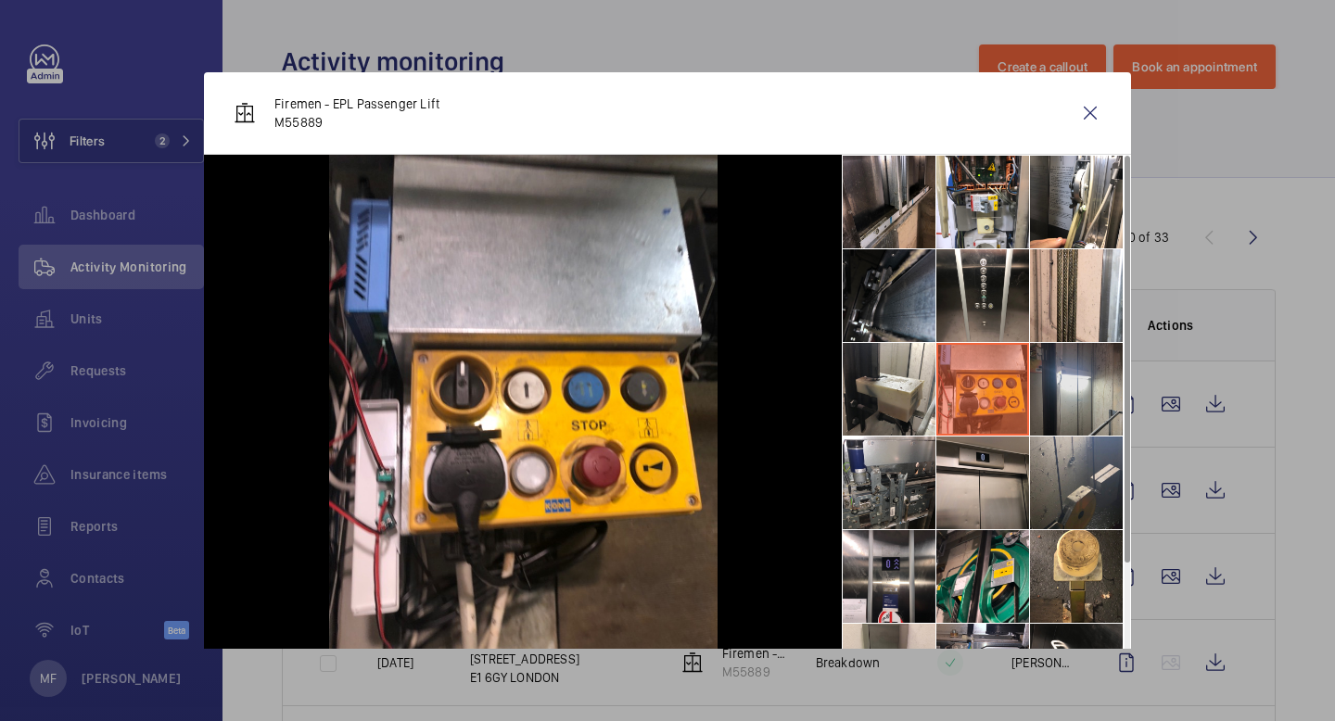
click at [1103, 415] on li at bounding box center [1076, 389] width 93 height 93
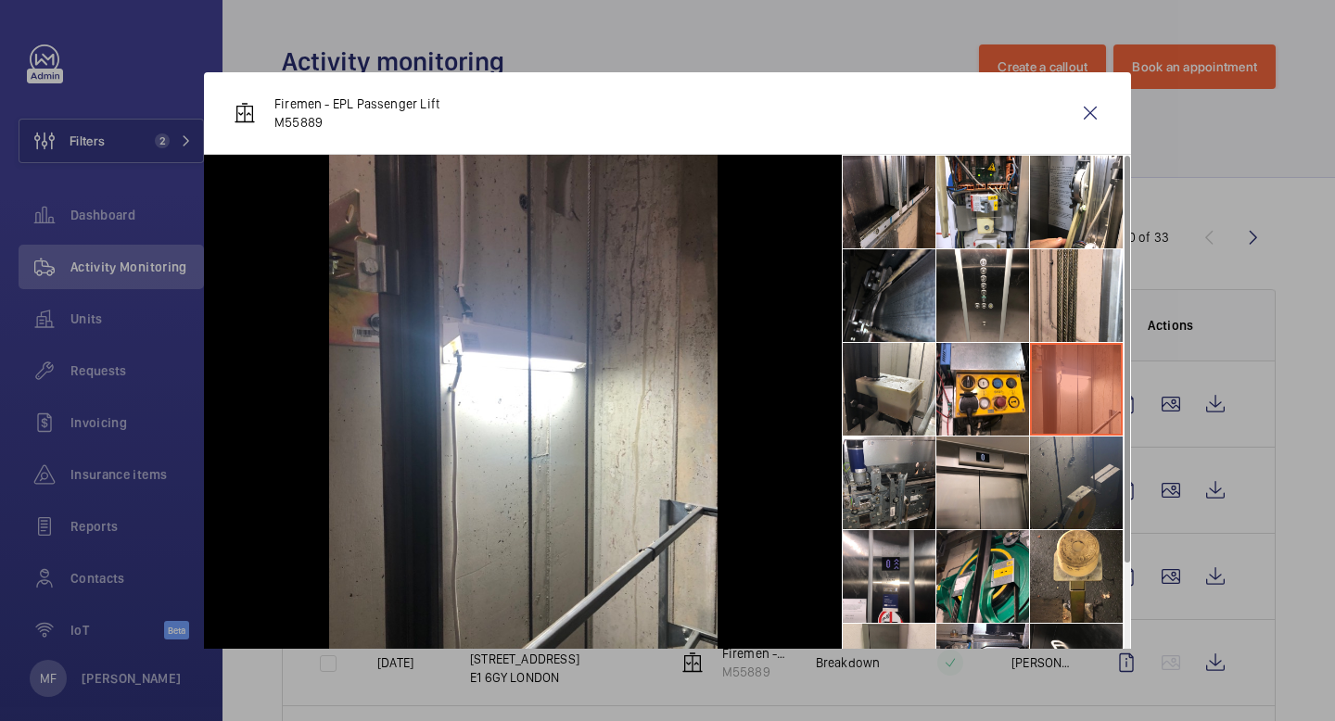
click at [1101, 489] on li at bounding box center [1076, 483] width 93 height 93
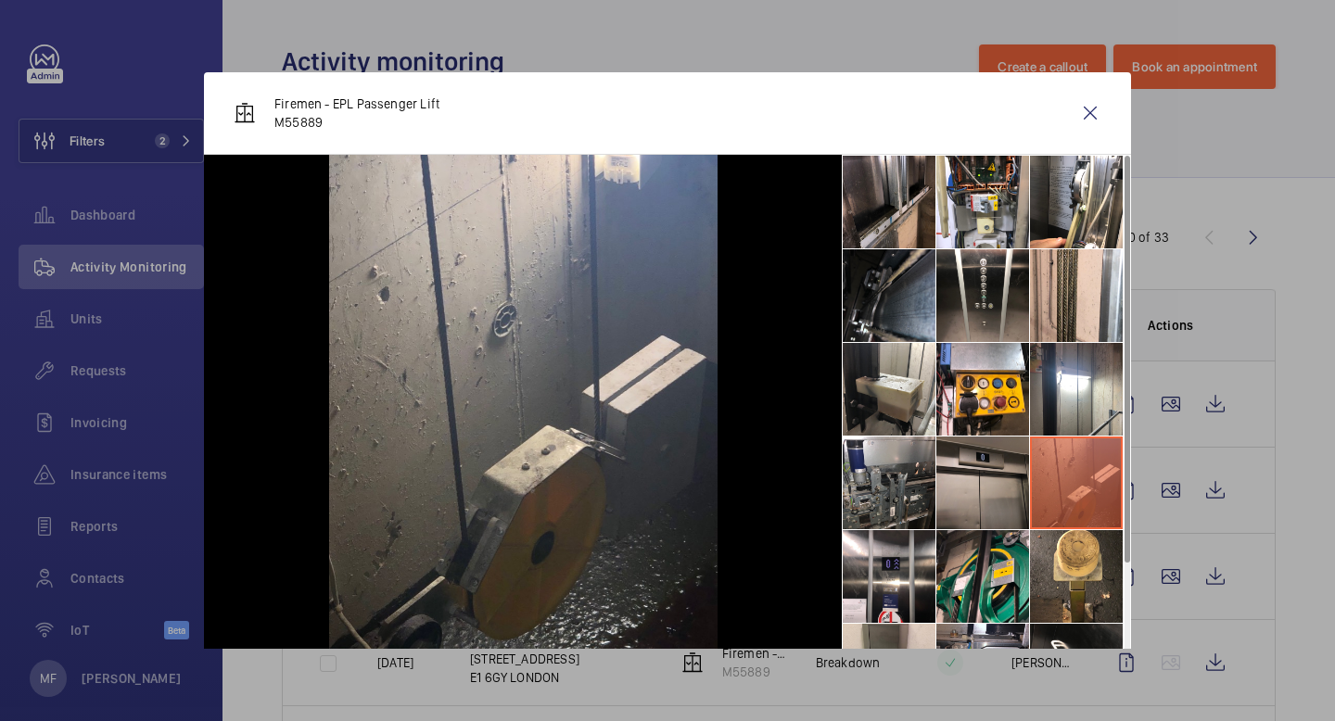
click at [980, 484] on li at bounding box center [982, 483] width 93 height 93
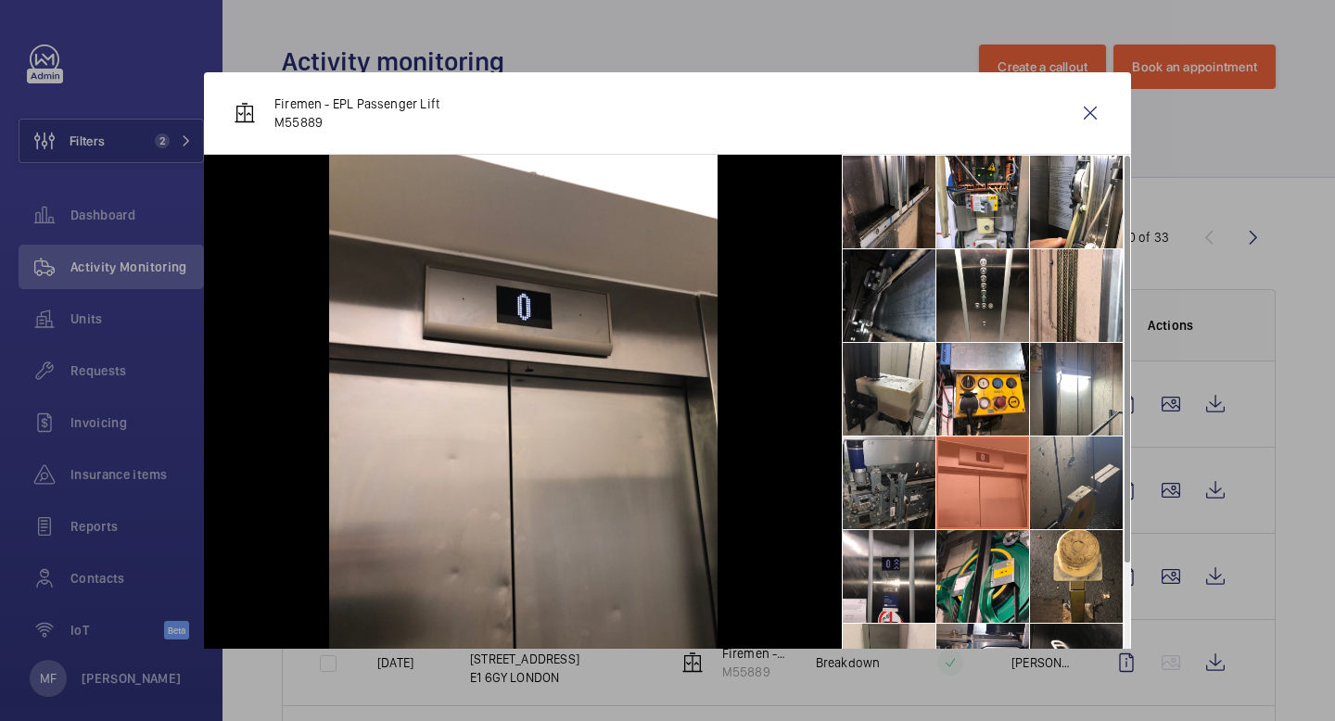
click at [867, 483] on li at bounding box center [889, 483] width 93 height 93
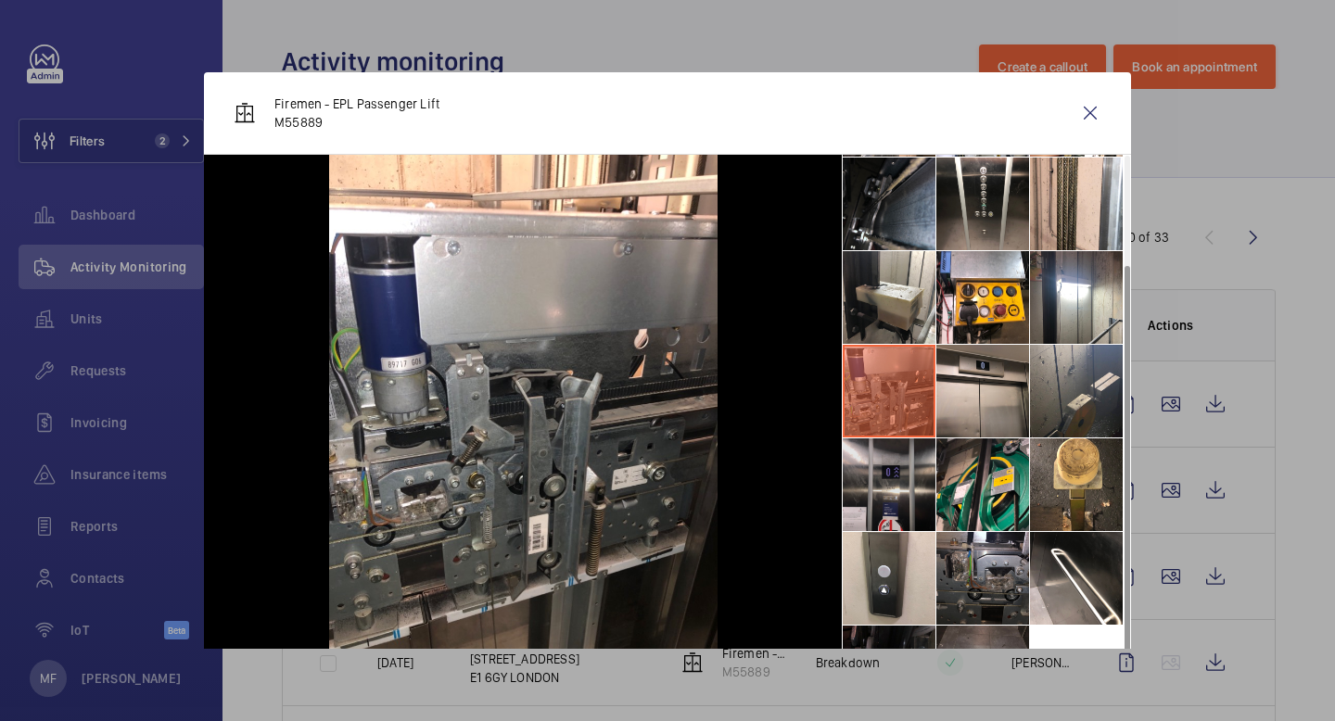
scroll to position [137, 0]
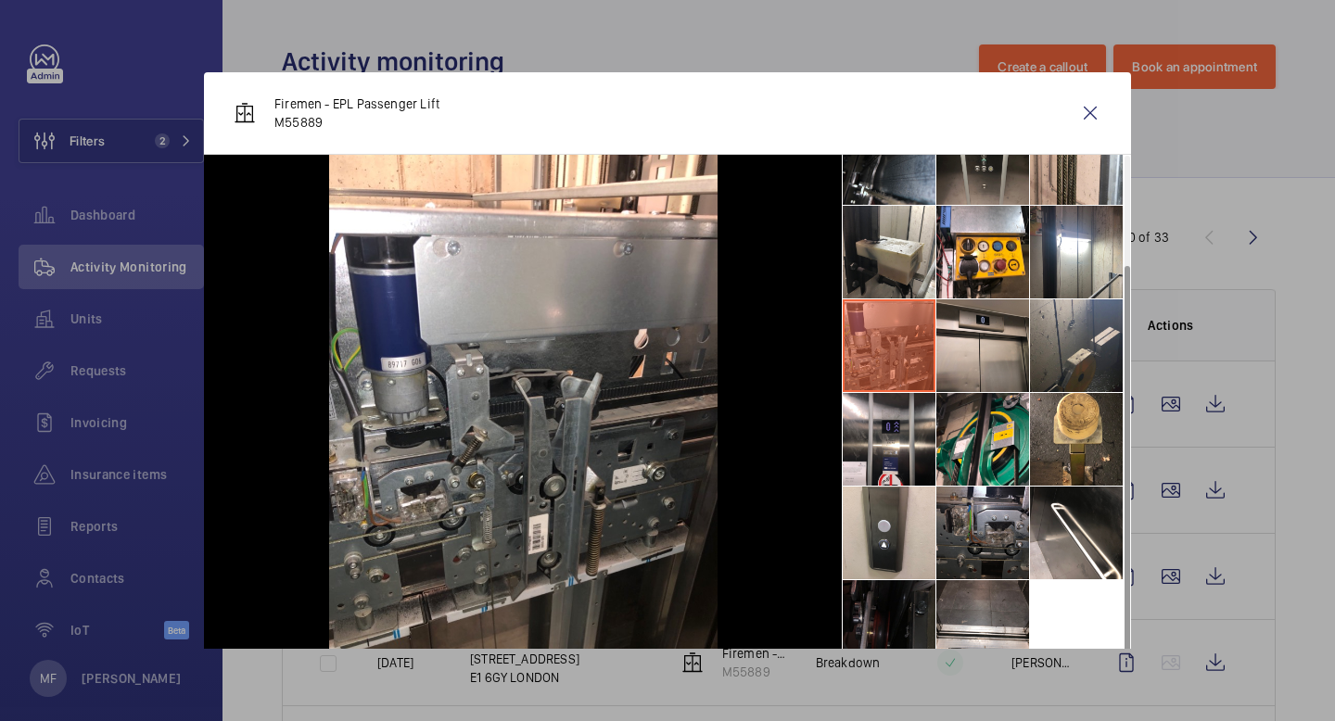
click at [879, 604] on li at bounding box center [889, 626] width 93 height 93
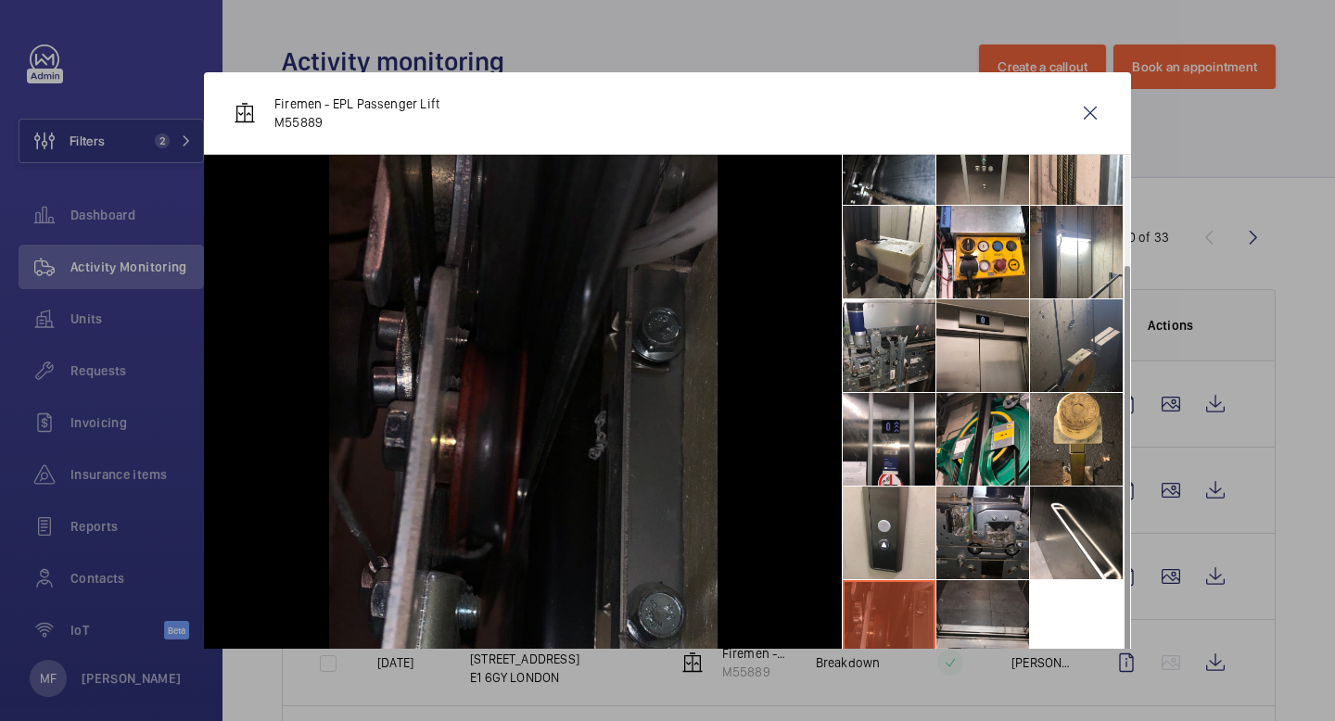
click at [983, 609] on li at bounding box center [982, 626] width 93 height 93
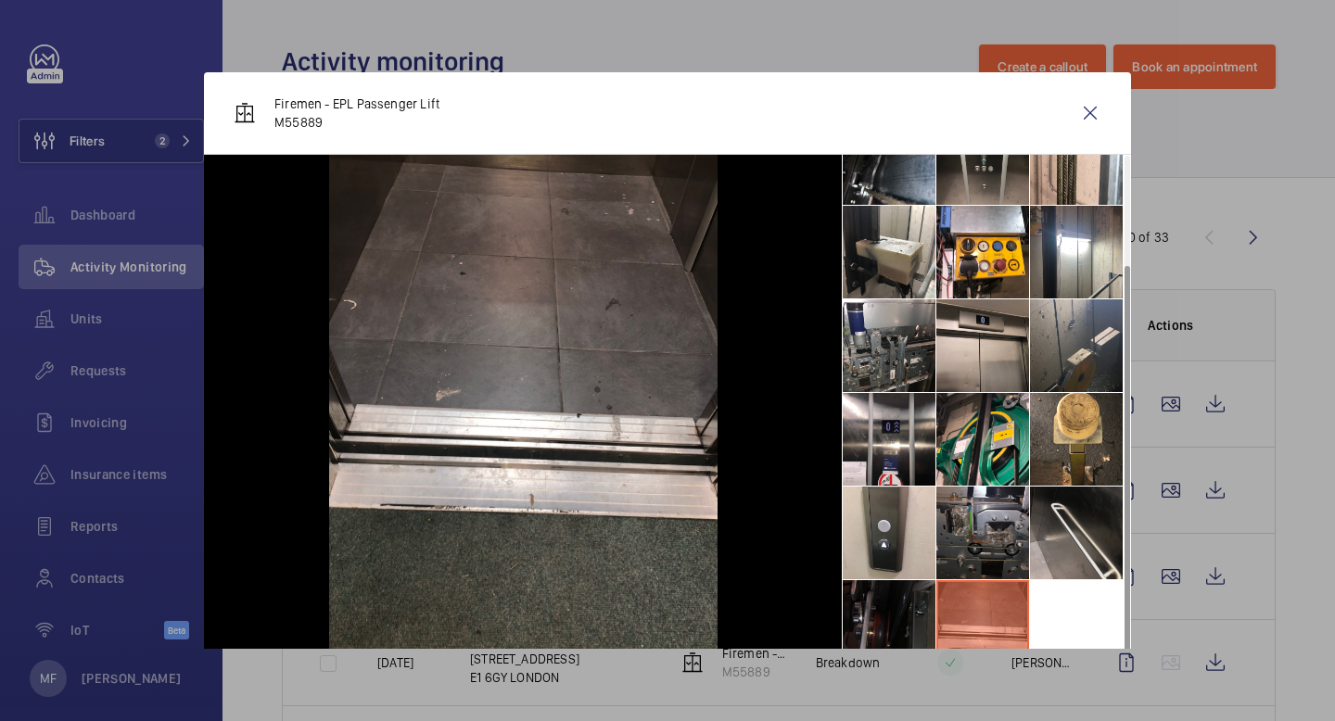
click at [1113, 519] on li at bounding box center [1076, 533] width 93 height 93
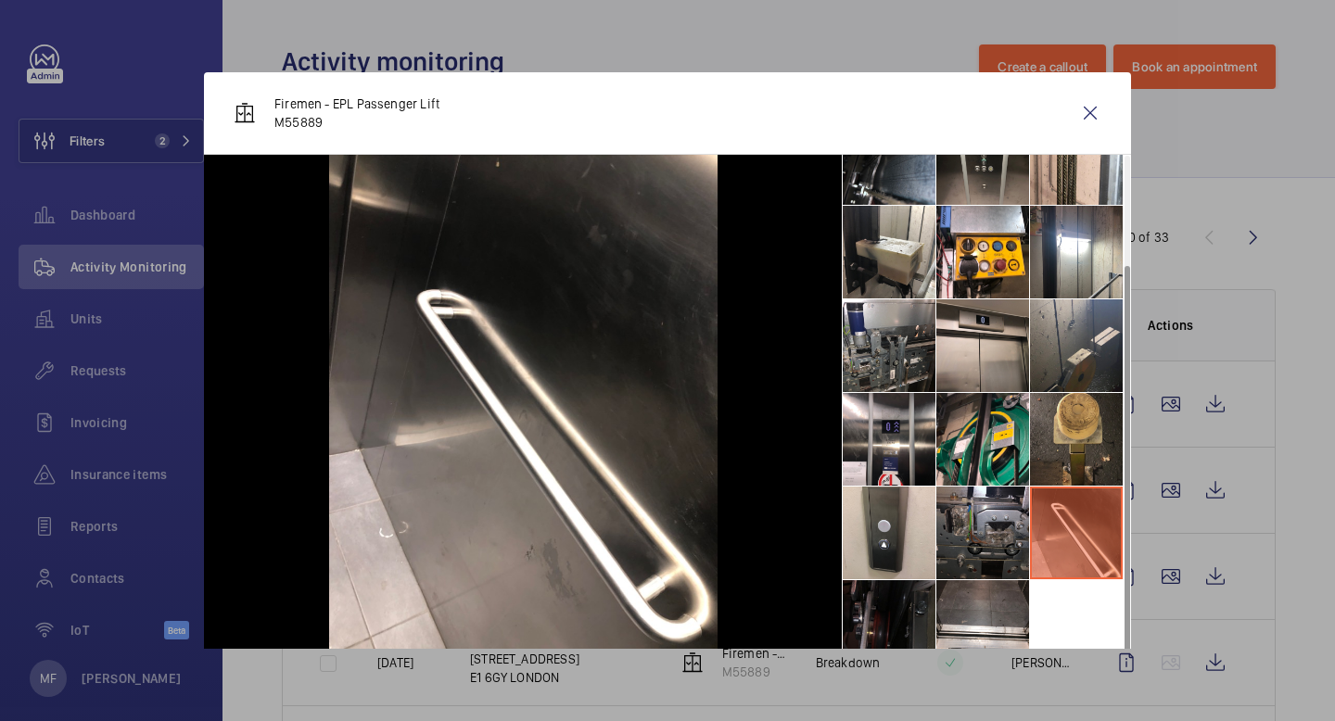
click at [1098, 420] on li at bounding box center [1076, 439] width 93 height 93
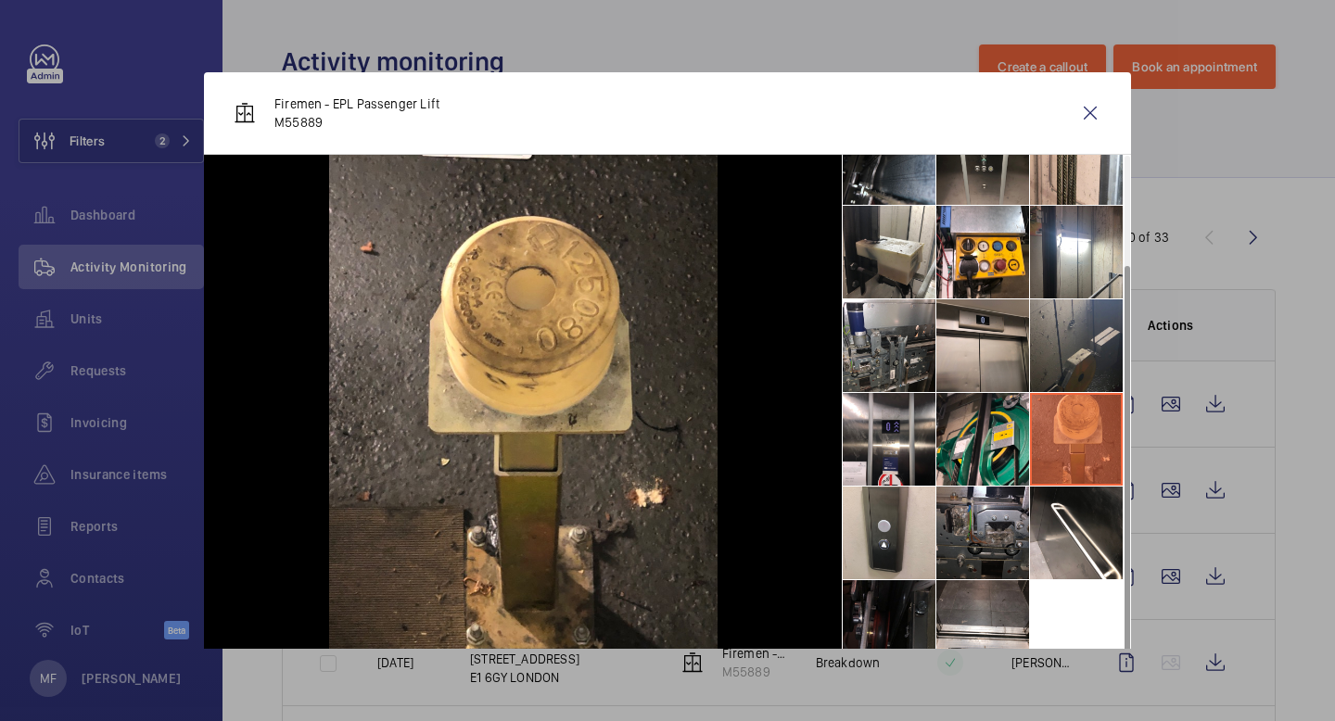
click at [1103, 373] on li at bounding box center [1076, 345] width 93 height 93
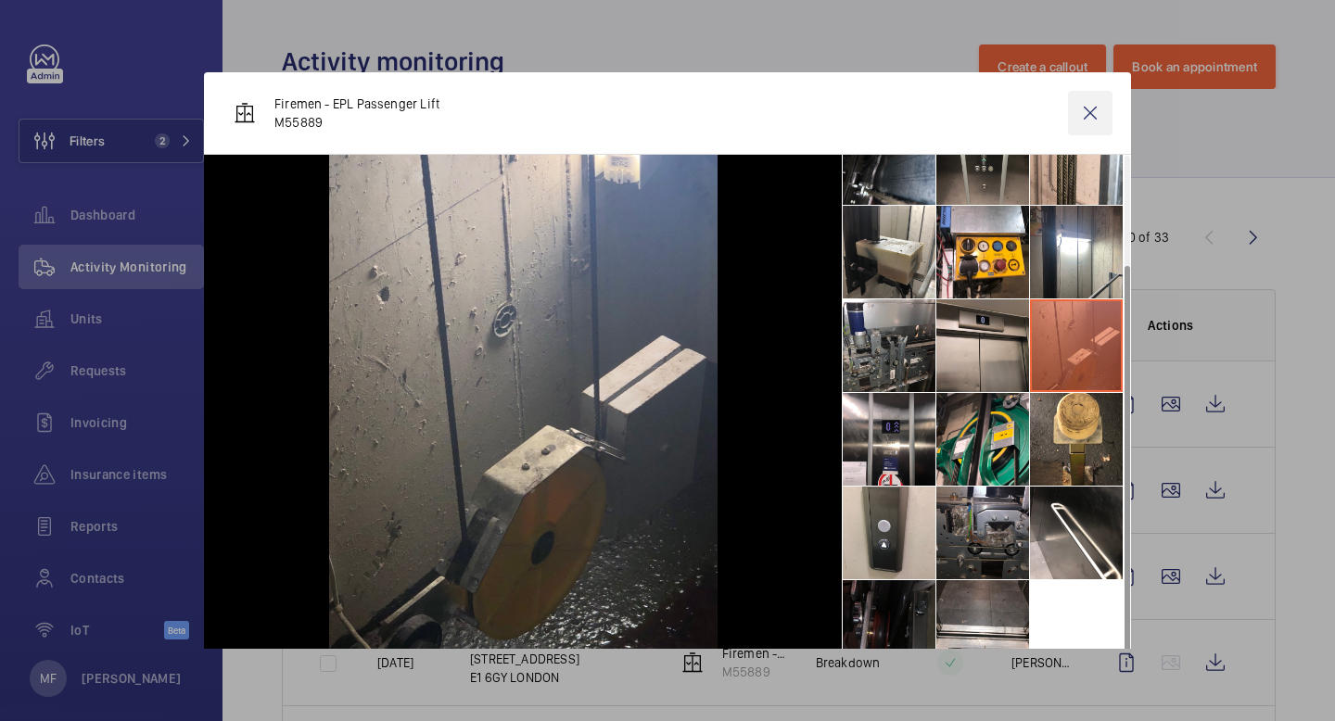
click at [1093, 118] on wm-front-icon-button at bounding box center [1090, 113] width 44 height 44
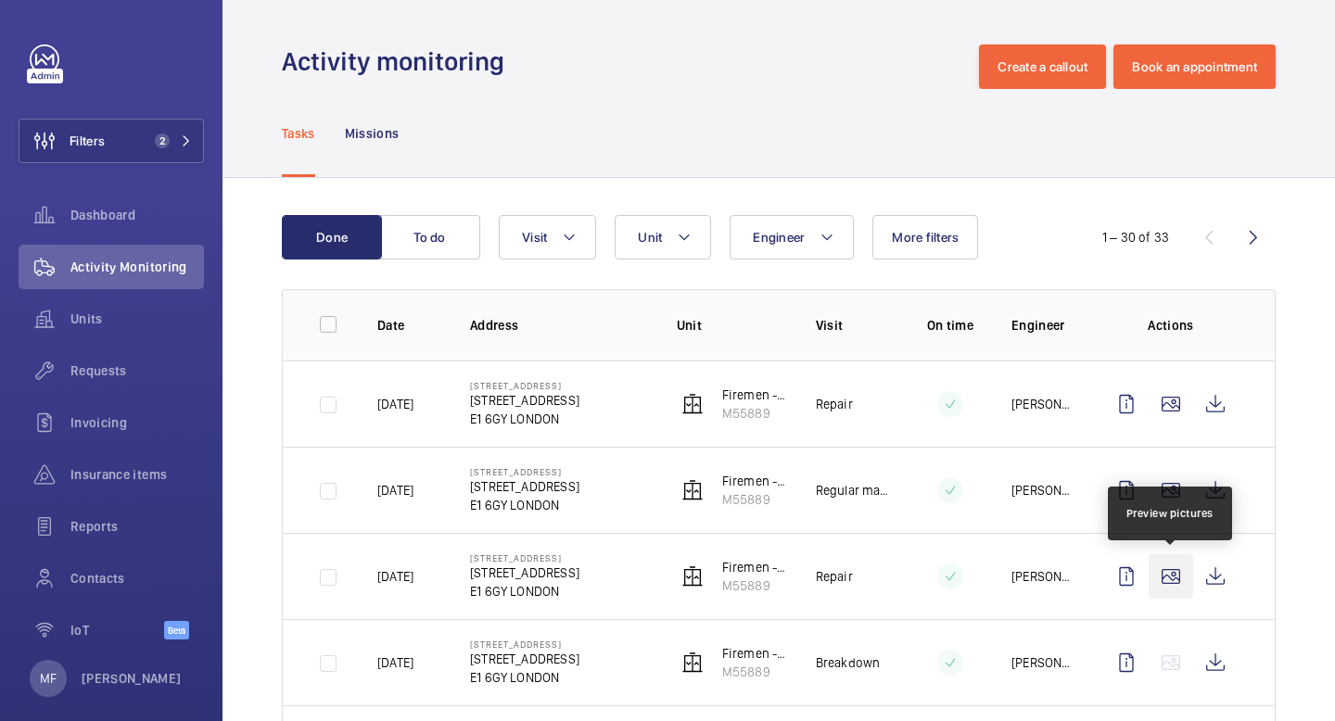
click at [1188, 585] on wm-front-icon-button at bounding box center [1171, 576] width 44 height 44
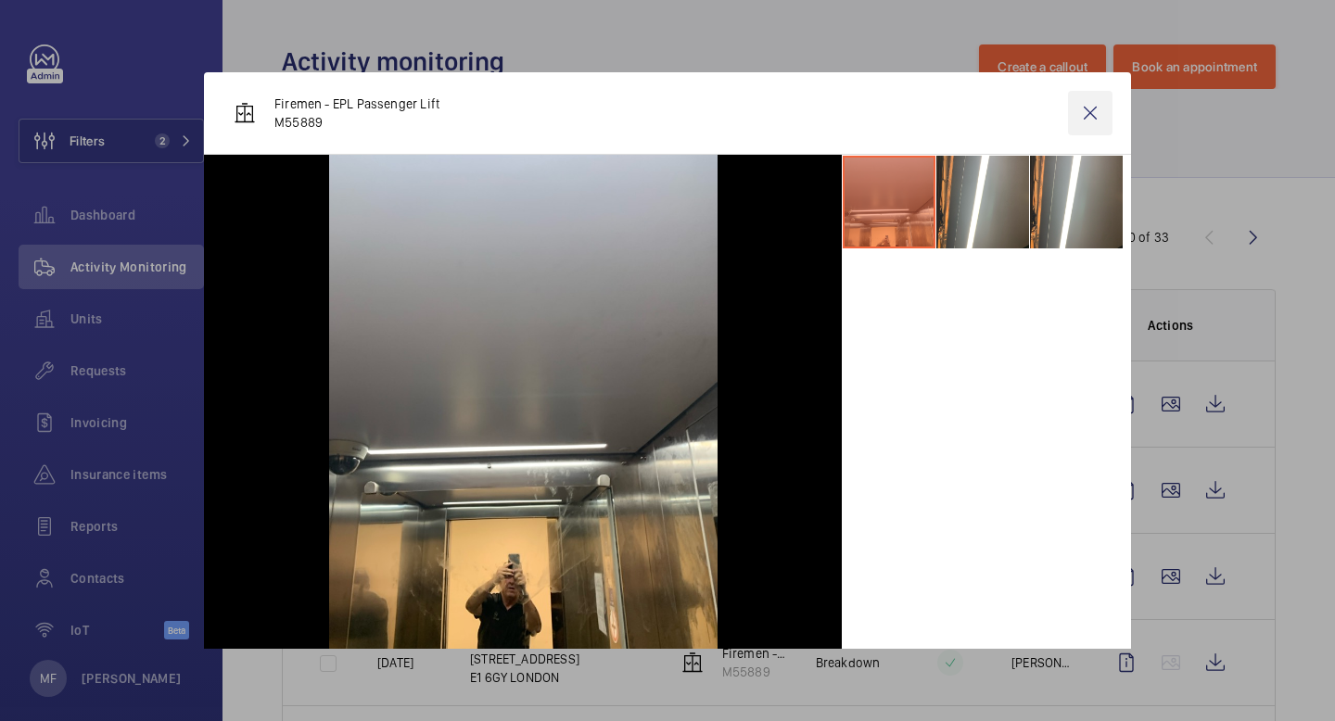
click at [1095, 132] on wm-front-icon-button at bounding box center [1090, 113] width 44 height 44
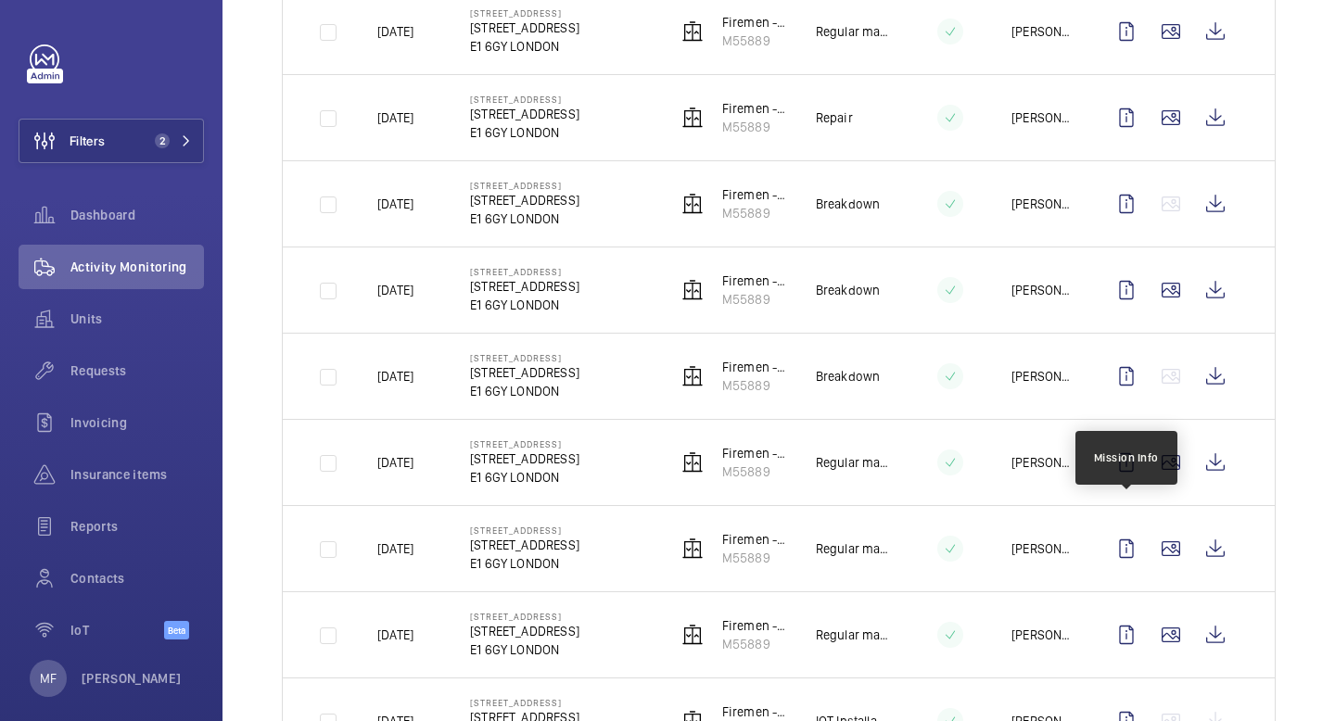
scroll to position [466, 0]
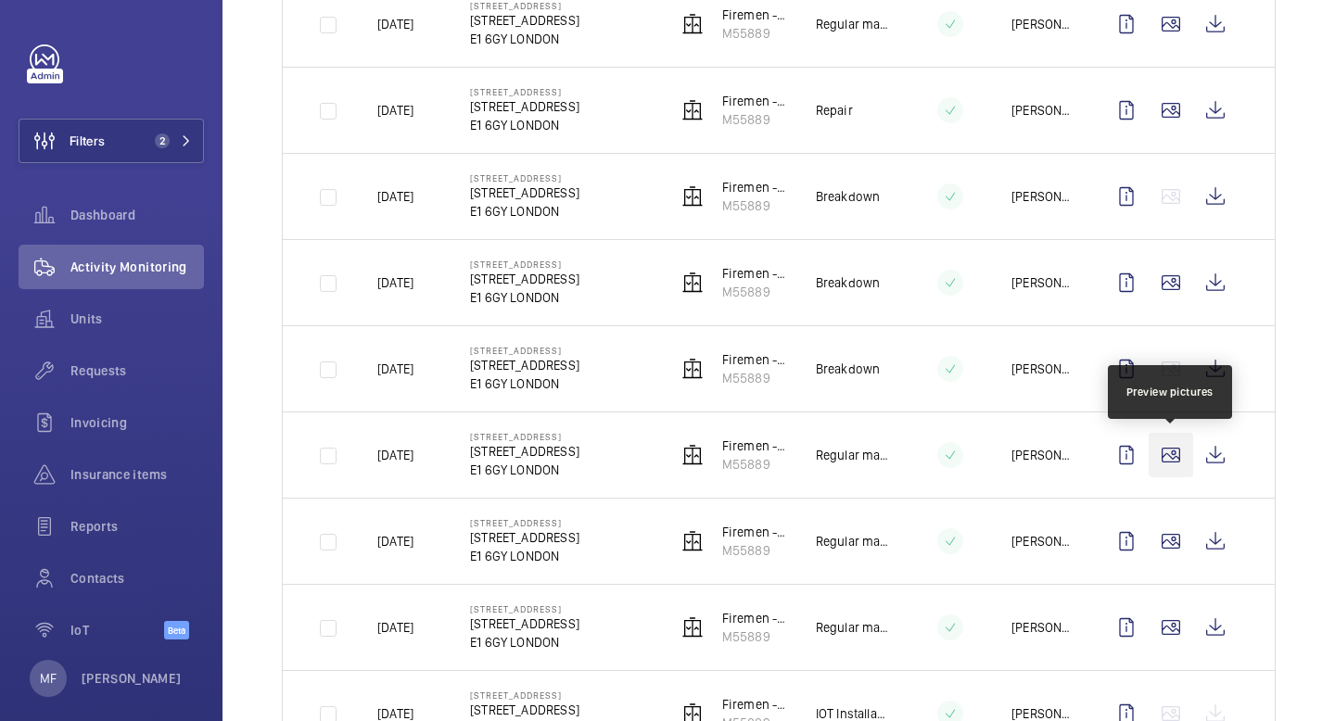
click at [1174, 459] on wm-front-icon-button at bounding box center [1171, 455] width 44 height 44
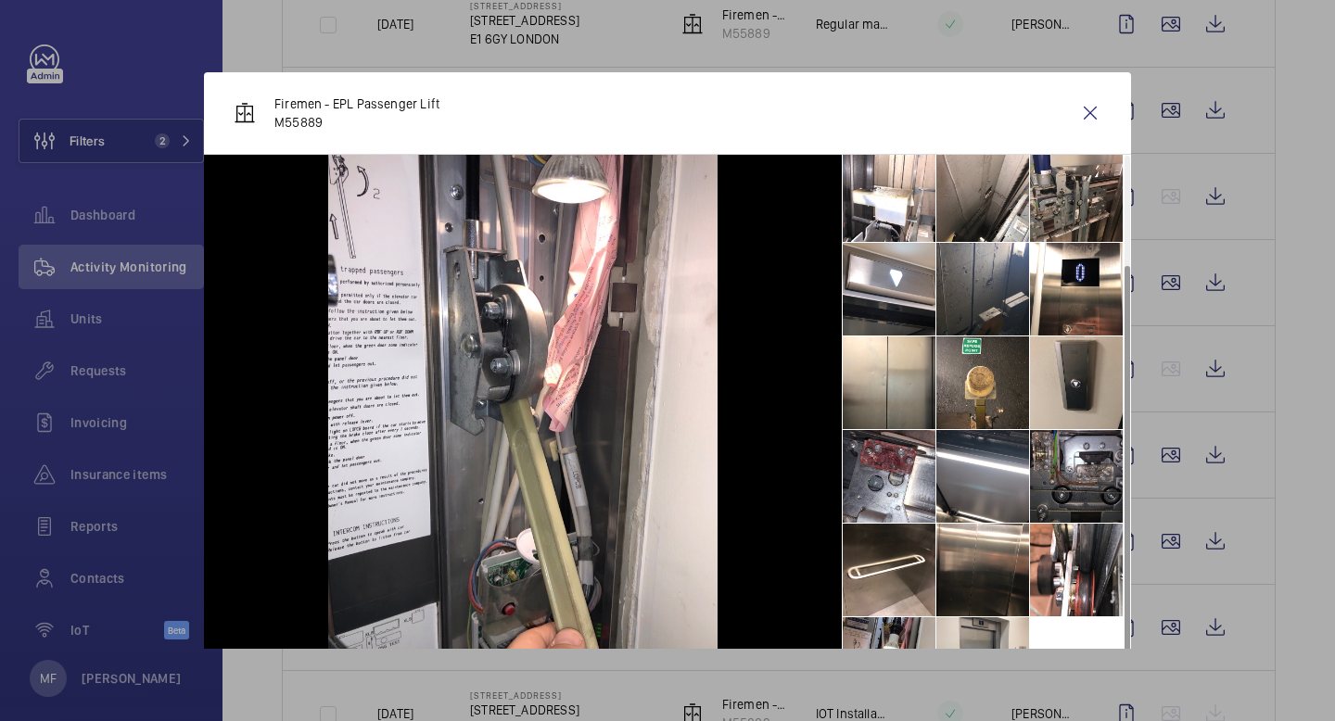
scroll to position [137, 0]
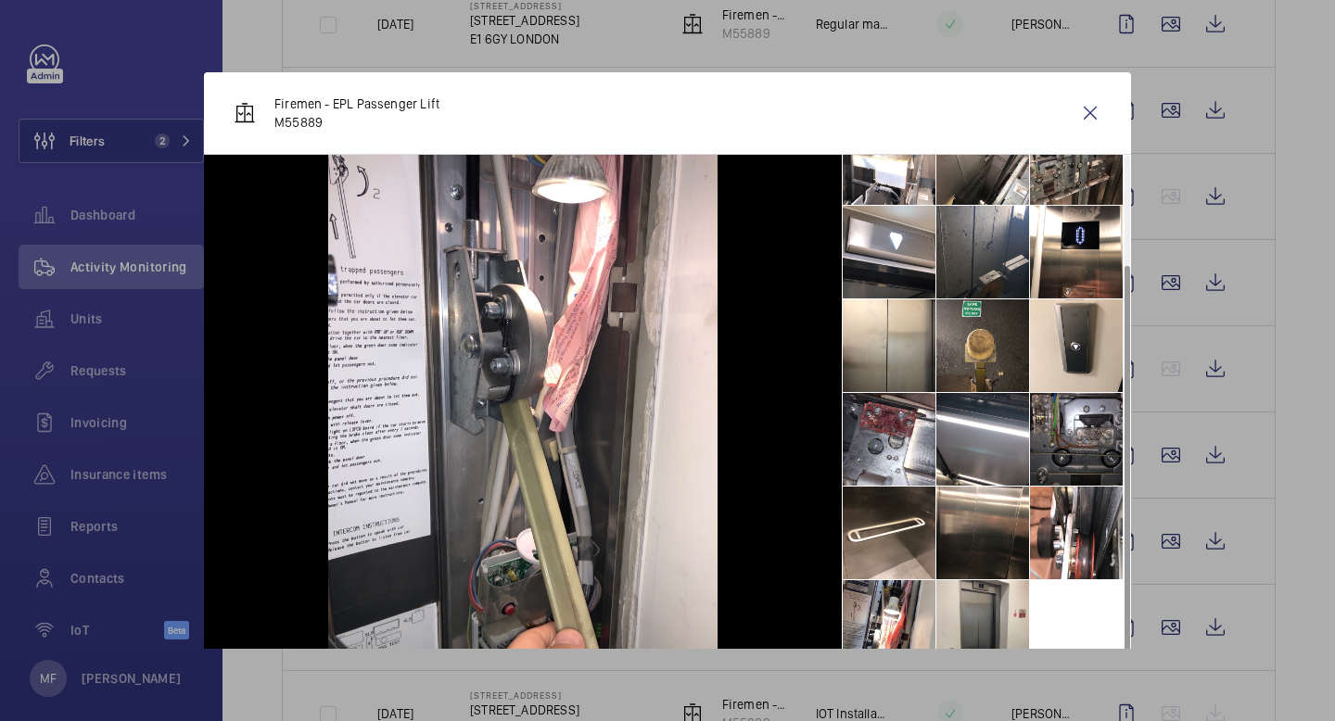
click at [995, 350] on li at bounding box center [982, 345] width 93 height 93
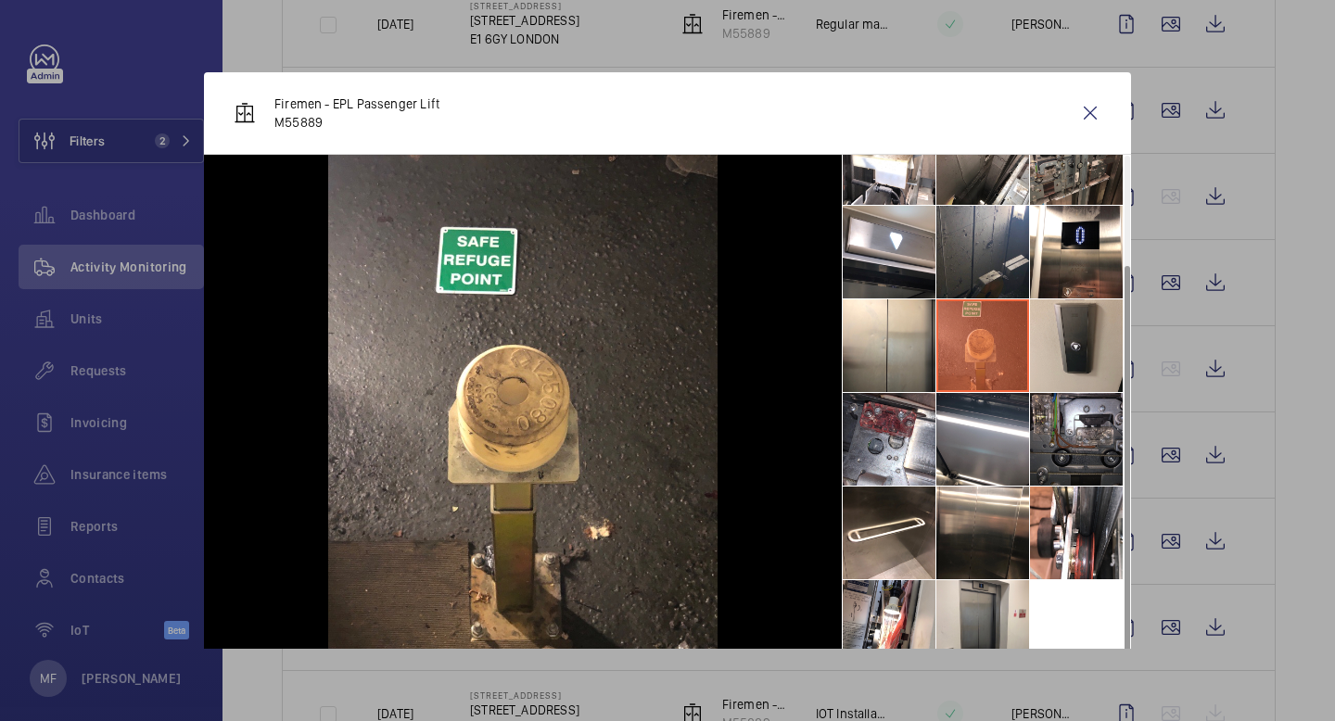
click at [1060, 339] on li at bounding box center [1076, 345] width 93 height 93
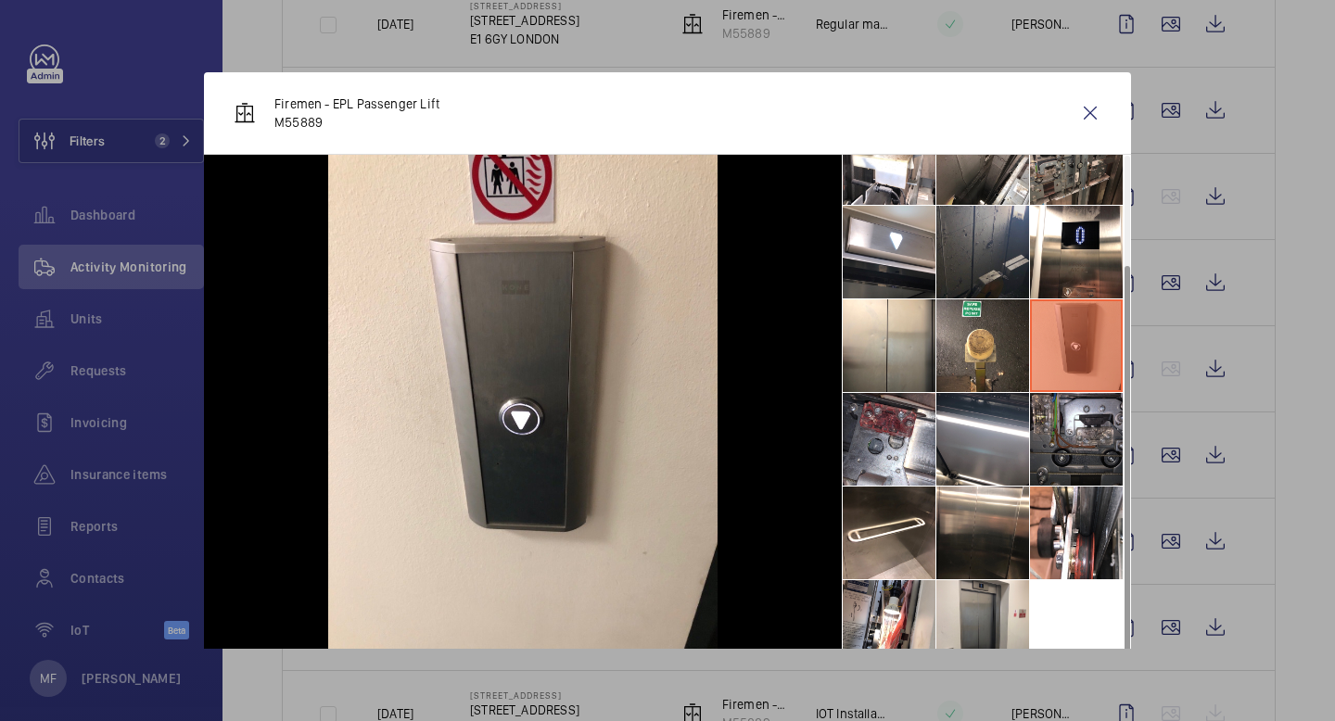
click at [959, 260] on li at bounding box center [982, 252] width 93 height 93
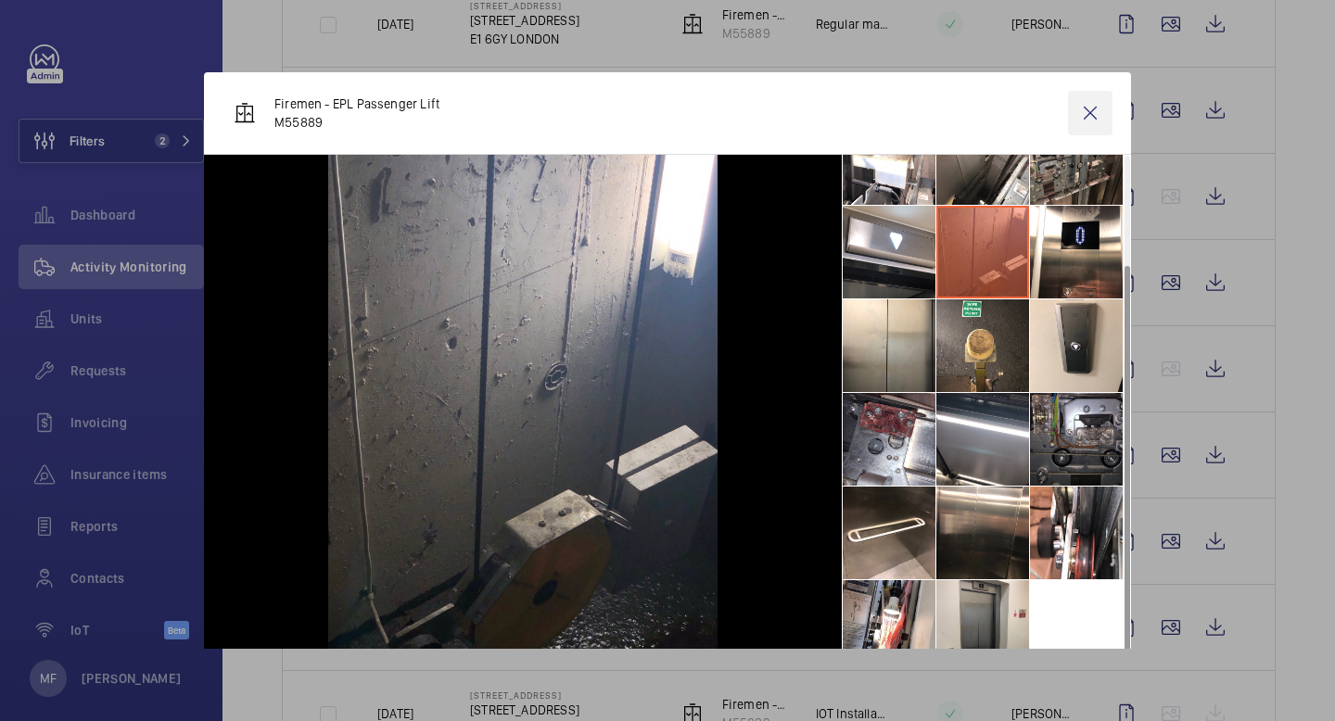
click at [1098, 102] on wm-front-icon-button at bounding box center [1090, 113] width 44 height 44
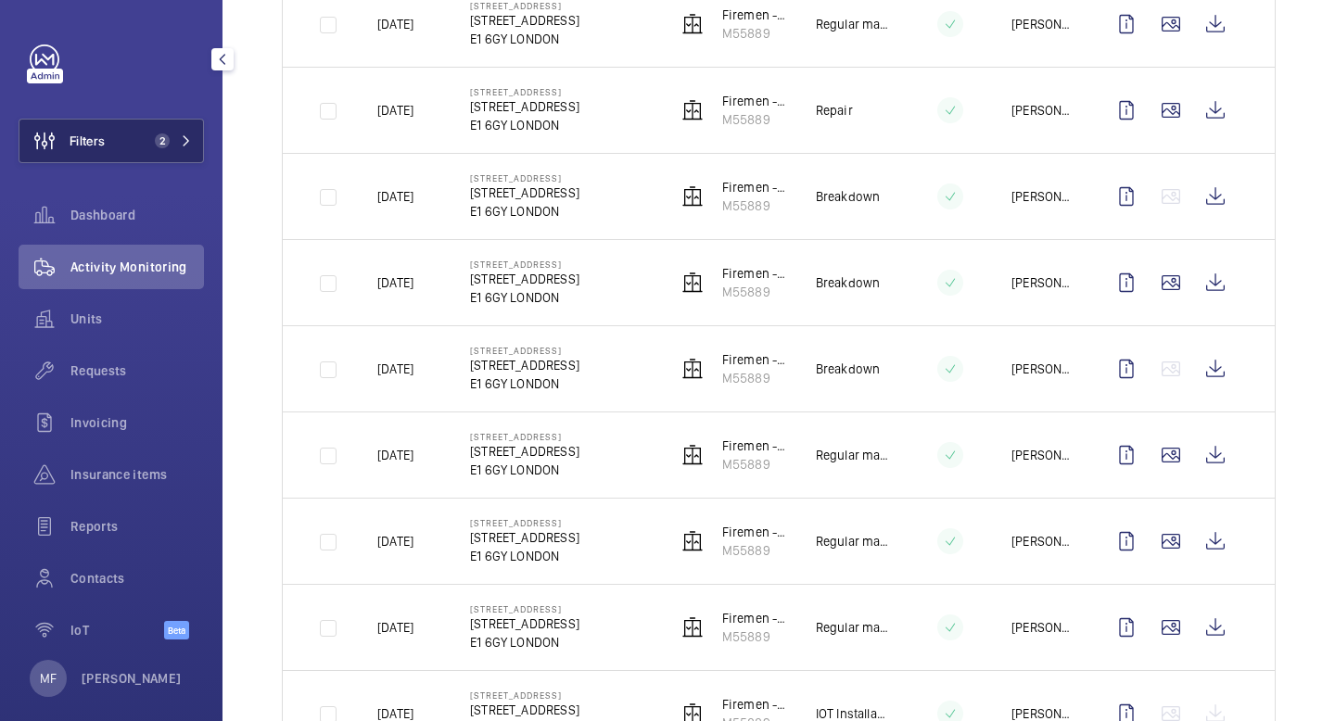
click at [142, 148] on button "Filters 2" at bounding box center [111, 141] width 185 height 44
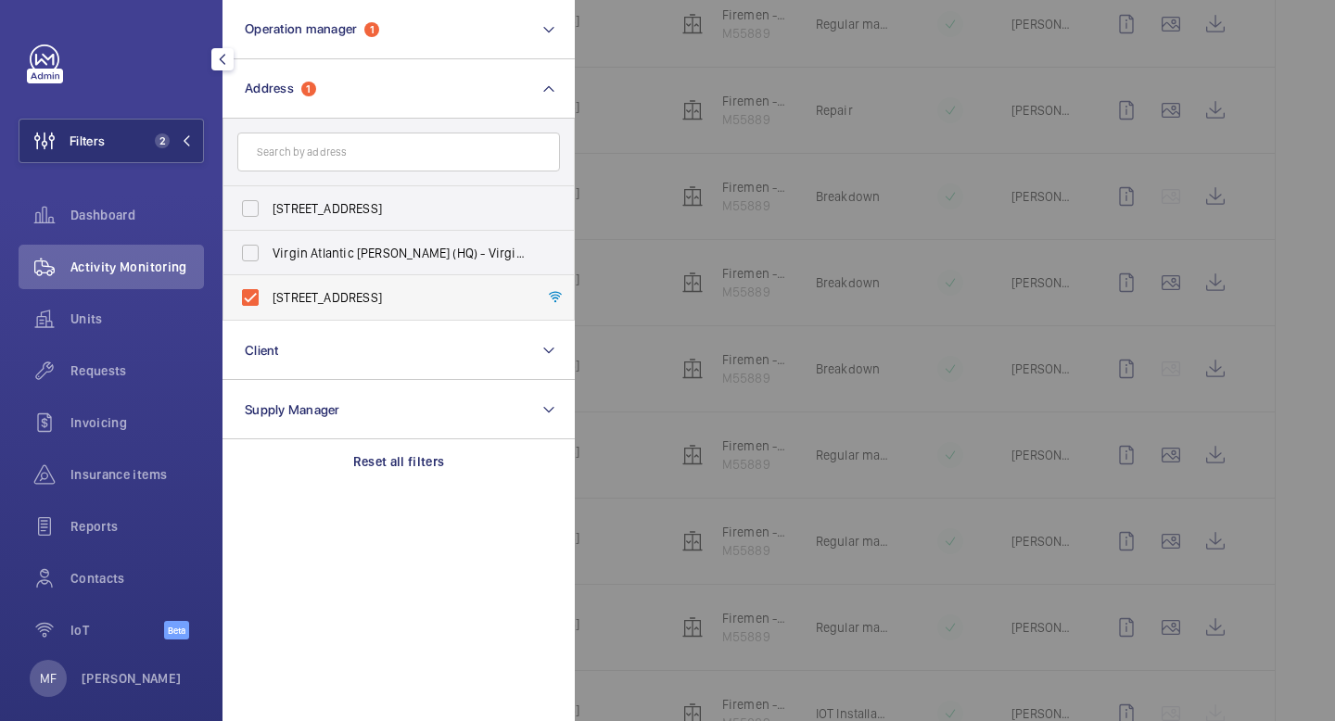
click at [254, 293] on label "27 Antila Court - 27 Antila Court, LONDON E1 6GY" at bounding box center [384, 297] width 323 height 44
click at [254, 293] on input "27 Antila Court - 27 Antila Court, LONDON E1 6GY" at bounding box center [250, 297] width 37 height 37
checkbox input "false"
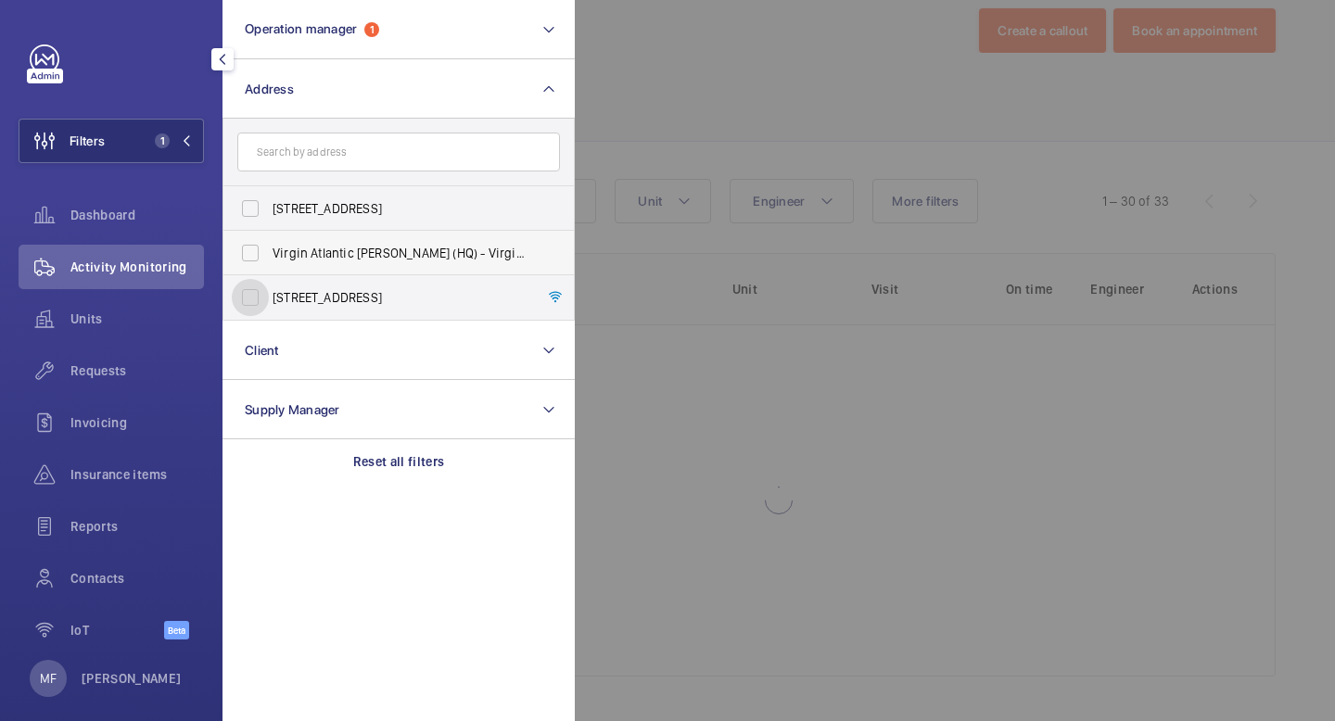
scroll to position [36, 0]
click at [304, 149] on input "text" at bounding box center [398, 152] width 323 height 39
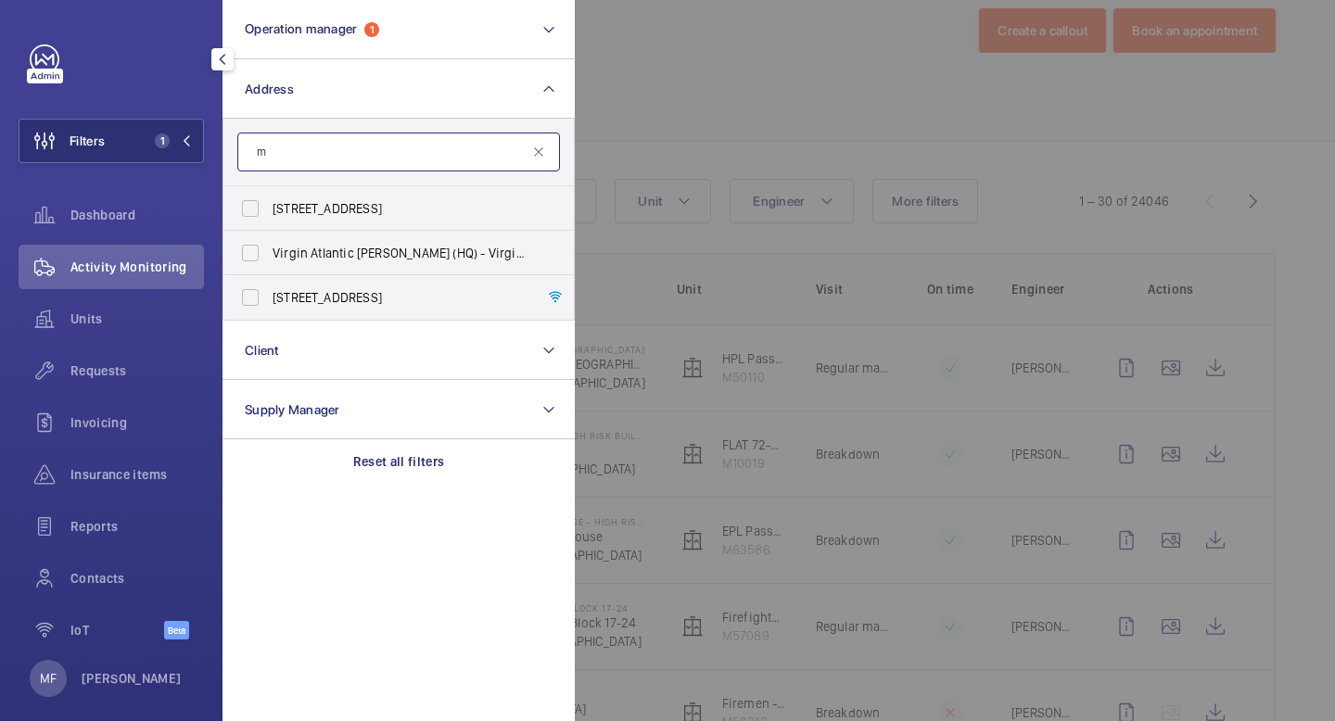
scroll to position [466, 0]
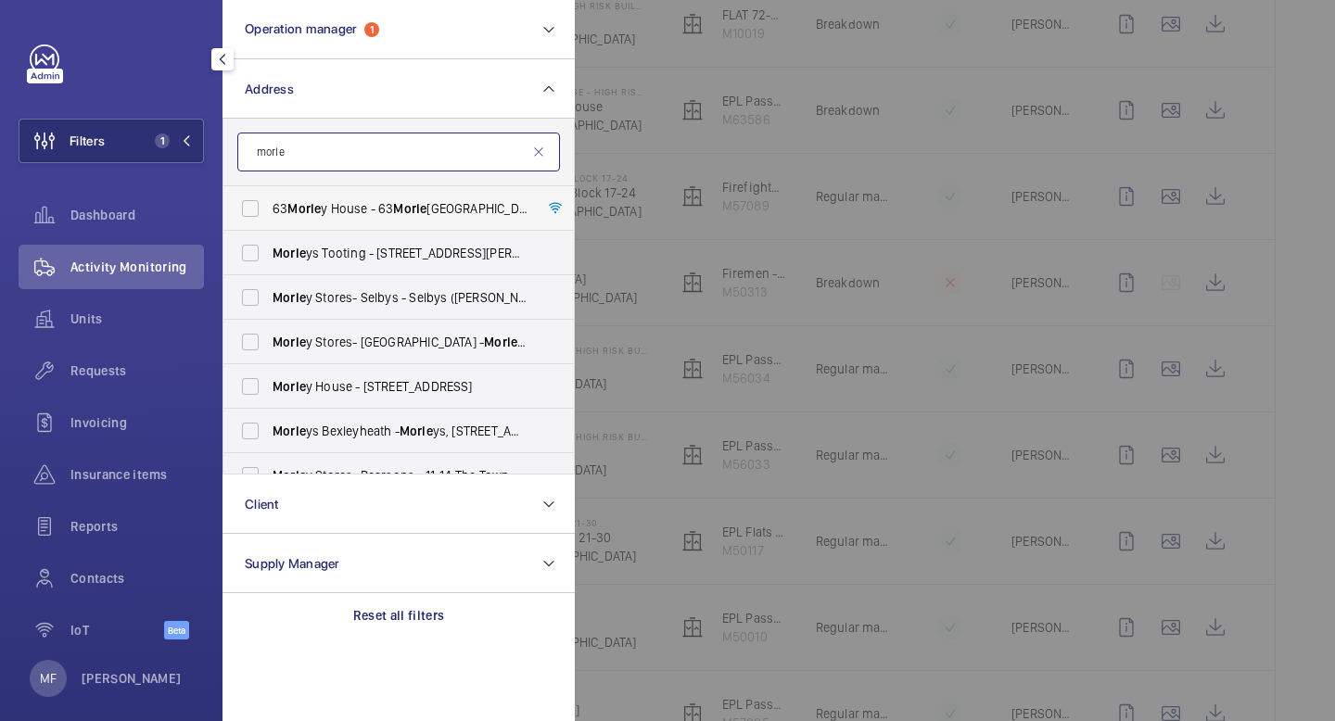
type input "morle"
click at [317, 209] on span "Morle" at bounding box center [303, 208] width 33 height 15
click at [269, 209] on input "63 Morle y House - 63 Morle y House, LONDON E1W 3AX" at bounding box center [250, 208] width 37 height 37
checkbox input "true"
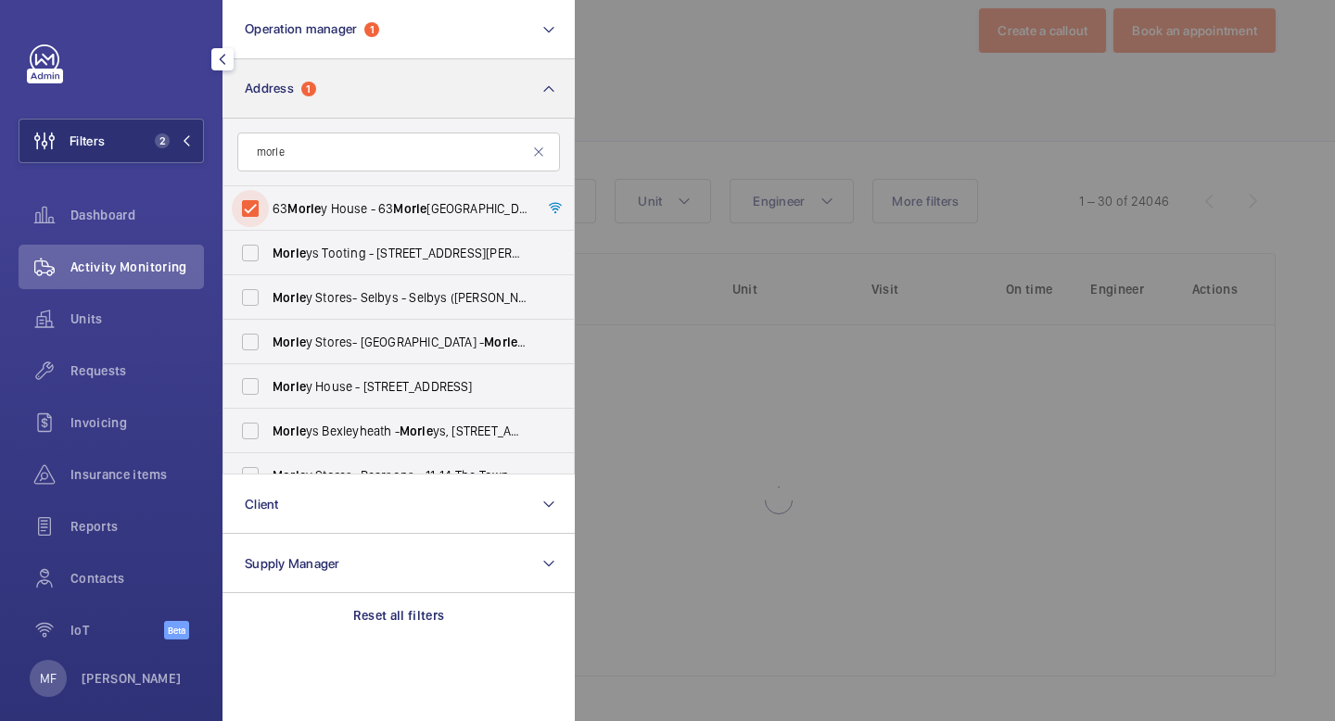
scroll to position [466, 0]
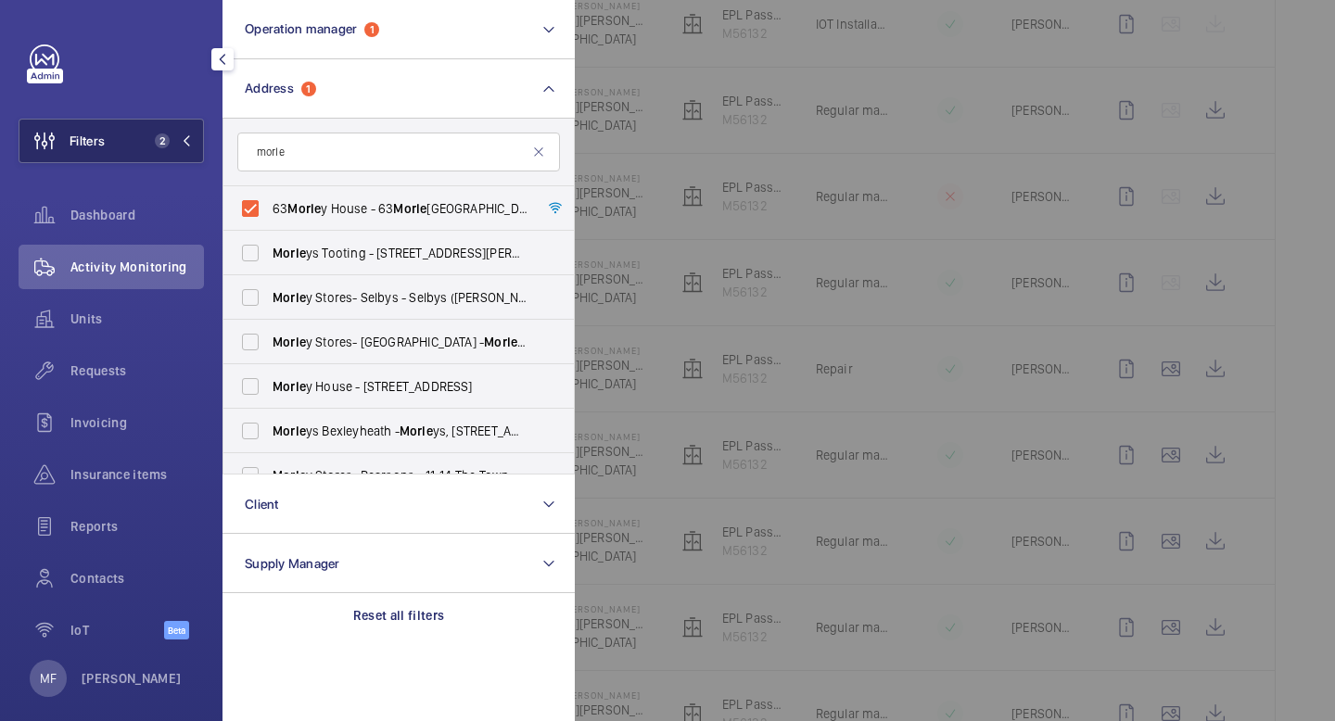
click at [192, 134] on button "Filters 2" at bounding box center [111, 141] width 185 height 44
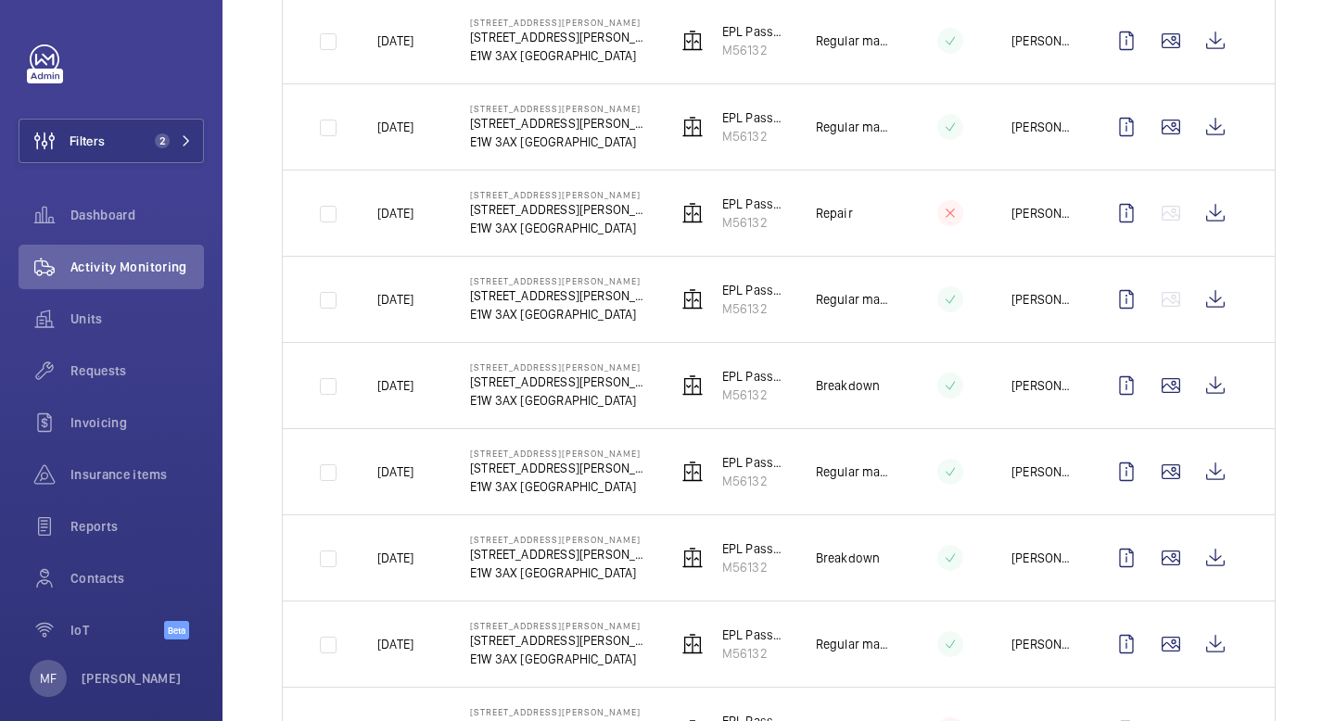
scroll to position [1906, 0]
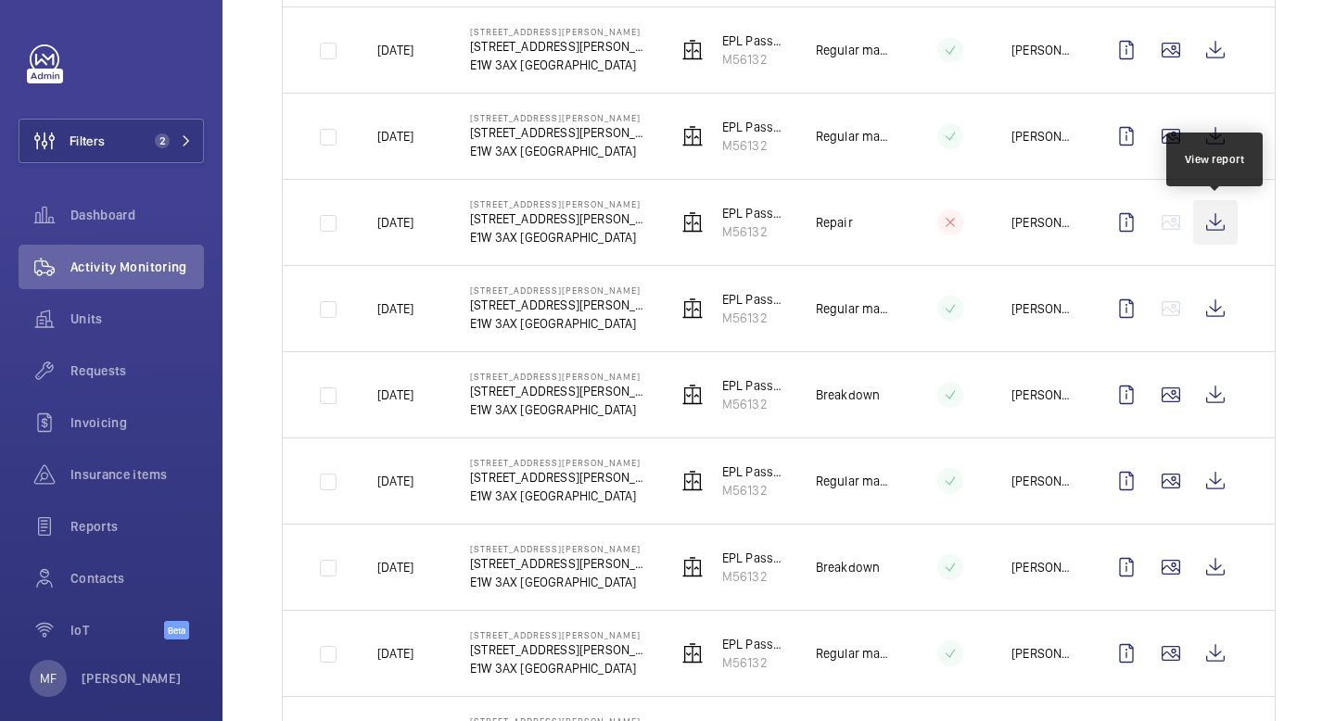
click at [1211, 220] on wm-front-icon-button at bounding box center [1215, 222] width 44 height 44
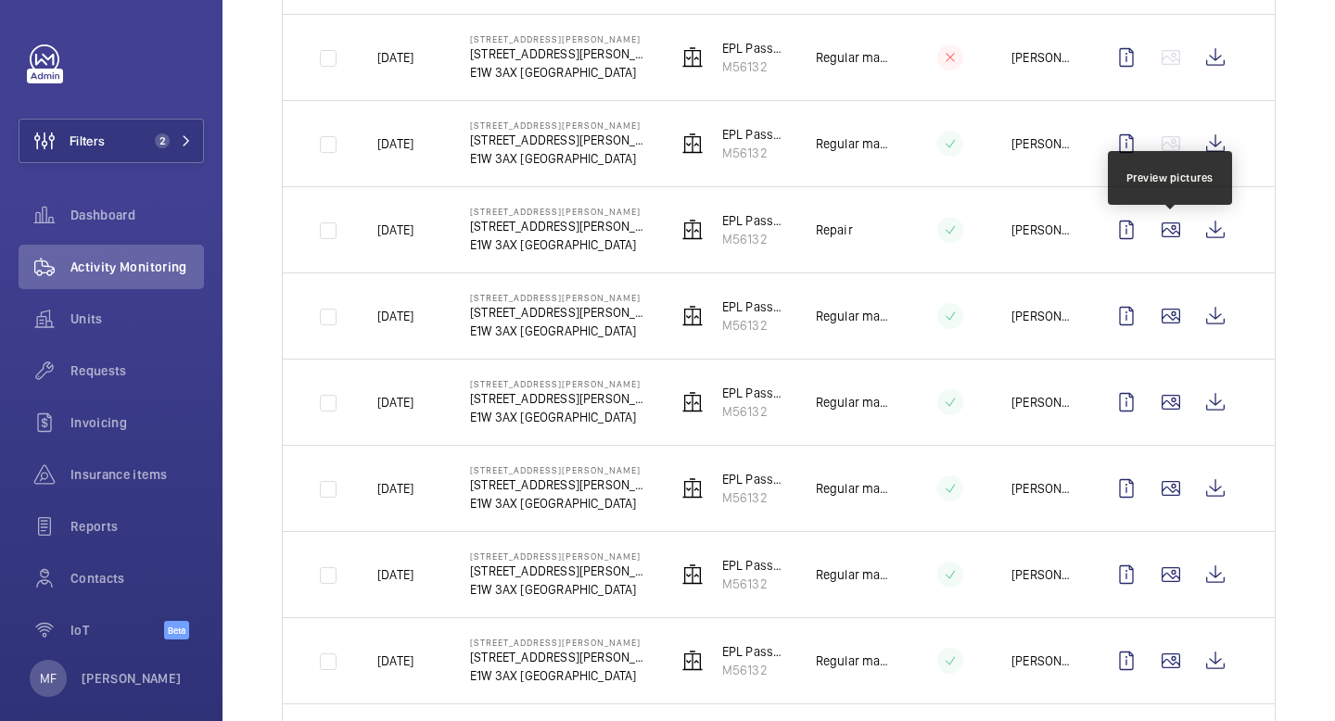
scroll to position [593, 0]
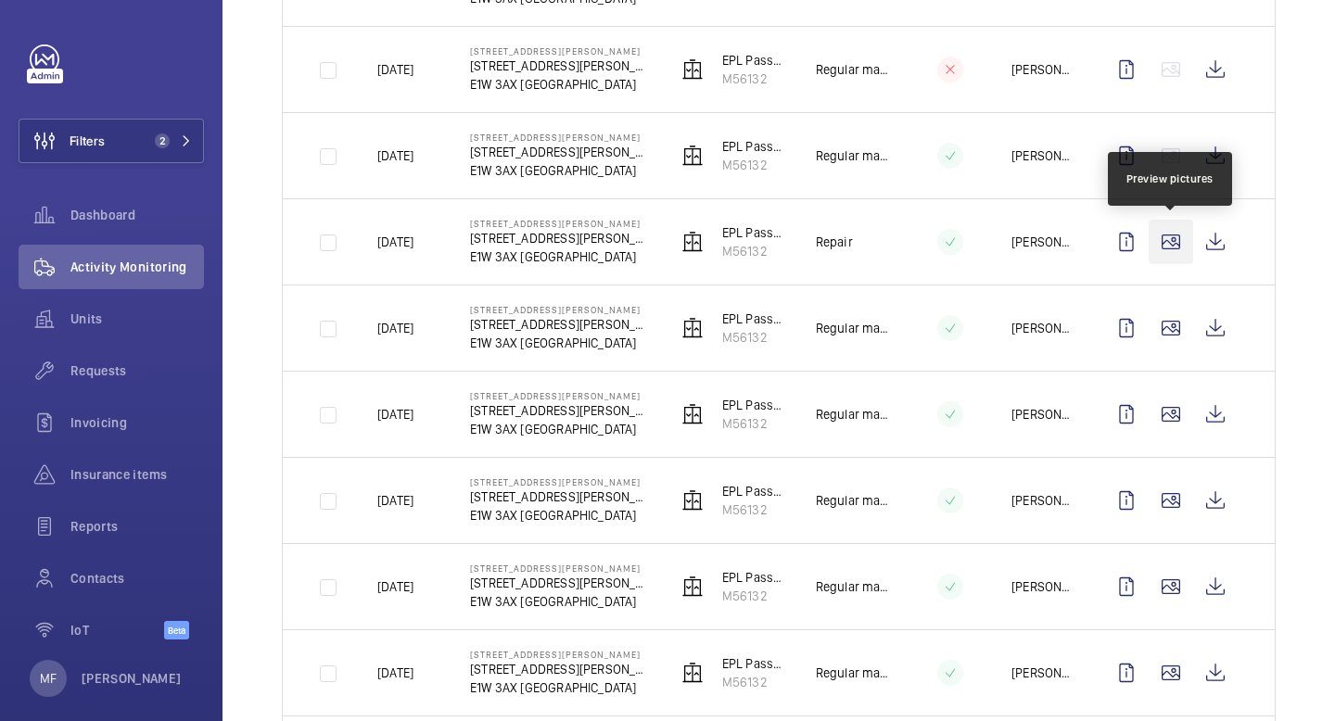
click at [1166, 245] on wm-front-icon-button at bounding box center [1171, 242] width 44 height 44
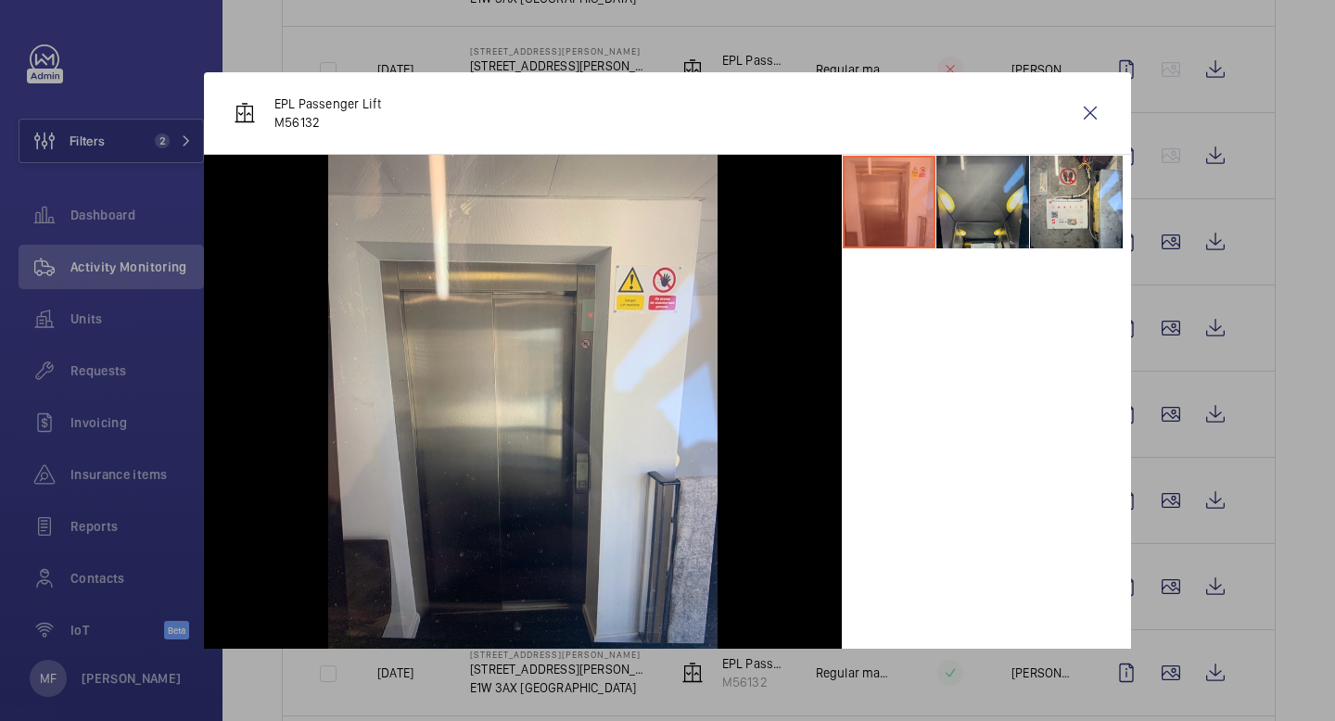
click at [951, 197] on li at bounding box center [982, 202] width 93 height 93
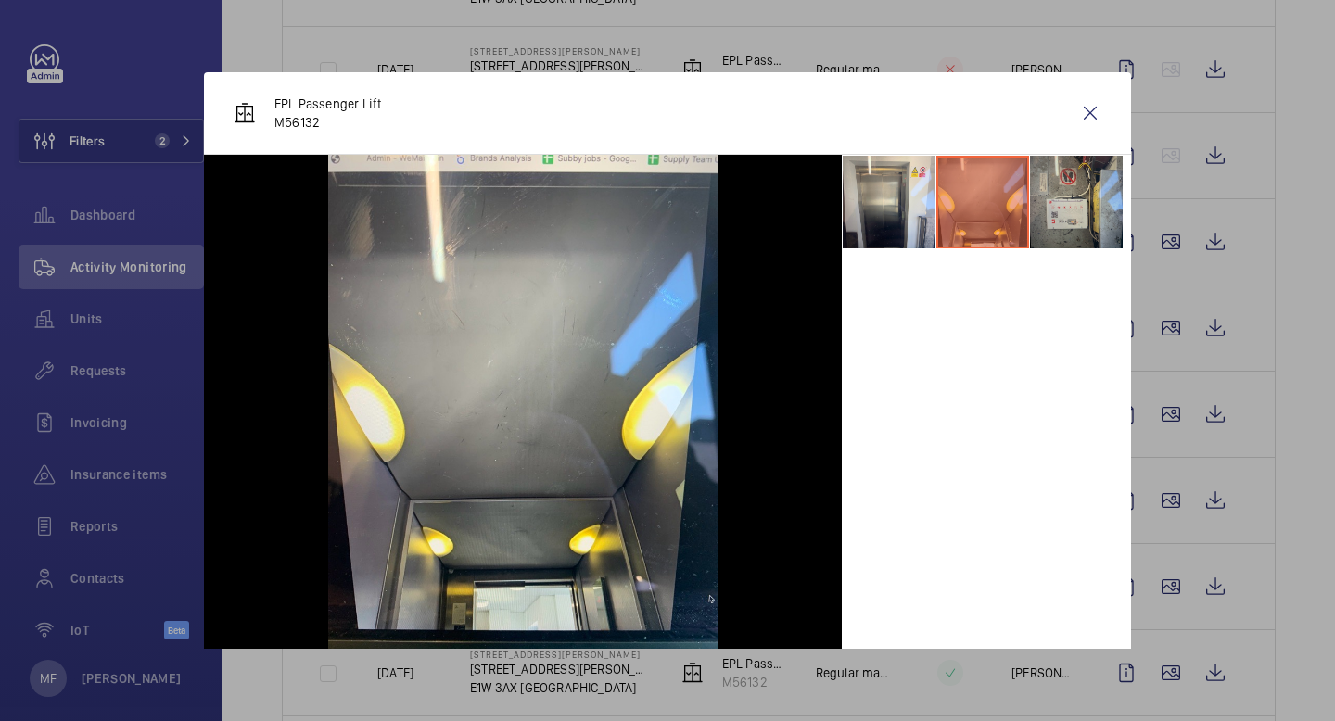
click at [1040, 209] on li at bounding box center [1076, 202] width 93 height 93
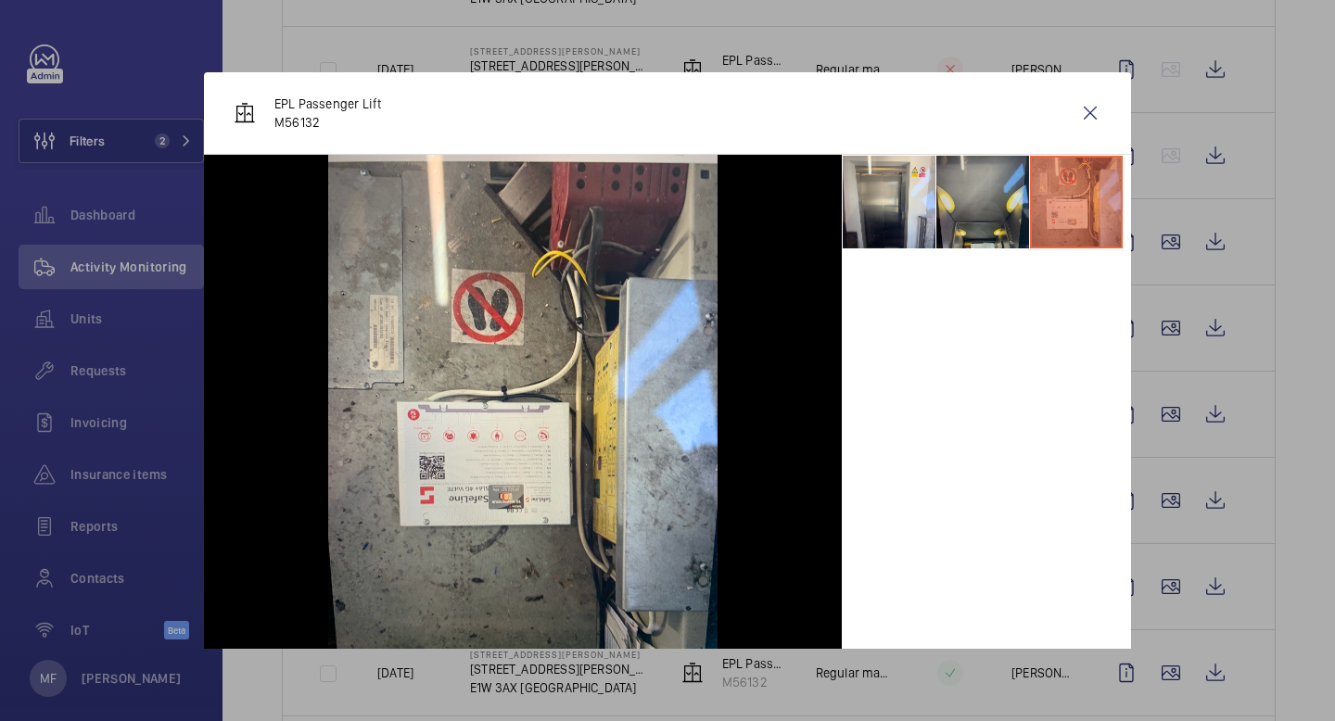
click at [984, 198] on li at bounding box center [982, 202] width 93 height 93
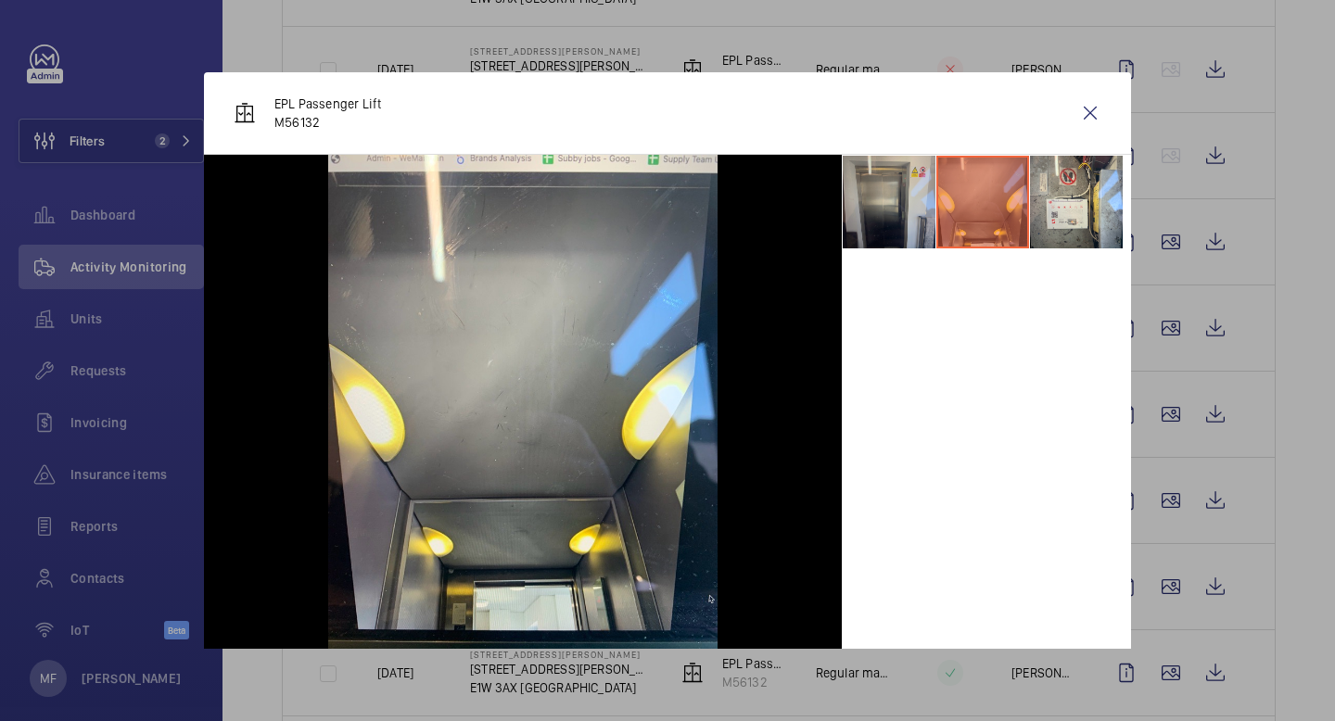
click at [897, 217] on li at bounding box center [889, 202] width 93 height 93
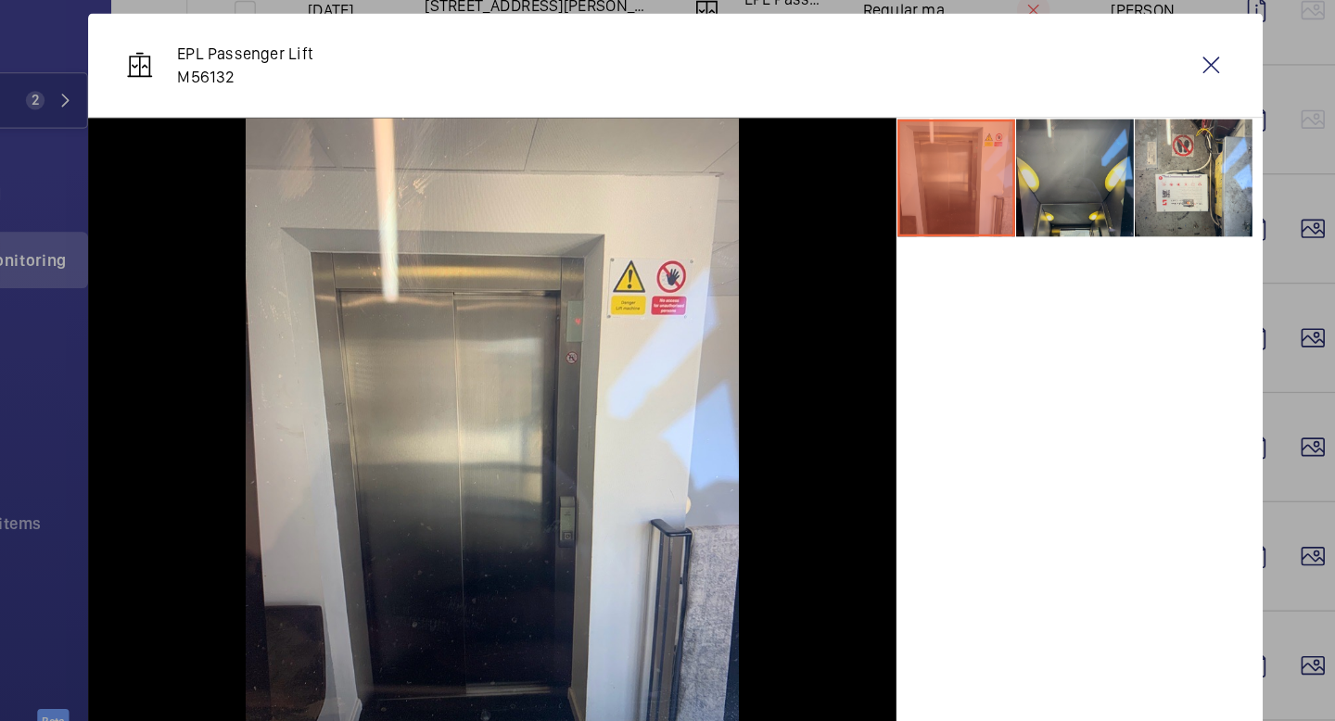
click at [997, 203] on li at bounding box center [982, 202] width 93 height 93
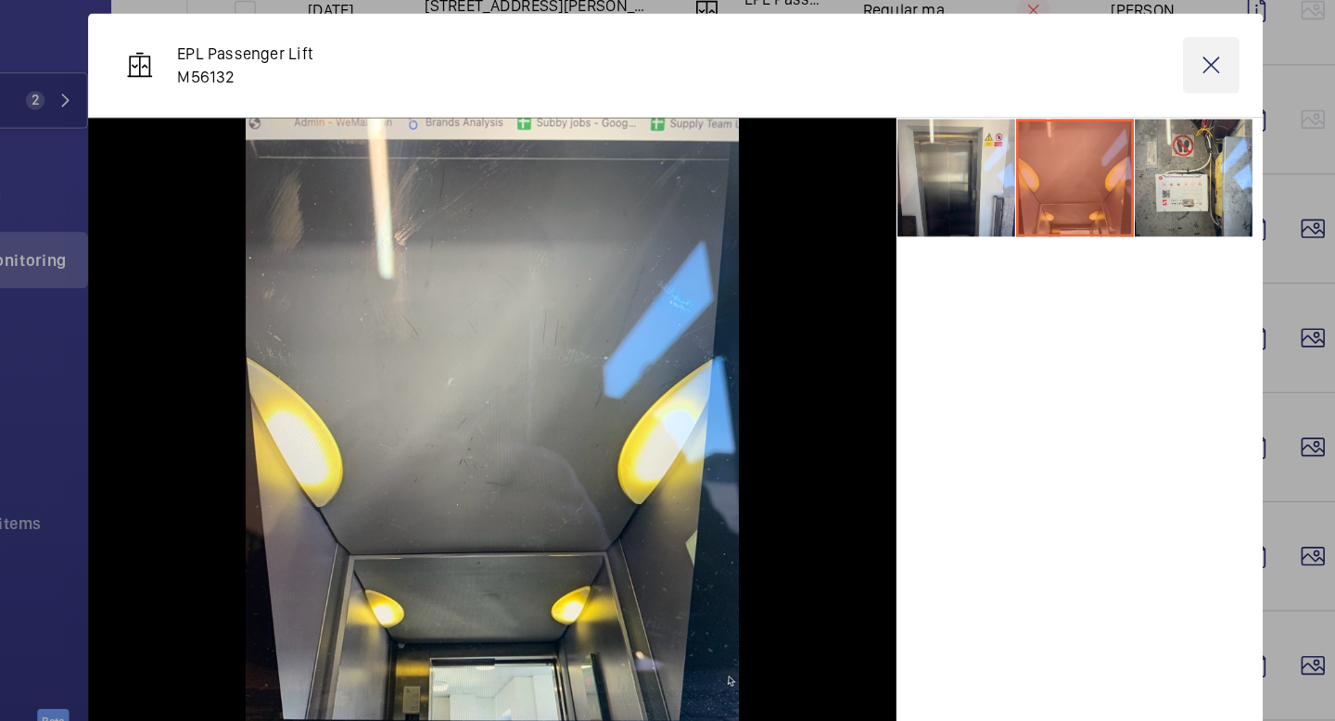
click at [1092, 118] on wm-front-icon-button at bounding box center [1090, 113] width 44 height 44
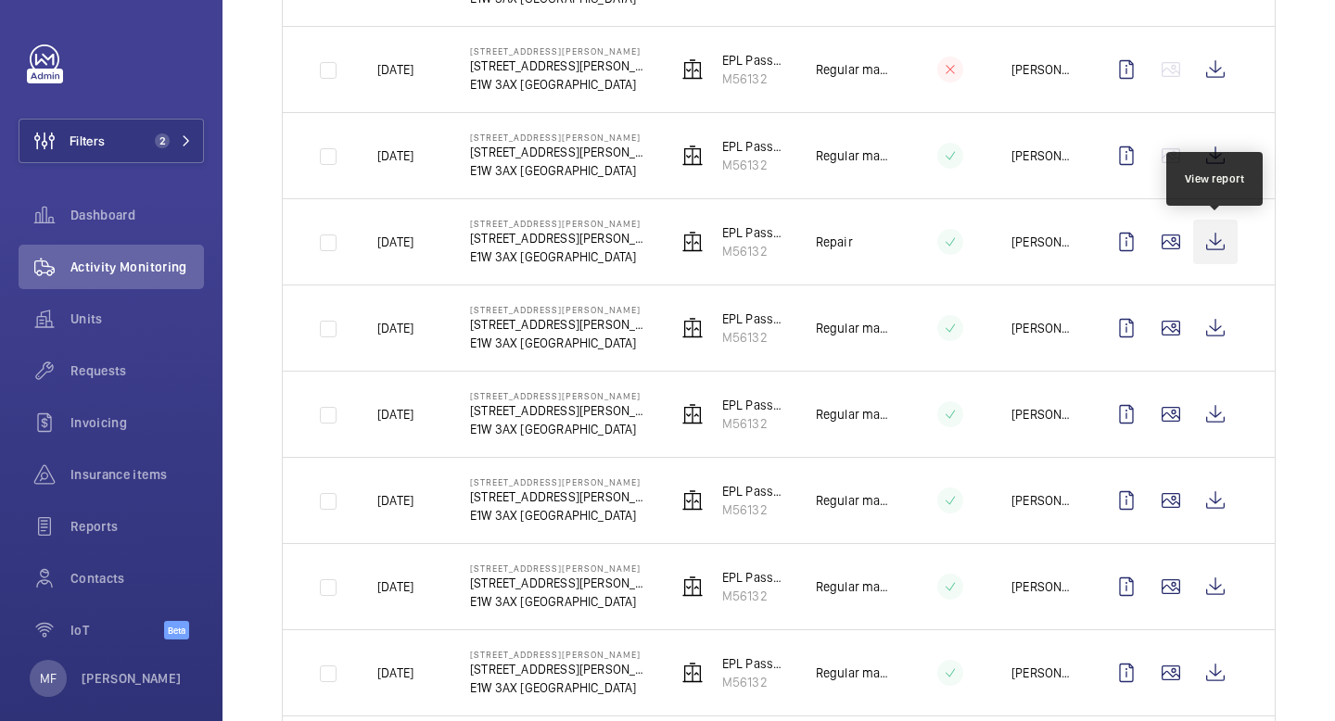
click at [1214, 238] on wm-front-icon-button at bounding box center [1215, 242] width 44 height 44
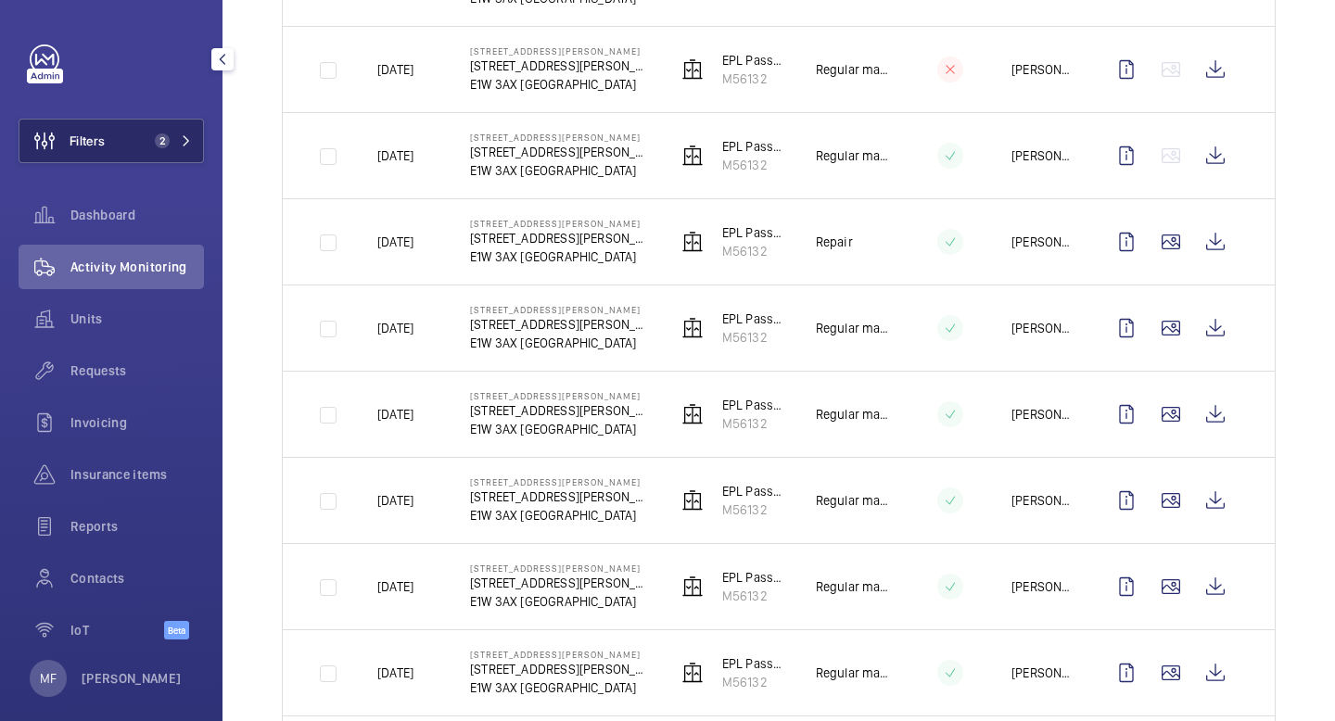
click at [190, 140] on mat-icon at bounding box center [186, 140] width 11 height 11
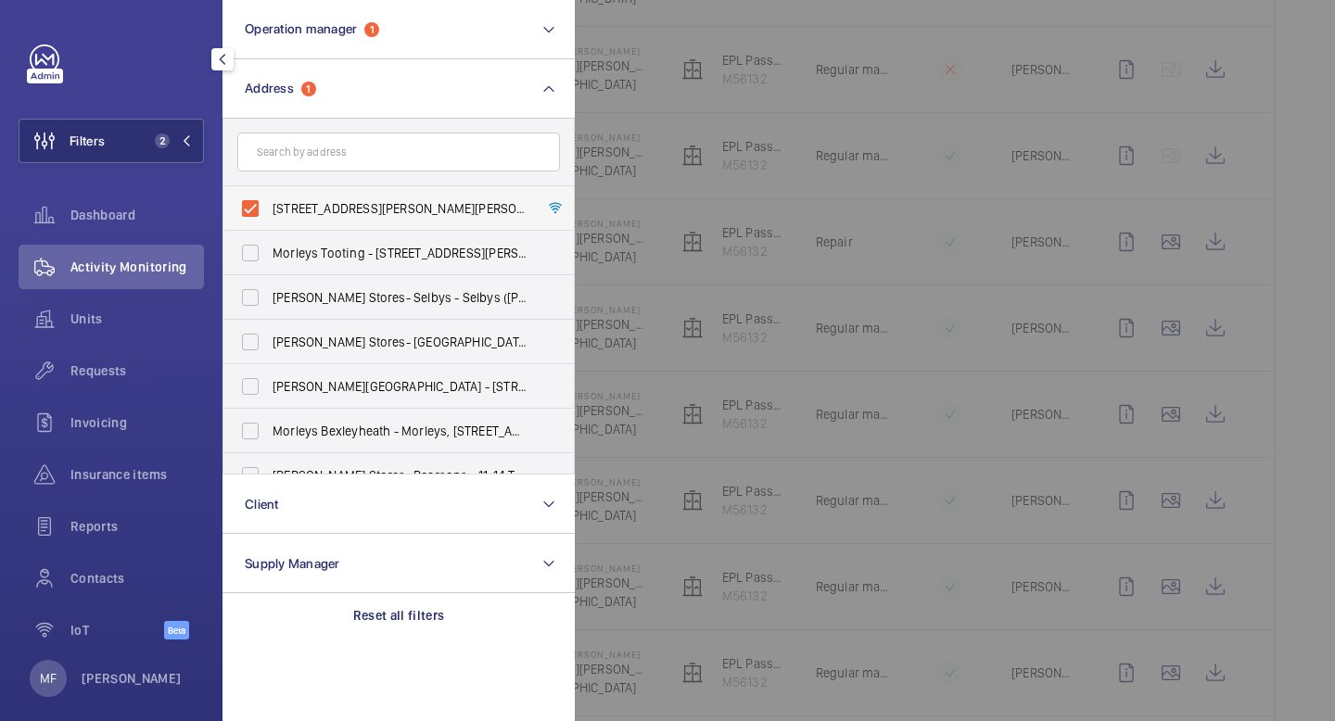
click at [250, 209] on label "63 Morley House - 63 Morley House, LONDON E1W 3AX" at bounding box center [384, 208] width 323 height 44
click at [250, 209] on input "63 Morley House - 63 Morley House, LONDON E1W 3AX" at bounding box center [250, 208] width 37 height 37
checkbox input "false"
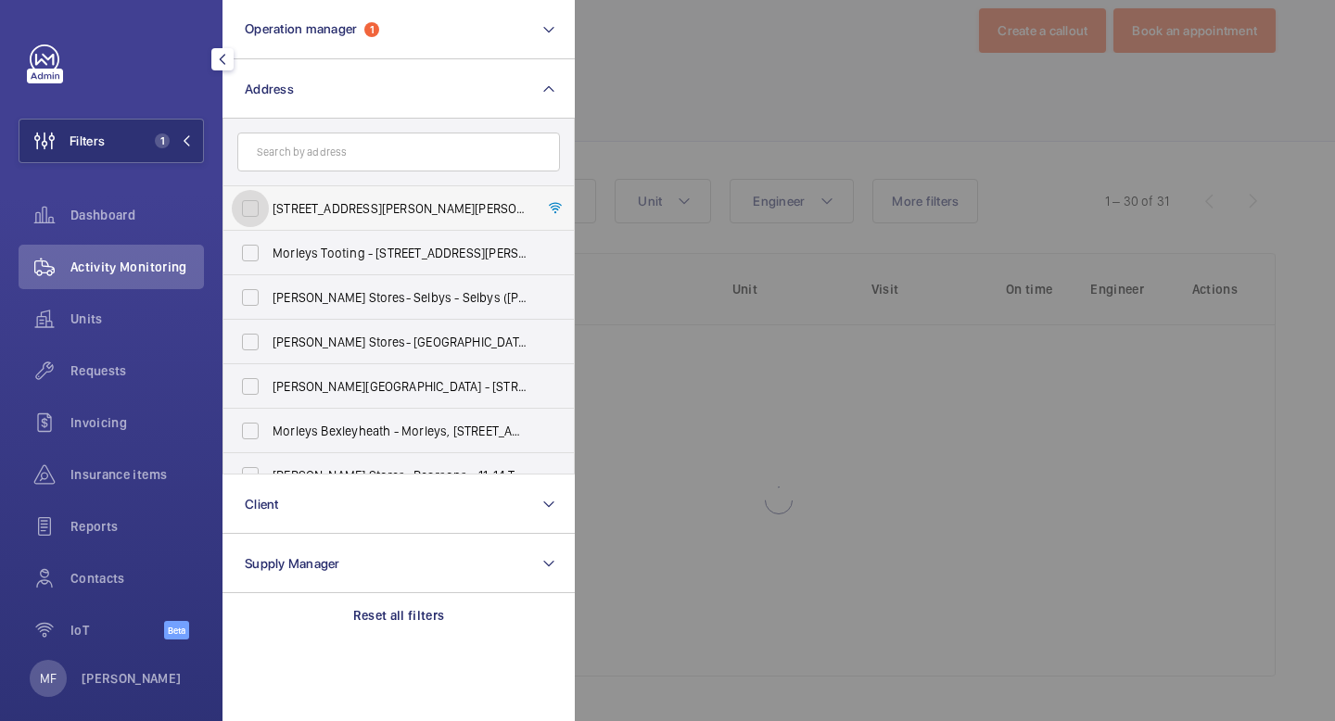
scroll to position [36, 0]
click at [183, 139] on mat-icon at bounding box center [186, 140] width 11 height 11
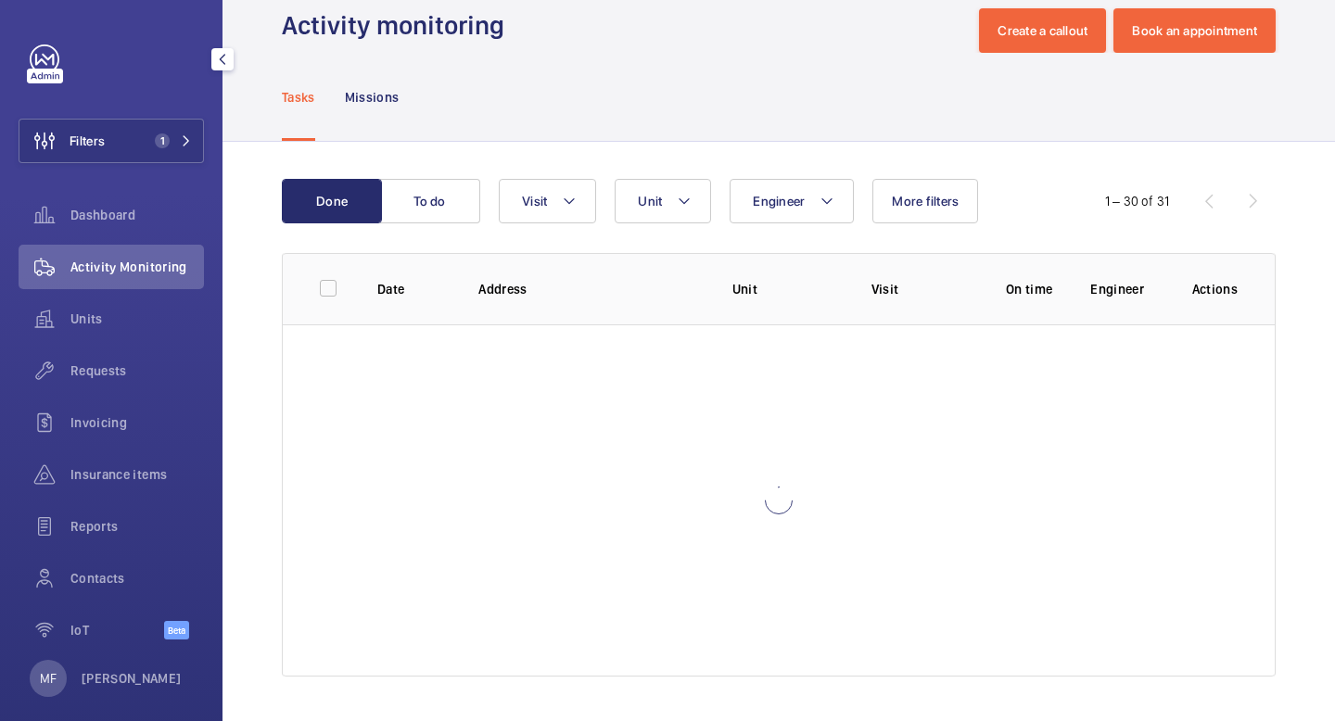
scroll to position [593, 0]
